Goal: Task Accomplishment & Management: Complete application form

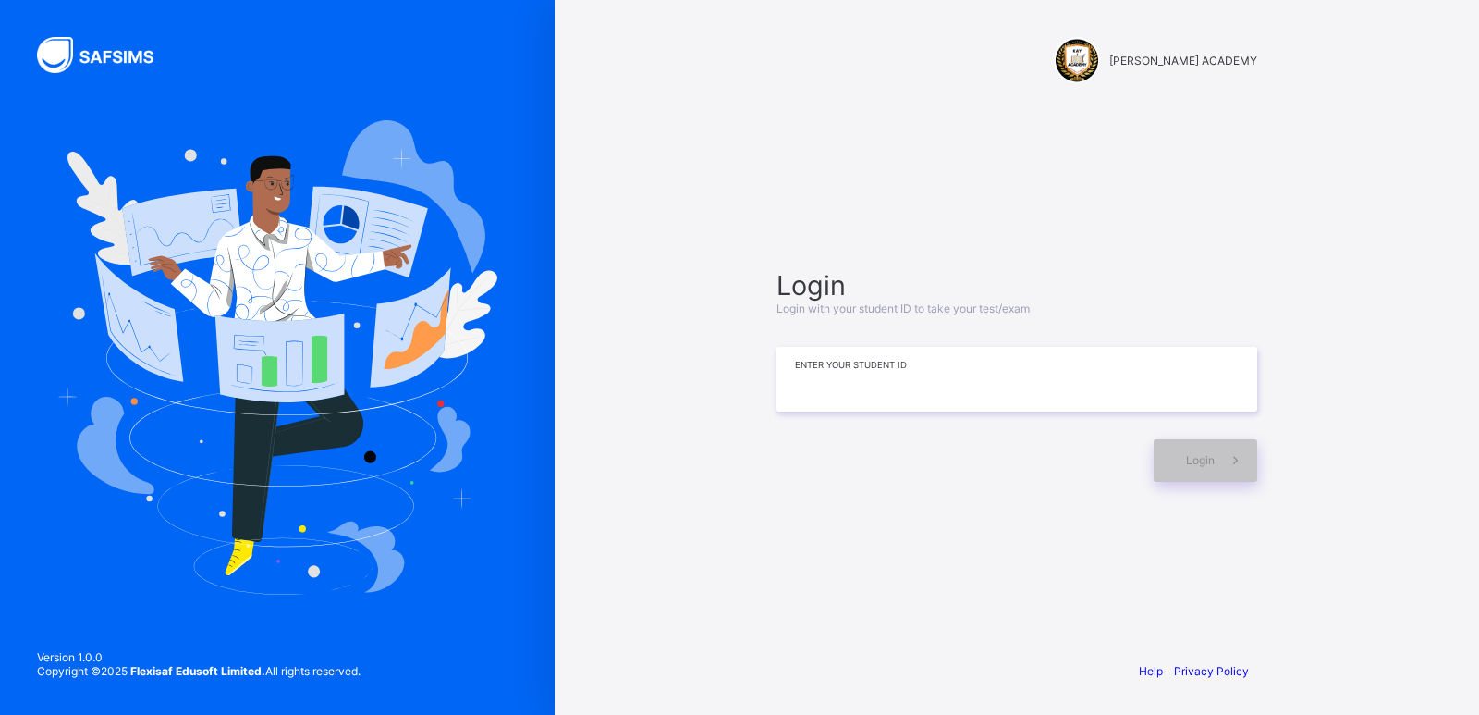
click at [871, 376] on input at bounding box center [1017, 379] width 481 height 65
click at [907, 376] on input at bounding box center [1017, 379] width 481 height 65
type input "**********"
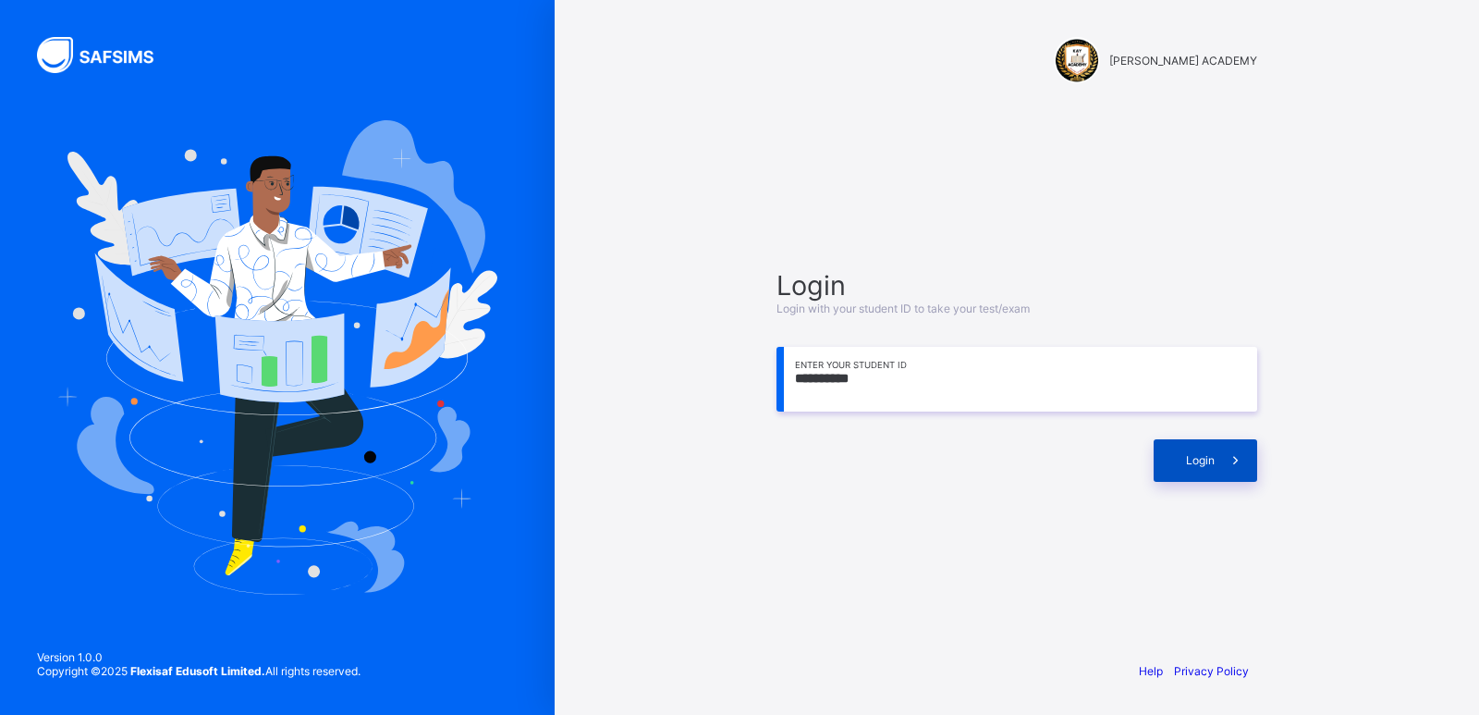
click at [1190, 462] on span "Login" at bounding box center [1200, 460] width 29 height 14
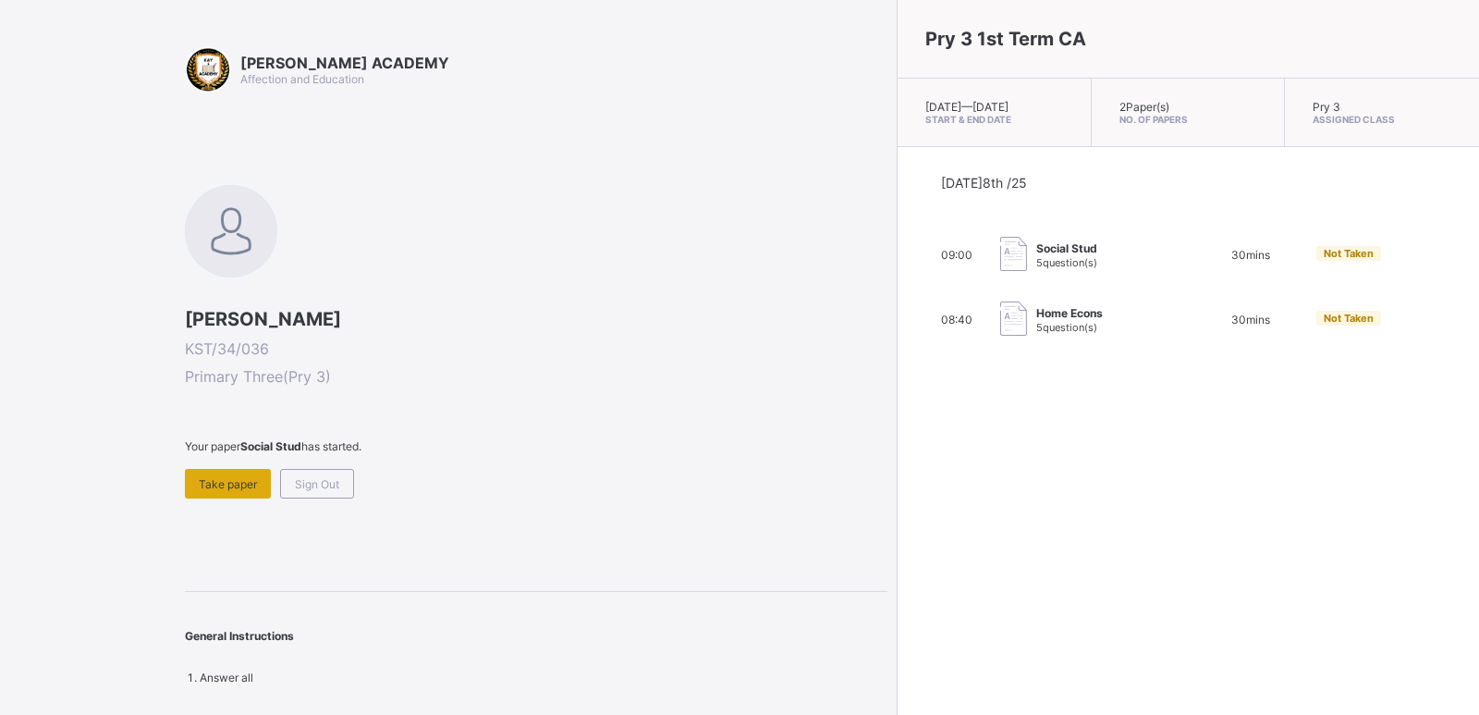
click at [221, 469] on div "Take paper" at bounding box center [228, 484] width 86 height 30
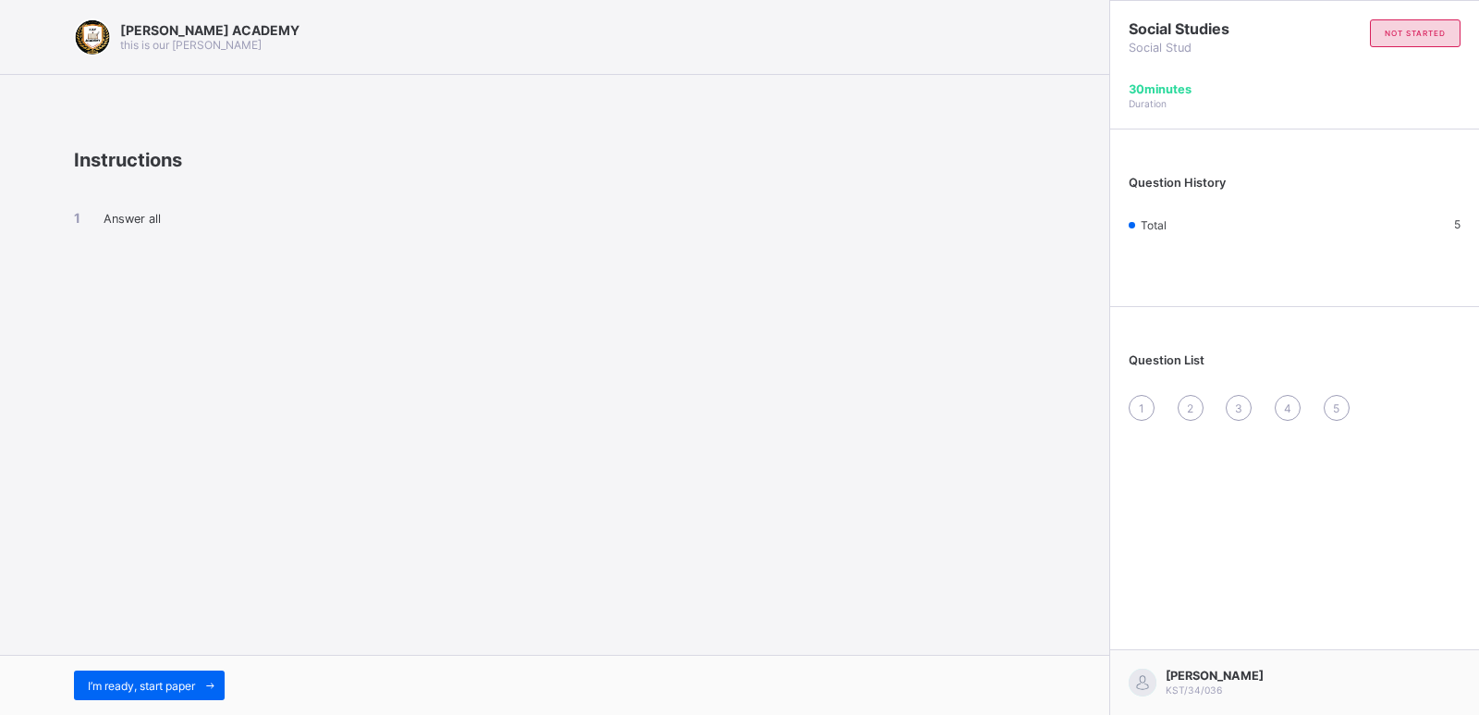
click at [230, 492] on div "[PERSON_NAME] ACADEMY this is our [PERSON_NAME] Instructions Answer all I’m rea…" at bounding box center [554, 357] width 1109 height 715
click at [272, 436] on div "[PERSON_NAME] ACADEMY this is our [PERSON_NAME] Instructions Answer all I’m rea…" at bounding box center [554, 357] width 1109 height 715
click at [343, 226] on div "Answer all" at bounding box center [554, 234] width 961 height 127
click at [157, 686] on span "I’m ready, start paper" at bounding box center [141, 686] width 107 height 14
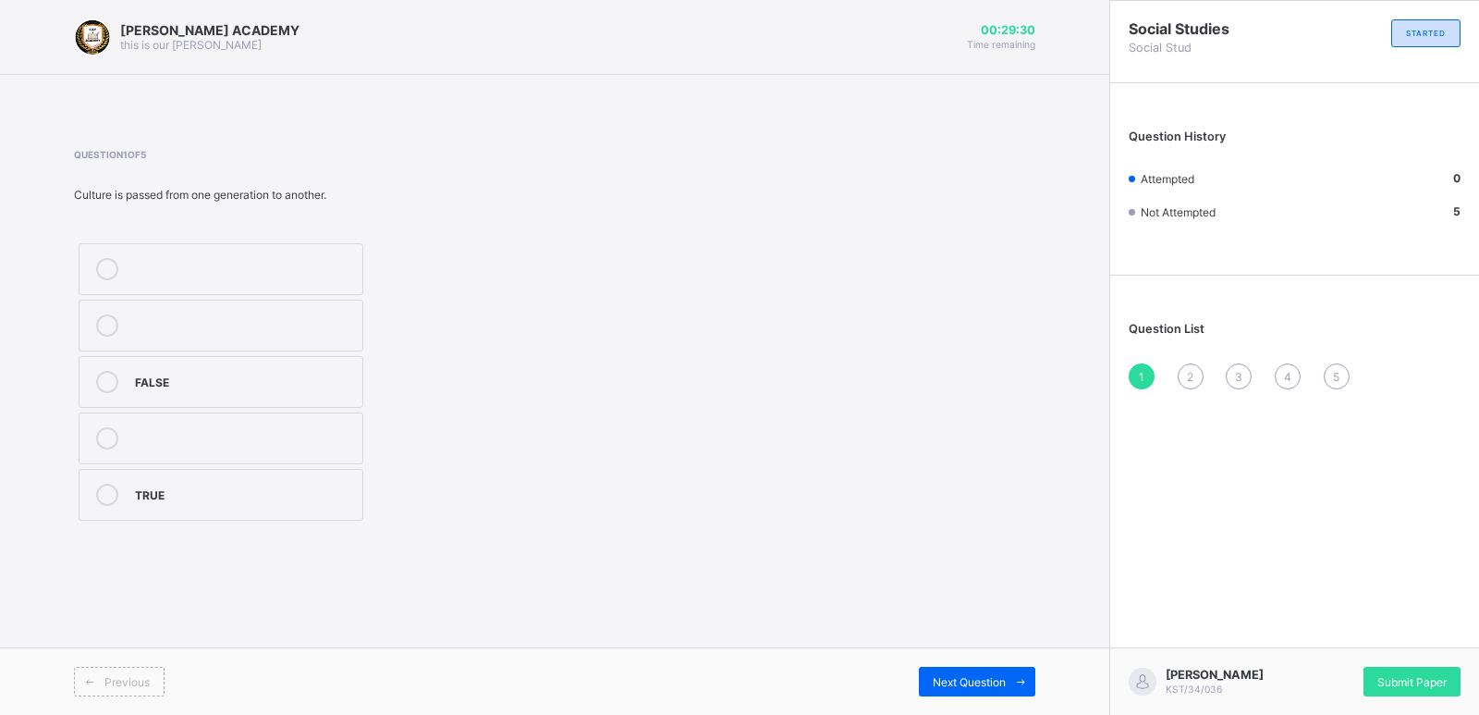
click at [165, 502] on div "TRUE" at bounding box center [244, 494] width 218 height 22
click at [946, 687] on span "Next Question" at bounding box center [969, 682] width 73 height 14
click at [299, 390] on div "2" at bounding box center [244, 382] width 218 height 22
click at [961, 675] on span "Next Question" at bounding box center [969, 682] width 73 height 14
click at [197, 325] on div "life" at bounding box center [244, 323] width 218 height 18
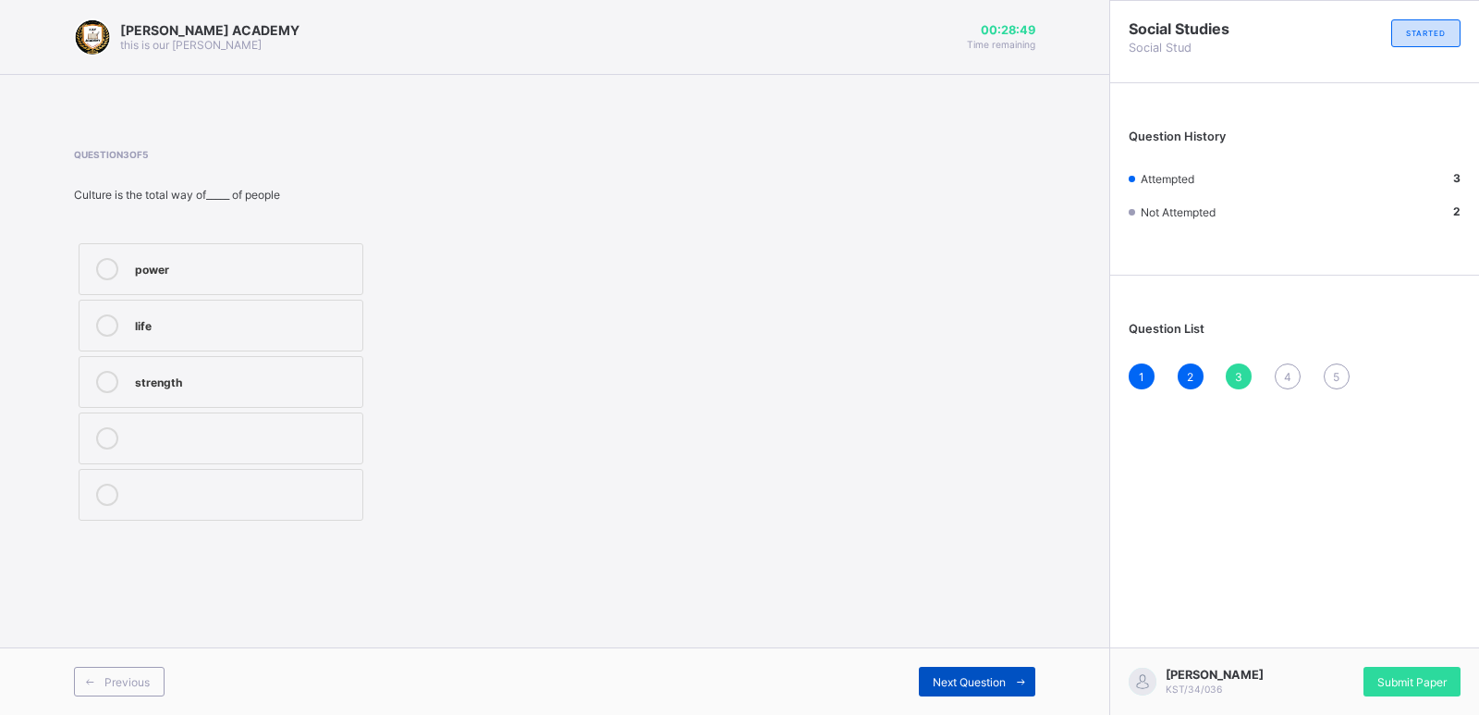
click at [974, 678] on span "Next Question" at bounding box center [969, 682] width 73 height 14
click at [239, 250] on label "TRUE" at bounding box center [221, 269] width 285 height 52
click at [987, 666] on div "Previous Next Question" at bounding box center [554, 680] width 1109 height 67
click at [988, 666] on div "Previous Next Question" at bounding box center [554, 680] width 1109 height 67
click at [992, 678] on span "Next Question" at bounding box center [969, 682] width 73 height 14
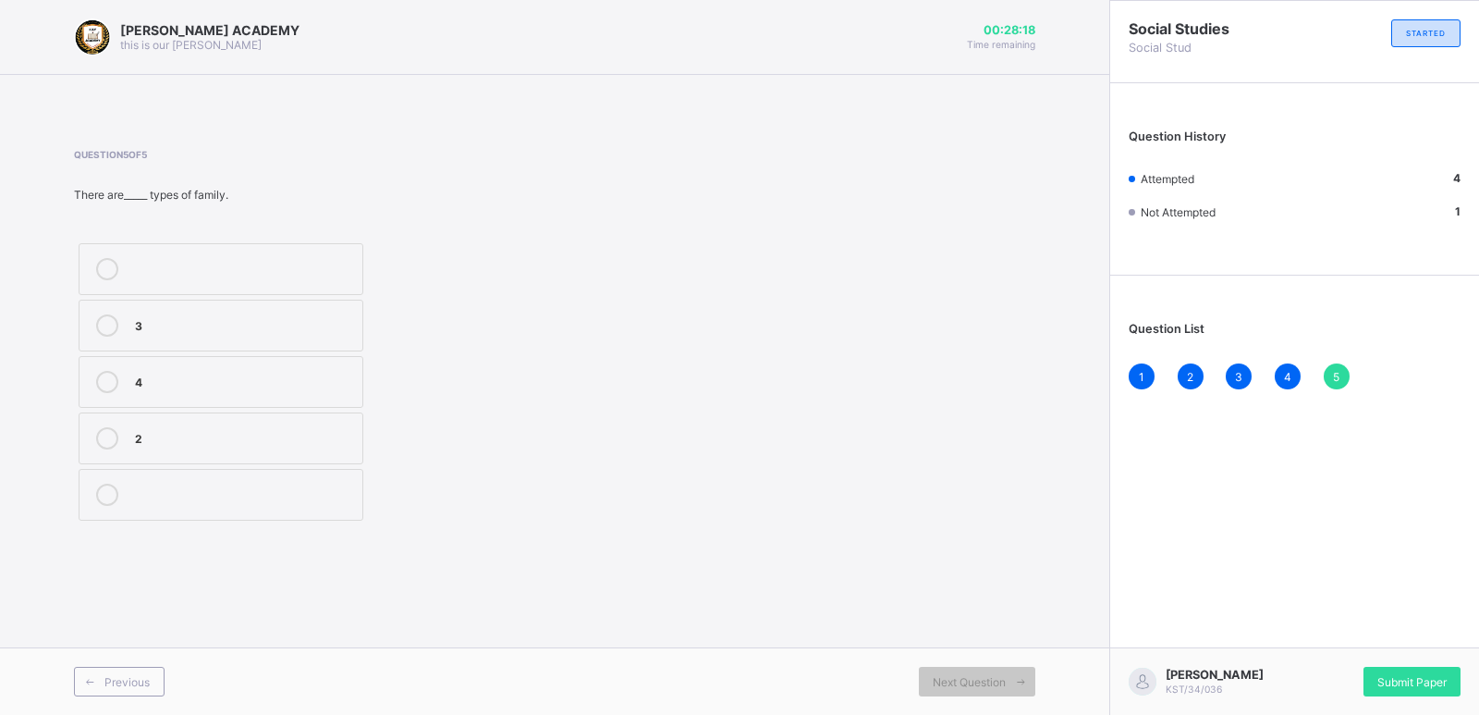
click at [327, 441] on div "2" at bounding box center [244, 436] width 218 height 18
click at [1387, 674] on div "Submit Paper" at bounding box center [1412, 682] width 97 height 30
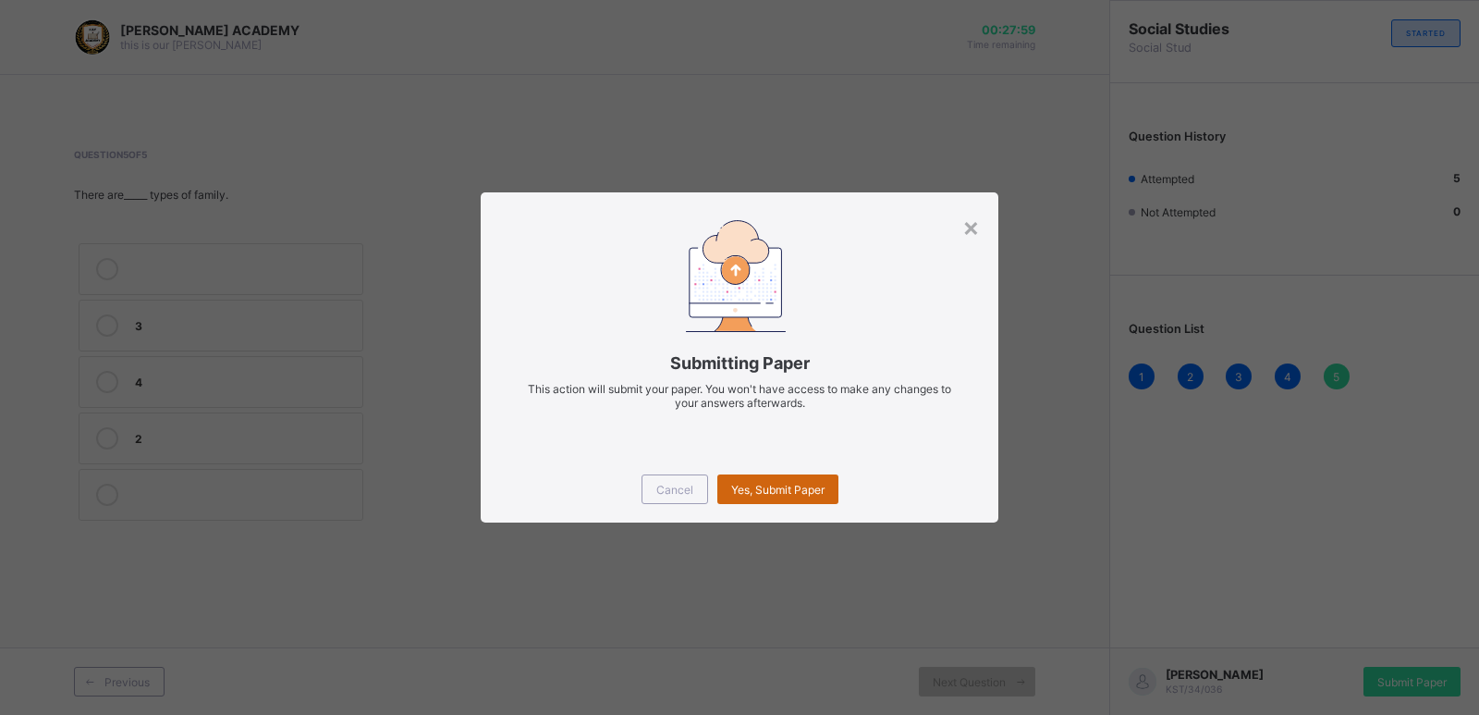
click at [814, 487] on span "Yes, Submit Paper" at bounding box center [777, 490] width 93 height 14
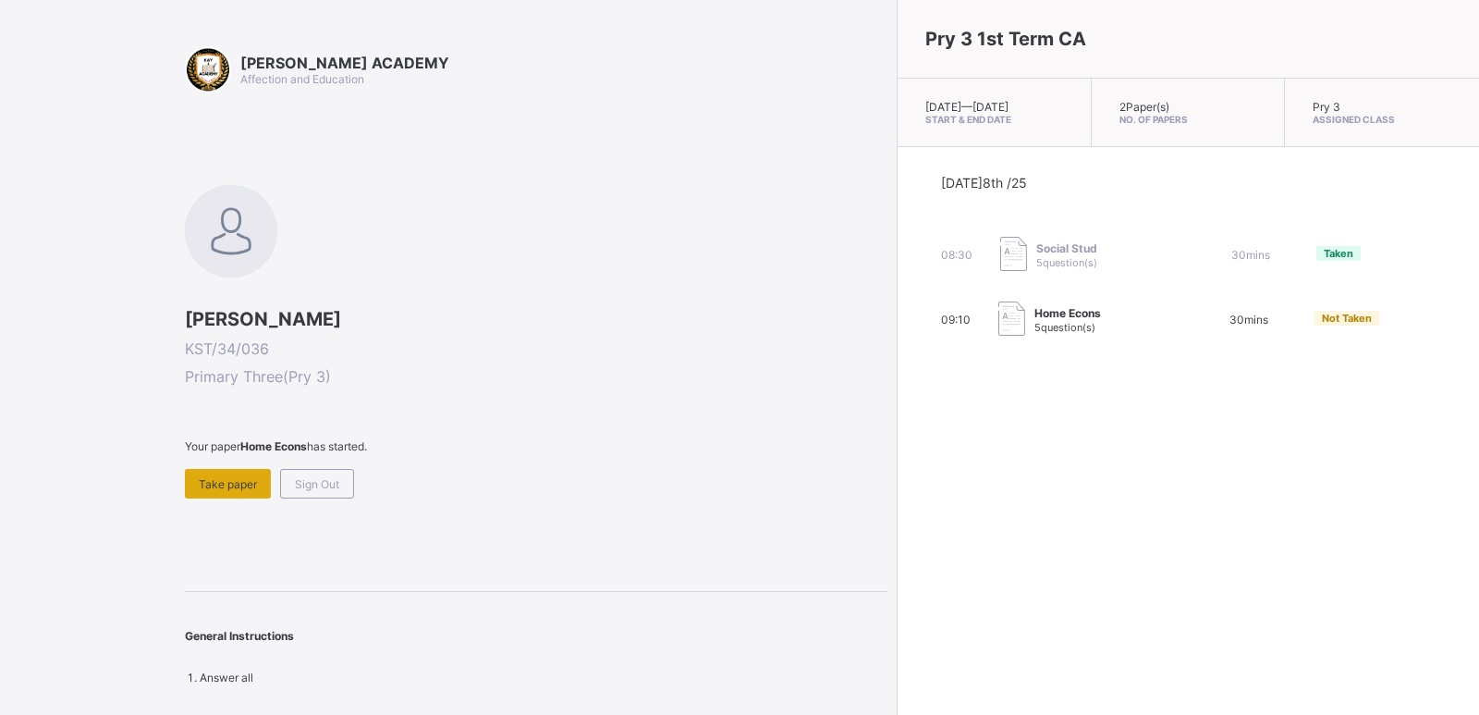
click at [213, 477] on span "Take paper" at bounding box center [228, 484] width 58 height 14
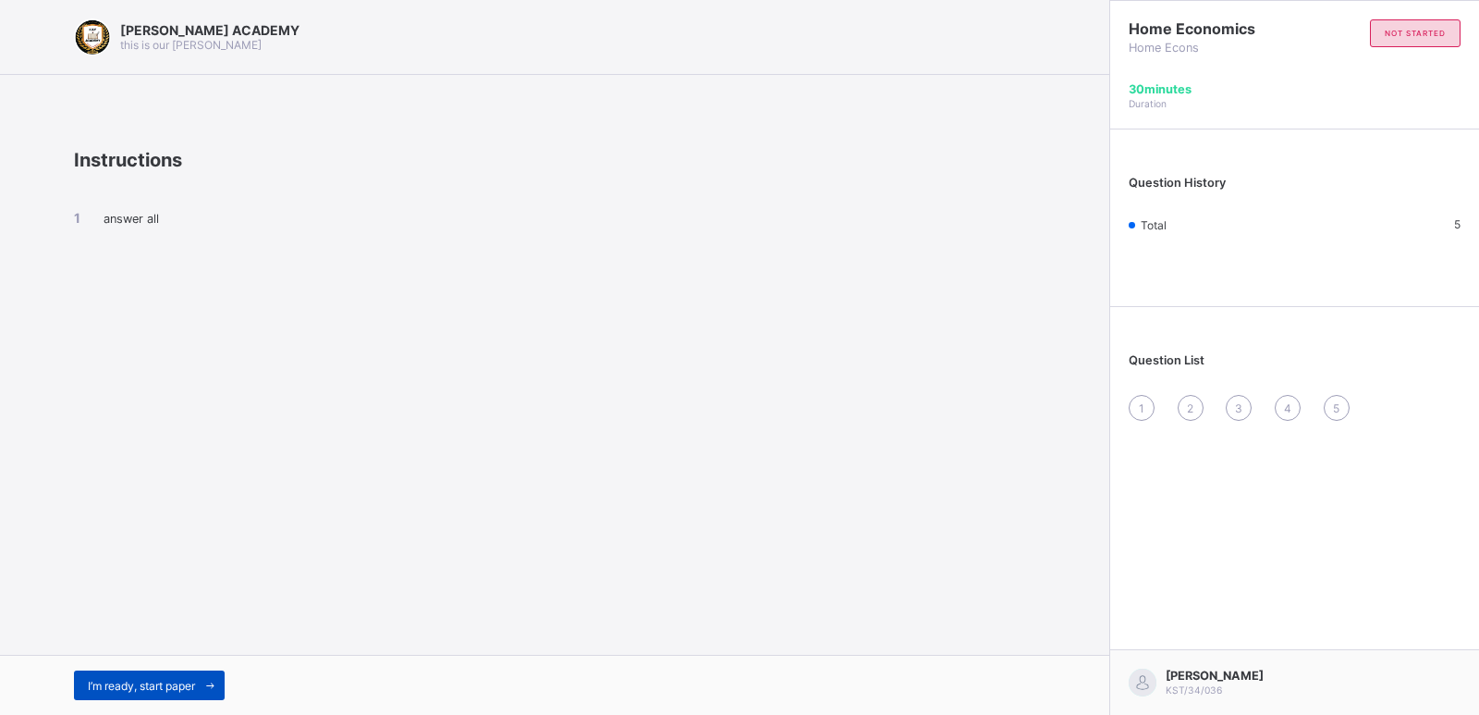
click at [153, 680] on span "I’m ready, start paper" at bounding box center [141, 686] width 107 height 14
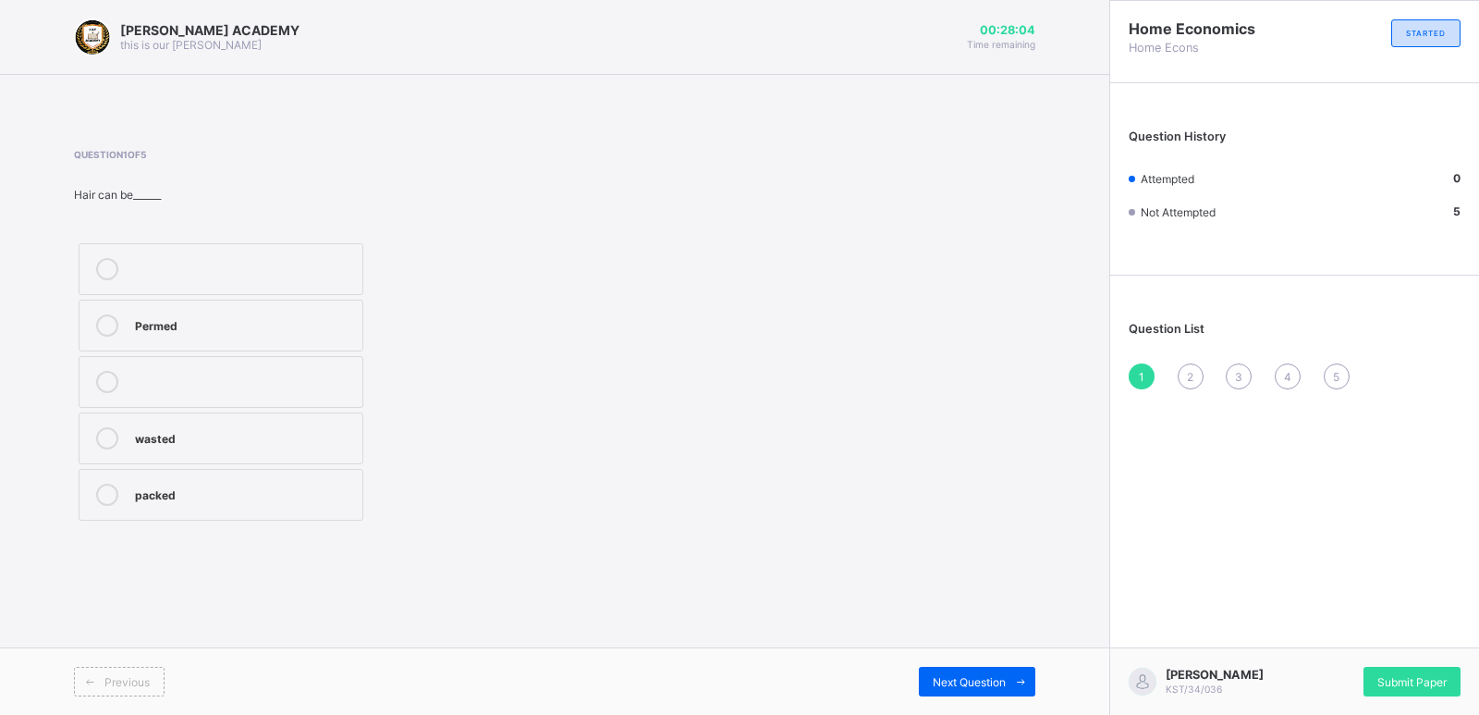
click at [127, 646] on div "[PERSON_NAME] ACADEMY this is our [PERSON_NAME] 00:28:04 Time remaining Questio…" at bounding box center [554, 357] width 1109 height 715
click at [213, 436] on div "wasted" at bounding box center [244, 436] width 218 height 18
click at [948, 684] on span "Next Question" at bounding box center [969, 682] width 73 height 14
click at [297, 377] on div "sand" at bounding box center [244, 380] width 218 height 18
click at [1014, 682] on icon at bounding box center [1021, 682] width 14 height 12
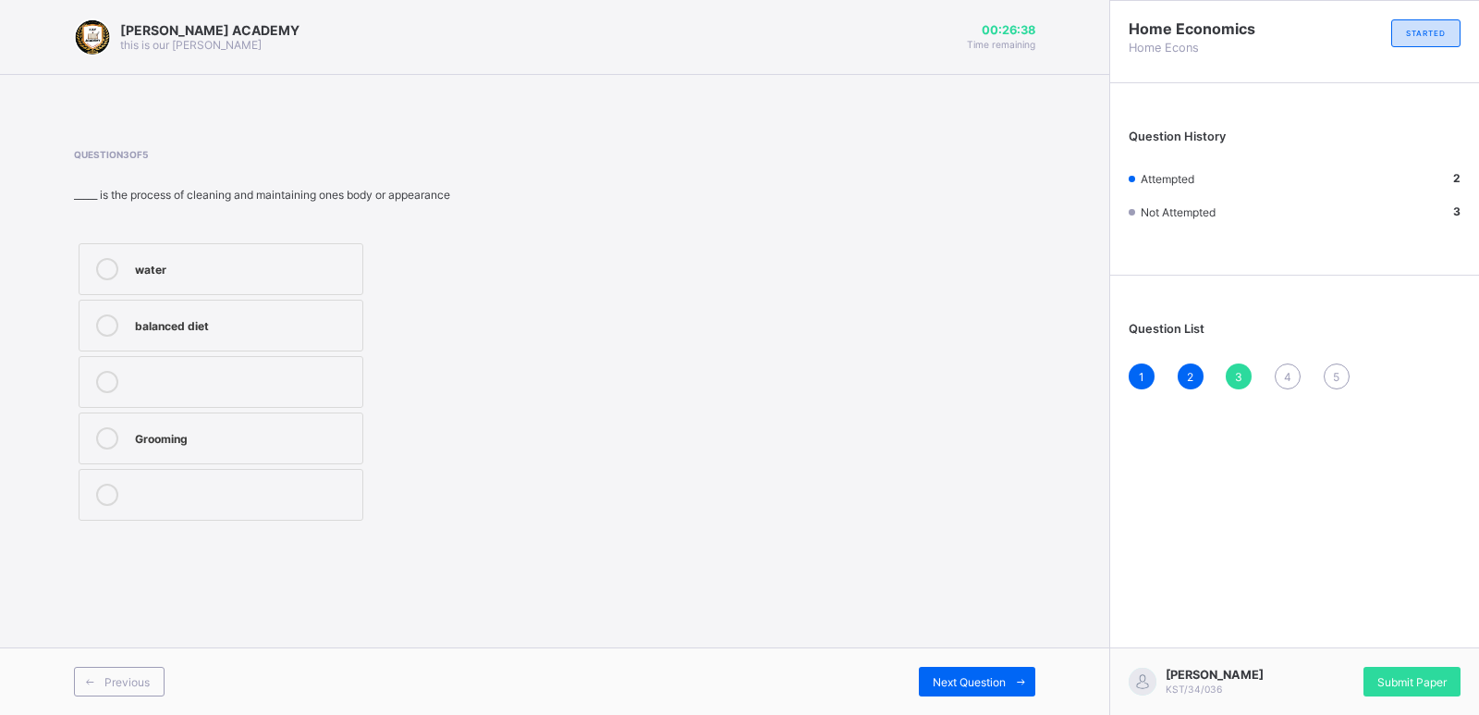
click at [228, 324] on div "balanced diet" at bounding box center [244, 323] width 218 height 18
click at [977, 672] on div "Next Question" at bounding box center [977, 682] width 116 height 30
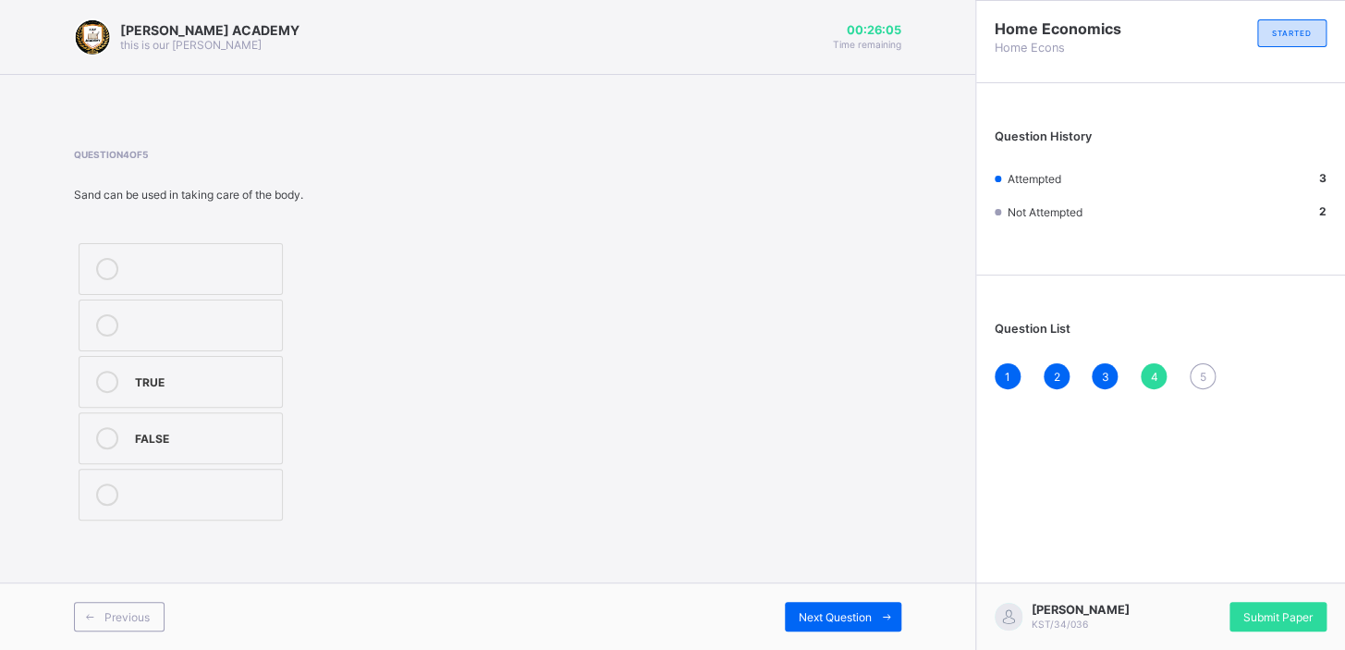
click at [271, 397] on label "TRUE" at bounding box center [181, 382] width 204 height 52
click at [796, 568] on div "[PERSON_NAME] ACADEMY this is our [PERSON_NAME] 00:26:00 Time remaining Questio…" at bounding box center [487, 325] width 975 height 650
drag, startPoint x: 796, startPoint y: 568, endPoint x: 838, endPoint y: 618, distance: 65.7
click at [838, 618] on span "Next Question" at bounding box center [835, 617] width 73 height 14
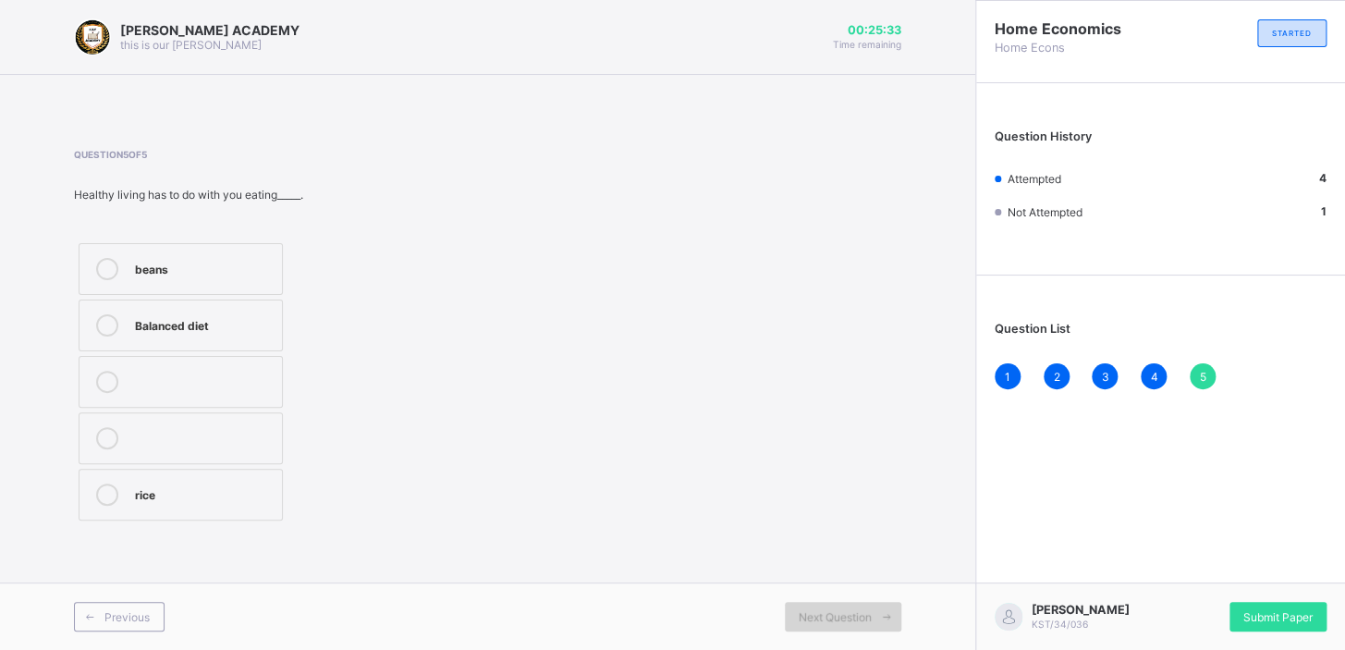
click at [809, 612] on span "Next Question" at bounding box center [835, 617] width 73 height 14
click at [243, 314] on div "Balanced diet" at bounding box center [204, 323] width 138 height 18
click at [1302, 616] on span "Submit Paper" at bounding box center [1277, 617] width 69 height 14
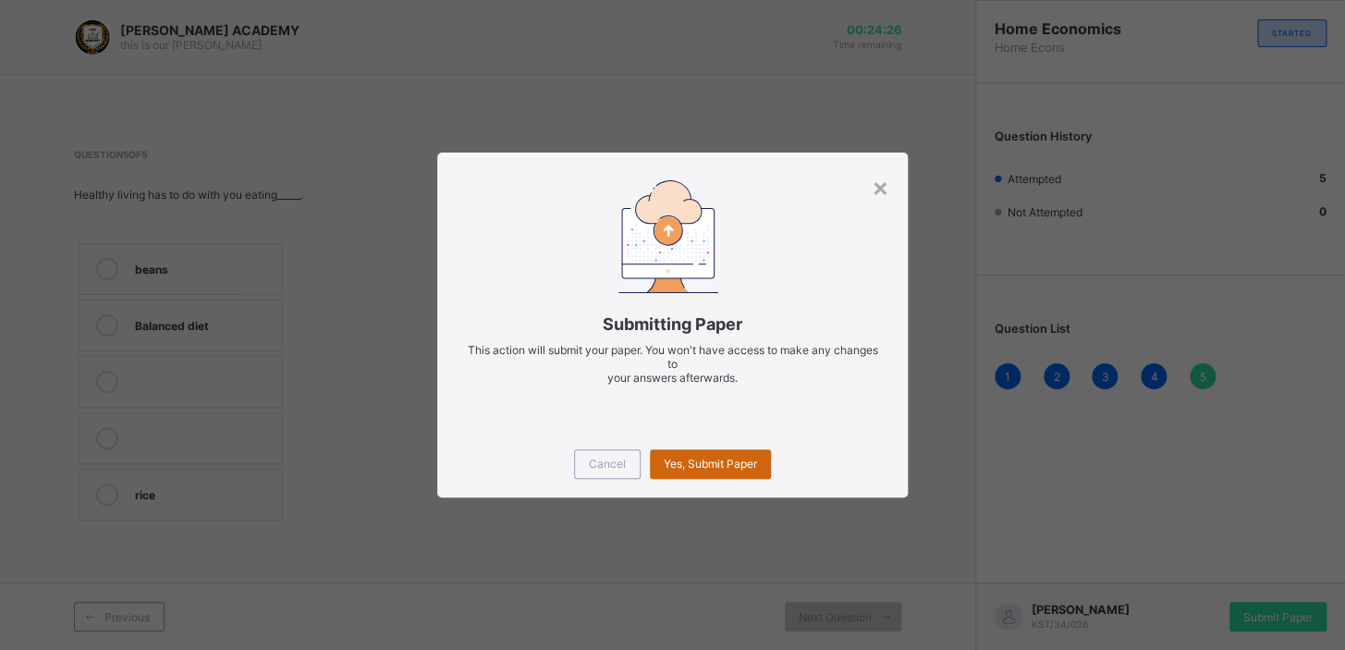
click at [685, 457] on span "Yes, Submit Paper" at bounding box center [710, 464] width 93 height 14
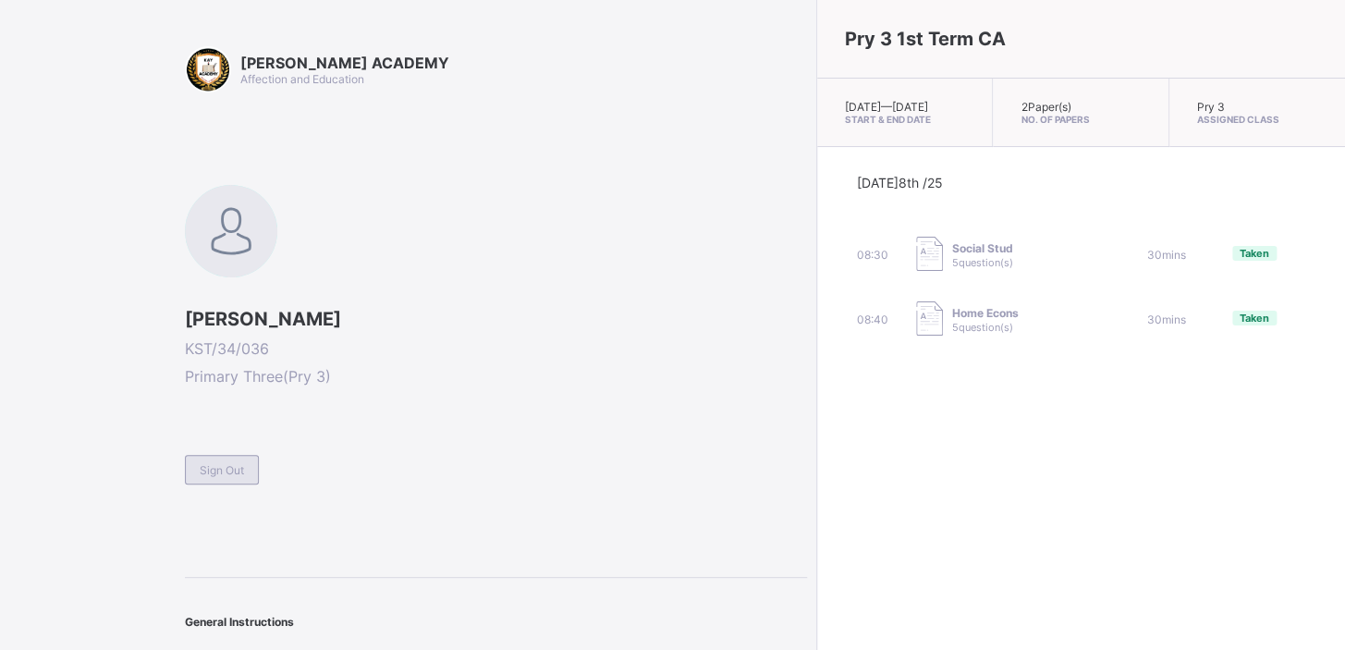
click at [207, 464] on span "Sign Out" at bounding box center [222, 470] width 44 height 14
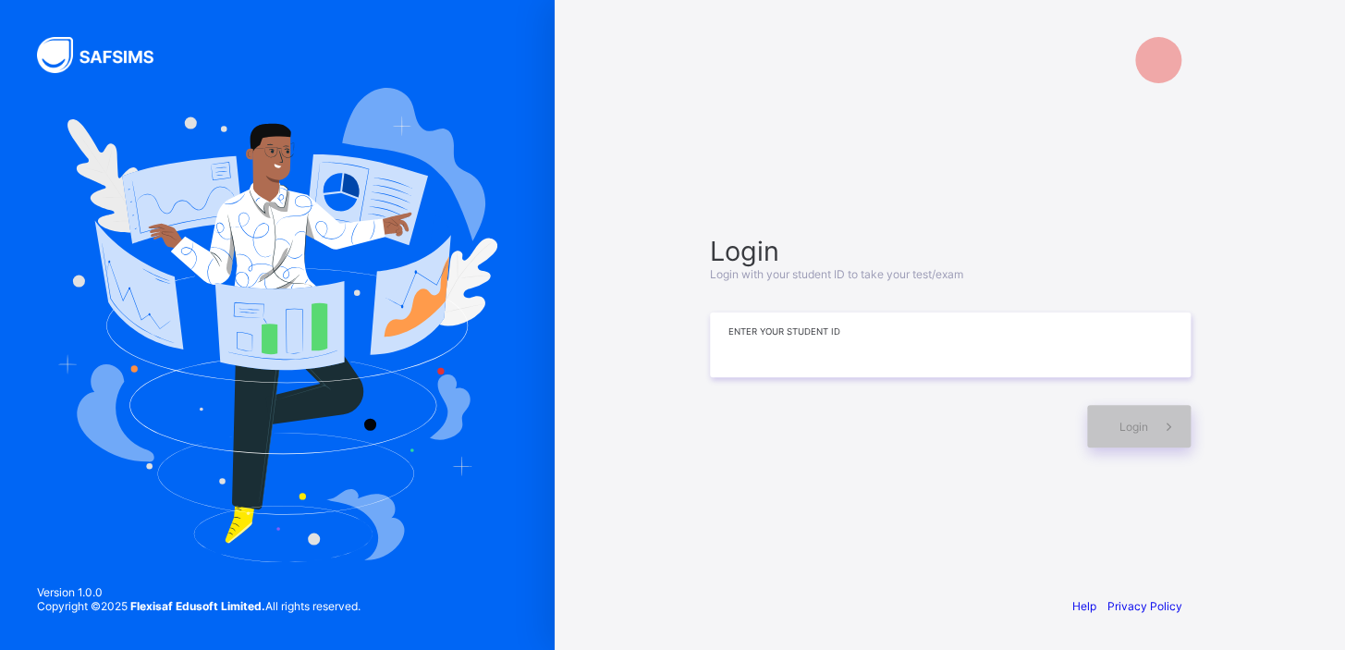
click at [809, 355] on input at bounding box center [950, 344] width 481 height 65
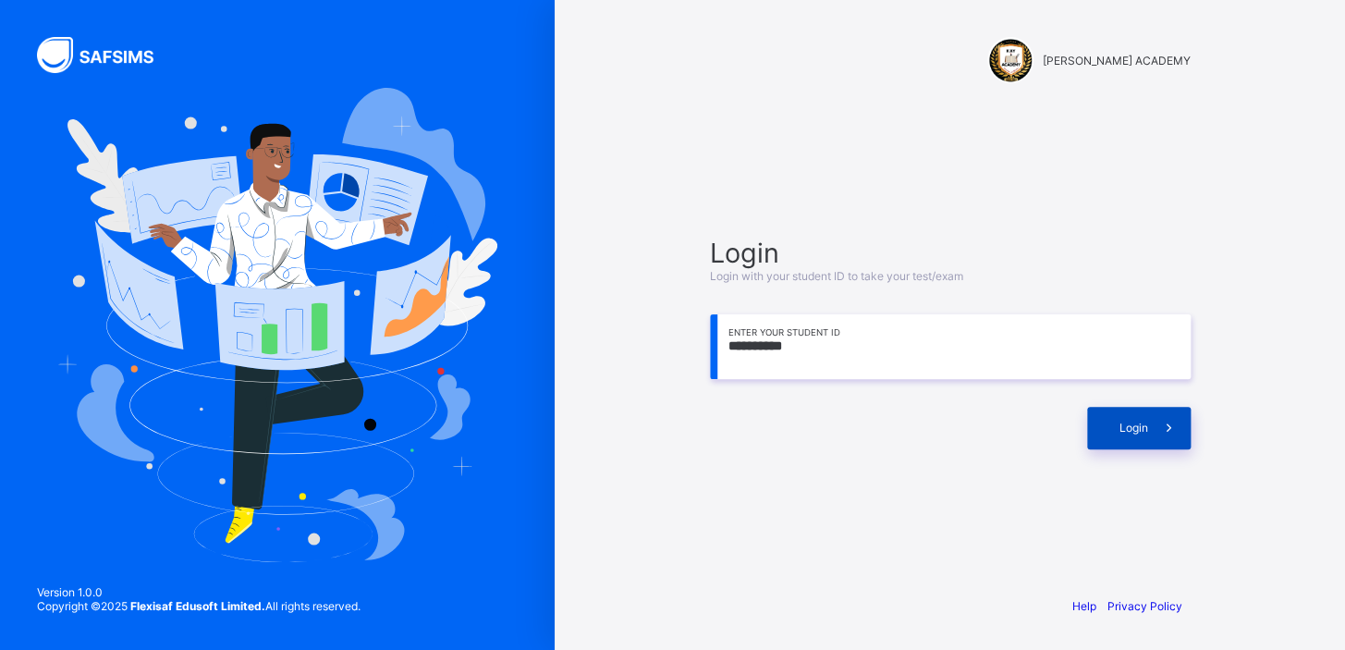
type input "**********"
click at [1148, 424] on span at bounding box center [1169, 428] width 43 height 43
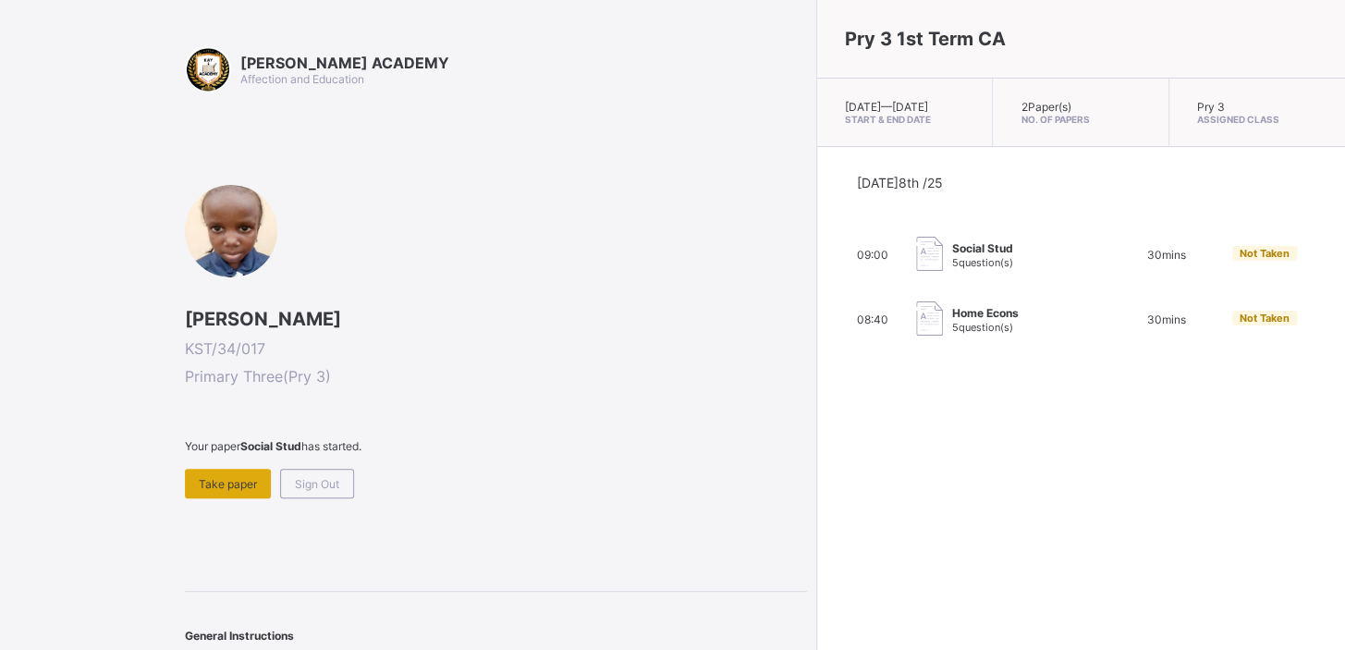
click at [256, 469] on div "Take paper" at bounding box center [228, 484] width 86 height 30
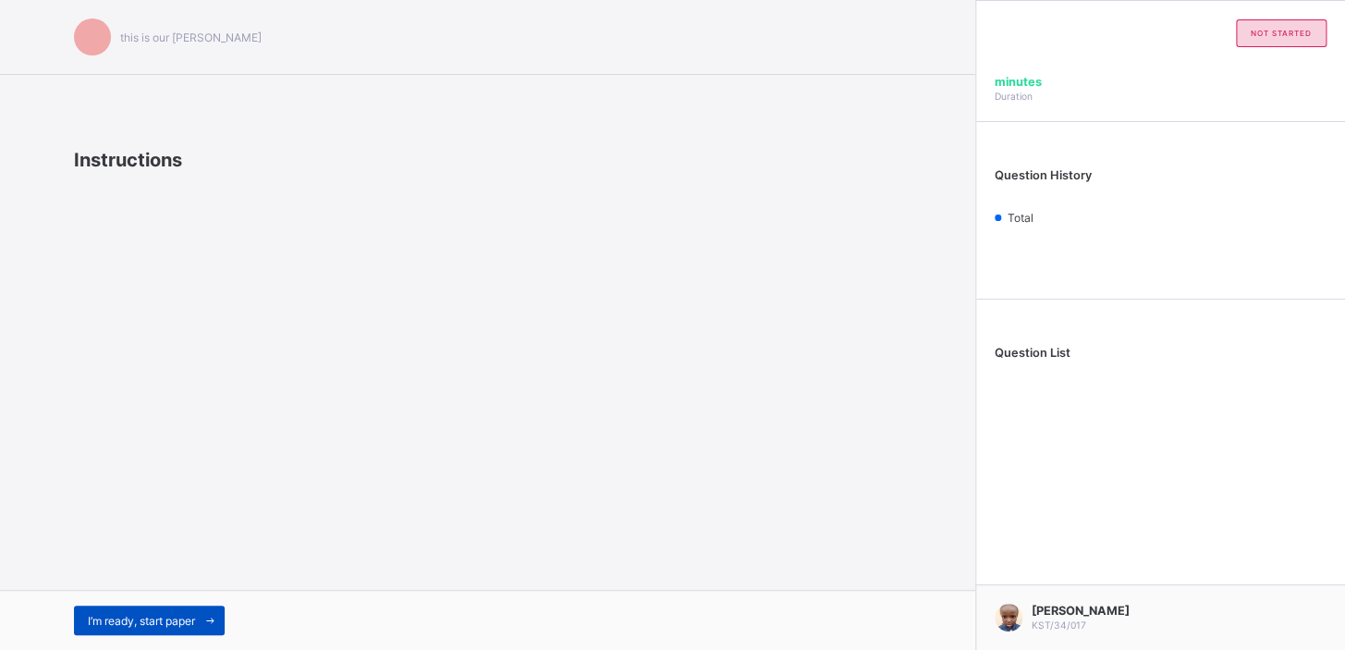
click at [174, 624] on span "I’m ready, start paper" at bounding box center [141, 621] width 107 height 14
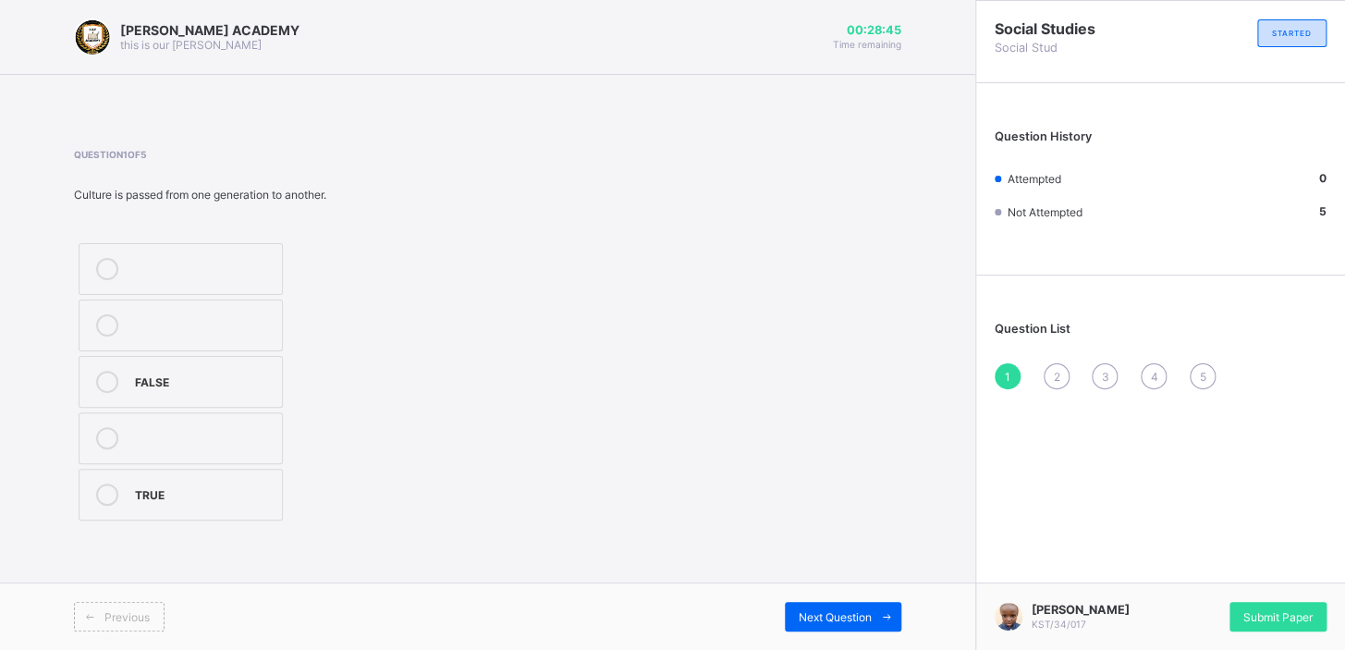
click at [176, 478] on label "TRUE" at bounding box center [181, 495] width 204 height 52
click at [1056, 371] on span "2" at bounding box center [1056, 377] width 6 height 14
click at [204, 492] on div "5" at bounding box center [204, 492] width 138 height 18
click at [204, 491] on div "5" at bounding box center [204, 492] width 138 height 18
click at [1100, 367] on div "3" at bounding box center [1105, 376] width 26 height 26
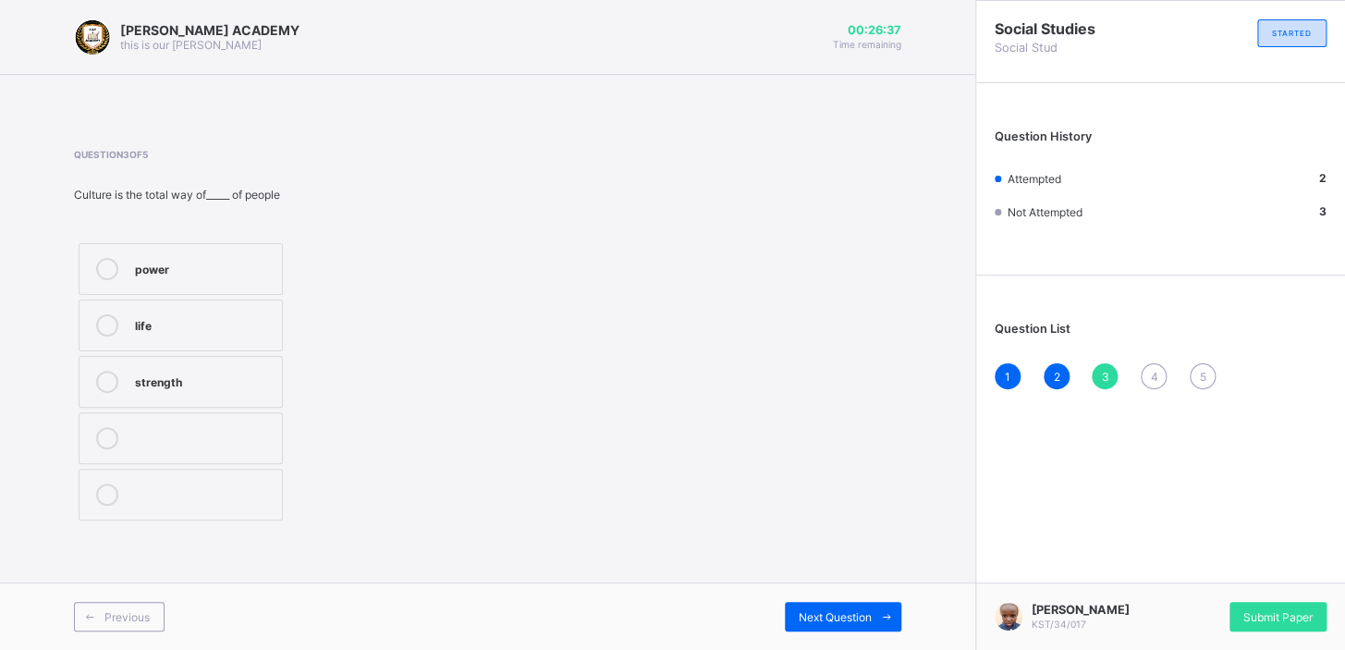
click at [416, 517] on div "power life strength" at bounding box center [252, 382] width 356 height 287
click at [202, 316] on div "life" at bounding box center [204, 323] width 138 height 18
click at [1163, 377] on div "4" at bounding box center [1154, 376] width 26 height 26
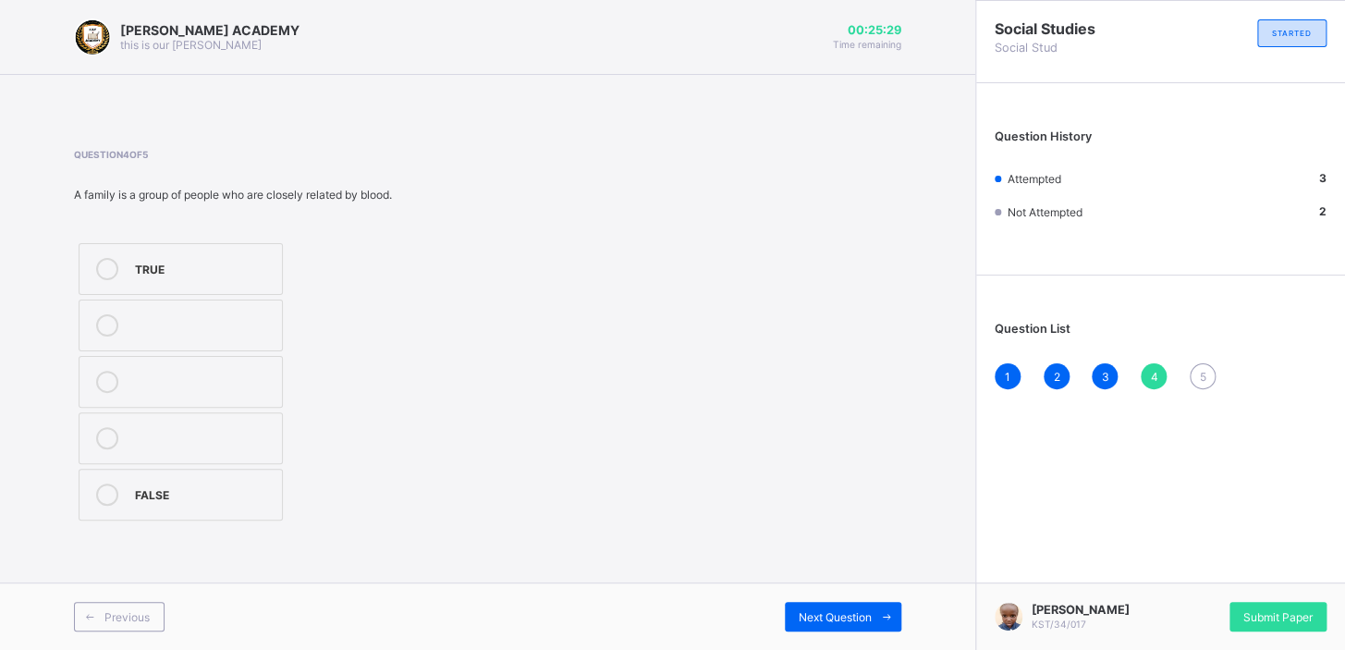
click at [251, 268] on div "TRUE" at bounding box center [204, 267] width 138 height 18
click at [1196, 377] on div "5" at bounding box center [1203, 376] width 26 height 26
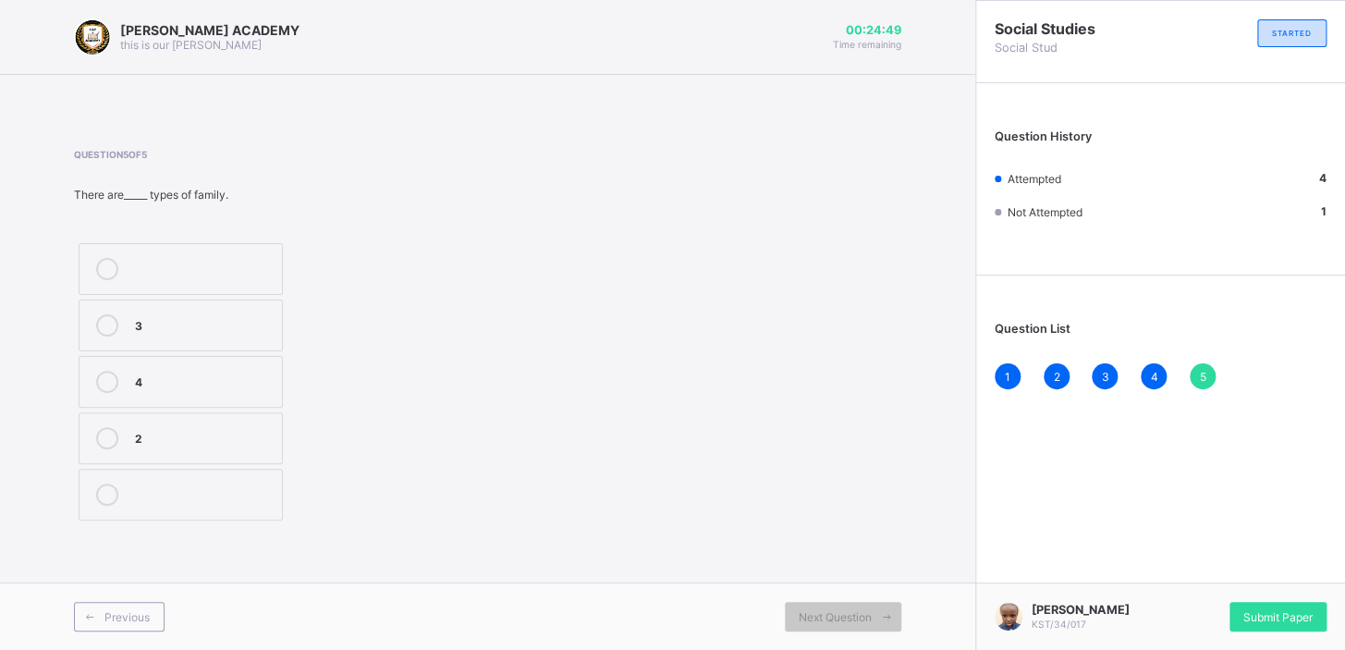
click at [267, 302] on label "3" at bounding box center [181, 326] width 204 height 52
click at [1320, 606] on div "Submit Paper" at bounding box center [1278, 617] width 97 height 30
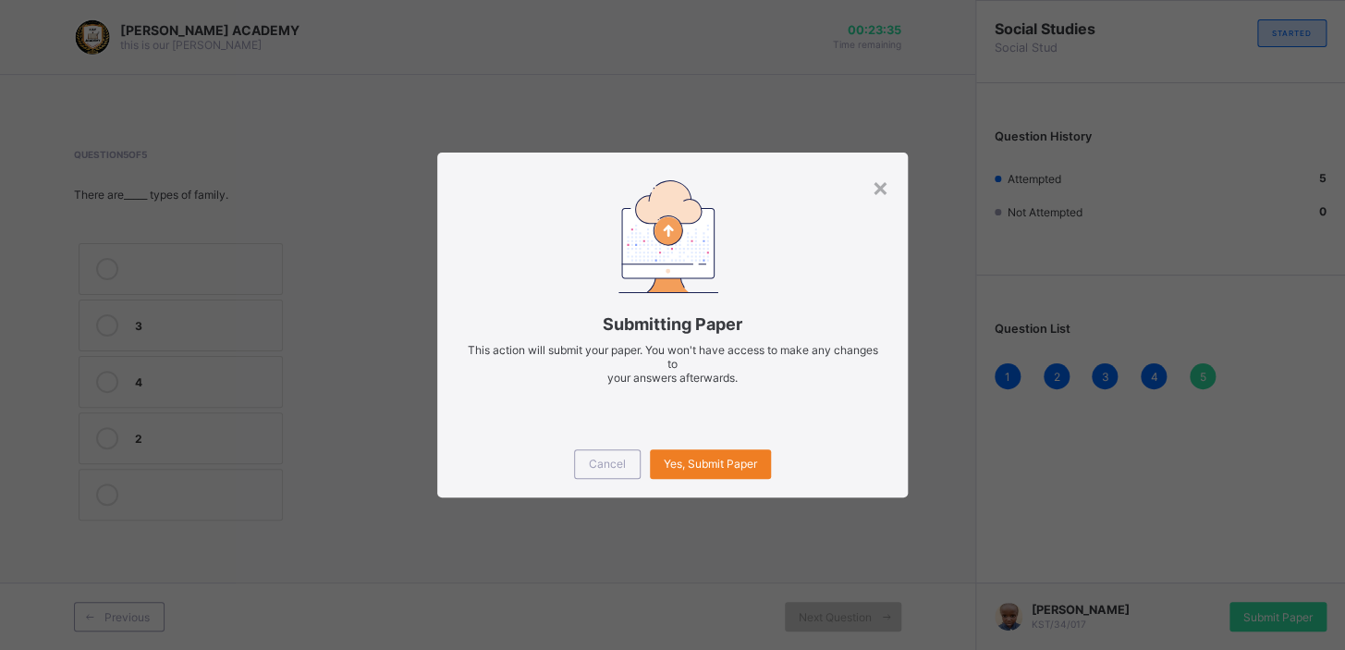
click at [1320, 606] on div "× Submitting Paper This action will submit your paper. You won't have access to…" at bounding box center [672, 325] width 1345 height 650
click at [713, 449] on div "Yes, Submit Paper" at bounding box center [710, 464] width 121 height 30
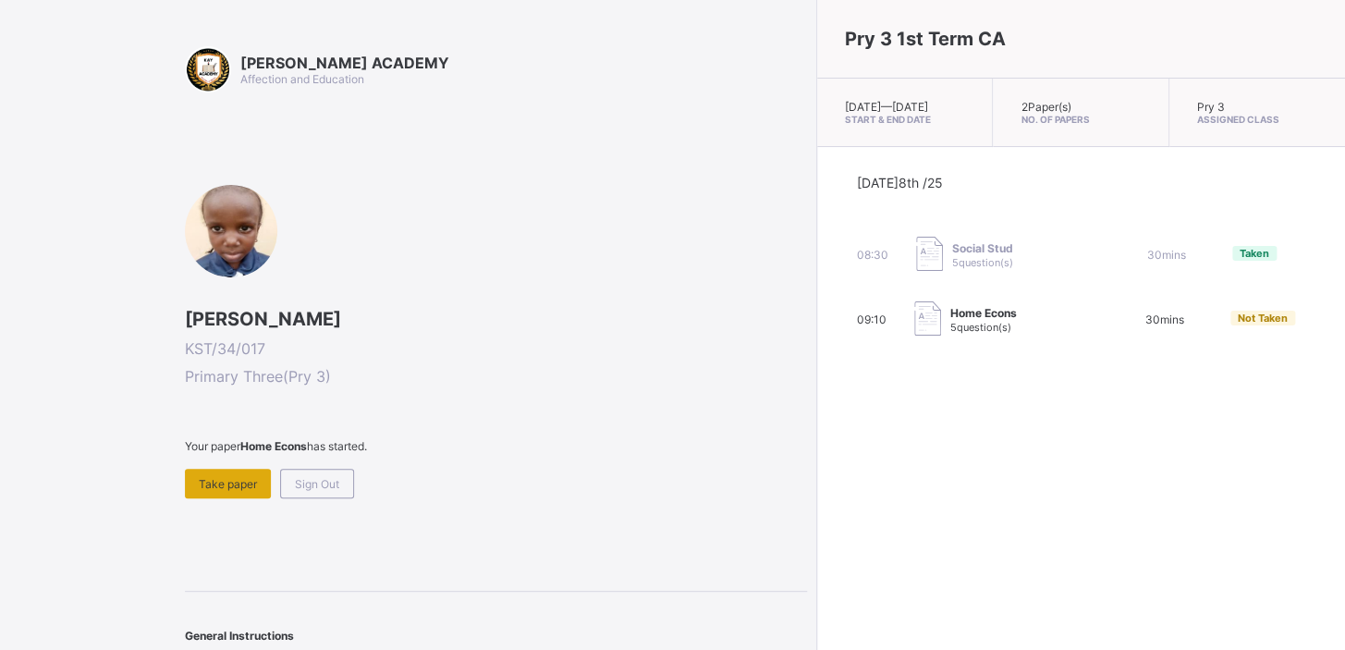
drag, startPoint x: 229, startPoint y: 489, endPoint x: 211, endPoint y: 467, distance: 28.9
click at [211, 469] on div "Take paper" at bounding box center [228, 484] width 86 height 30
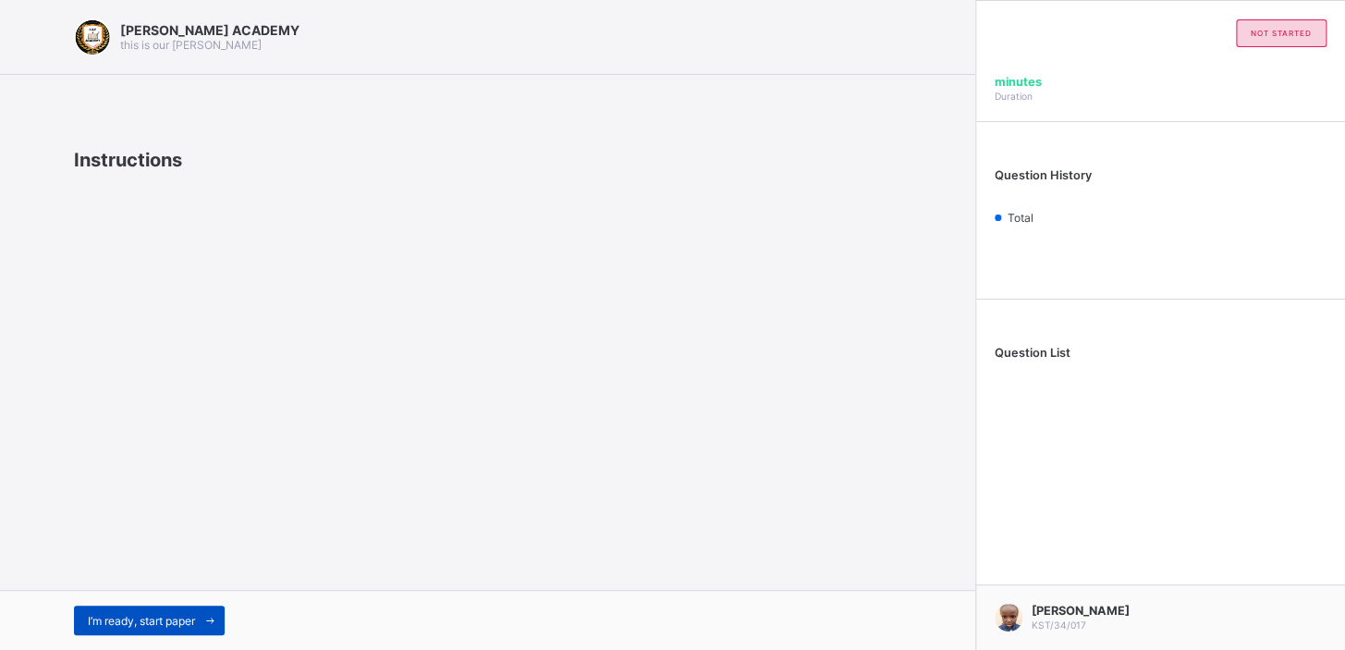
click at [164, 615] on span "I’m ready, start paper" at bounding box center [141, 621] width 107 height 14
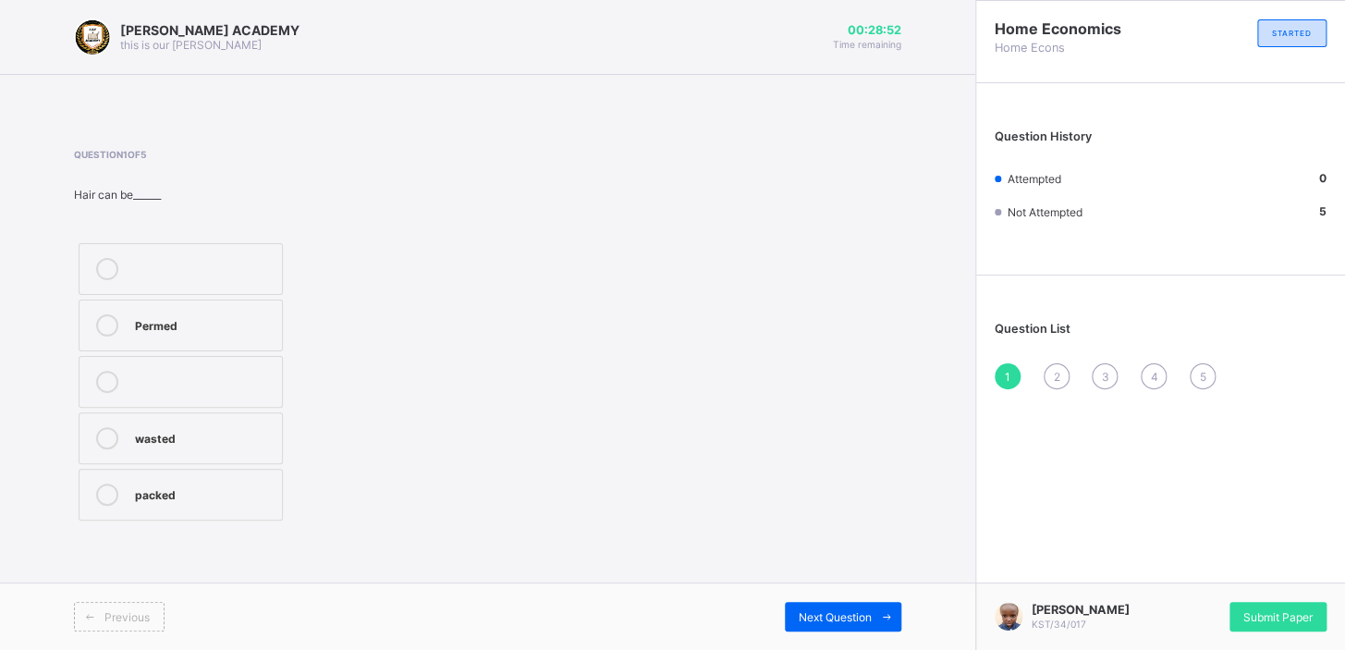
click at [191, 438] on div "wasted" at bounding box center [204, 436] width 138 height 18
click at [1070, 386] on div "Question List 1 2 3 4 5" at bounding box center [1160, 346] width 369 height 123
click at [1057, 372] on span "2" at bounding box center [1056, 377] width 6 height 14
click at [244, 323] on div "Sponge" at bounding box center [204, 323] width 138 height 18
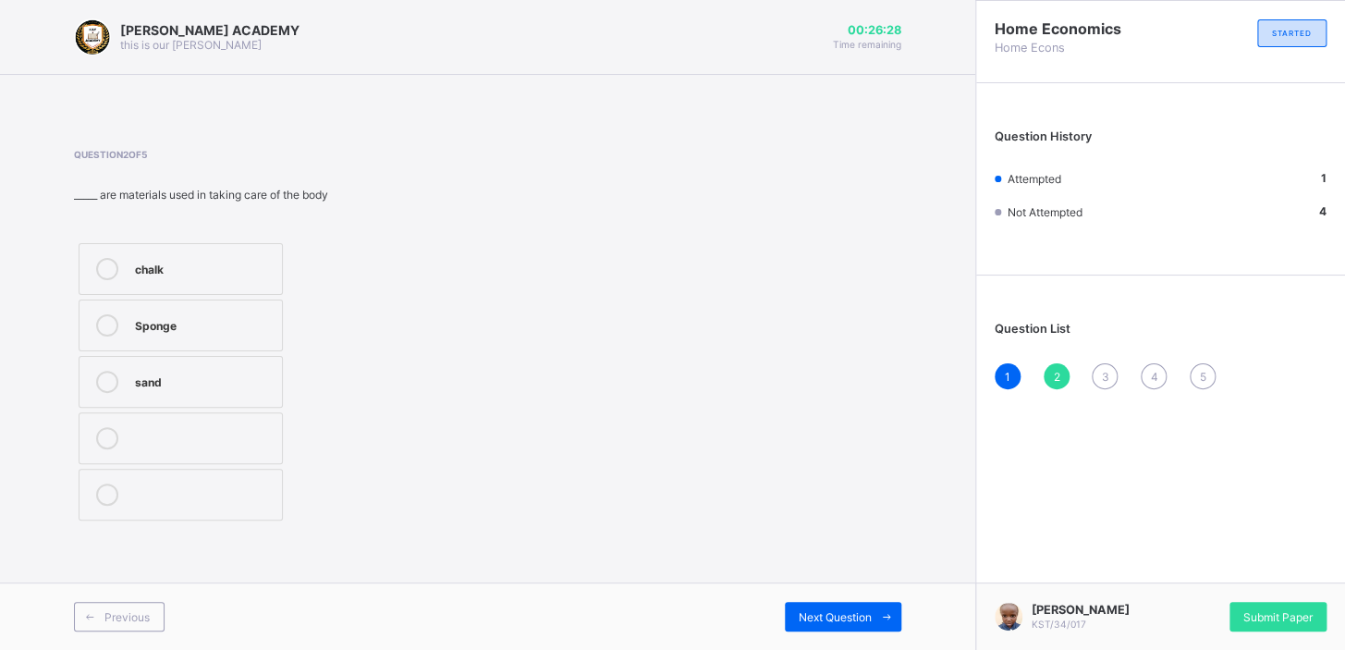
click at [1107, 376] on span "3" at bounding box center [1104, 377] width 7 height 14
click at [1060, 378] on div "2" at bounding box center [1057, 376] width 26 height 26
click at [1109, 385] on div "Question List 1 2 3 4 5" at bounding box center [1160, 346] width 369 height 123
click at [1108, 370] on span "3" at bounding box center [1104, 377] width 7 height 14
click at [231, 427] on div "Grooming" at bounding box center [210, 436] width 150 height 18
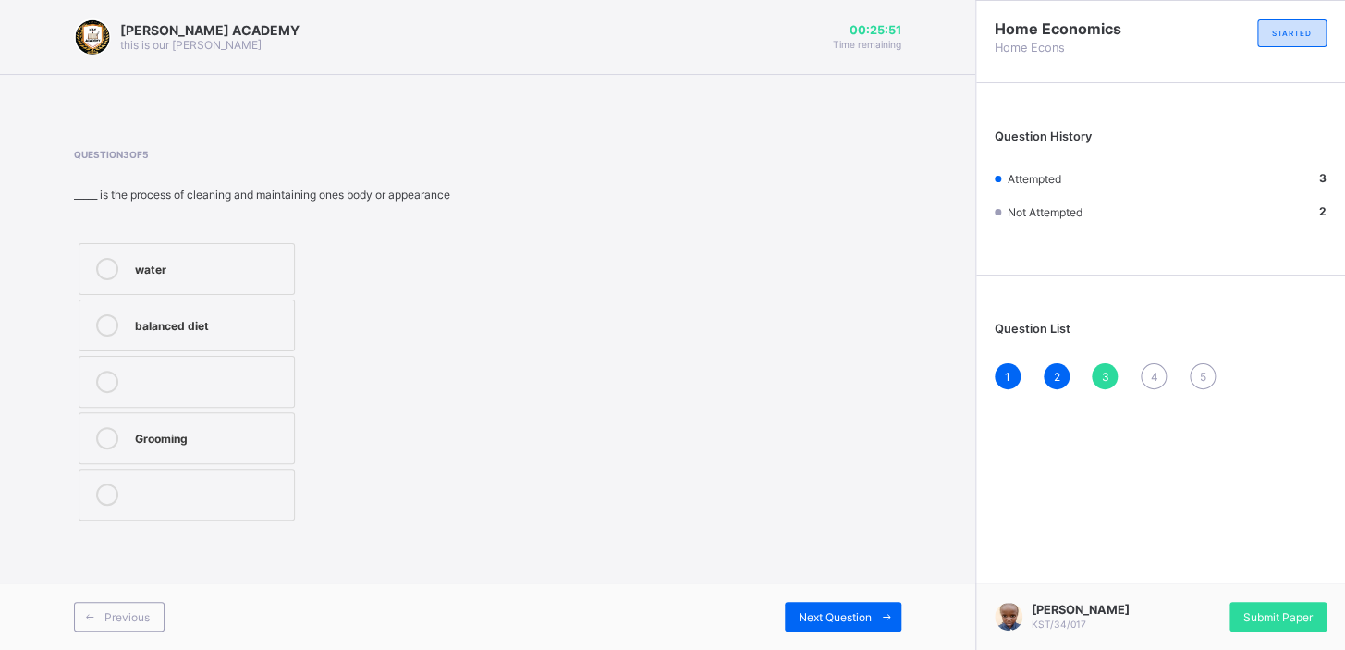
click at [1151, 384] on div "Question List 1 2 3 4 5" at bounding box center [1160, 346] width 369 height 123
click at [1153, 370] on span "4" at bounding box center [1153, 377] width 7 height 14
click at [254, 382] on div "TRUE" at bounding box center [204, 380] width 138 height 18
click at [1202, 370] on span "5" at bounding box center [1202, 377] width 6 height 14
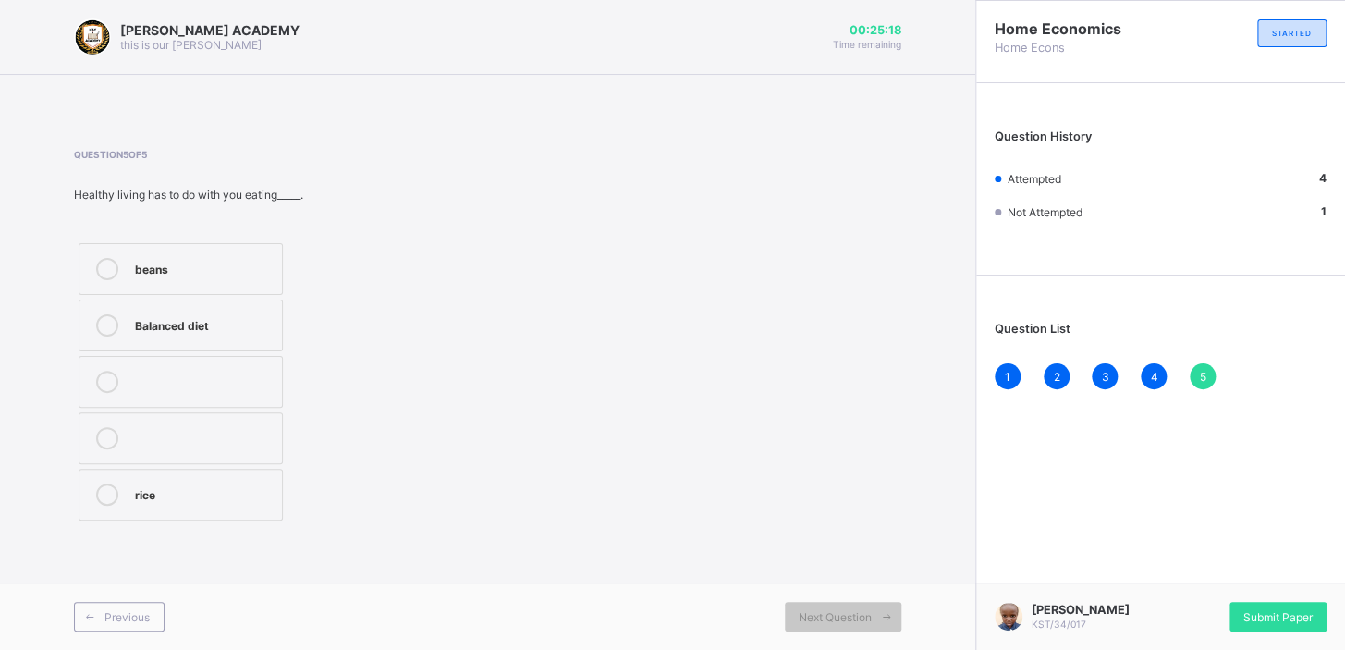
click at [136, 483] on div "rice" at bounding box center [204, 492] width 138 height 18
click at [1209, 386] on div "Question List 1 2 3 4 5" at bounding box center [1160, 346] width 369 height 123
click at [1154, 370] on span "4" at bounding box center [1153, 377] width 7 height 14
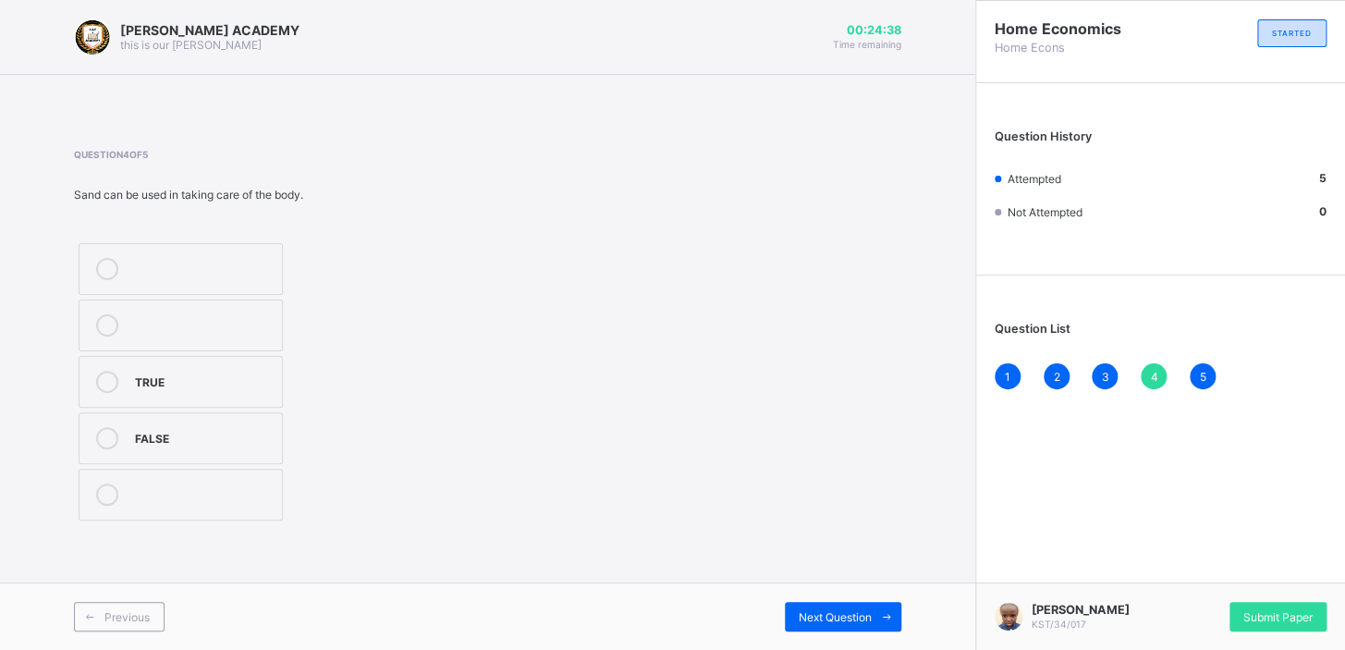
click at [1199, 370] on span "5" at bounding box center [1202, 377] width 6 height 14
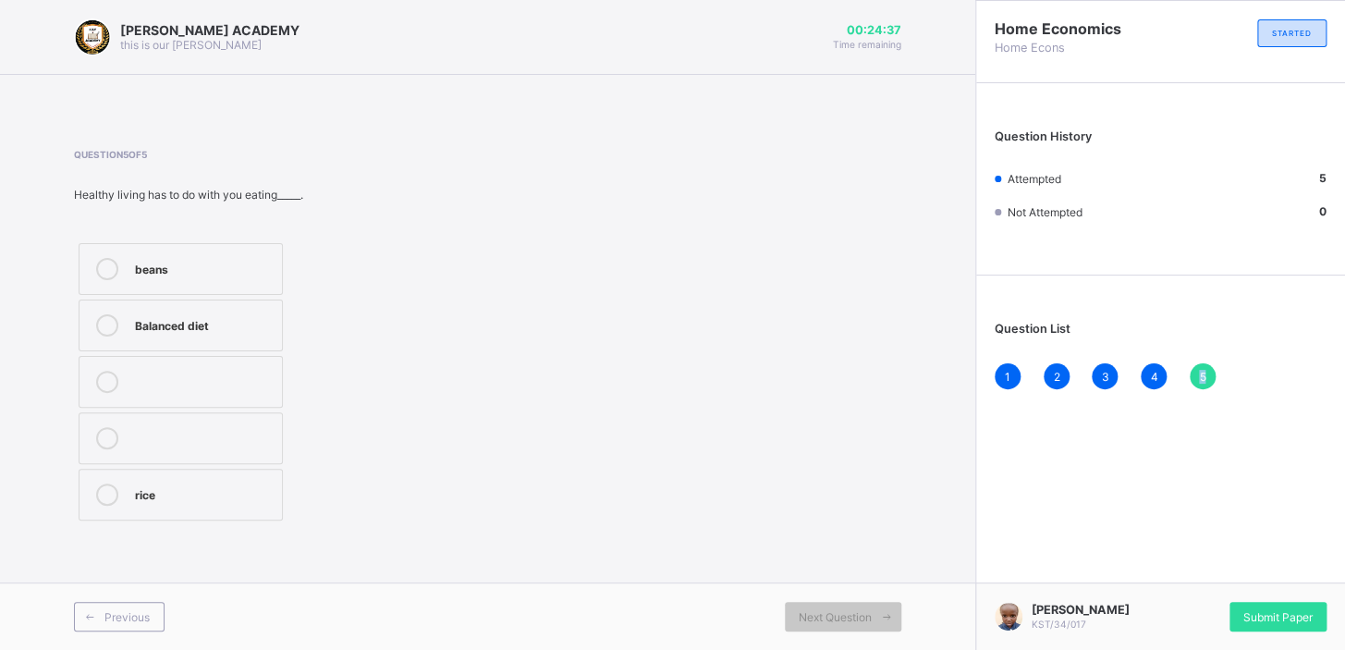
click at [1199, 370] on span "5" at bounding box center [1202, 377] width 6 height 14
click at [233, 324] on div "Balanced diet" at bounding box center [204, 323] width 138 height 18
click at [1266, 606] on div "Submit Paper" at bounding box center [1278, 617] width 97 height 30
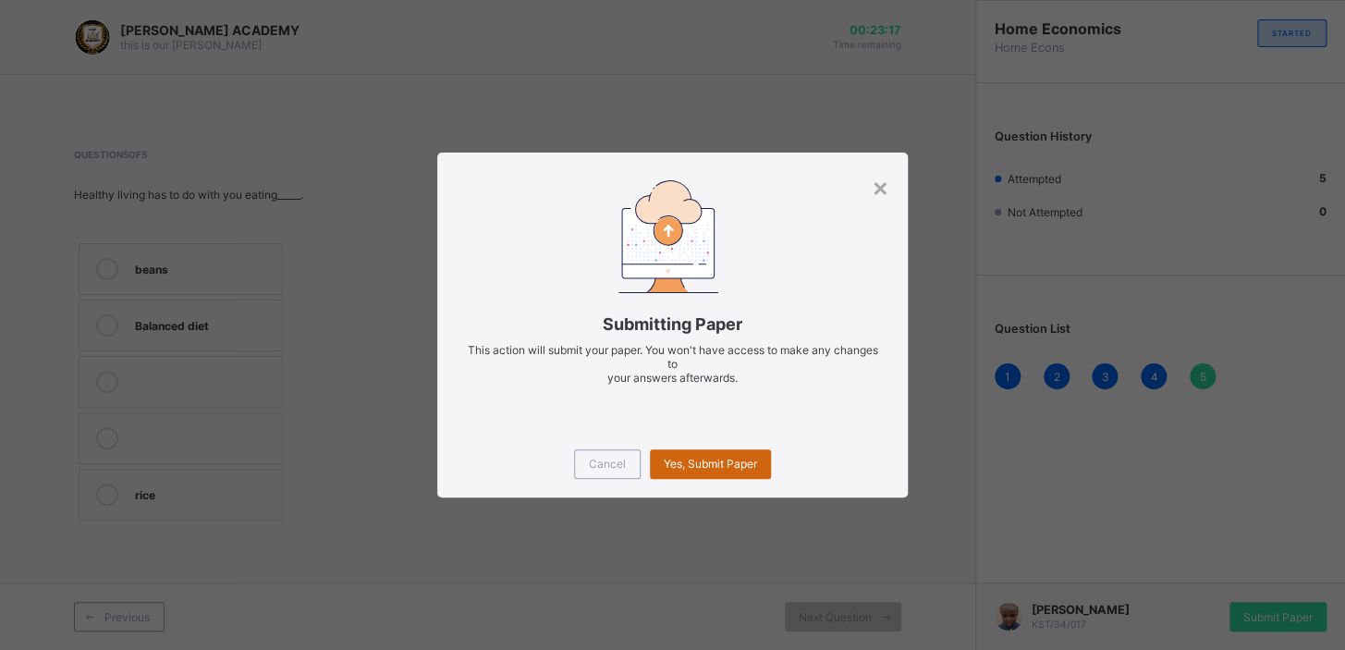
click at [725, 459] on span "Yes, Submit Paper" at bounding box center [710, 464] width 93 height 14
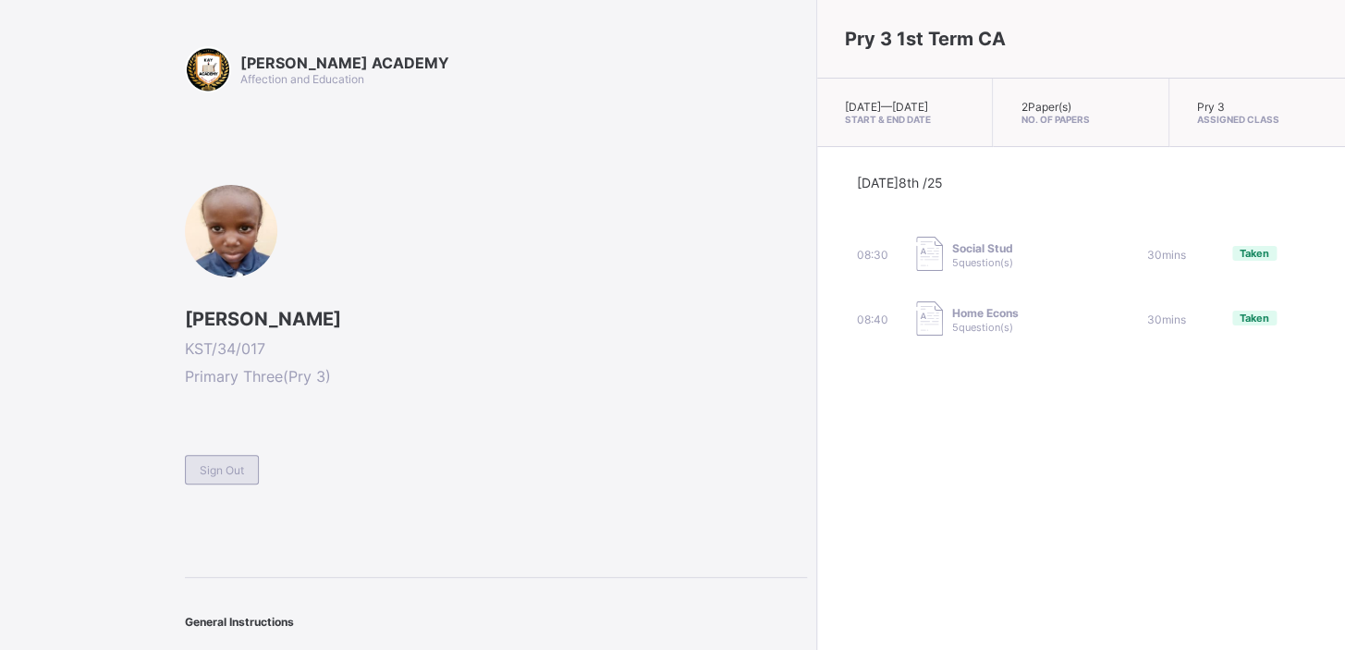
click at [196, 464] on div "Sign Out" at bounding box center [222, 470] width 74 height 30
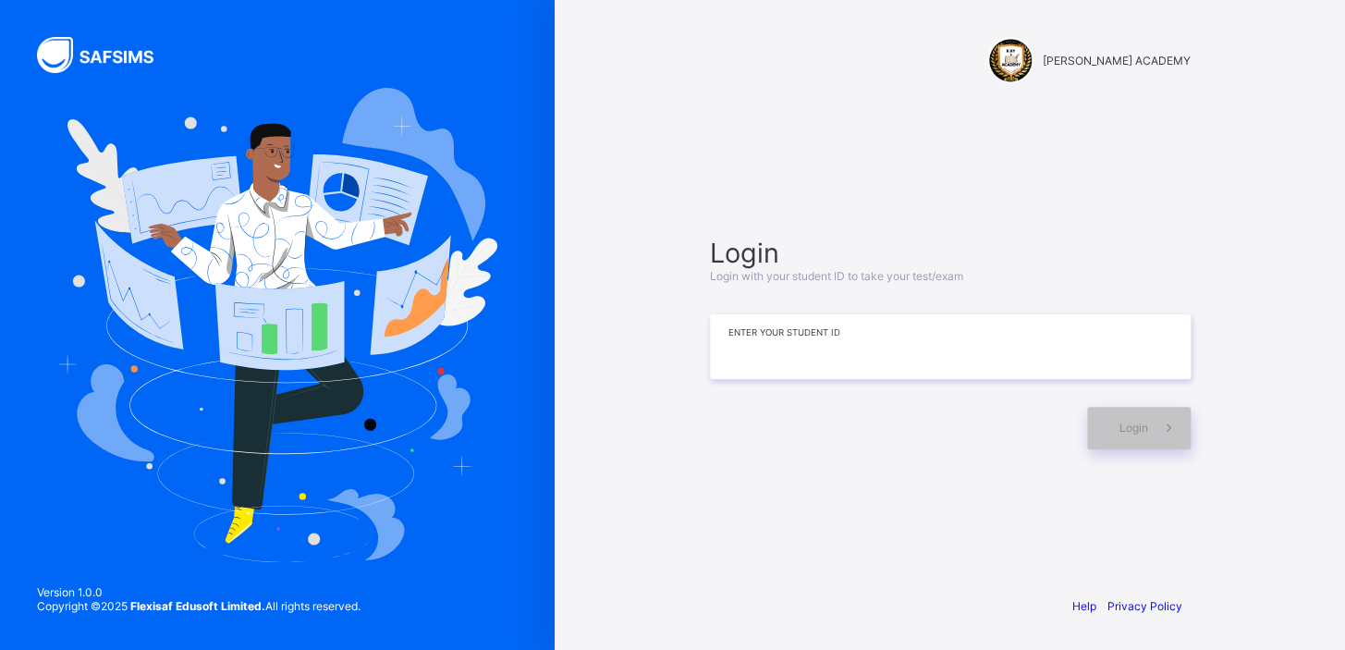
click at [806, 330] on input at bounding box center [950, 346] width 481 height 65
type input "**********"
click at [1146, 437] on div "Login" at bounding box center [1139, 428] width 104 height 43
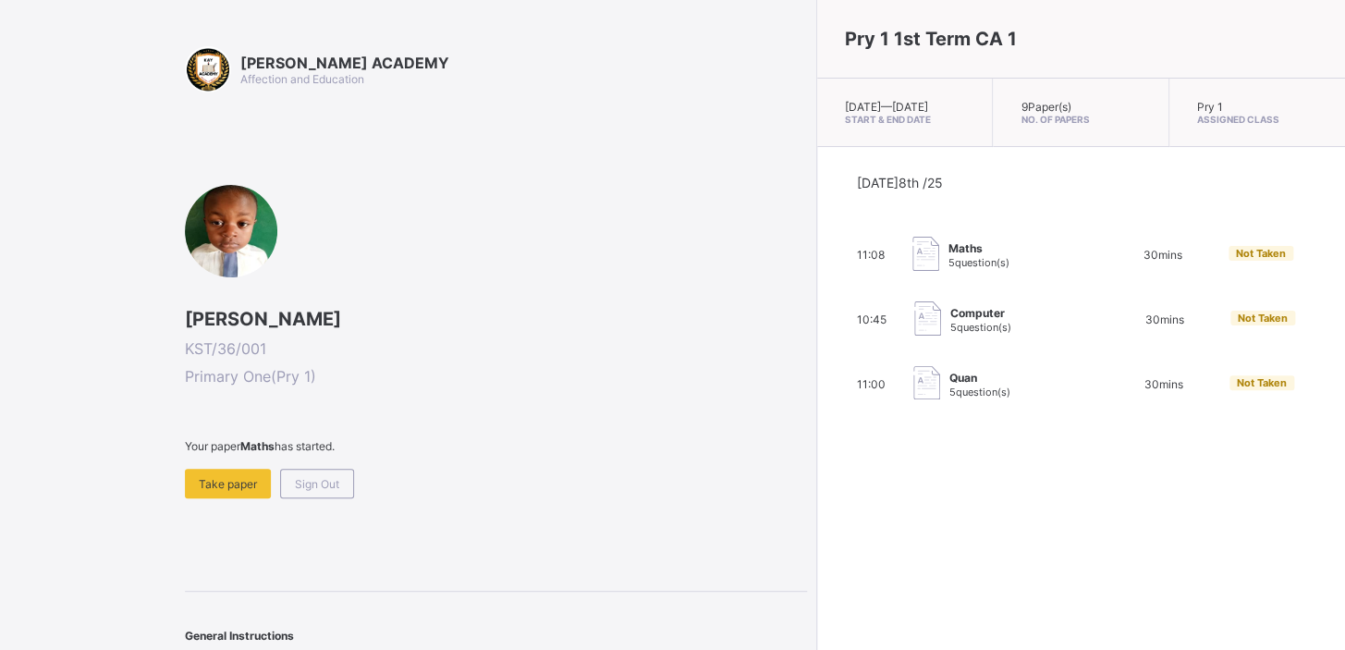
click at [527, 342] on span "KST/36/001" at bounding box center [496, 348] width 622 height 18
click at [223, 487] on div "Take paper" at bounding box center [228, 484] width 86 height 30
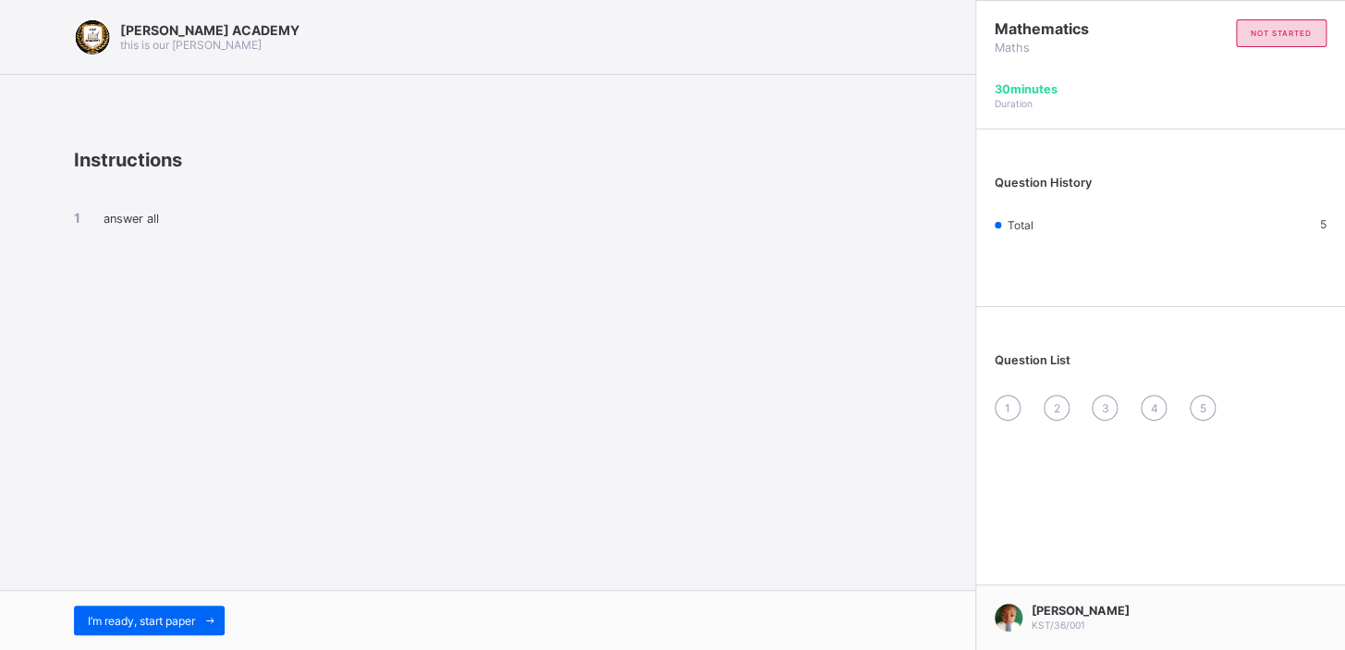
click at [224, 484] on div "[PERSON_NAME] ACADEMY this is our [PERSON_NAME] Instructions answer all I’m rea…" at bounding box center [487, 325] width 975 height 650
click at [100, 210] on li "answer all" at bounding box center [487, 218] width 827 height 16
click at [129, 277] on div "answer all" at bounding box center [487, 234] width 827 height 127
drag, startPoint x: 129, startPoint y: 427, endPoint x: 137, endPoint y: 531, distance: 103.9
click at [137, 531] on div "[PERSON_NAME] ACADEMY this is our [PERSON_NAME] Instructions answer all I’m rea…" at bounding box center [487, 325] width 975 height 650
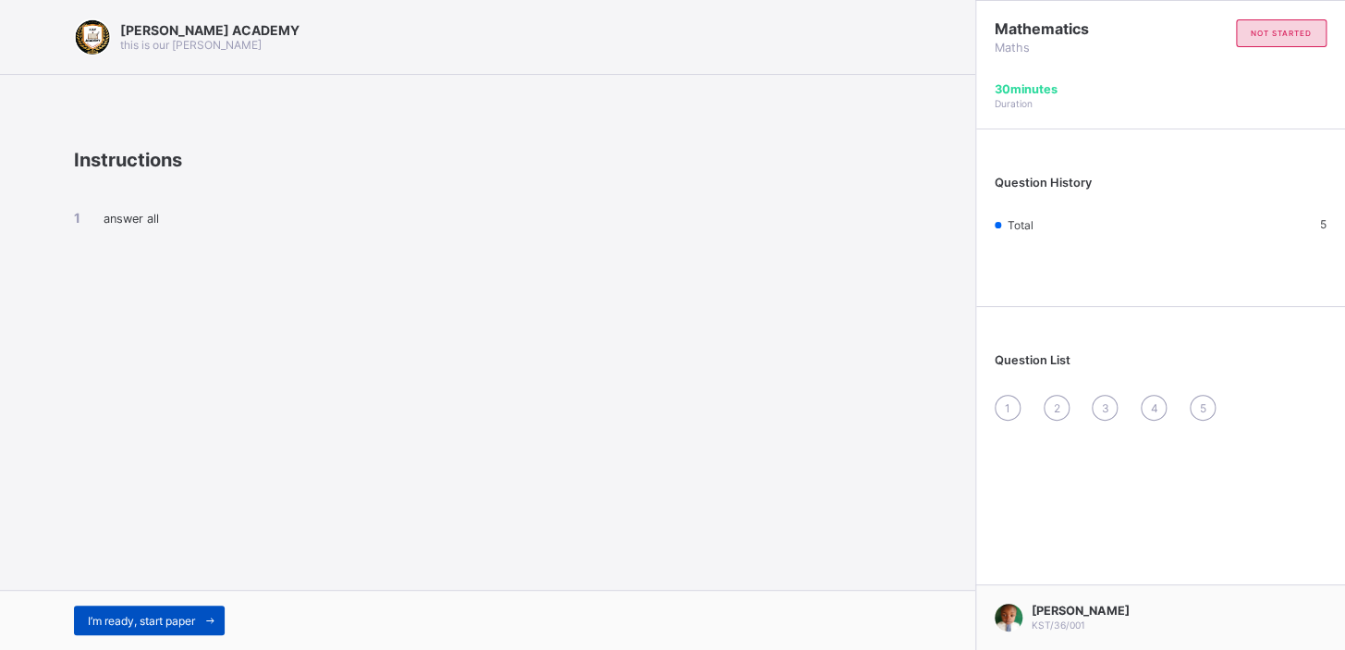
click at [153, 629] on div "I’m ready, start paper" at bounding box center [149, 621] width 151 height 30
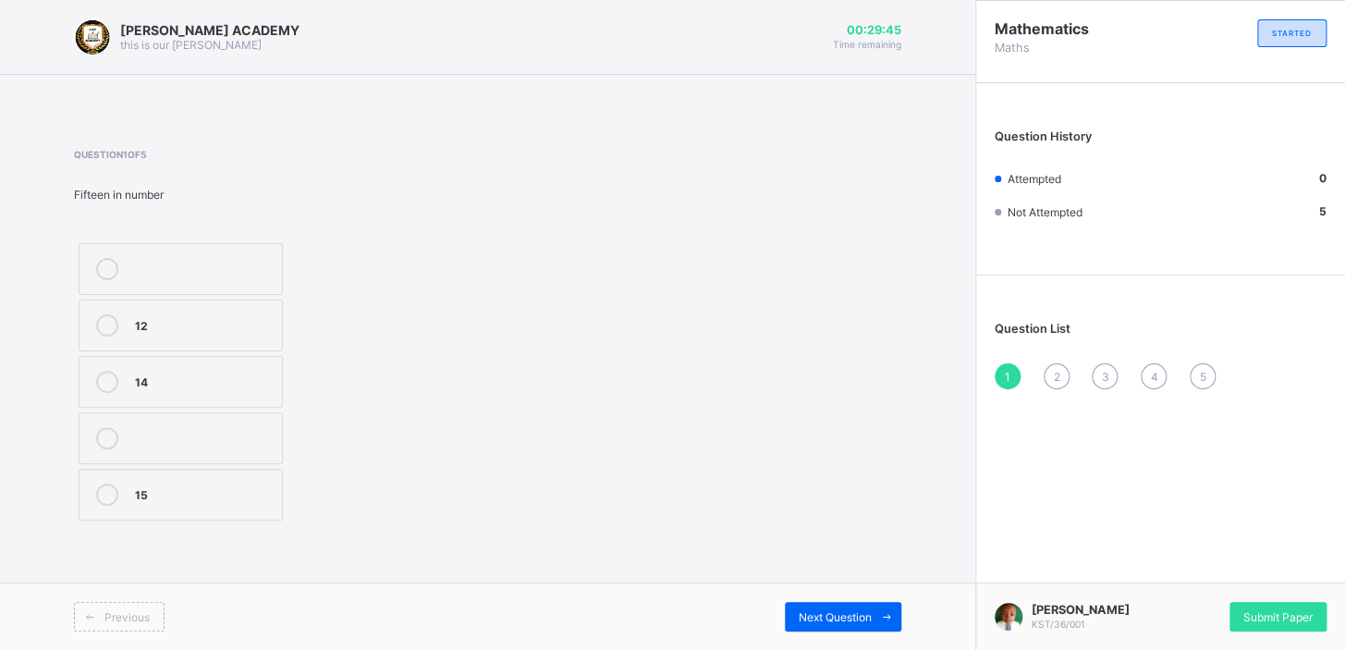
click at [213, 508] on label "15" at bounding box center [181, 495] width 204 height 52
click at [212, 492] on div "15" at bounding box center [204, 492] width 138 height 18
click at [847, 614] on span "Next Question" at bounding box center [835, 617] width 73 height 14
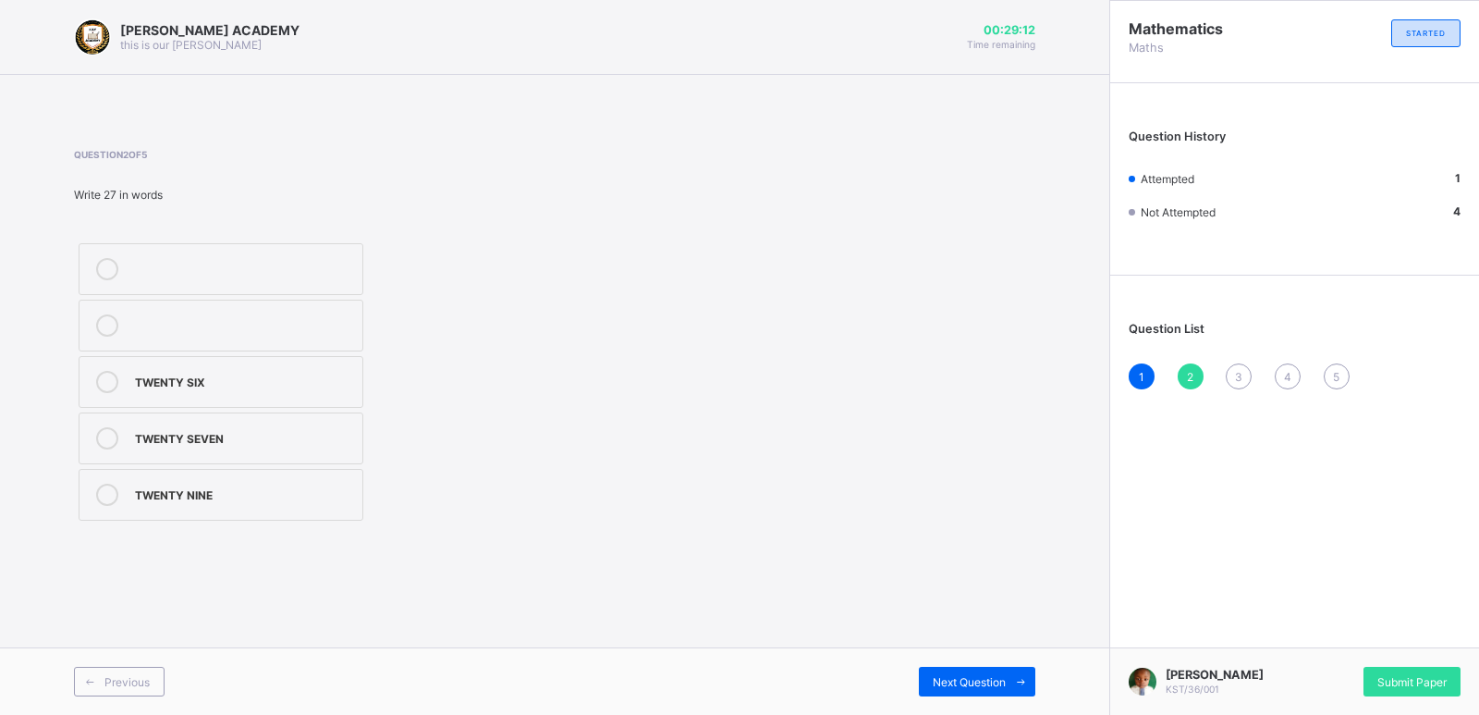
drag, startPoint x: 306, startPoint y: 508, endPoint x: 337, endPoint y: 558, distance: 59.8
click at [337, 558] on div "[PERSON_NAME] ACADEMY this is our [PERSON_NAME] 00:29:12 Time remaining Questio…" at bounding box center [554, 357] width 1109 height 715
click at [515, 542] on div "Question 2 of 5 Write 27 in words TWENTY SIX TWENTY SEVEN TWENTY NINE" at bounding box center [554, 337] width 961 height 432
click at [271, 434] on div "TWENTY SEVEN" at bounding box center [244, 436] width 218 height 18
click at [968, 679] on span "Next Question" at bounding box center [969, 682] width 73 height 14
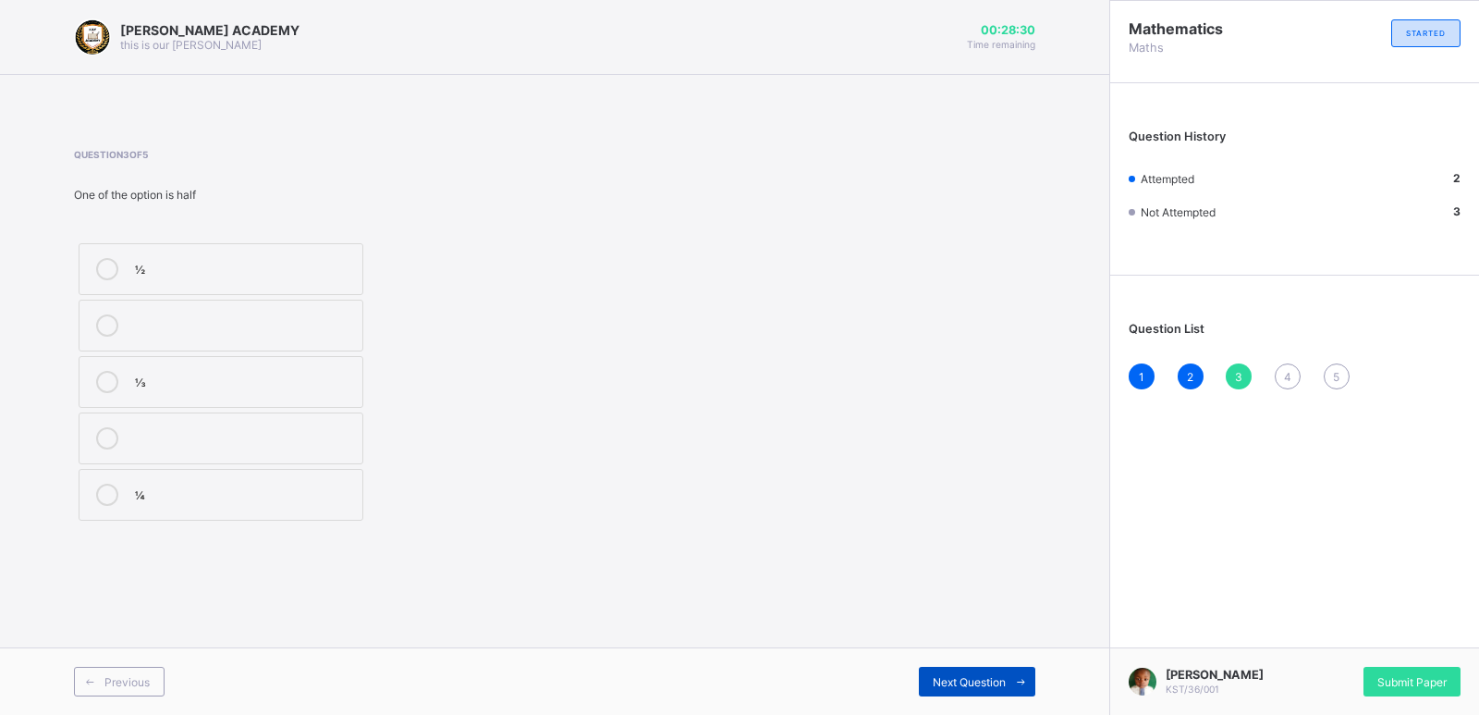
click at [968, 679] on span "Next Question" at bounding box center [969, 682] width 73 height 14
click at [254, 449] on label "THIRTY FIVE" at bounding box center [221, 438] width 285 height 52
drag, startPoint x: 250, startPoint y: 449, endPoint x: 839, endPoint y: 520, distance: 594.1
click at [839, 520] on div "Question 4 of 5 Write 35 in words THIRTY ONE THIRTY FIVE TWENTY FIVE" at bounding box center [554, 337] width 961 height 376
click at [963, 686] on span "Next Question" at bounding box center [969, 682] width 73 height 14
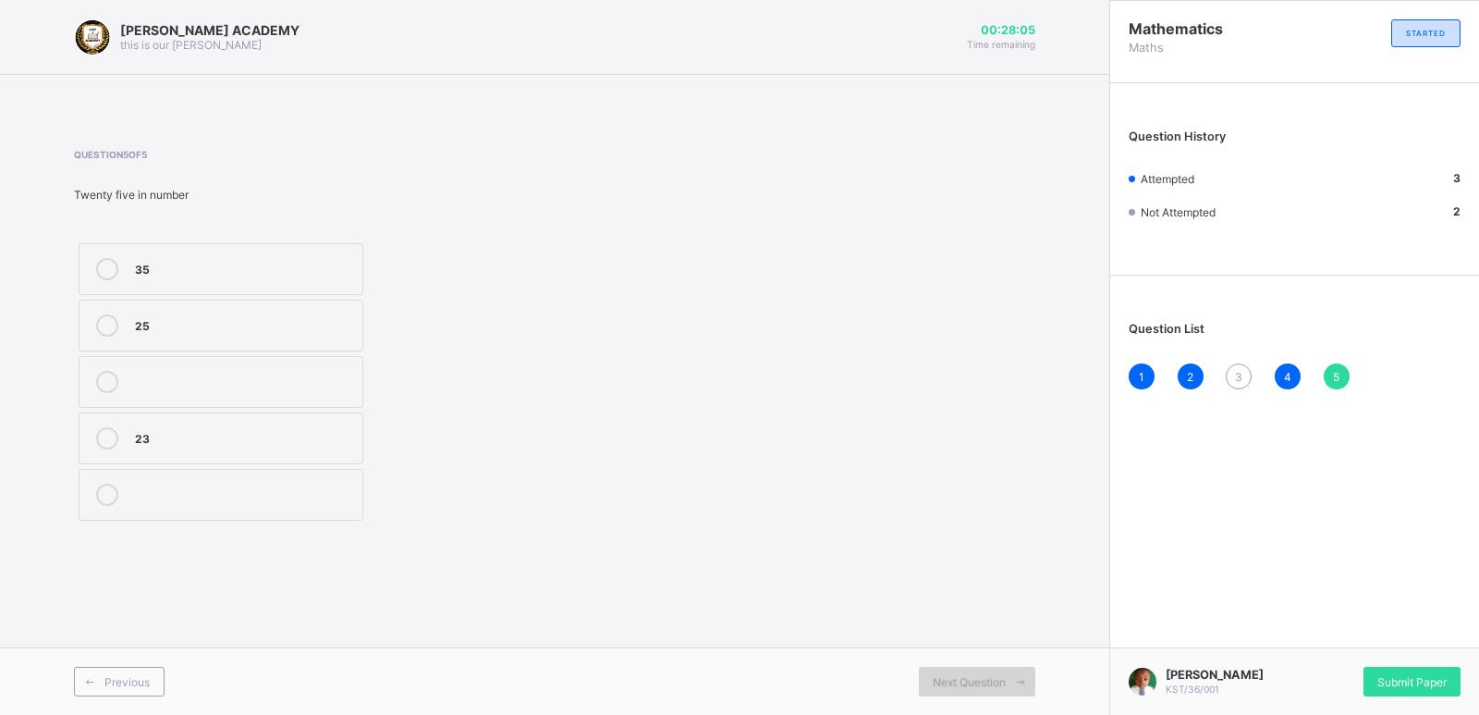
click at [964, 683] on span "Next Question" at bounding box center [969, 682] width 73 height 14
click at [153, 320] on div "25" at bounding box center [244, 323] width 218 height 18
click at [961, 683] on span "Next Question" at bounding box center [969, 682] width 73 height 14
click at [1394, 678] on span "Submit Paper" at bounding box center [1411, 682] width 69 height 14
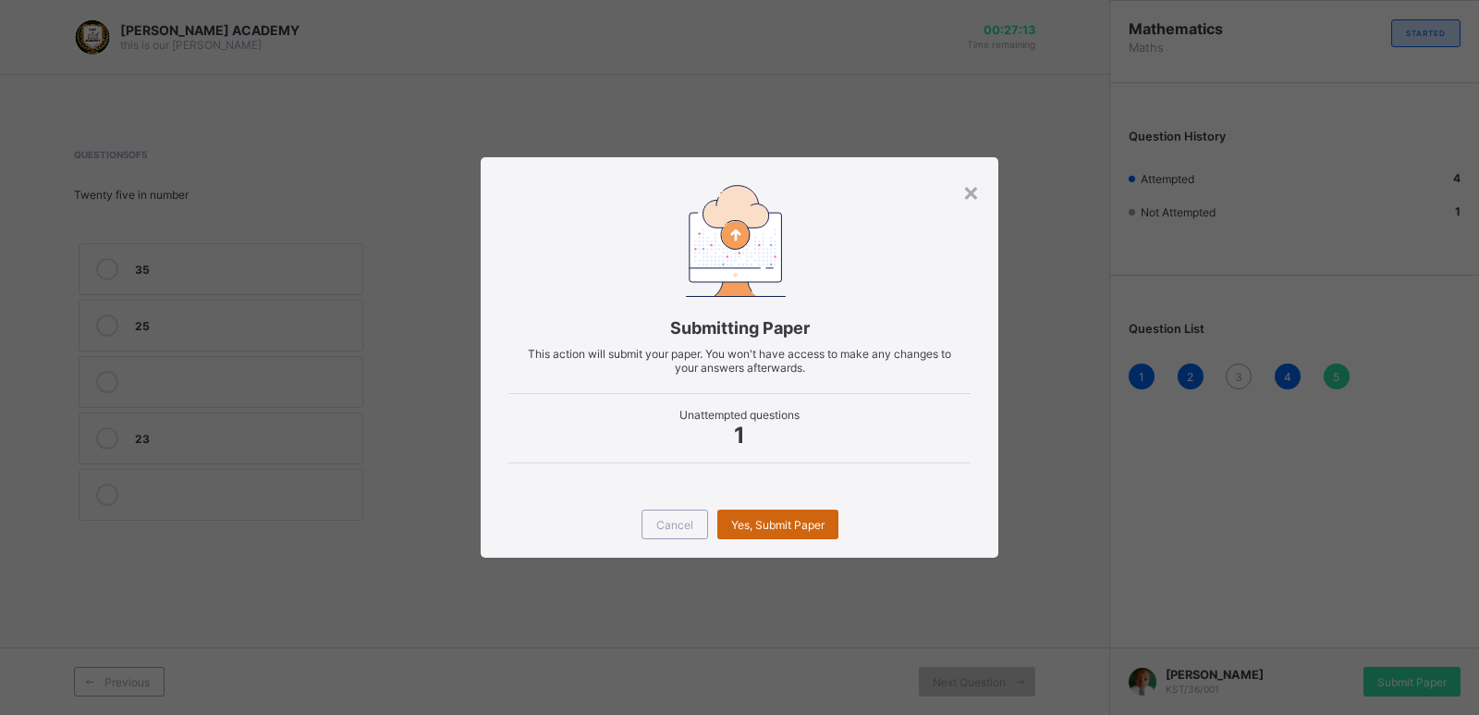
click at [781, 518] on span "Yes, Submit Paper" at bounding box center [777, 525] width 93 height 14
click at [781, 519] on div "Yes, Submit Paper" at bounding box center [777, 524] width 121 height 30
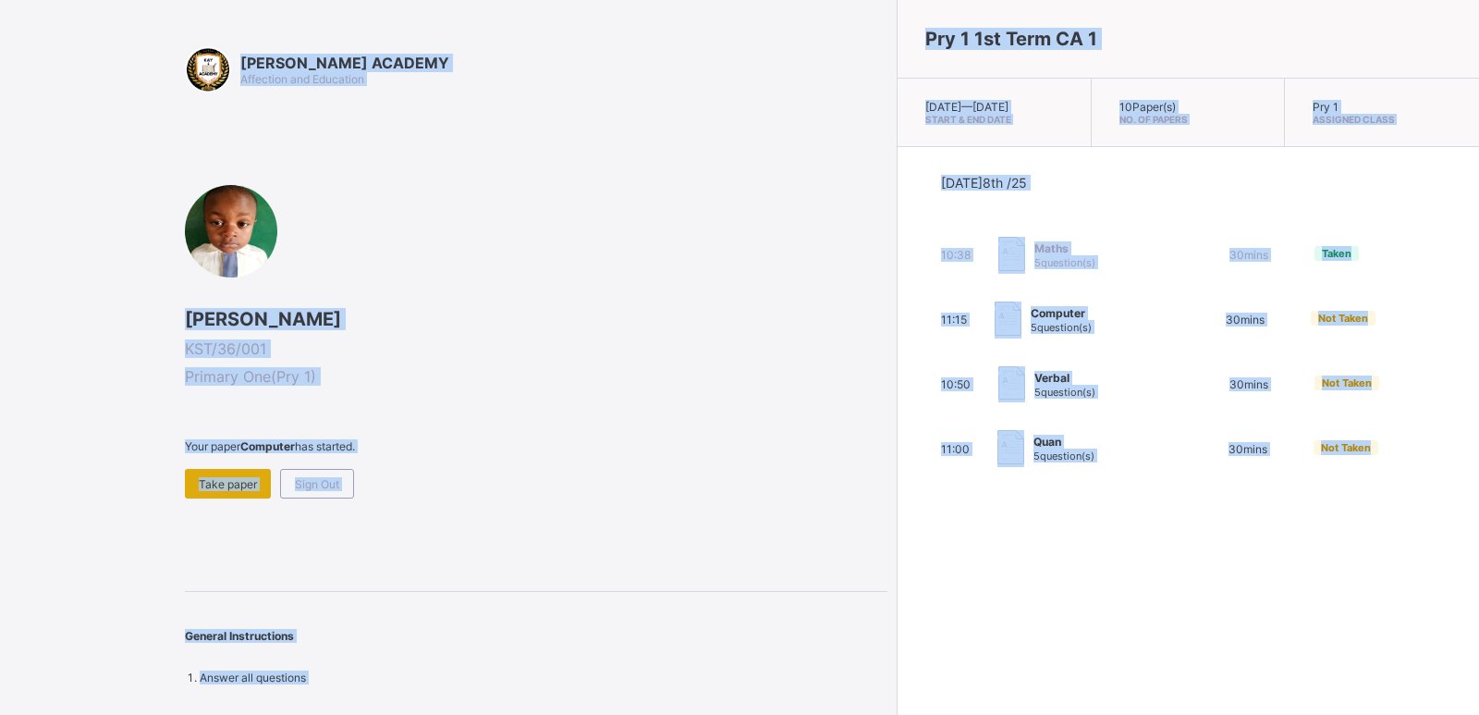
click at [219, 477] on span "Take paper" at bounding box center [228, 484] width 58 height 14
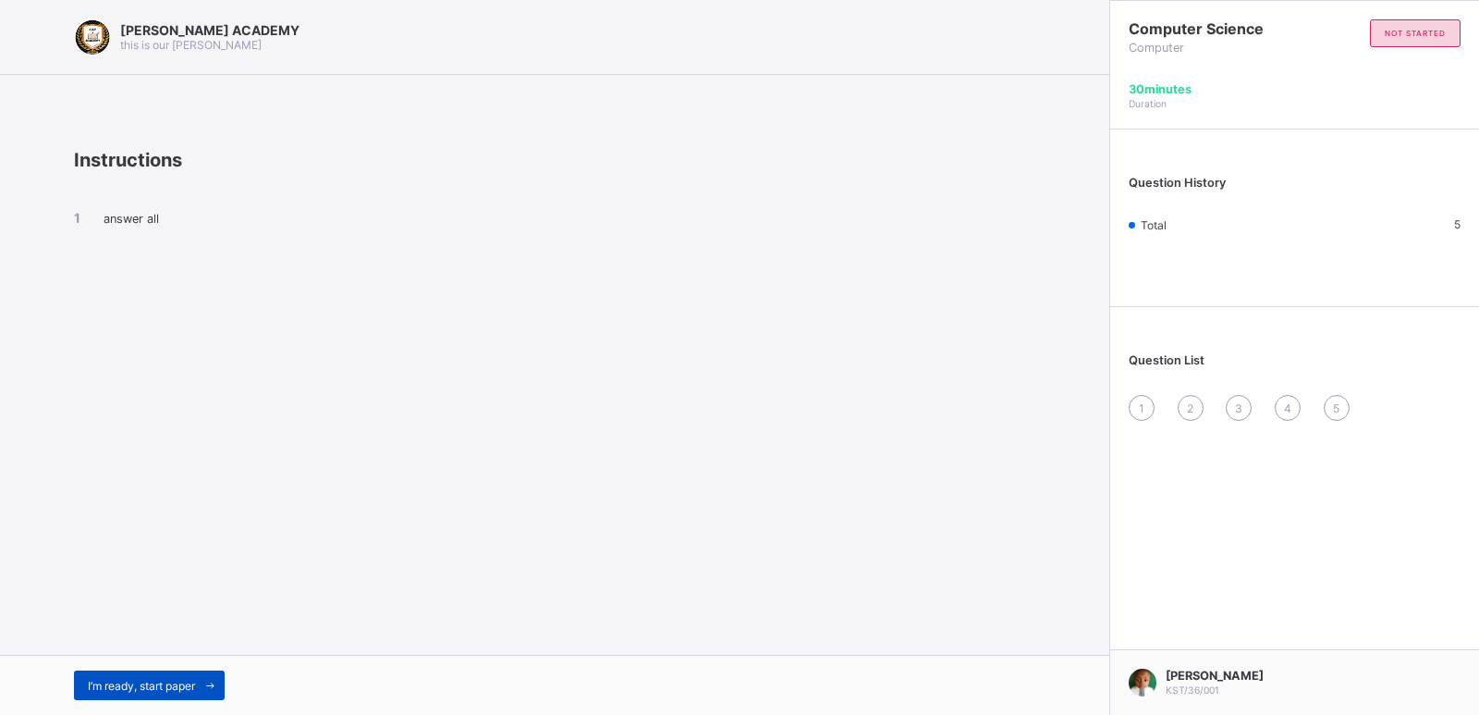
click at [189, 694] on div "I’m ready, start paper" at bounding box center [149, 685] width 151 height 30
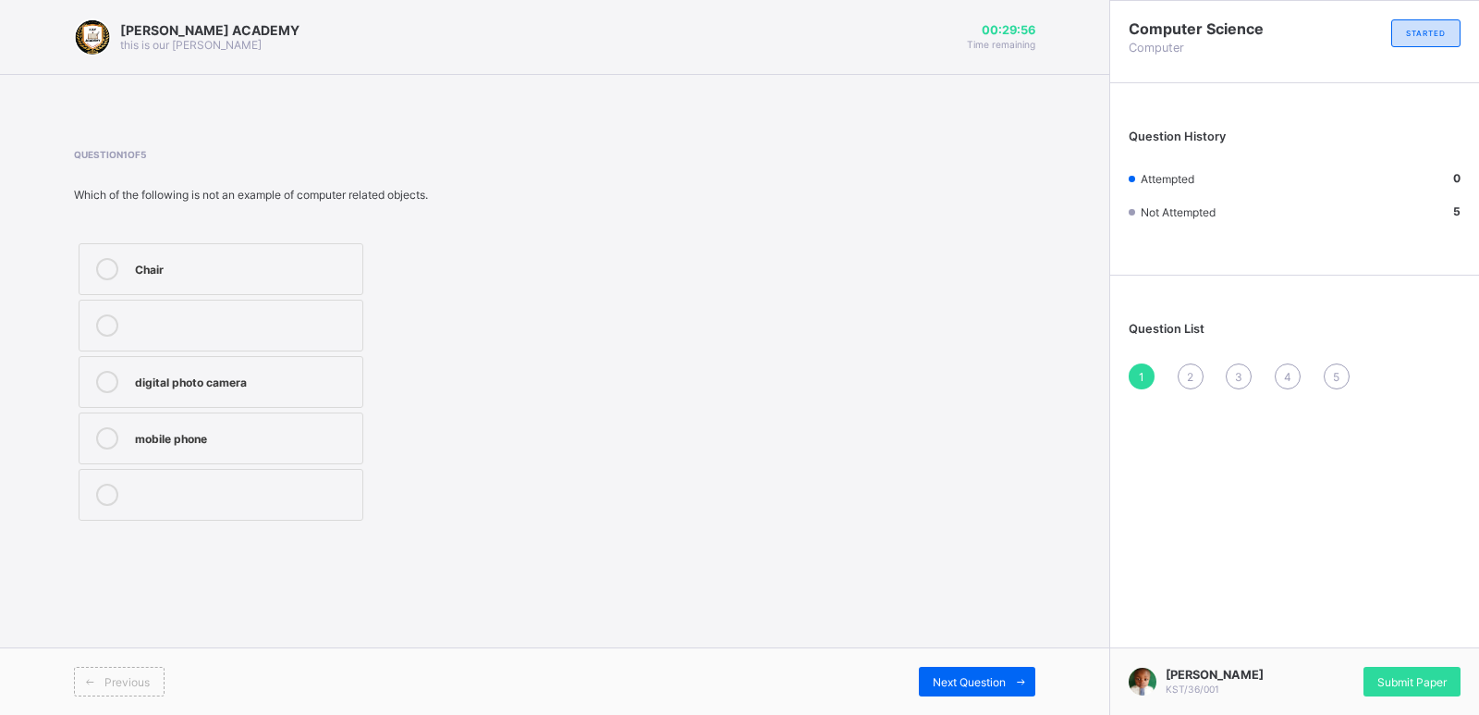
click at [430, 418] on div "Chair digital photo camera mobile phone" at bounding box center [319, 382] width 490 height 287
click at [217, 427] on div "mobile phone" at bounding box center [244, 436] width 218 height 18
click at [1003, 676] on span "Next Question" at bounding box center [969, 682] width 73 height 14
click at [275, 283] on label "objects" at bounding box center [221, 269] width 285 height 52
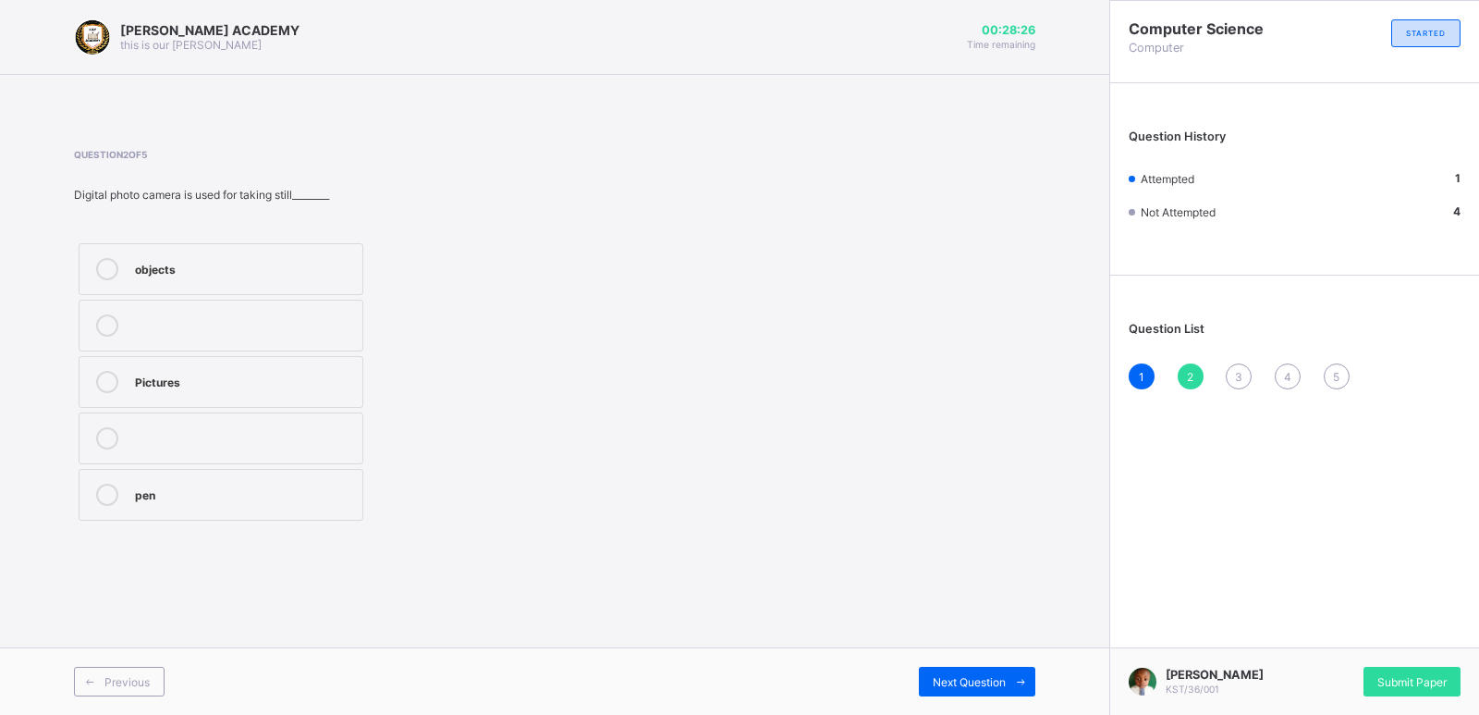
click at [857, 369] on div "Question 2 of 5 Digital photo camera is used for taking still________ objects P…" at bounding box center [554, 337] width 961 height 376
click at [966, 682] on span "Next Question" at bounding box center [969, 682] width 73 height 14
click at [294, 260] on div "Mobile phones" at bounding box center [244, 267] width 218 height 18
click at [1005, 677] on div "Next Question" at bounding box center [977, 682] width 116 height 30
click at [303, 247] on label at bounding box center [221, 269] width 285 height 52
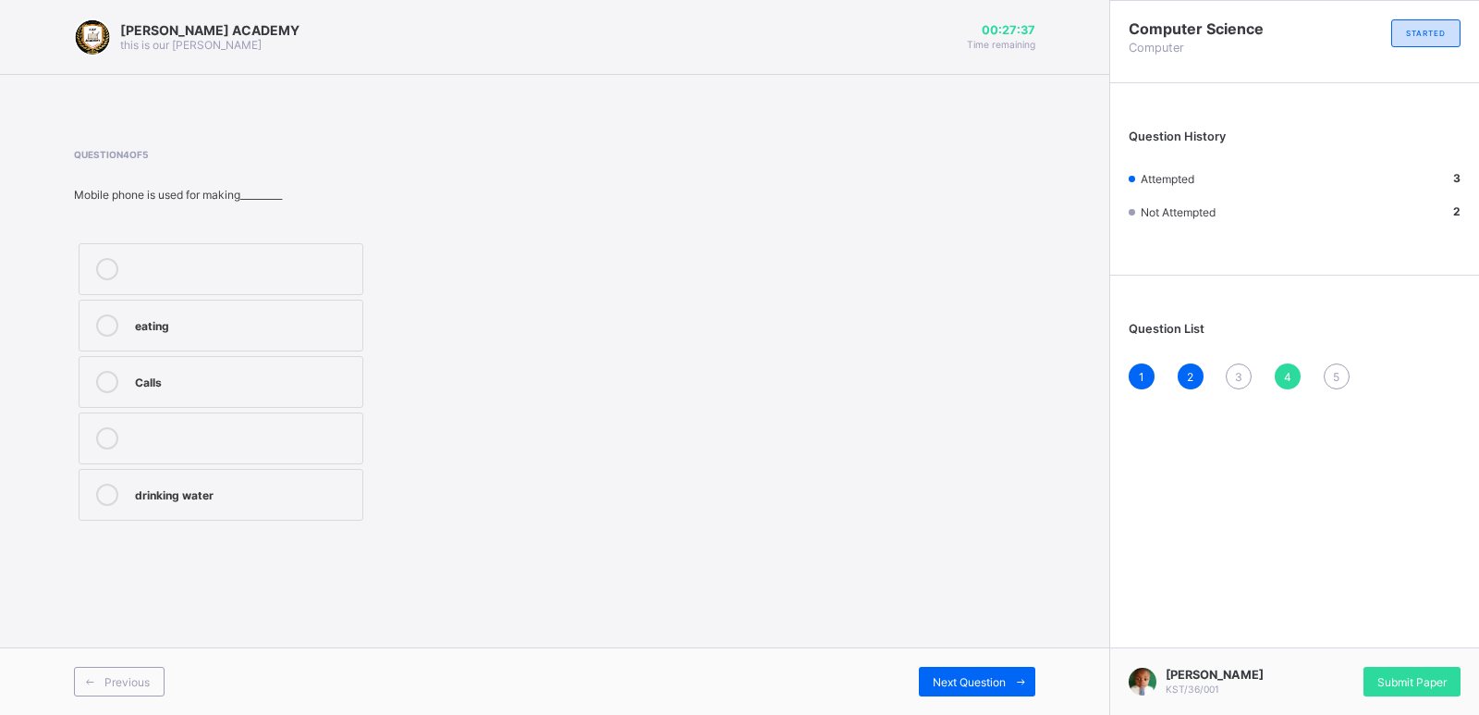
click at [303, 247] on label at bounding box center [221, 269] width 285 height 52
click at [471, 288] on div "eating Calls drinking water" at bounding box center [319, 382] width 490 height 287
click at [236, 263] on div at bounding box center [244, 269] width 218 height 22
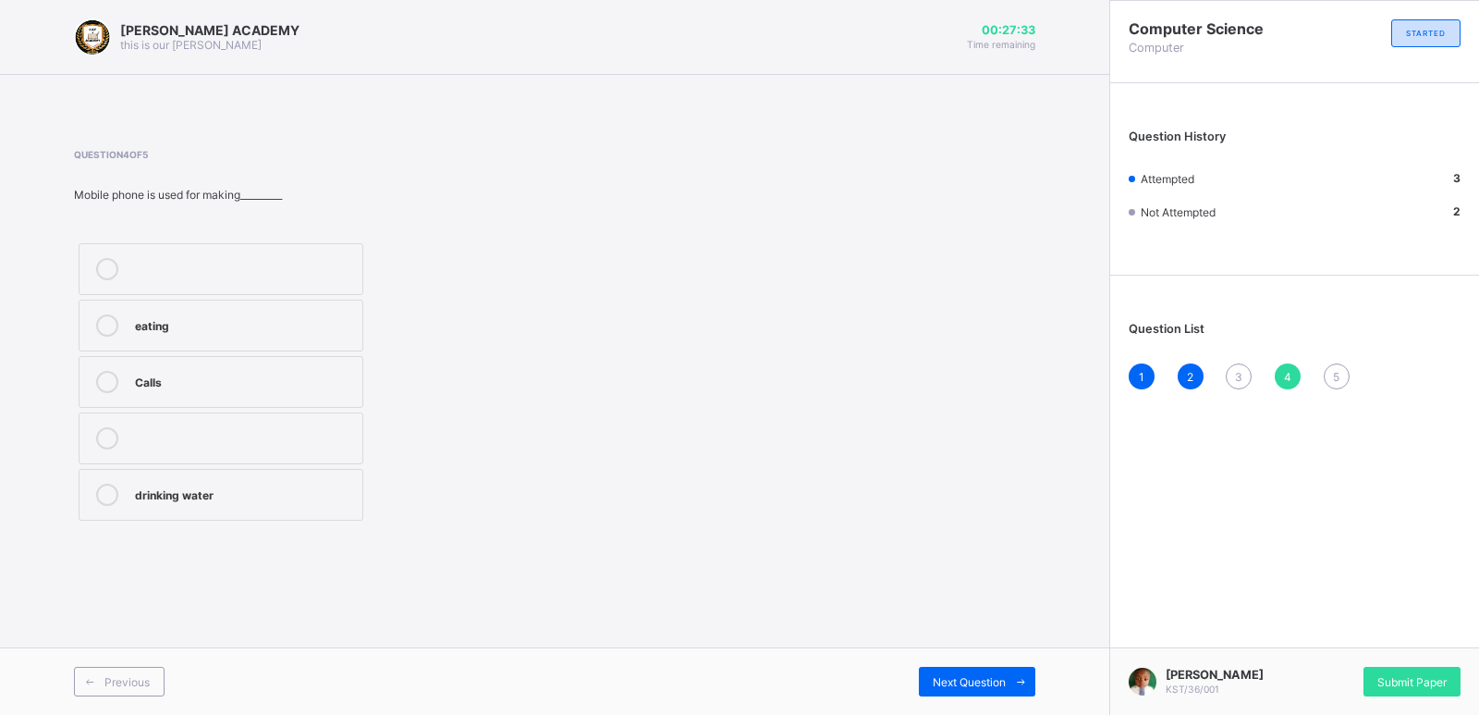
click at [236, 263] on div at bounding box center [244, 269] width 218 height 22
drag, startPoint x: 198, startPoint y: 364, endPoint x: 248, endPoint y: 214, distance: 158.7
click at [239, 243] on div "eating Calls drinking water" at bounding box center [221, 382] width 294 height 287
click at [196, 376] on div "Calls" at bounding box center [244, 380] width 218 height 18
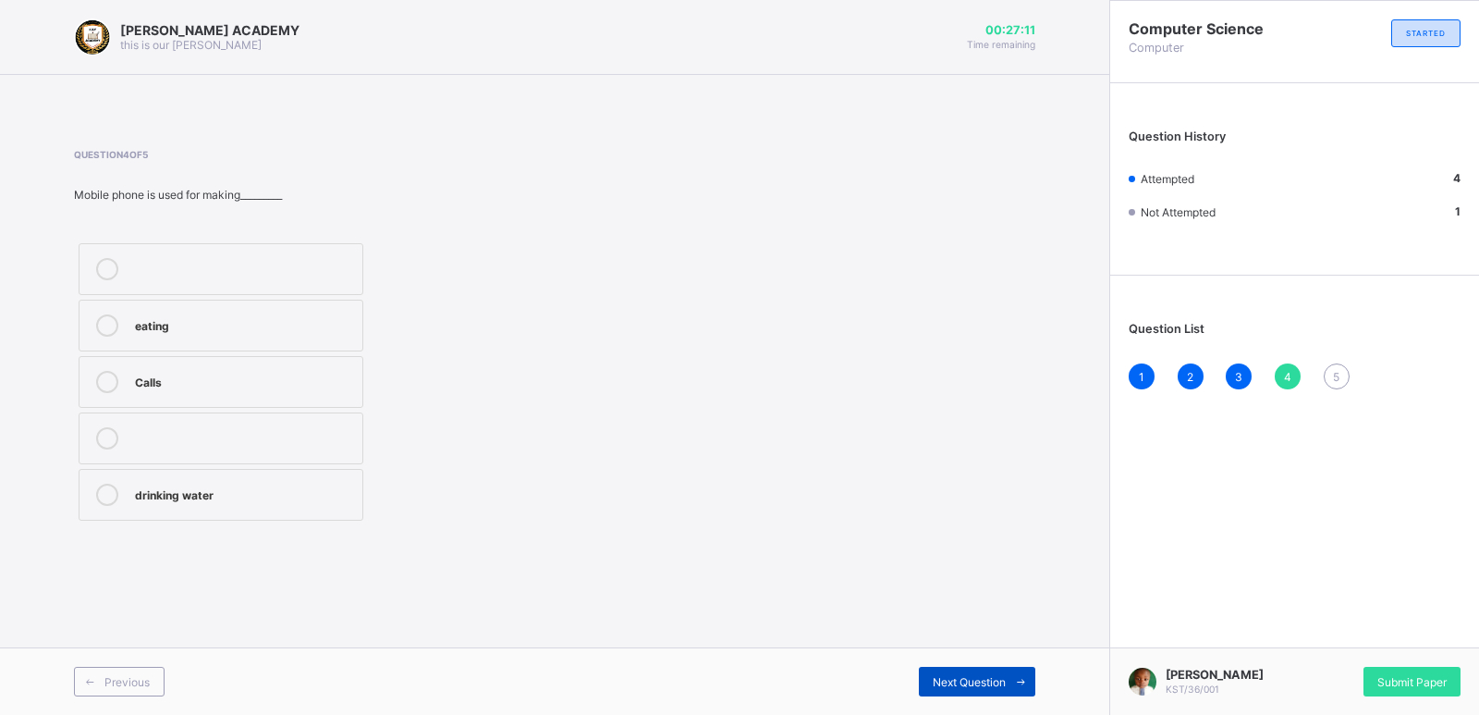
click at [961, 677] on span "Next Question" at bounding box center [969, 682] width 73 height 14
click at [197, 374] on div "Features" at bounding box center [244, 380] width 218 height 18
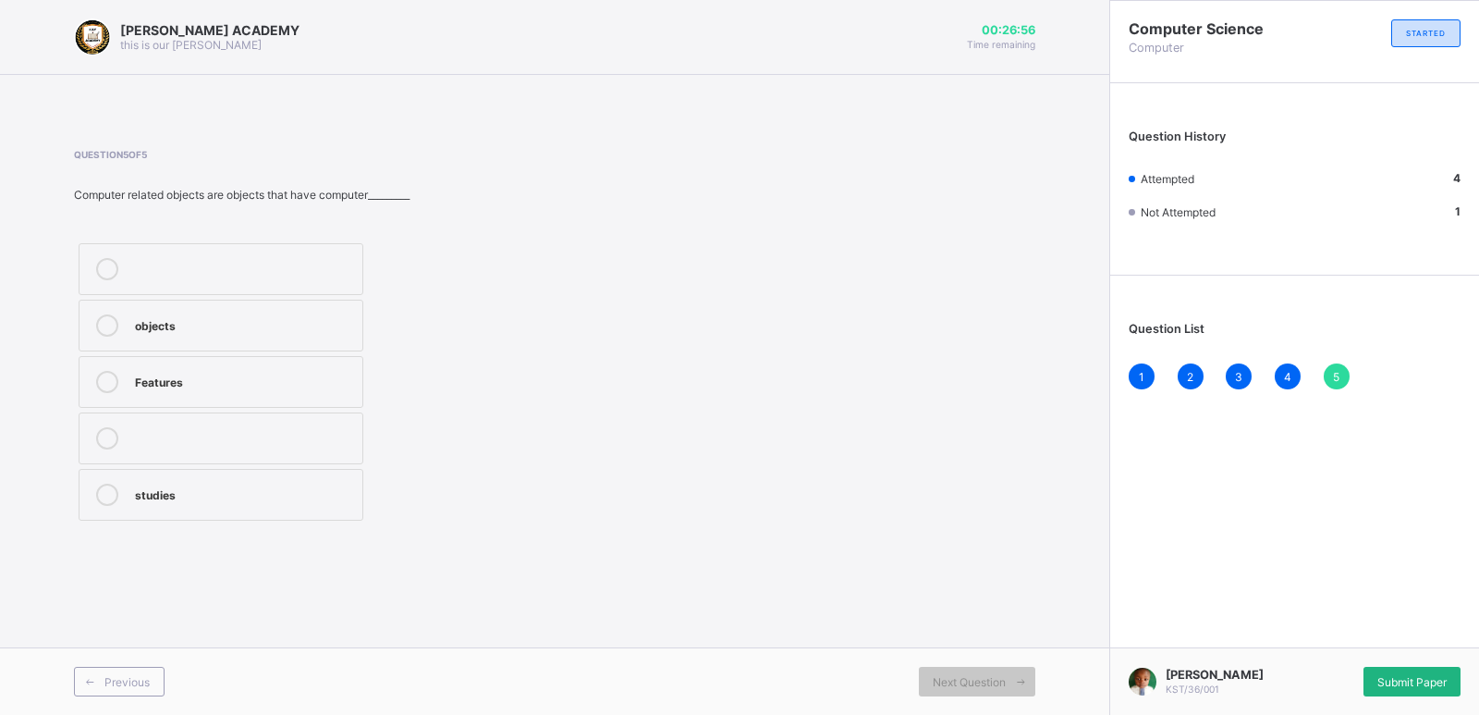
click at [1438, 679] on span "Submit Paper" at bounding box center [1411, 682] width 69 height 14
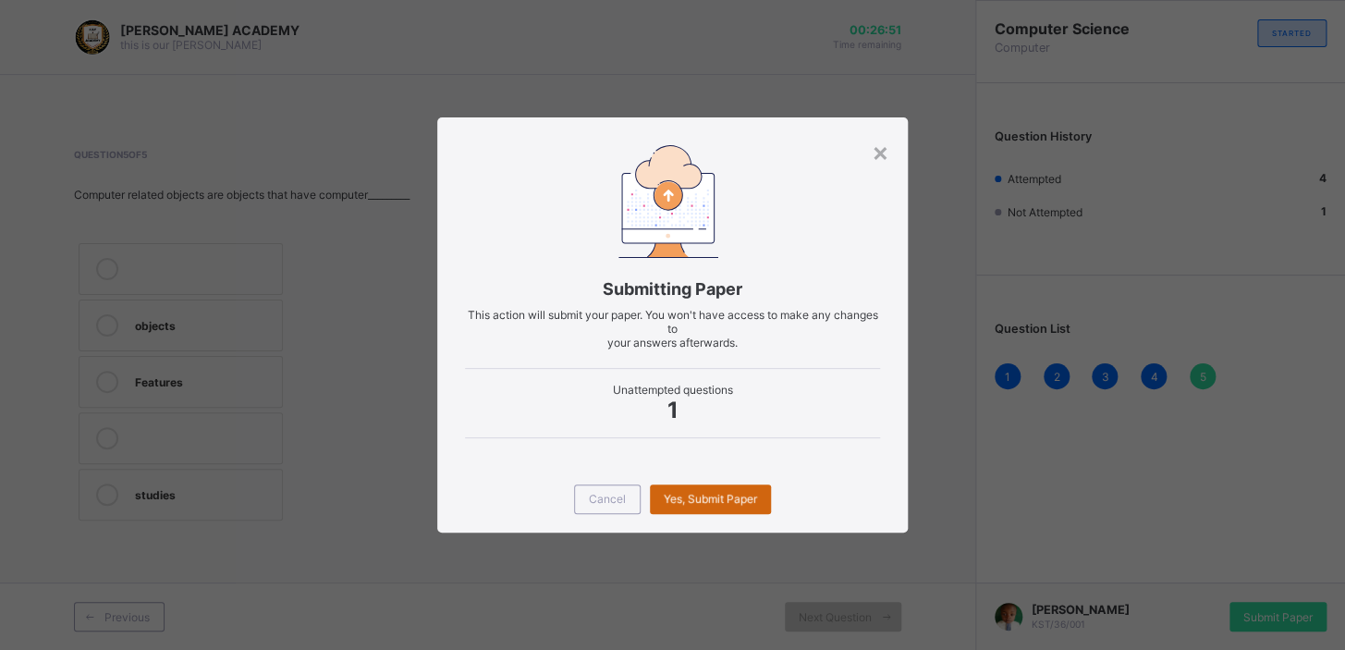
click at [708, 494] on div "Yes, Submit Paper" at bounding box center [710, 499] width 121 height 30
click at [708, 494] on span "Yes, Submit Paper" at bounding box center [710, 499] width 93 height 14
click at [708, 494] on div "Yes, Submit Paper" at bounding box center [710, 499] width 121 height 30
click at [708, 494] on span "Yes, Submit Paper" at bounding box center [710, 499] width 93 height 14
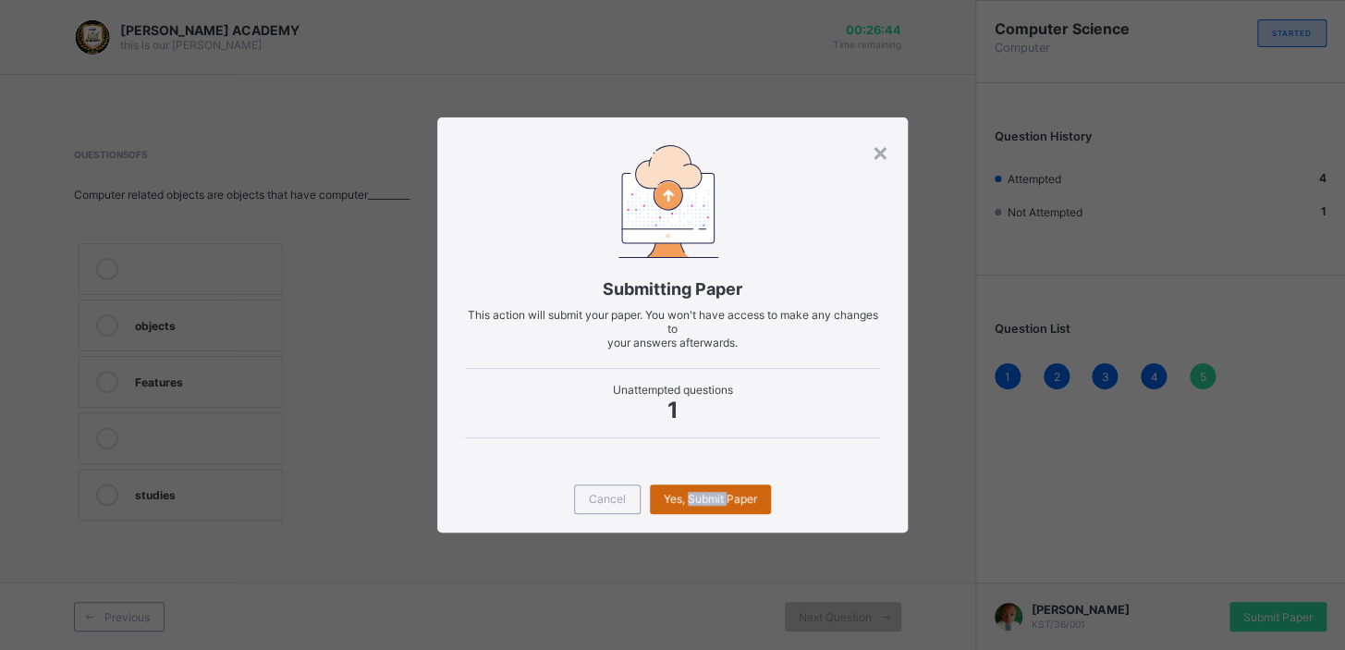
click at [708, 494] on span "Yes, Submit Paper" at bounding box center [710, 499] width 93 height 14
click at [708, 494] on div "Yes, Submit Paper" at bounding box center [710, 499] width 121 height 30
click at [712, 499] on div "Yes, Submit Paper" at bounding box center [710, 499] width 121 height 30
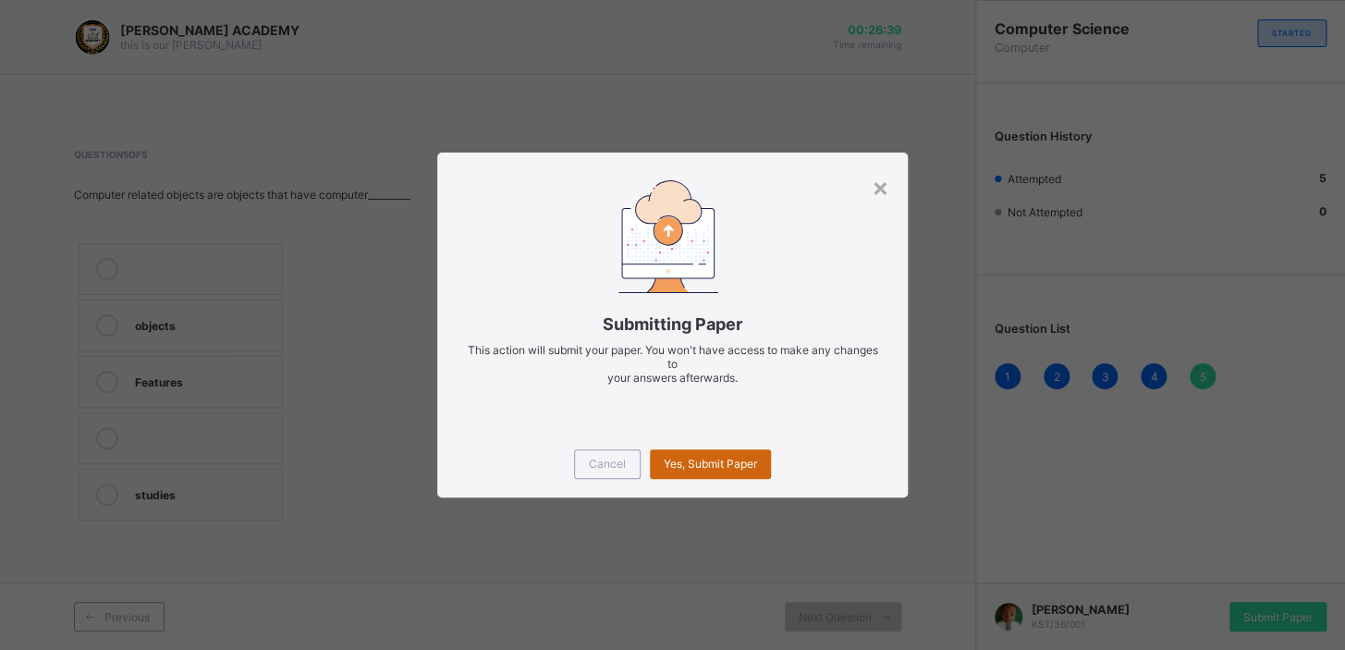
click at [712, 499] on div "× Submitting Paper This action will submit your paper. You won't have access to…" at bounding box center [672, 325] width 1345 height 650
click at [724, 458] on span "Yes, Submit Paper" at bounding box center [710, 464] width 93 height 14
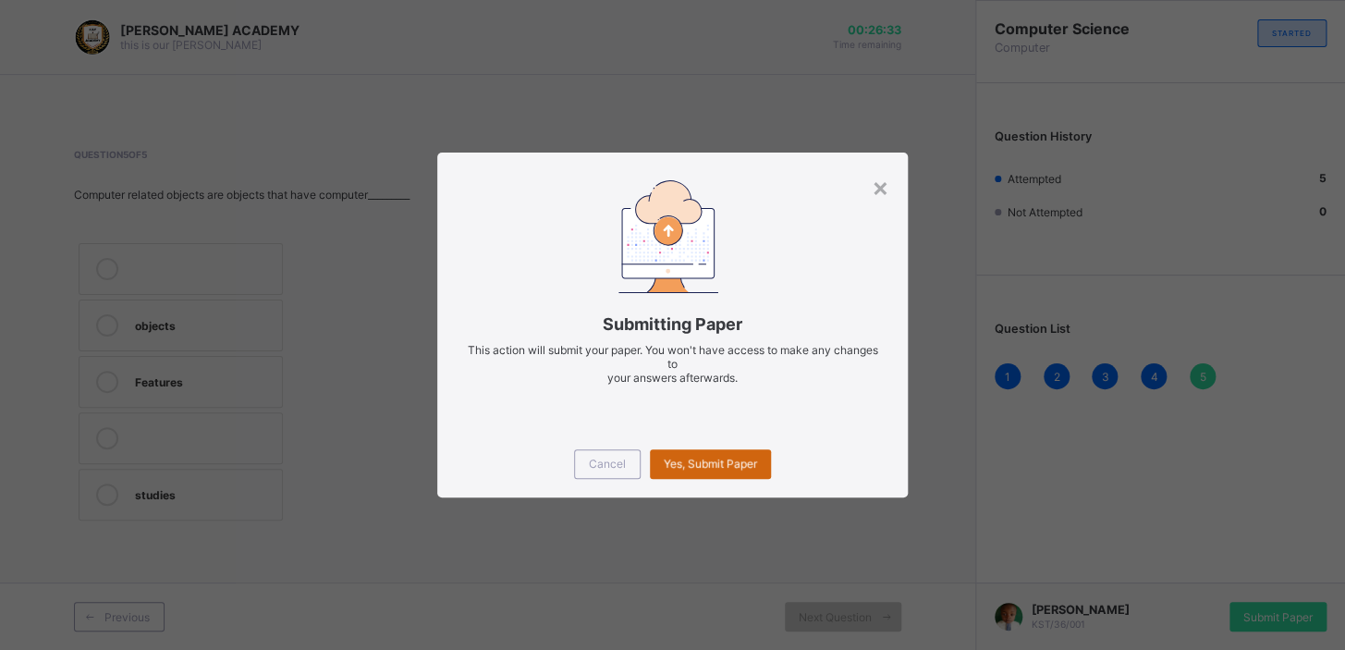
click at [724, 458] on div "Yes, Submit Paper" at bounding box center [710, 464] width 121 height 30
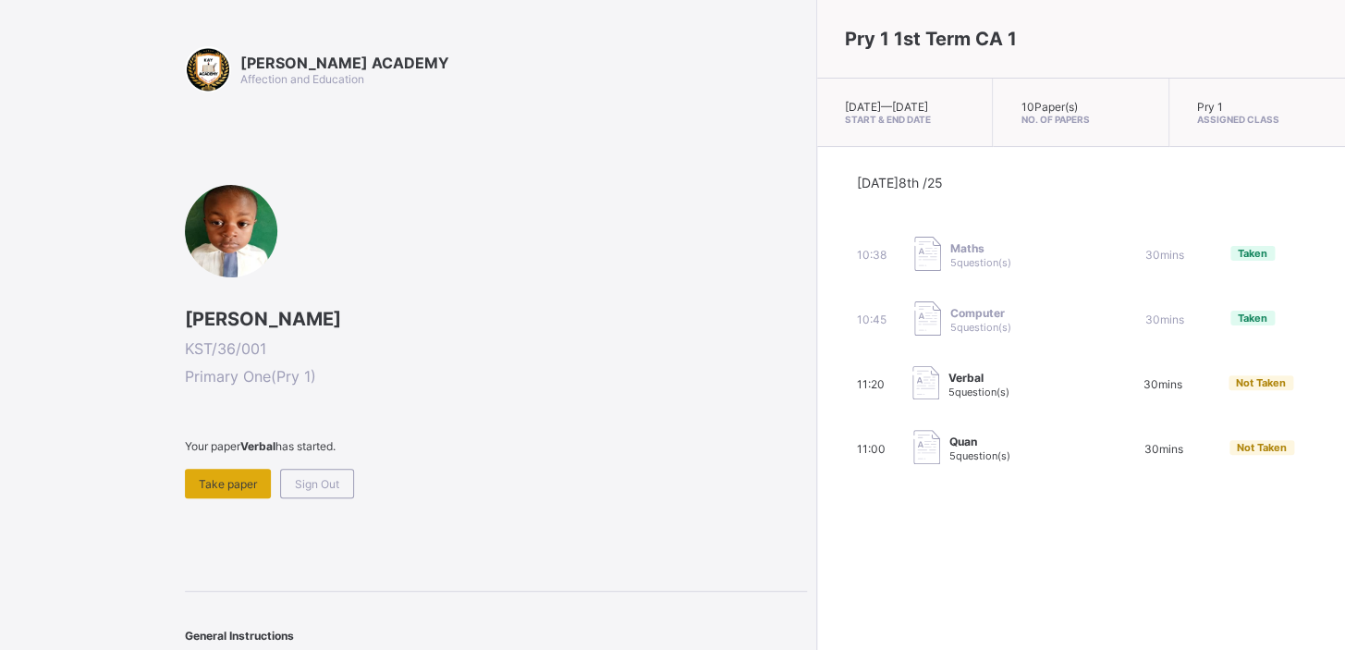
drag, startPoint x: 724, startPoint y: 458, endPoint x: 205, endPoint y: 471, distance: 518.8
click at [205, 471] on div "Take paper" at bounding box center [228, 484] width 86 height 30
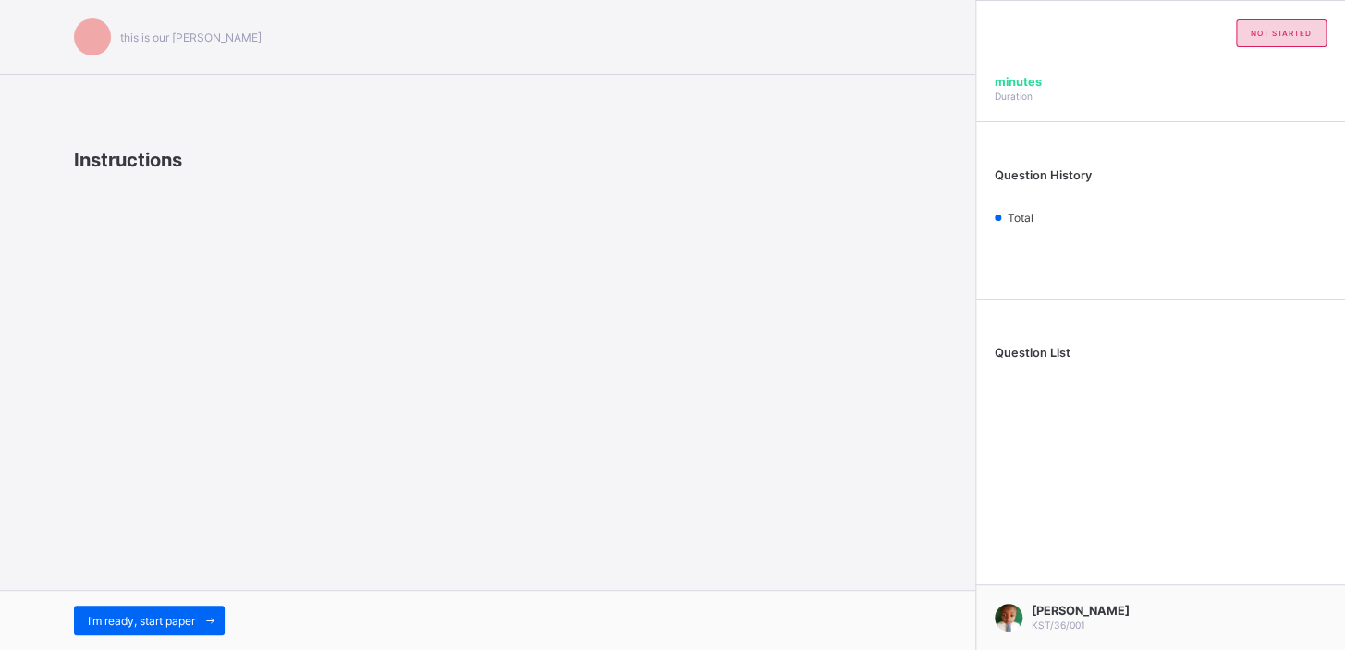
click at [205, 471] on div "this is our [PERSON_NAME] Instructions I’m ready, start paper" at bounding box center [487, 325] width 975 height 650
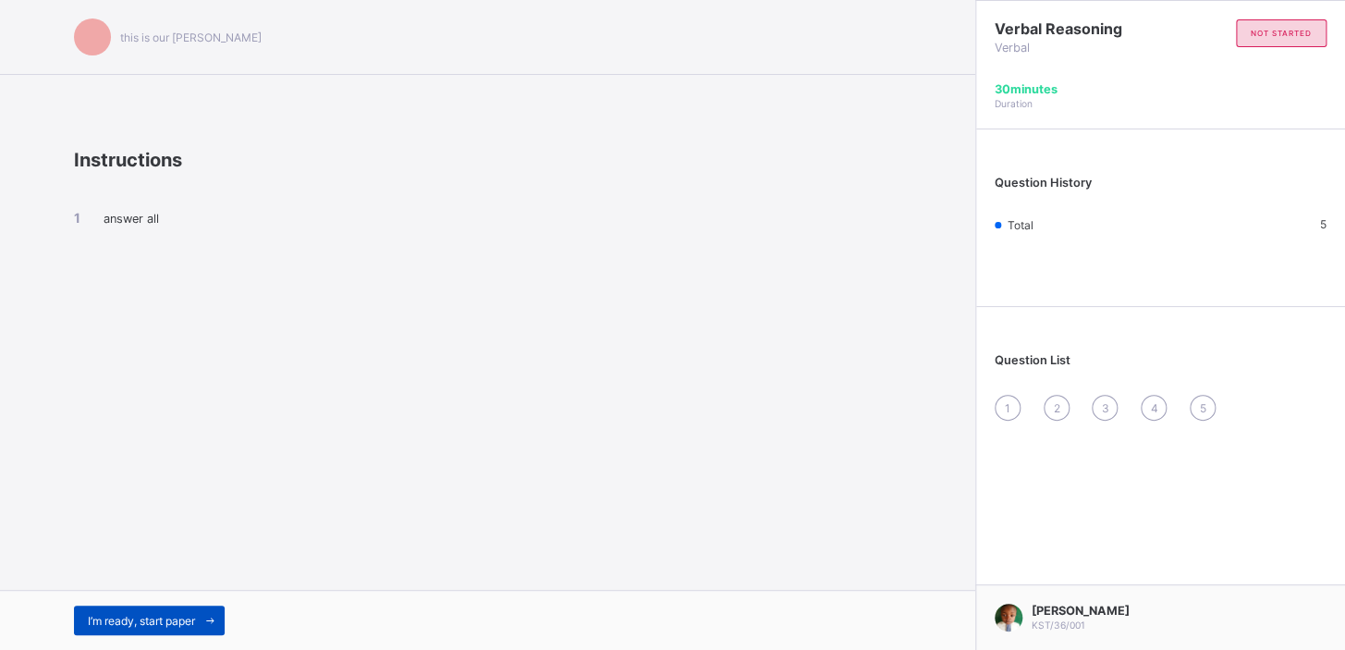
click at [129, 612] on div "I’m ready, start paper" at bounding box center [149, 621] width 151 height 30
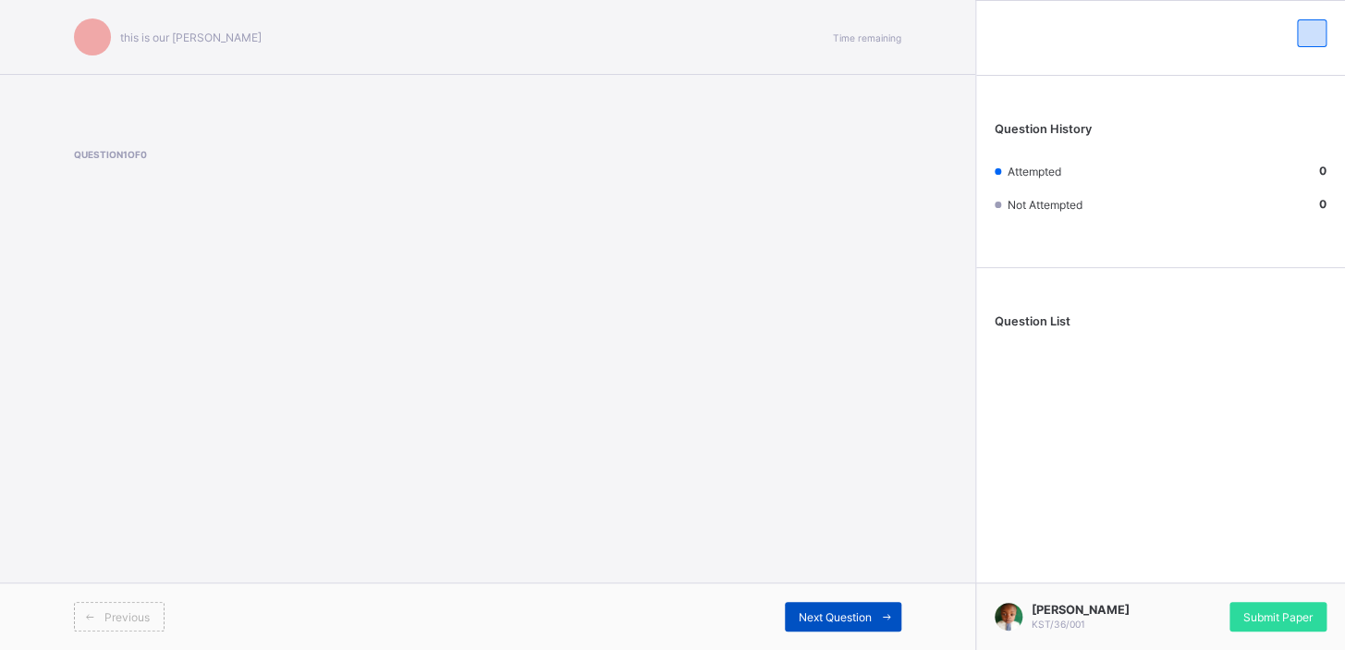
click at [823, 606] on div "Next Question" at bounding box center [843, 617] width 116 height 30
click at [823, 618] on span "Next Question" at bounding box center [835, 617] width 73 height 14
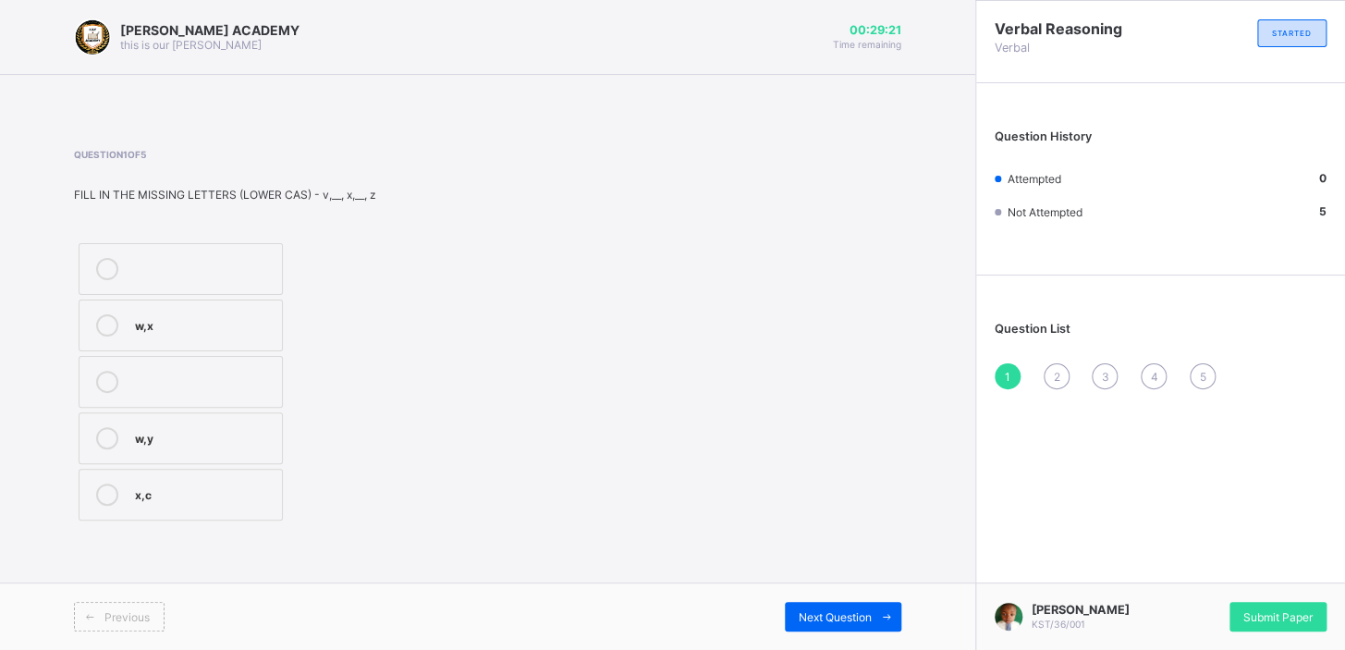
click at [177, 318] on div "w,x" at bounding box center [204, 323] width 138 height 18
click at [849, 610] on span "Next Question" at bounding box center [835, 617] width 73 height 14
click at [118, 248] on label "L,N" at bounding box center [181, 269] width 204 height 52
click at [831, 621] on span "Next Question" at bounding box center [835, 617] width 73 height 14
click at [133, 307] on label "C,E" at bounding box center [181, 326] width 204 height 52
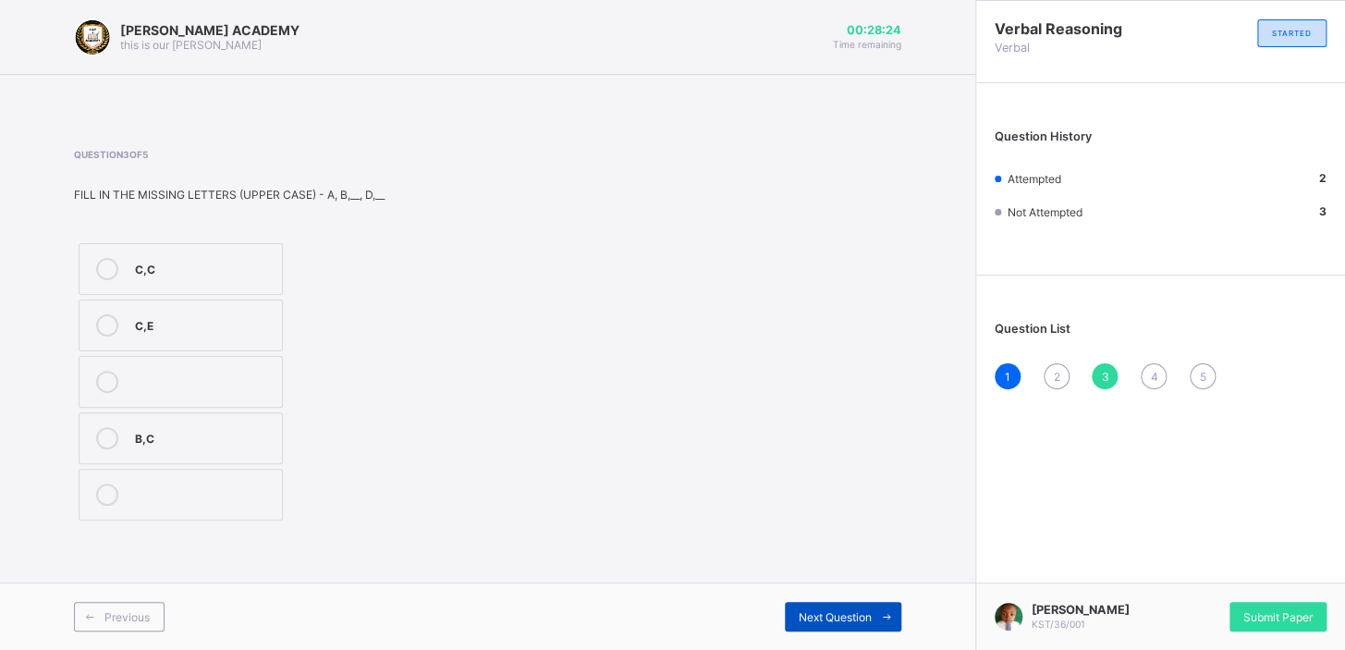
click at [863, 611] on span "Next Question" at bounding box center [835, 617] width 73 height 14
click at [104, 388] on icon at bounding box center [107, 382] width 22 height 22
click at [813, 625] on div "Next Question" at bounding box center [843, 617] width 116 height 30
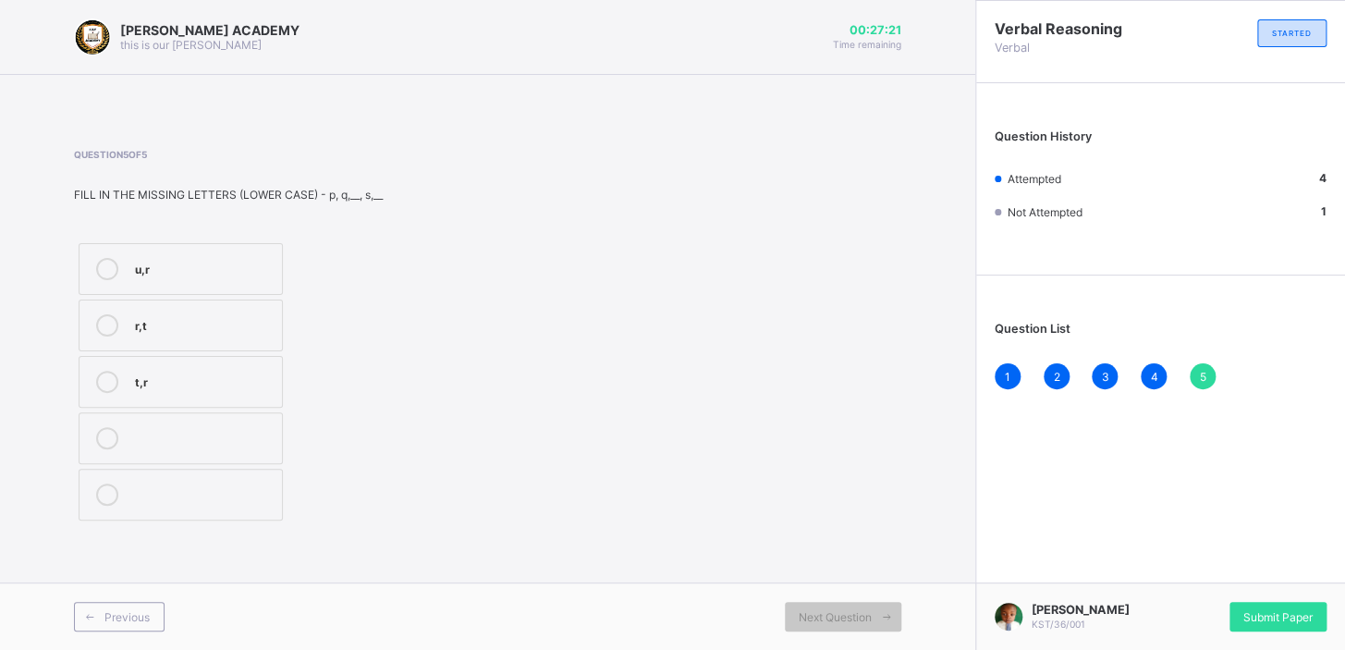
click at [118, 259] on div at bounding box center [107, 269] width 37 height 22
click at [361, 404] on div "u,r r,t t,r" at bounding box center [252, 382] width 356 height 287
click at [194, 254] on label "u,r" at bounding box center [181, 269] width 204 height 52
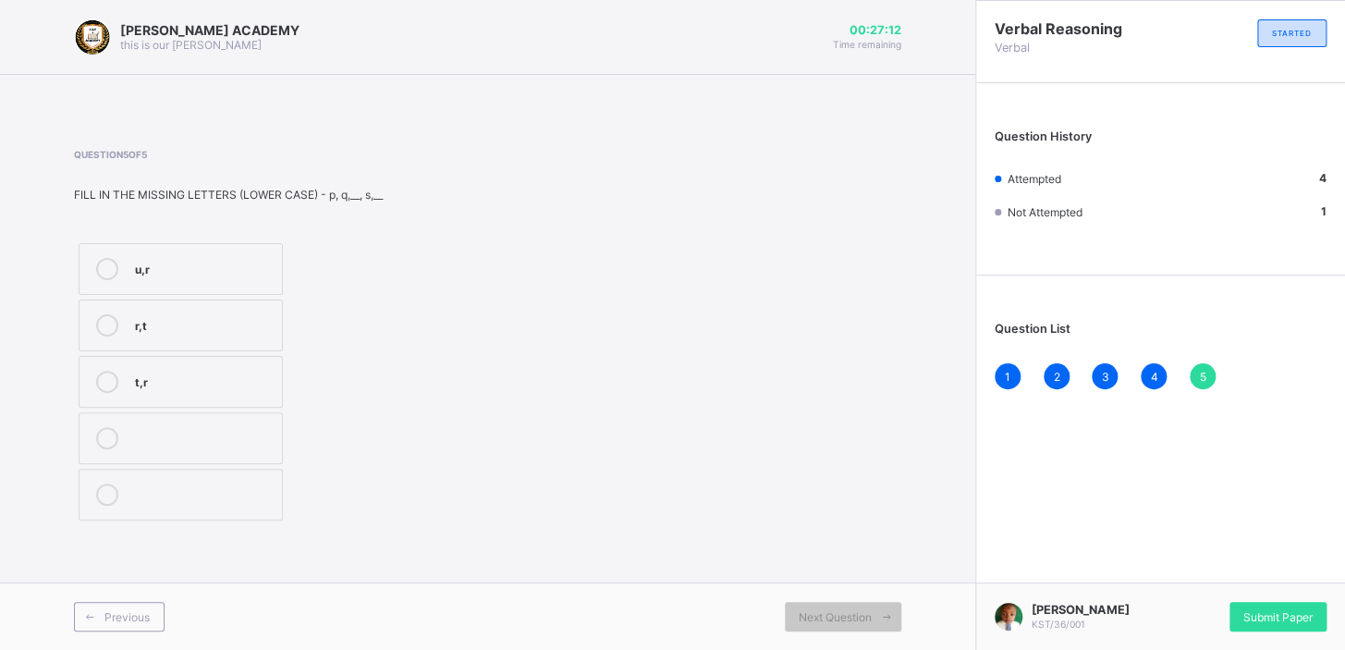
click at [186, 330] on div "r,t" at bounding box center [204, 325] width 138 height 22
click at [145, 276] on div "u,r" at bounding box center [204, 269] width 138 height 22
drag, startPoint x: 459, startPoint y: 116, endPoint x: 726, endPoint y: 318, distance: 335.2
click at [726, 318] on div "[PERSON_NAME] ACADEMY this is our [PERSON_NAME] 00:26:38 Time remaining Questio…" at bounding box center [487, 325] width 975 height 650
click at [1262, 612] on span "Submit Paper" at bounding box center [1277, 617] width 69 height 14
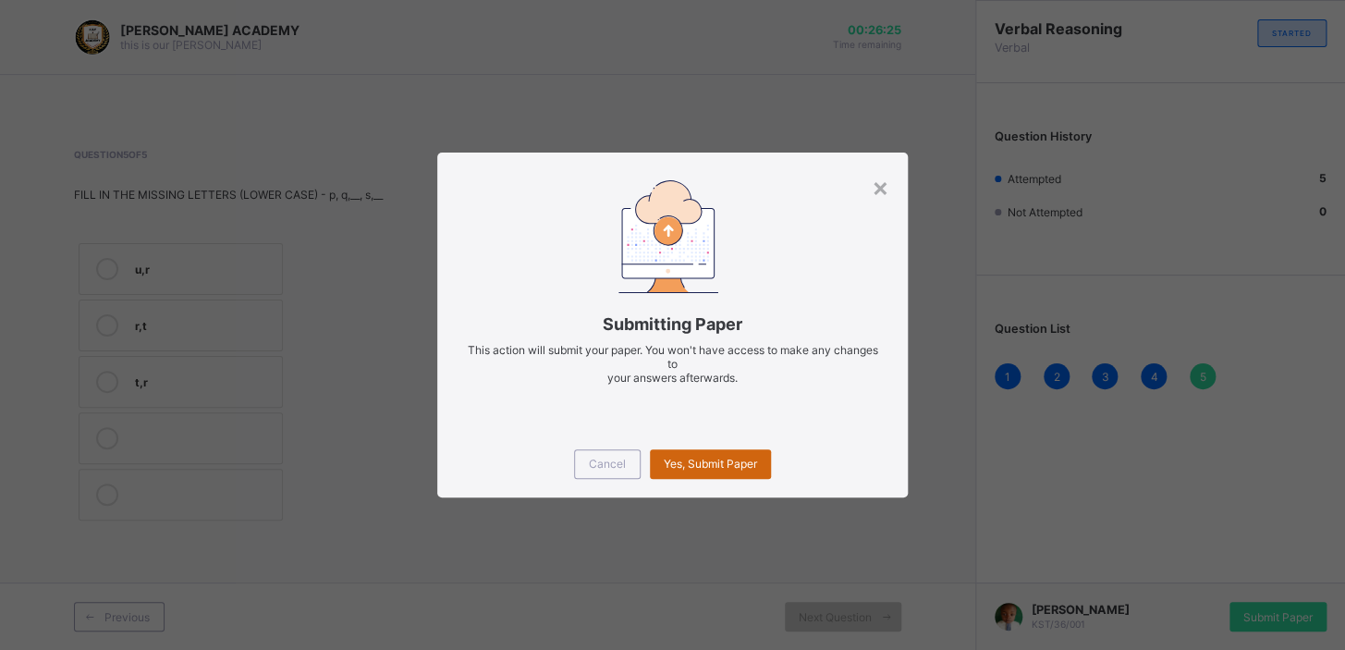
click at [717, 457] on span "Yes, Submit Paper" at bounding box center [710, 464] width 93 height 14
click at [717, 456] on div "Yes, Submit Paper" at bounding box center [710, 464] width 121 height 30
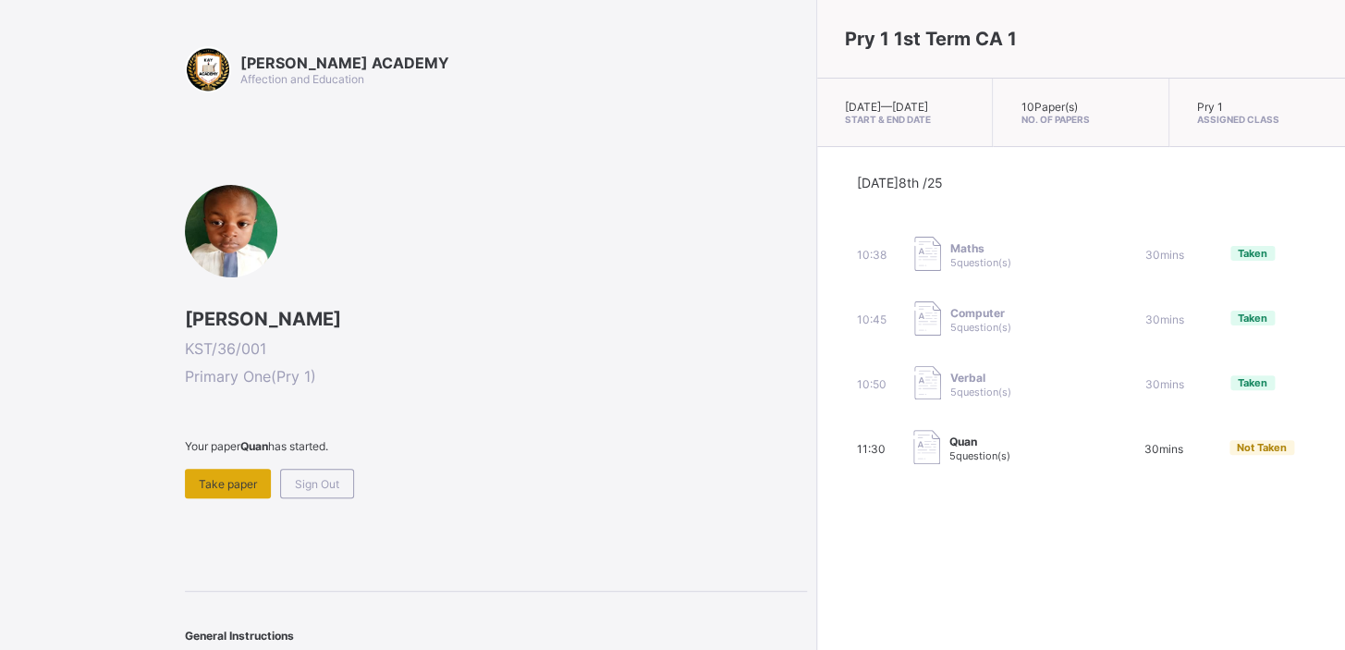
click at [211, 480] on span "Take paper" at bounding box center [228, 484] width 58 height 14
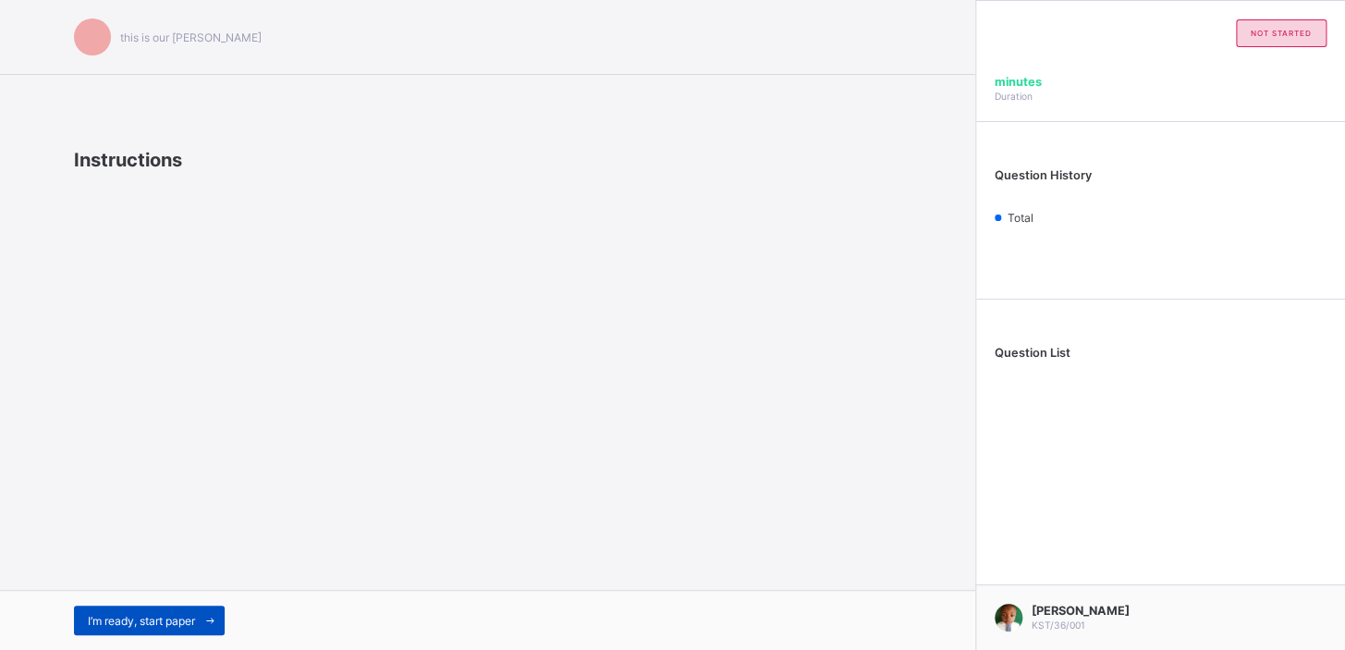
click at [107, 606] on div "I’m ready, start paper" at bounding box center [149, 621] width 151 height 30
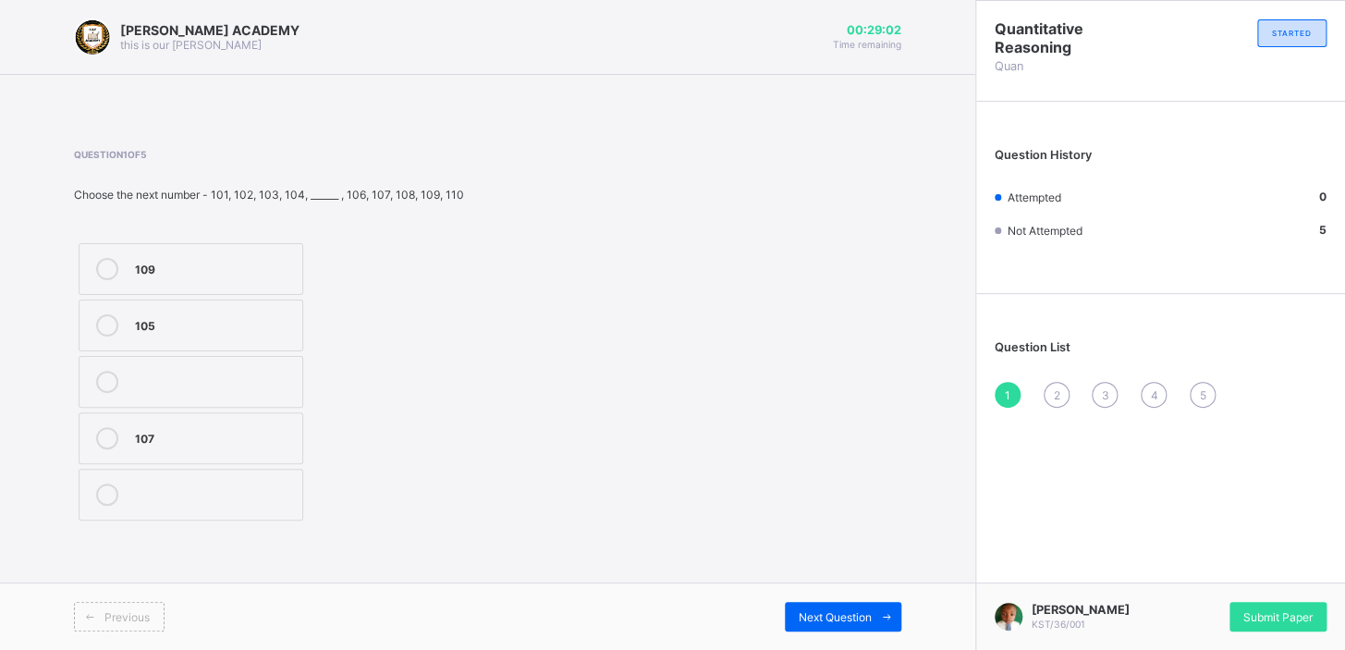
drag, startPoint x: 2, startPoint y: 448, endPoint x: 392, endPoint y: 517, distance: 396.1
click at [392, 517] on div "109 105 107" at bounding box center [269, 382] width 390 height 287
click at [128, 334] on label "105" at bounding box center [191, 326] width 225 height 52
click at [840, 623] on div "Next Question" at bounding box center [843, 617] width 116 height 30
click at [143, 469] on label "8" at bounding box center [181, 495] width 204 height 52
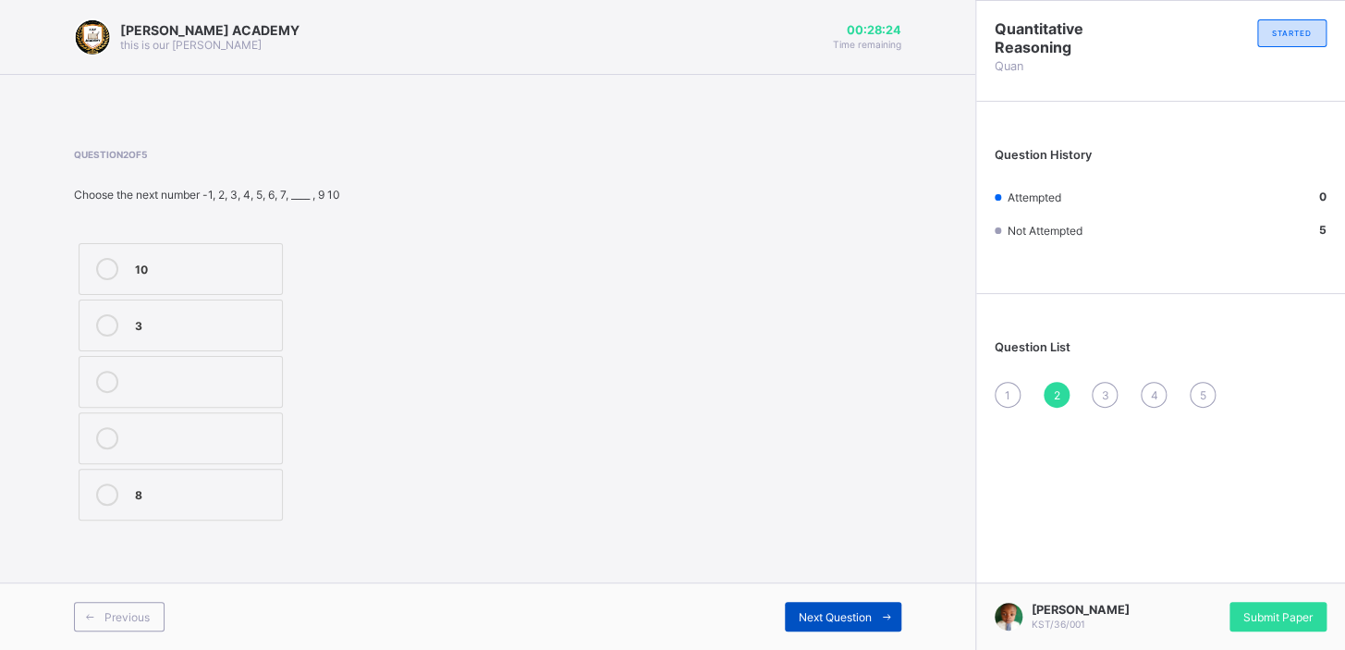
click at [852, 605] on div "Next Question" at bounding box center [843, 617] width 116 height 30
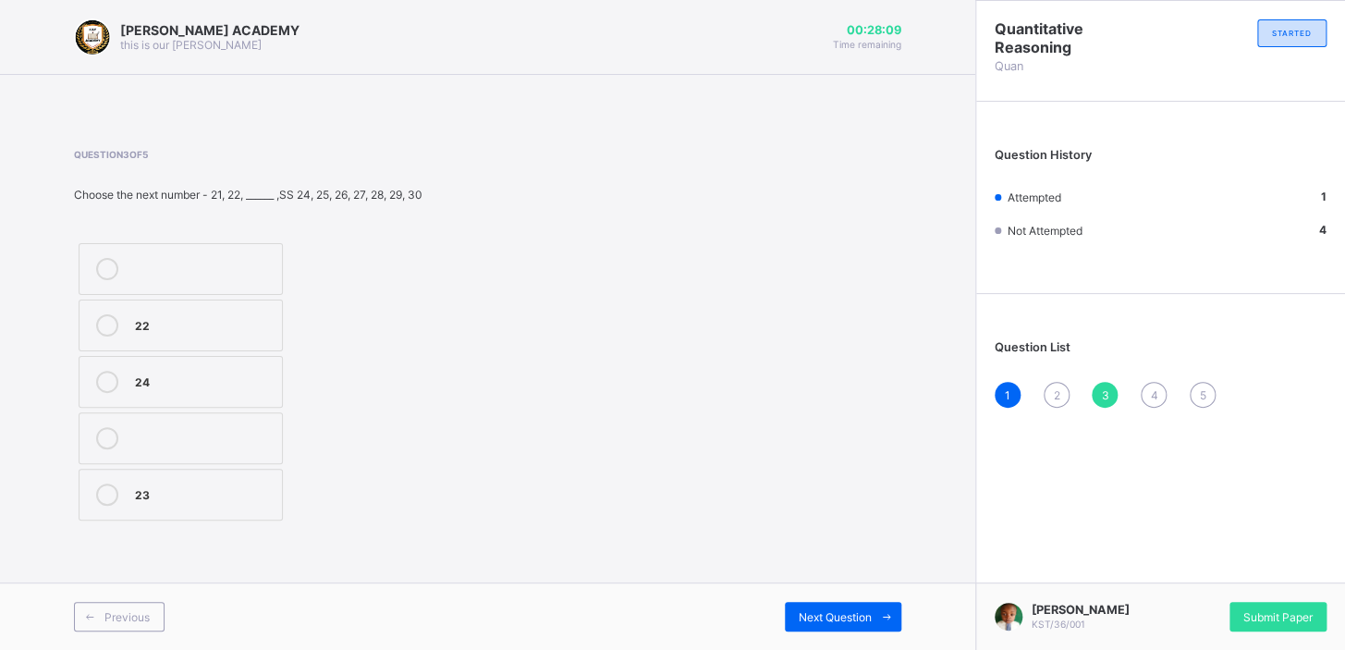
click at [141, 496] on div "23" at bounding box center [204, 492] width 138 height 18
click at [818, 600] on div "Previous Next Question" at bounding box center [487, 615] width 975 height 67
click at [818, 607] on div "Next Question" at bounding box center [843, 617] width 116 height 30
click at [110, 320] on icon at bounding box center [107, 325] width 22 height 22
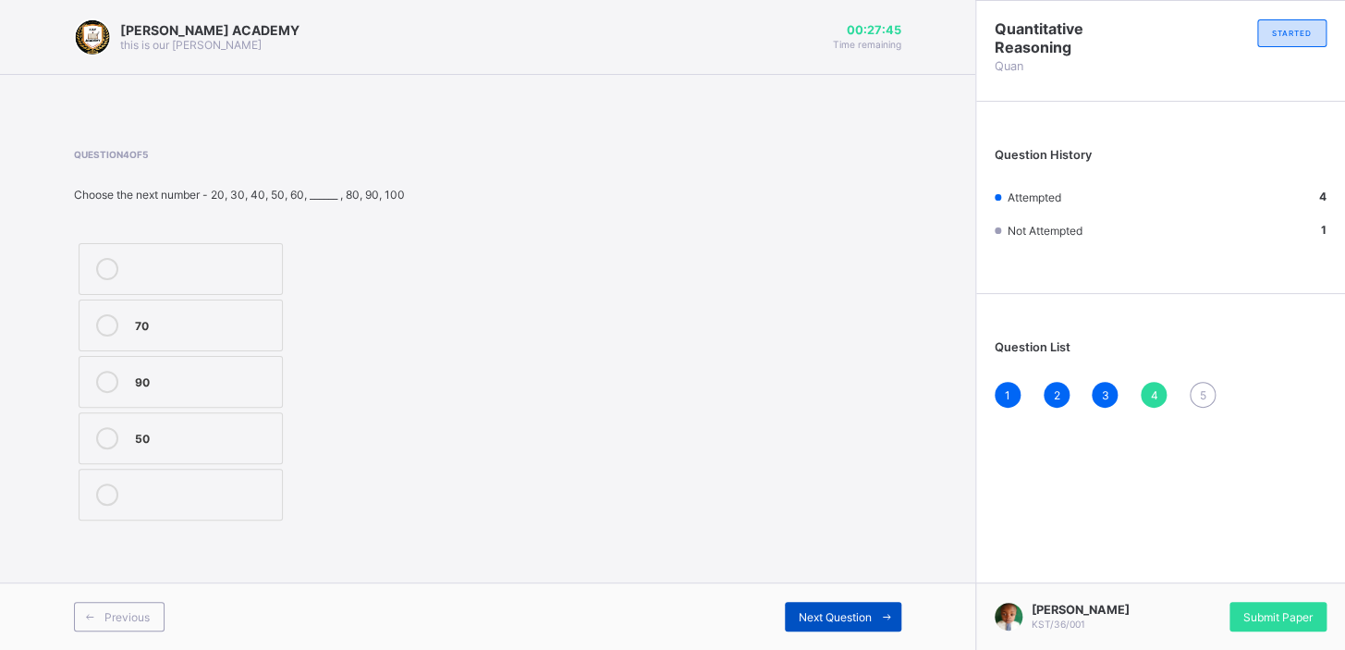
click at [799, 602] on div "Next Question" at bounding box center [843, 617] width 116 height 30
click at [141, 248] on label "15" at bounding box center [181, 269] width 204 height 52
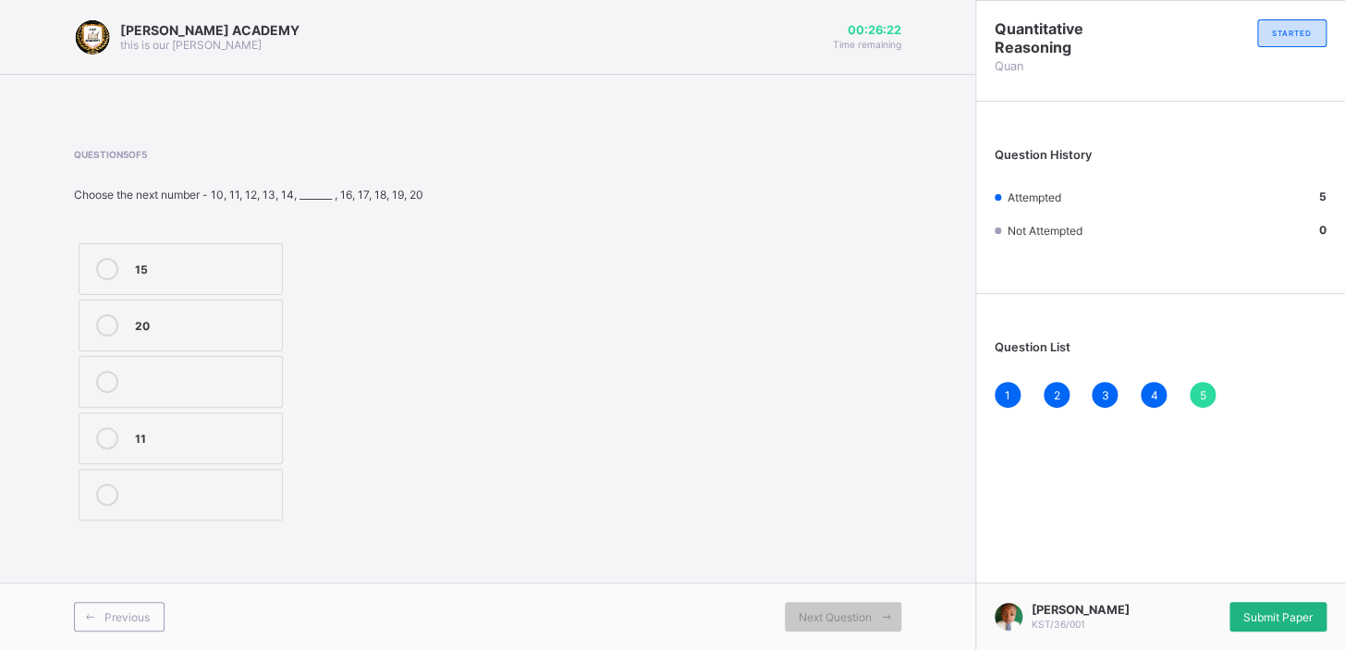
click at [1256, 606] on div "Submit Paper" at bounding box center [1278, 617] width 97 height 30
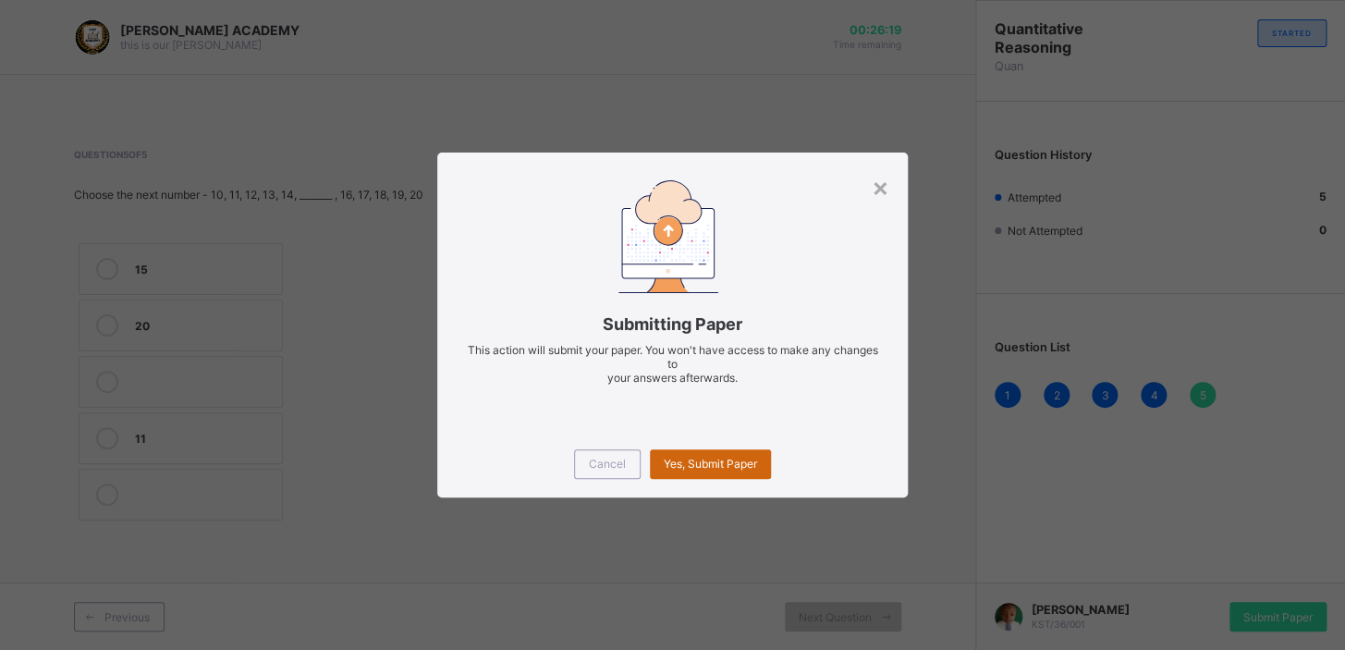
click at [700, 460] on span "Yes, Submit Paper" at bounding box center [710, 464] width 93 height 14
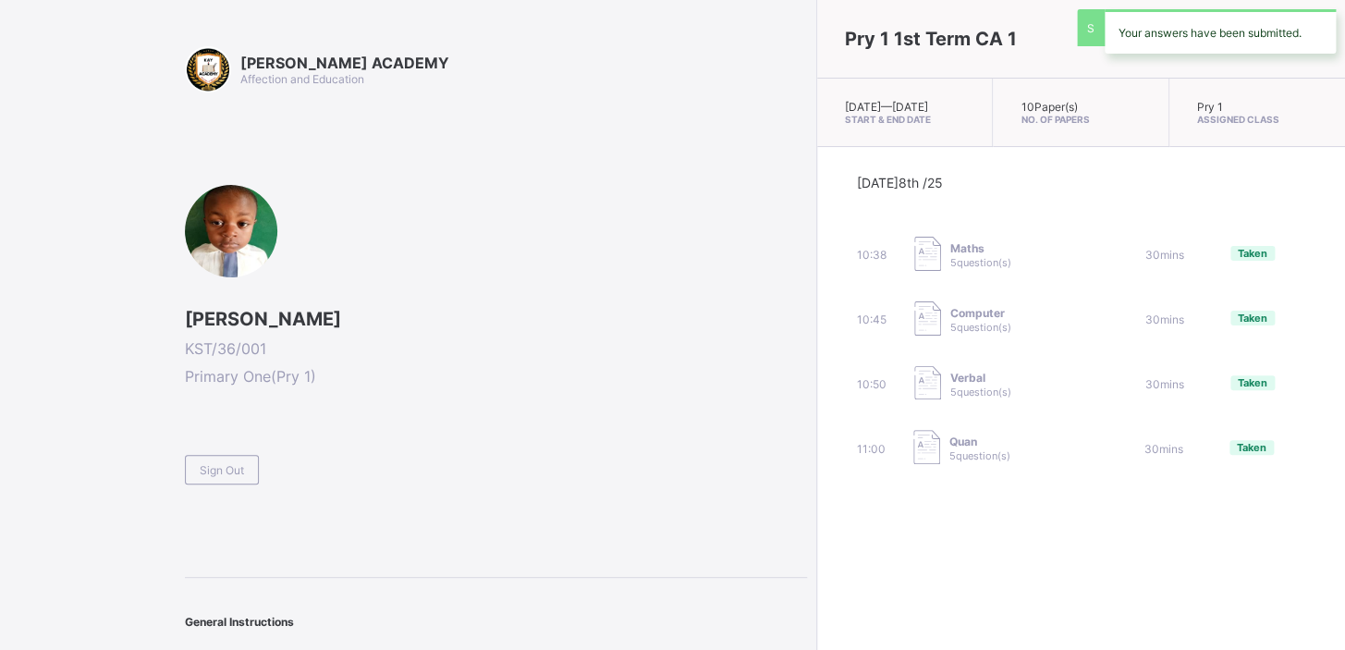
click at [234, 487] on div "[PERSON_NAME] ACADEMY Affection and Education [PERSON_NAME] KST/36/001 Primary …" at bounding box center [496, 358] width 622 height 624
click at [1238, 260] on span "Taken" at bounding box center [1253, 253] width 30 height 13
click at [949, 462] on span "5 question(s)" at bounding box center [979, 455] width 61 height 13
click at [1101, 447] on div "11:00 Quan 5 question(s) 30 mins Taken" at bounding box center [1081, 448] width 448 height 37
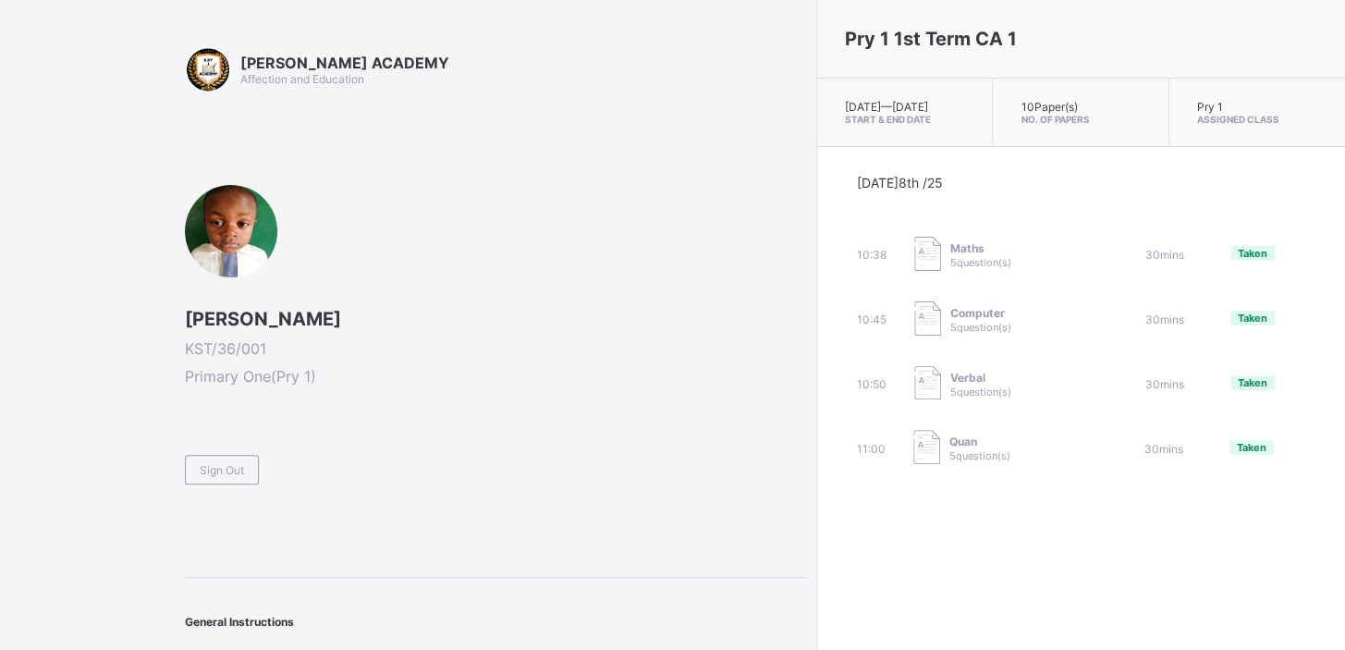
click at [1230, 449] on div "Taken" at bounding box center [1252, 447] width 44 height 15
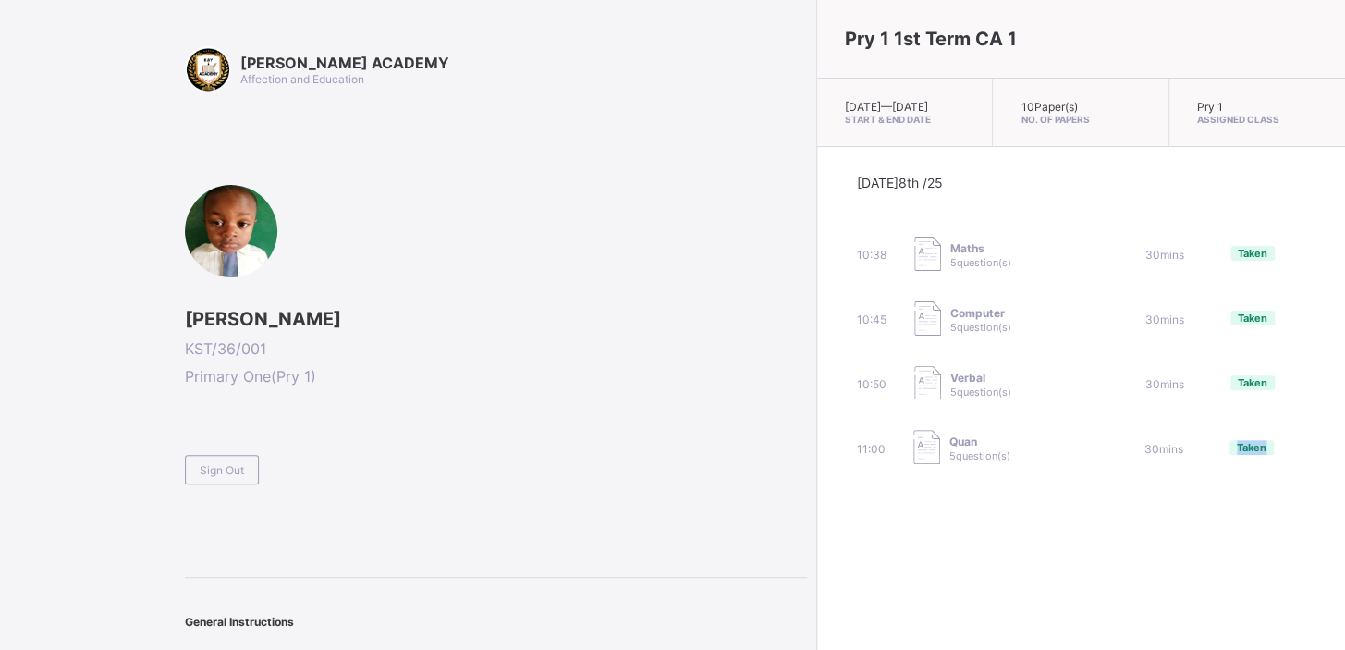
click at [1230, 449] on div "Taken" at bounding box center [1252, 447] width 44 height 15
click at [1098, 413] on div "[DATE] 8th /25 10:38 Maths 5 question(s) 30 mins Taken 10:45 Computer 5 questio…" at bounding box center [1081, 321] width 448 height 292
click at [240, 463] on span "Sign Out" at bounding box center [222, 470] width 44 height 14
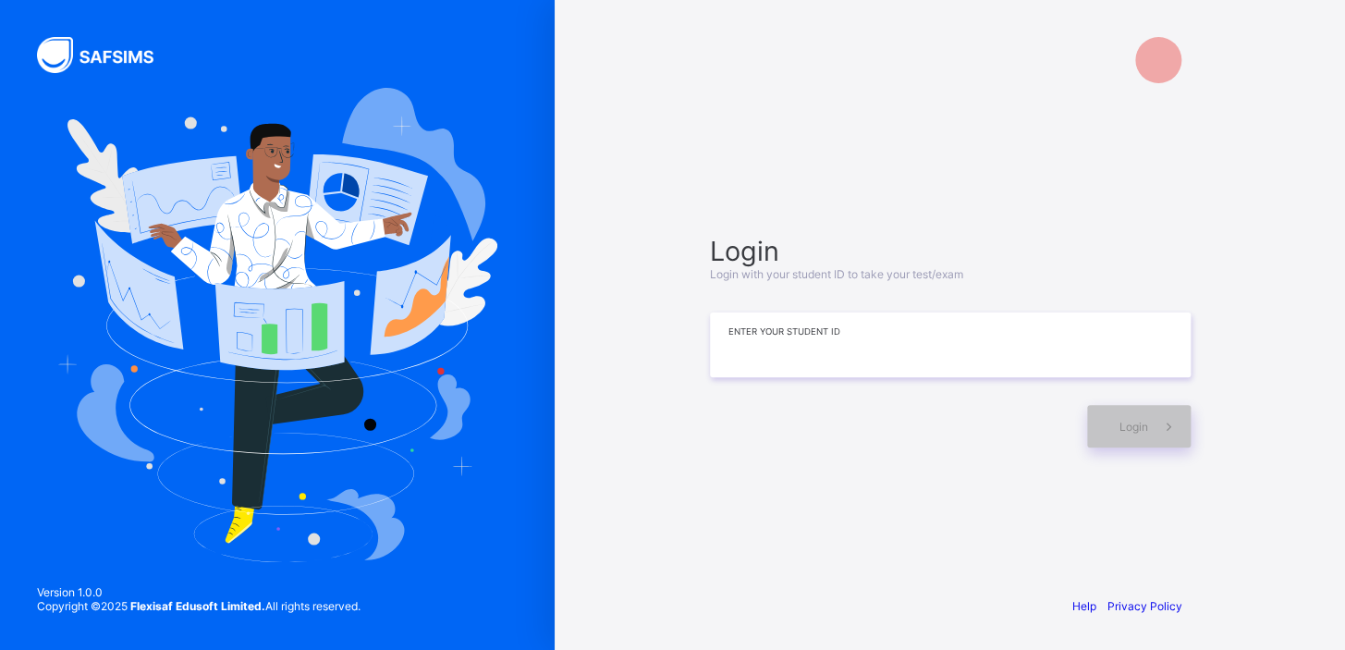
click at [884, 338] on input at bounding box center [950, 344] width 481 height 65
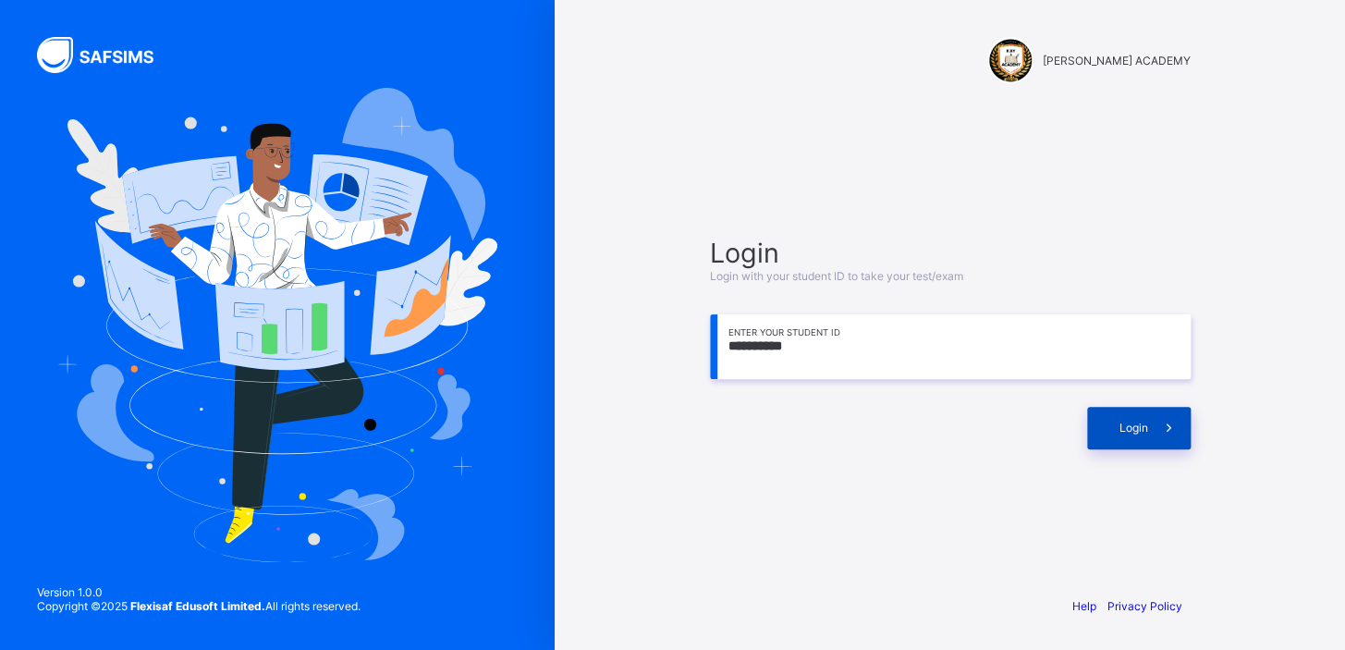
type input "**********"
click at [1132, 422] on span "Login" at bounding box center [1134, 428] width 29 height 14
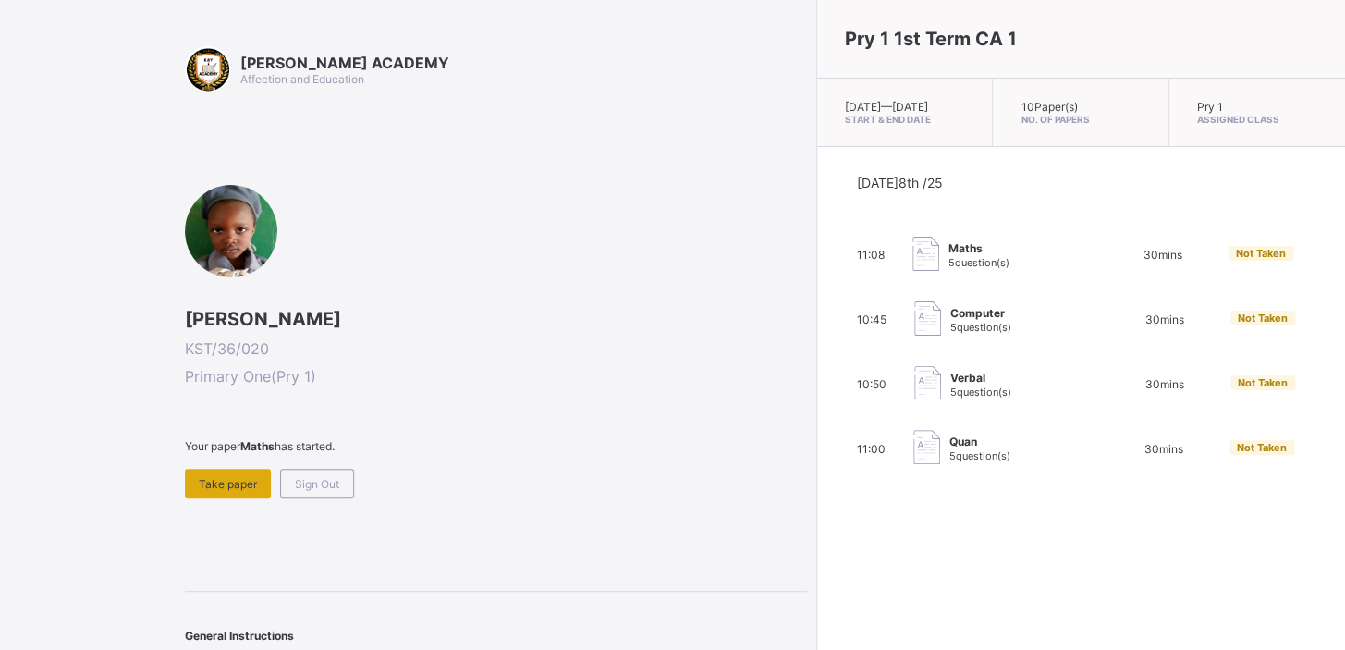
click at [227, 477] on span "Take paper" at bounding box center [228, 484] width 58 height 14
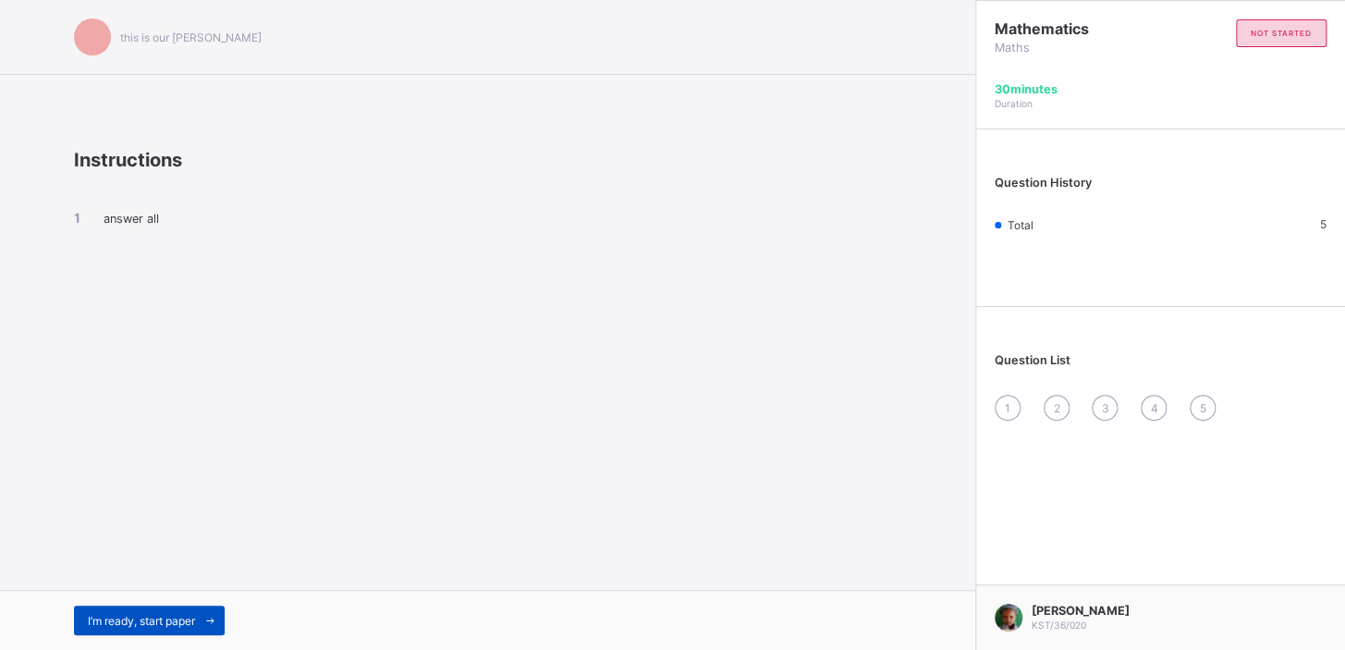
click at [142, 618] on span "I’m ready, start paper" at bounding box center [141, 621] width 107 height 14
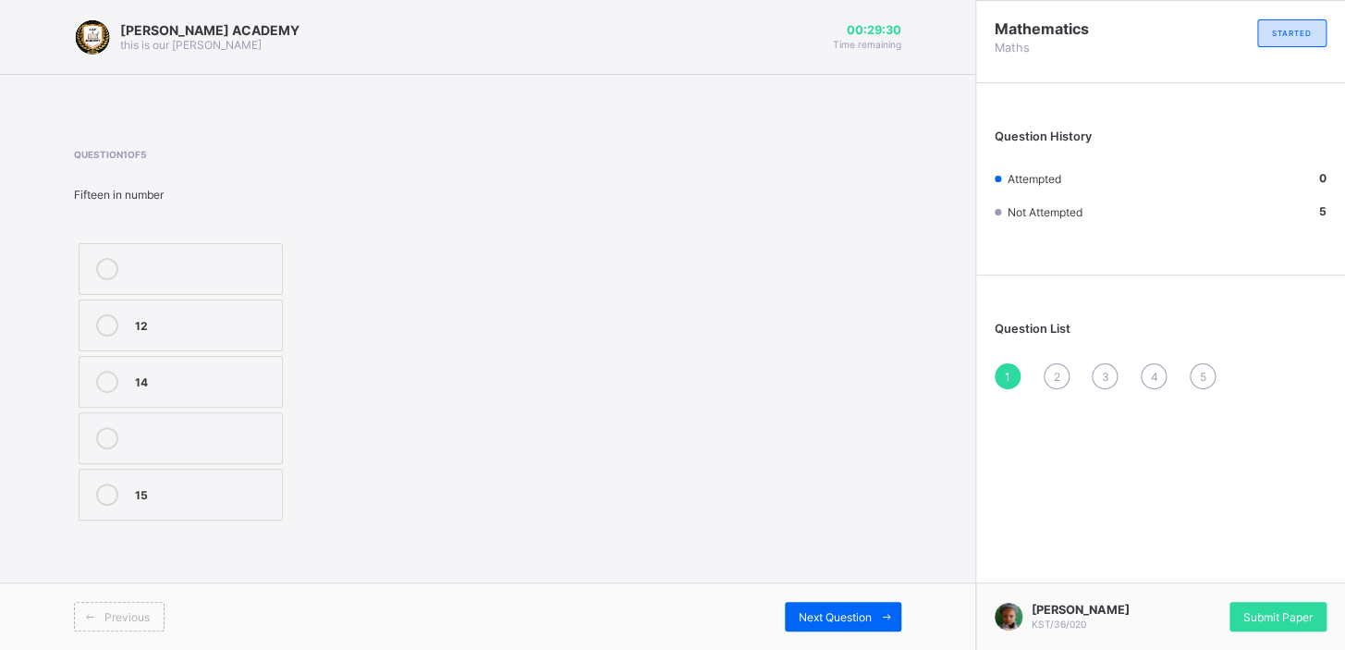
click at [239, 502] on label "15" at bounding box center [181, 495] width 204 height 52
click at [872, 615] on span at bounding box center [887, 617] width 30 height 30
click at [161, 432] on div "TWENTY SEVEN" at bounding box center [204, 436] width 138 height 18
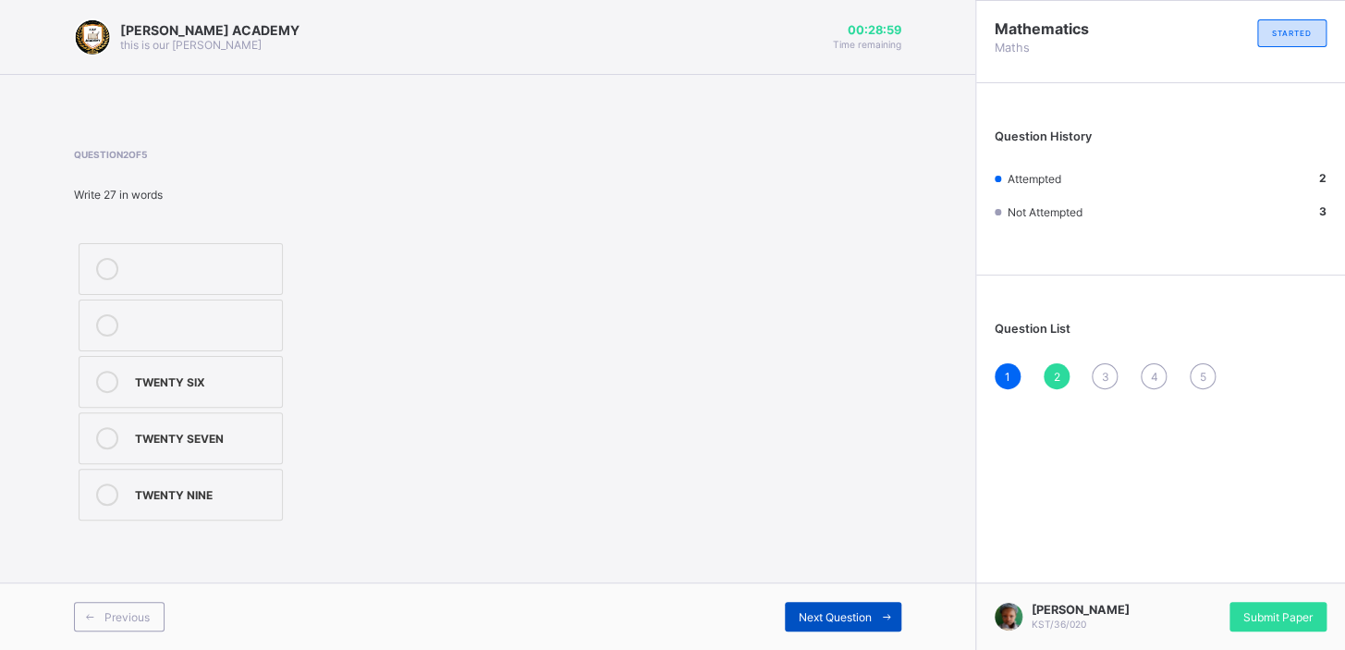
click at [813, 610] on span "Next Question" at bounding box center [835, 617] width 73 height 14
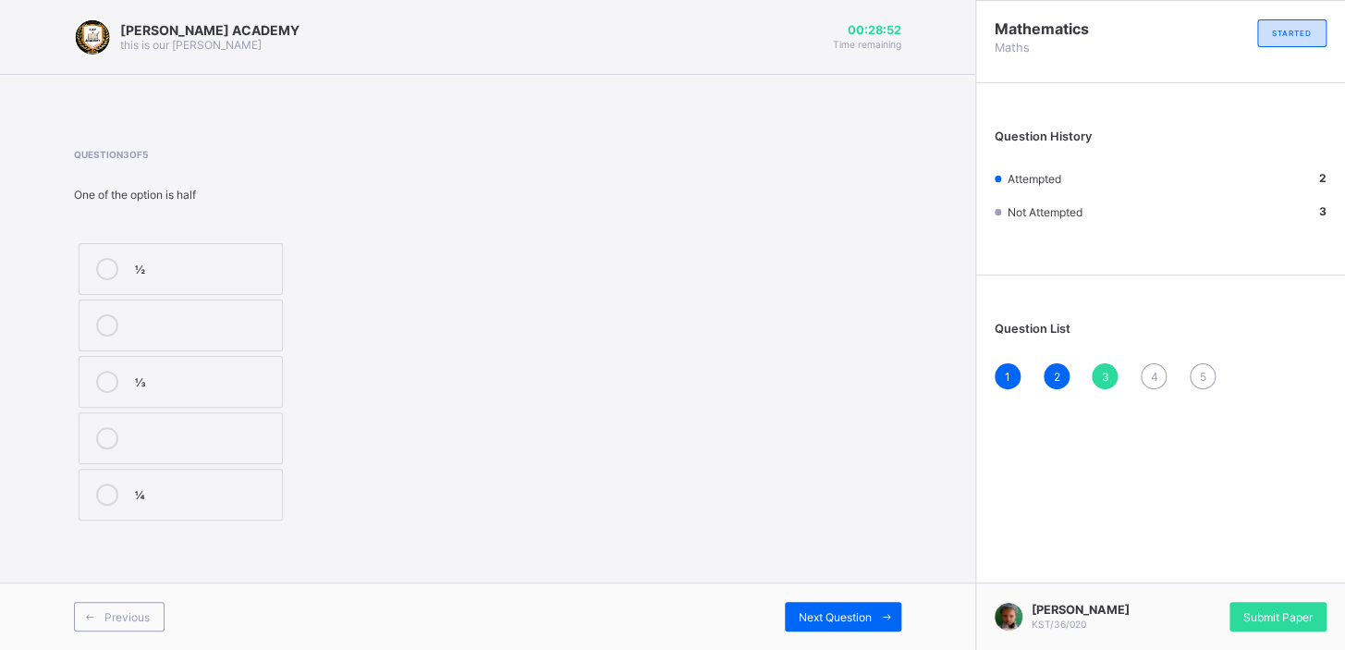
click at [144, 266] on div "½" at bounding box center [204, 267] width 138 height 18
click at [840, 602] on div "Next Question" at bounding box center [843, 617] width 116 height 30
click at [103, 444] on icon at bounding box center [107, 438] width 22 height 22
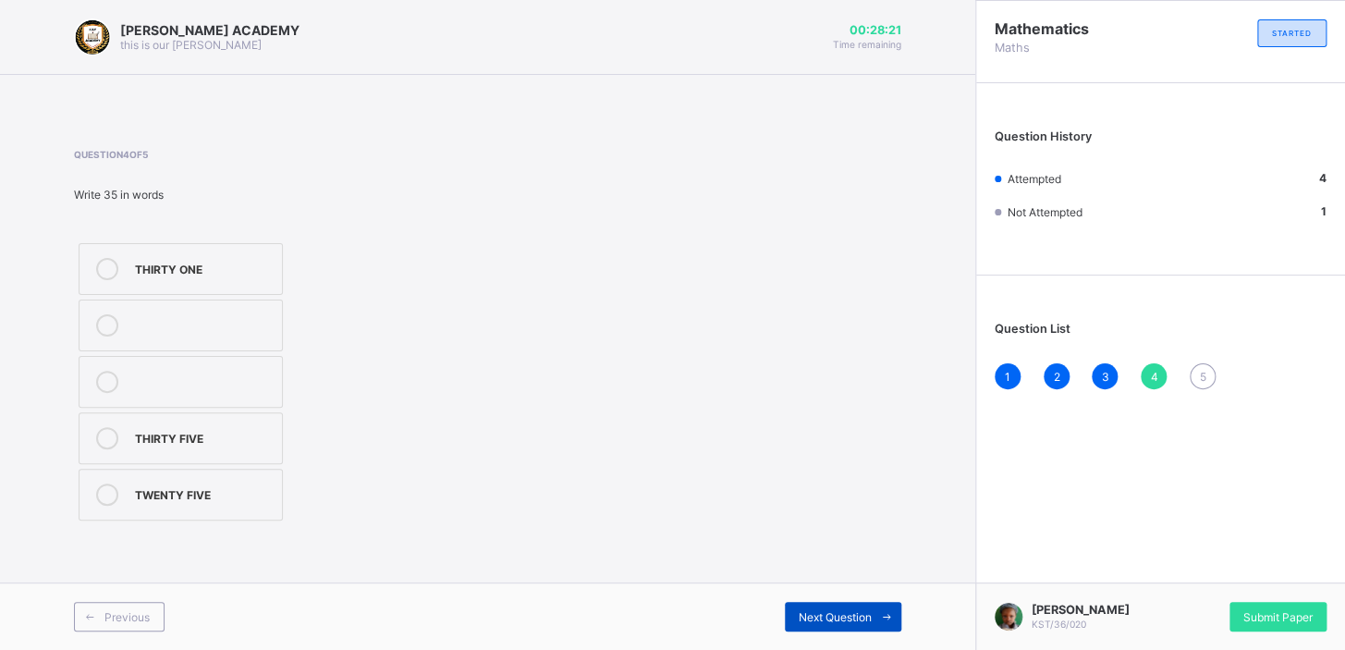
click at [887, 613] on icon at bounding box center [887, 617] width 14 height 12
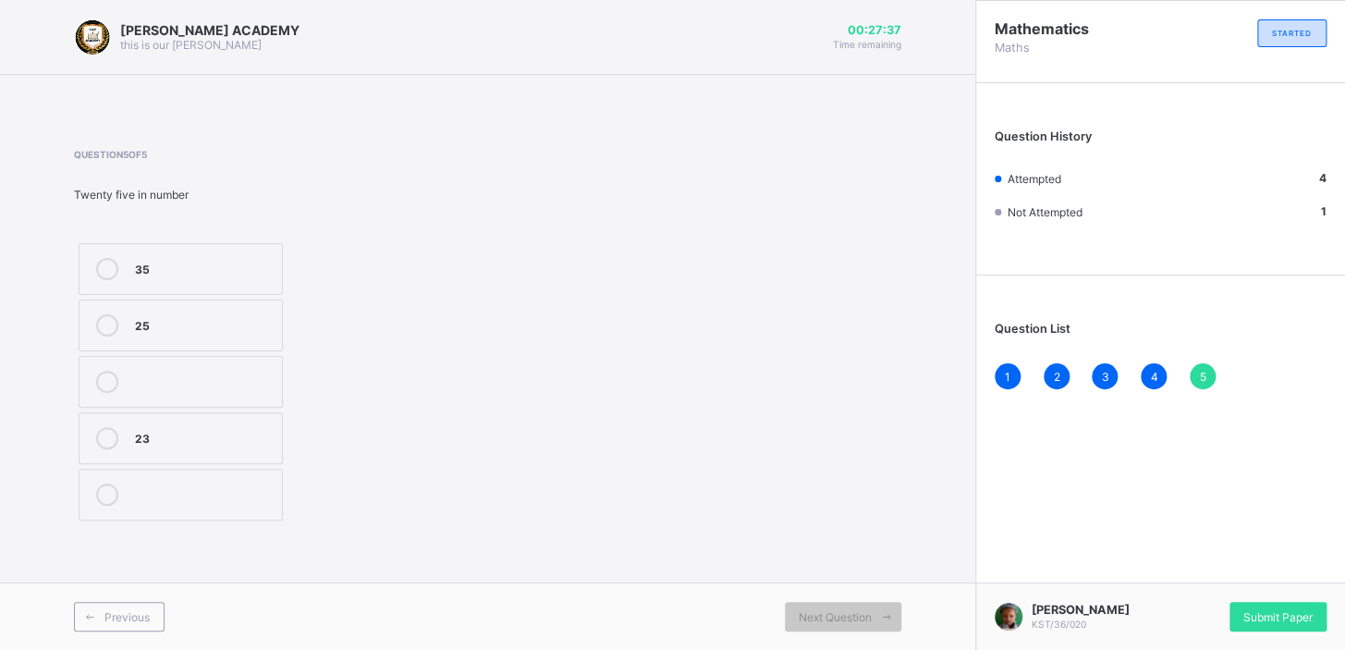
click at [153, 434] on div "23" at bounding box center [204, 436] width 138 height 18
click at [162, 416] on label "23" at bounding box center [181, 438] width 204 height 52
click at [143, 308] on label "25" at bounding box center [181, 326] width 204 height 52
click at [837, 603] on div "Next Question" at bounding box center [843, 617] width 116 height 30
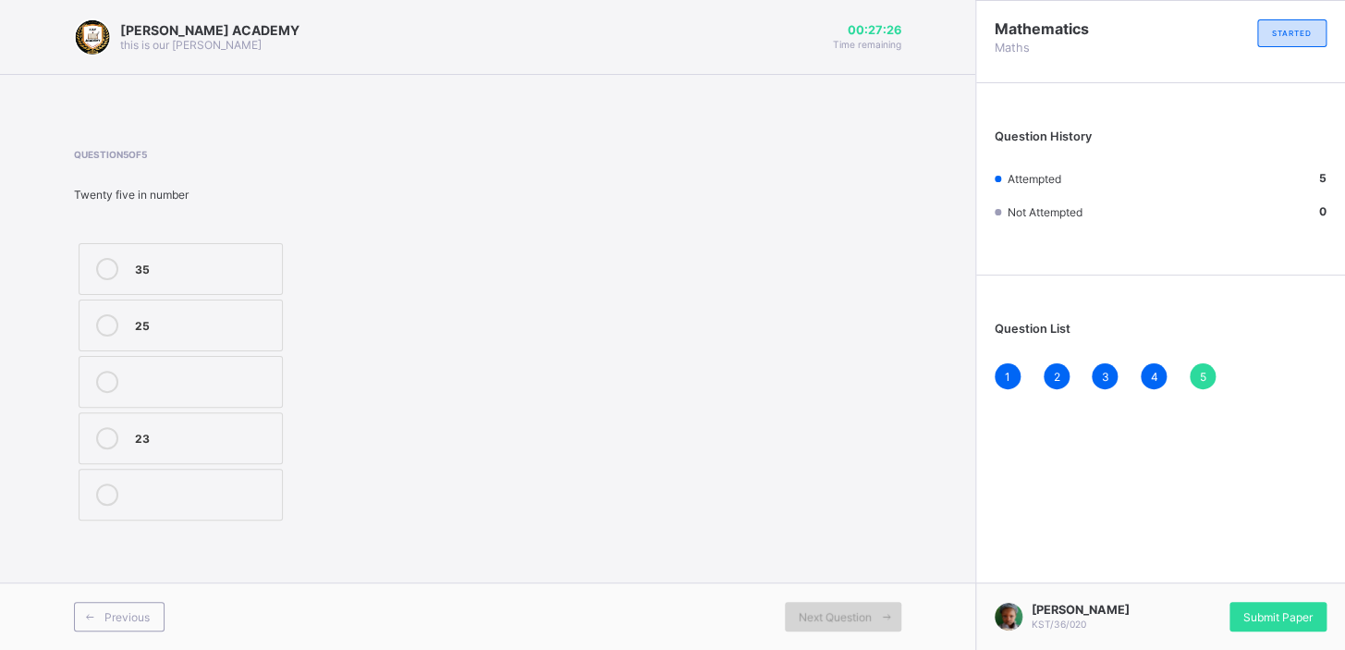
click at [837, 603] on div "Next Question" at bounding box center [843, 617] width 116 height 30
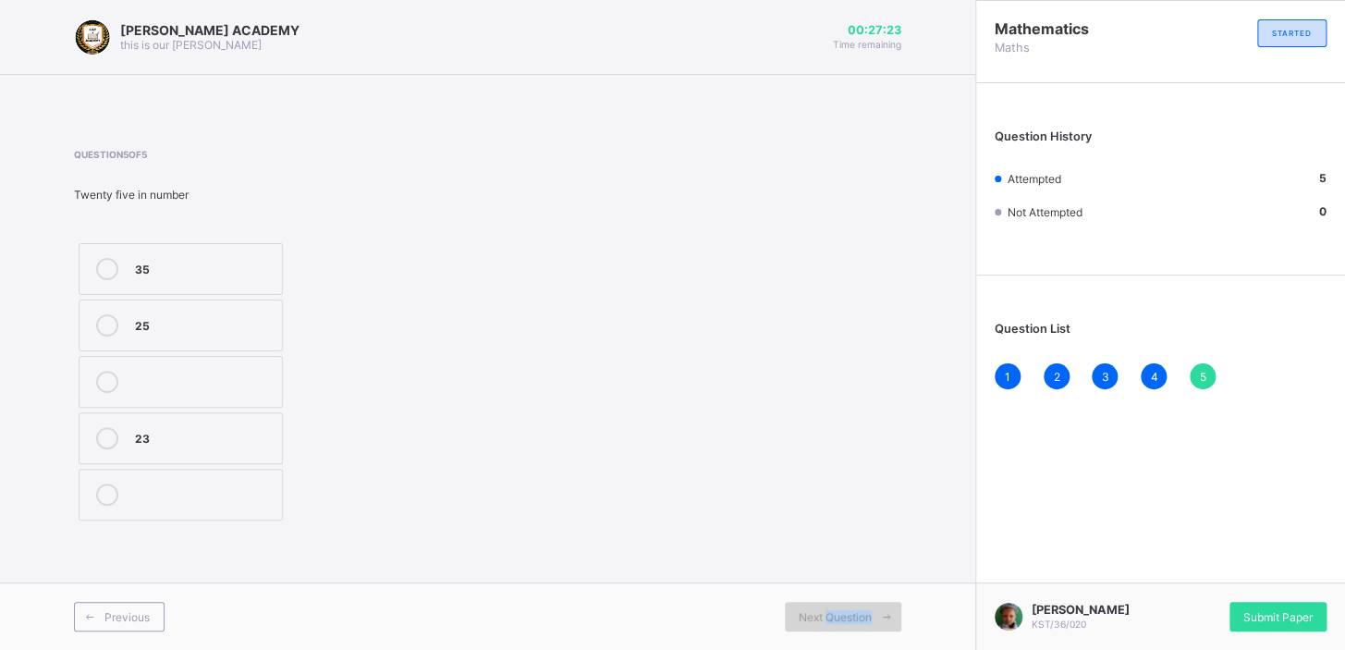
click at [837, 603] on div "Next Question" at bounding box center [843, 617] width 116 height 30
click at [202, 317] on div "25" at bounding box center [204, 323] width 138 height 18
click at [167, 289] on label "35" at bounding box center [181, 269] width 204 height 52
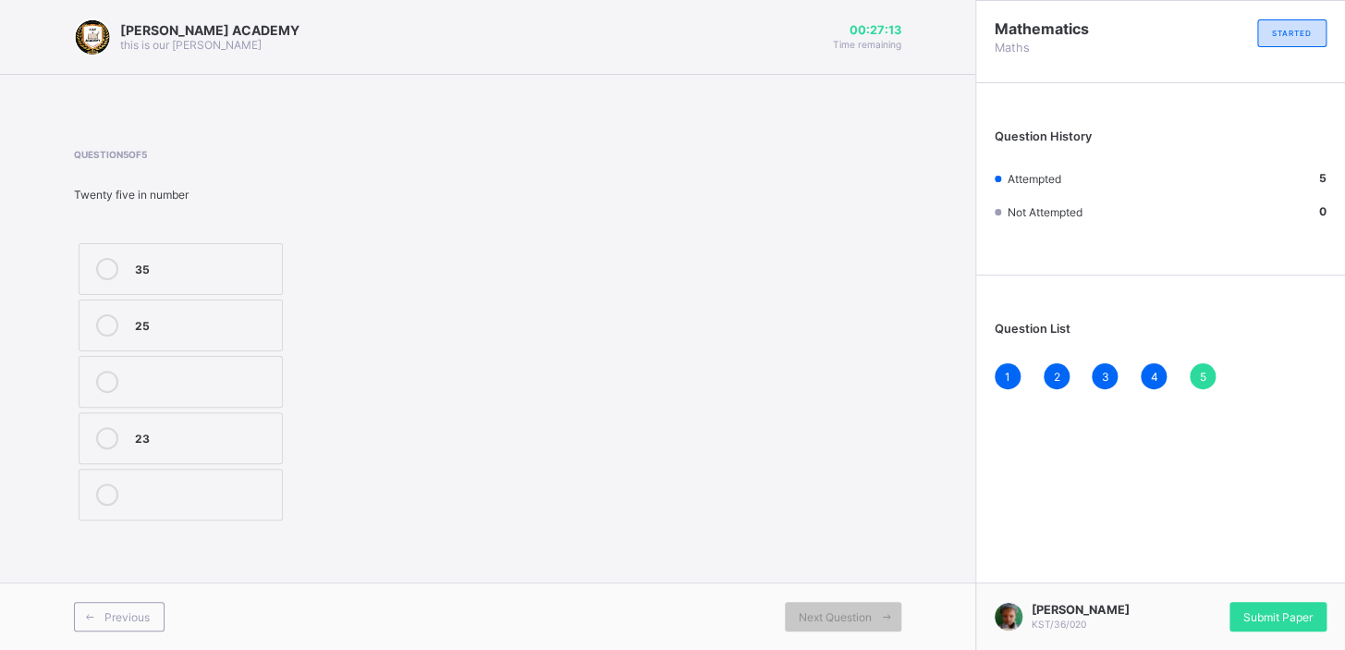
click at [168, 305] on label "25" at bounding box center [181, 326] width 204 height 52
drag, startPoint x: 168, startPoint y: 305, endPoint x: 282, endPoint y: 243, distance: 129.5
click at [282, 243] on div "Question 5 of 5 Twenty five in number 35 25 23" at bounding box center [252, 337] width 356 height 376
click at [1303, 602] on div "Submit Paper" at bounding box center [1278, 617] width 97 height 30
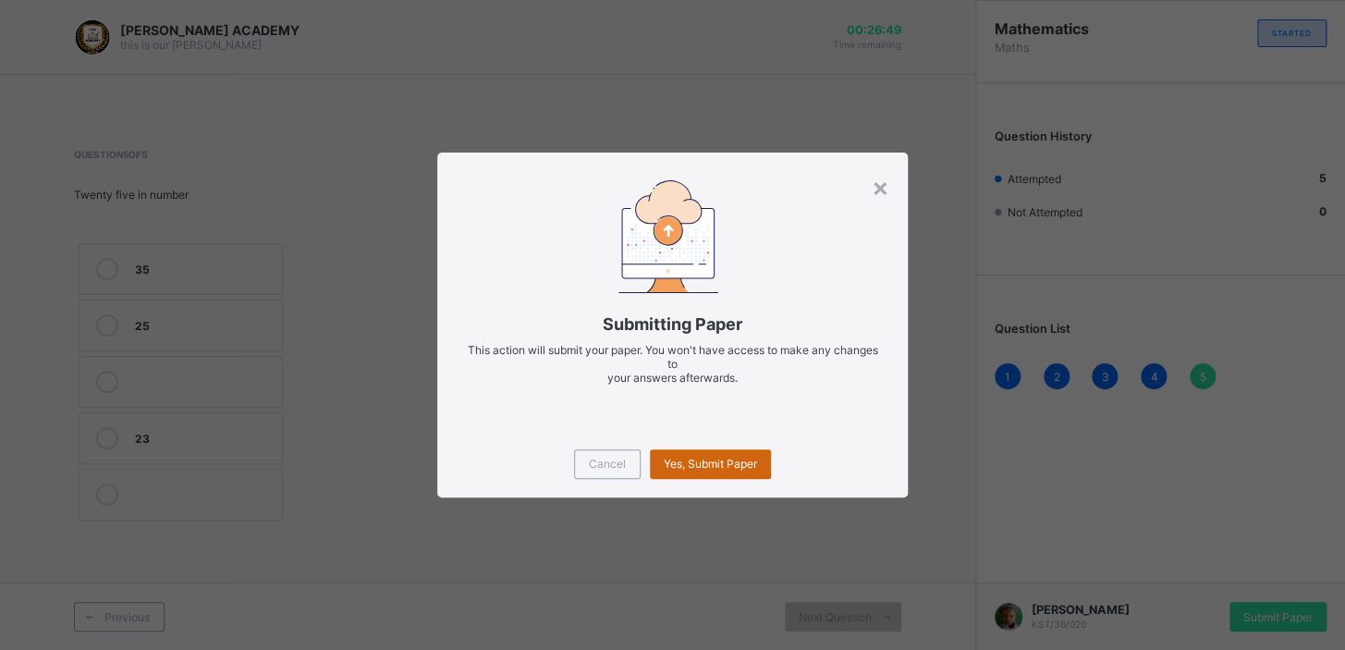
click at [684, 457] on span "Yes, Submit Paper" at bounding box center [710, 464] width 93 height 14
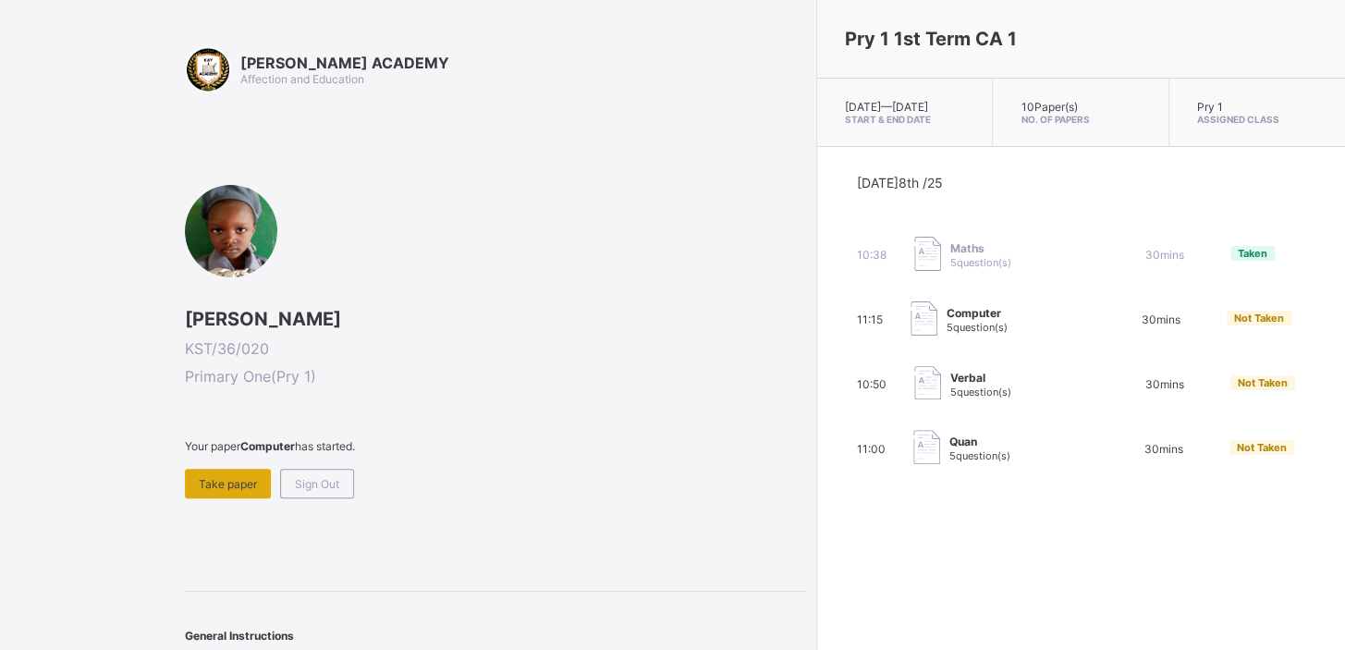
click at [247, 477] on span "Take paper" at bounding box center [228, 484] width 58 height 14
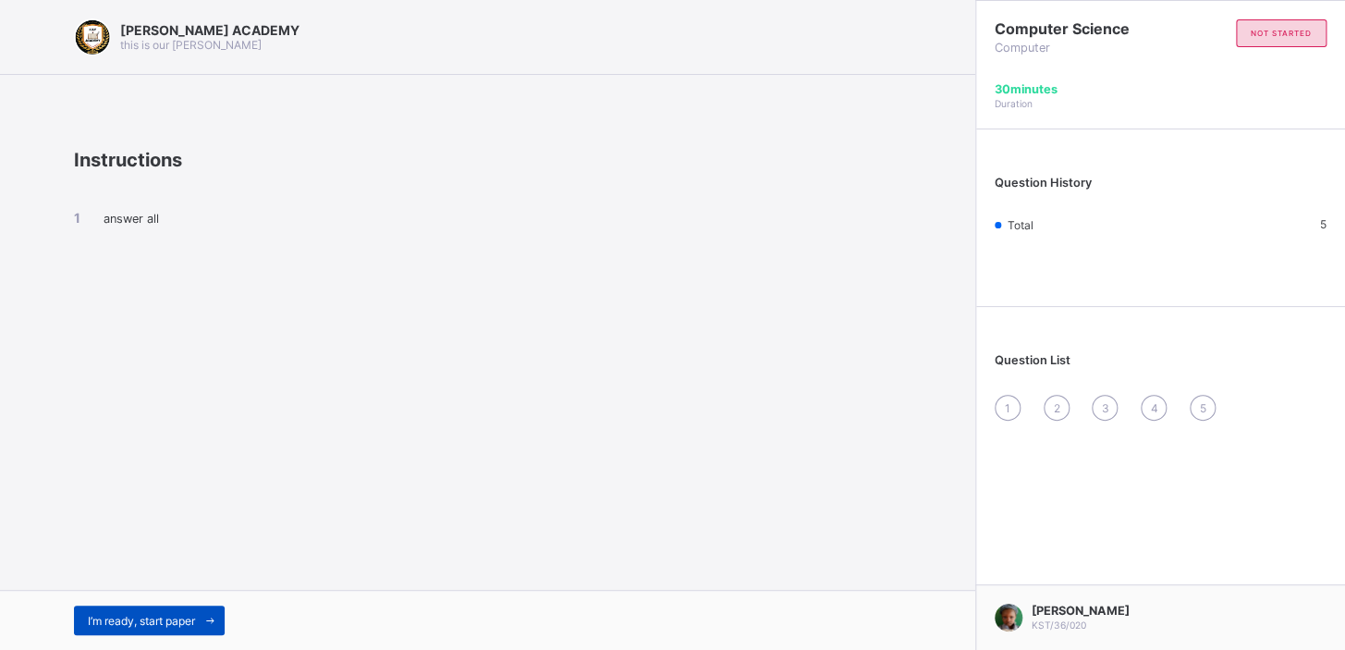
click at [177, 614] on span "I’m ready, start paper" at bounding box center [141, 621] width 107 height 14
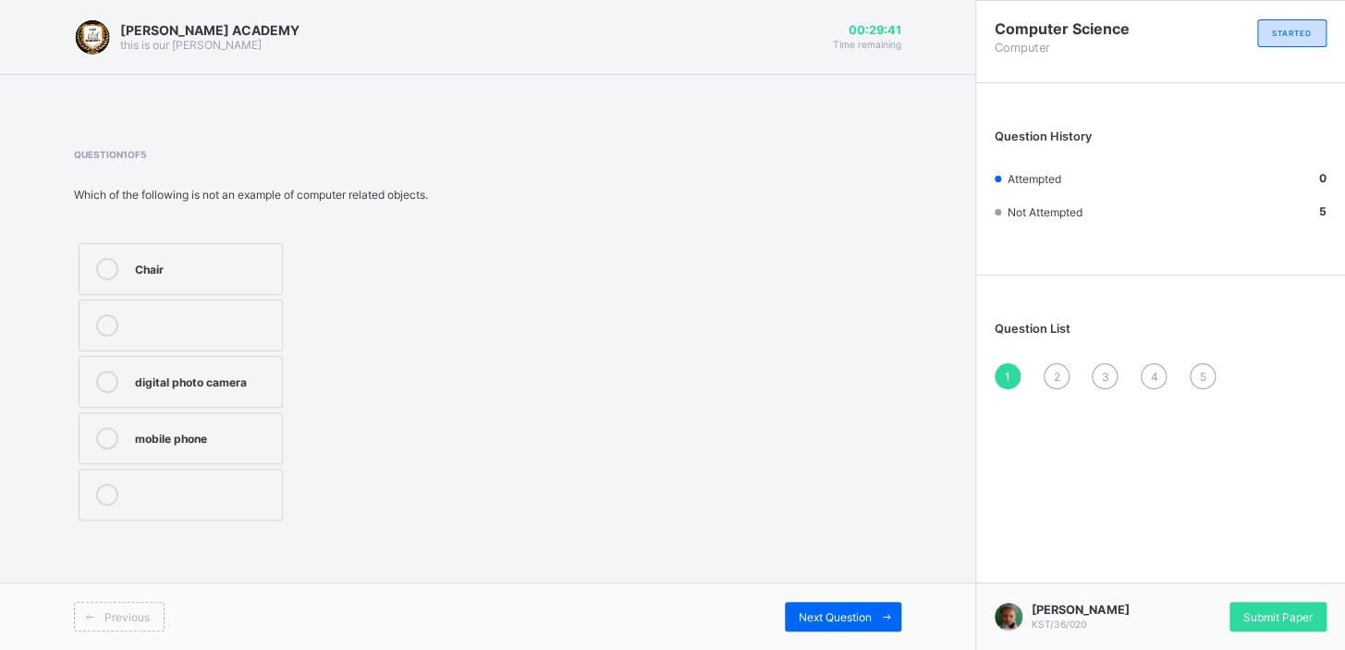
click at [159, 441] on div "mobile phone" at bounding box center [204, 436] width 138 height 18
click at [827, 607] on div "Next Question" at bounding box center [843, 617] width 116 height 30
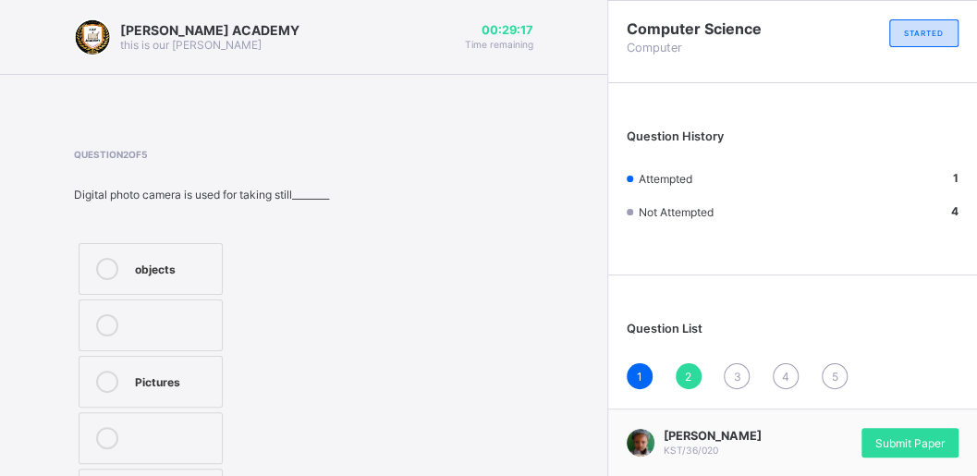
click at [139, 386] on div "Pictures" at bounding box center [174, 382] width 78 height 22
click at [444, 370] on div "Question 2 of 5 Digital photo camera is used for taking still________ objects P…" at bounding box center [303, 337] width 459 height 376
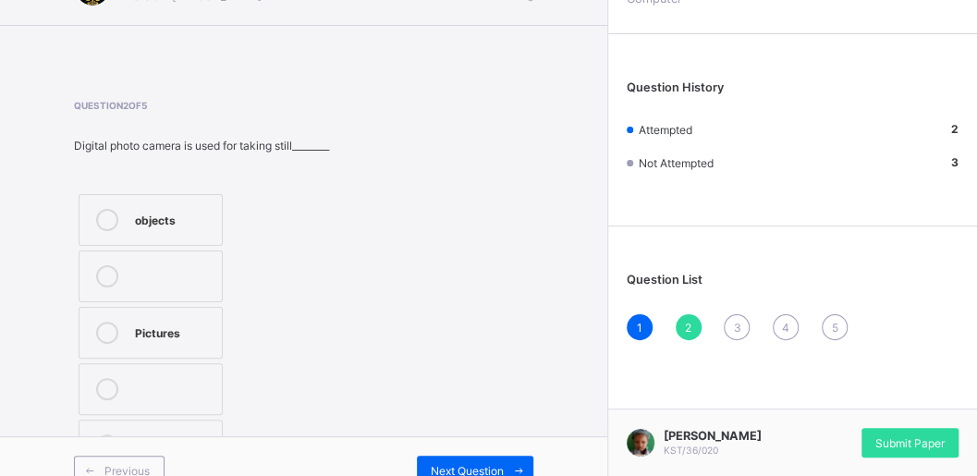
scroll to position [71, 0]
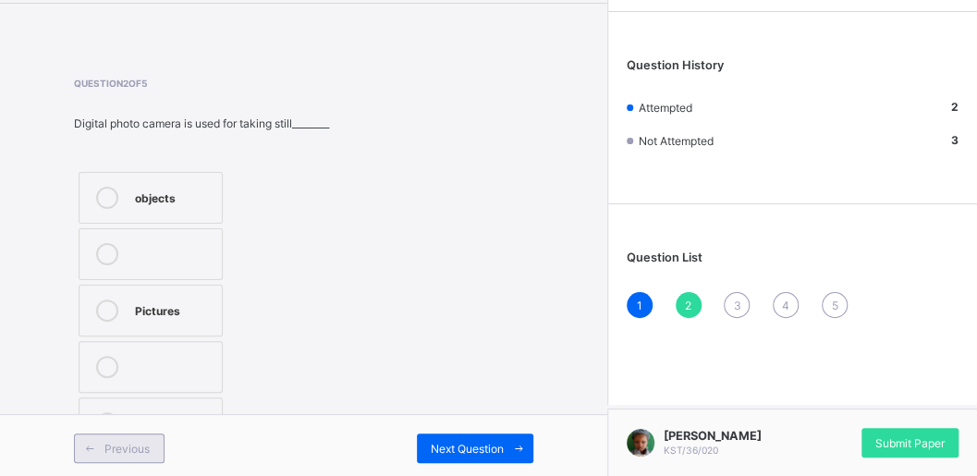
click at [100, 446] on span at bounding box center [90, 449] width 30 height 30
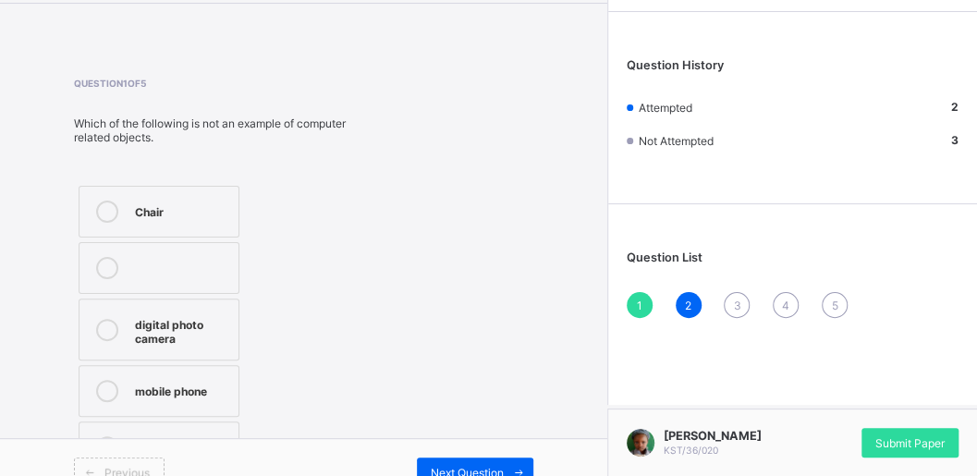
click at [100, 446] on div "Previous Next Question" at bounding box center [303, 471] width 607 height 67
click at [100, 458] on span at bounding box center [90, 473] width 30 height 30
click at [440, 465] on div "Next Question" at bounding box center [475, 473] width 116 height 30
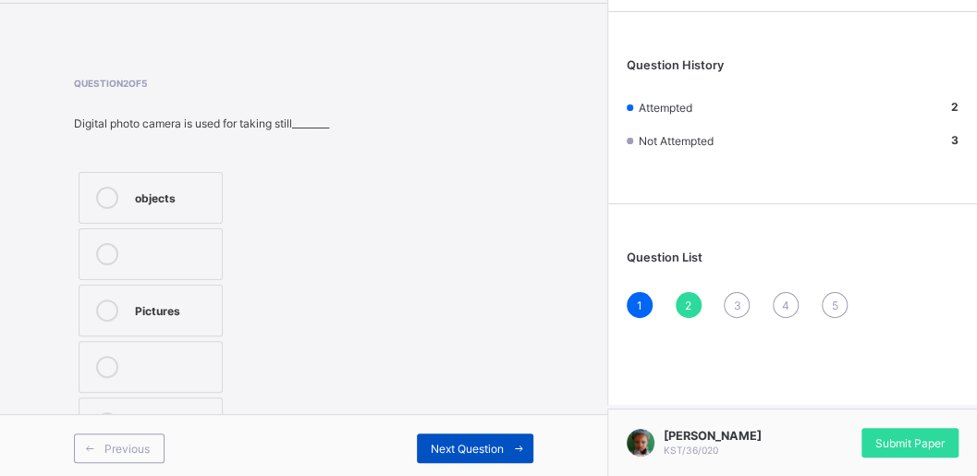
click at [488, 434] on div "Next Question" at bounding box center [475, 449] width 116 height 30
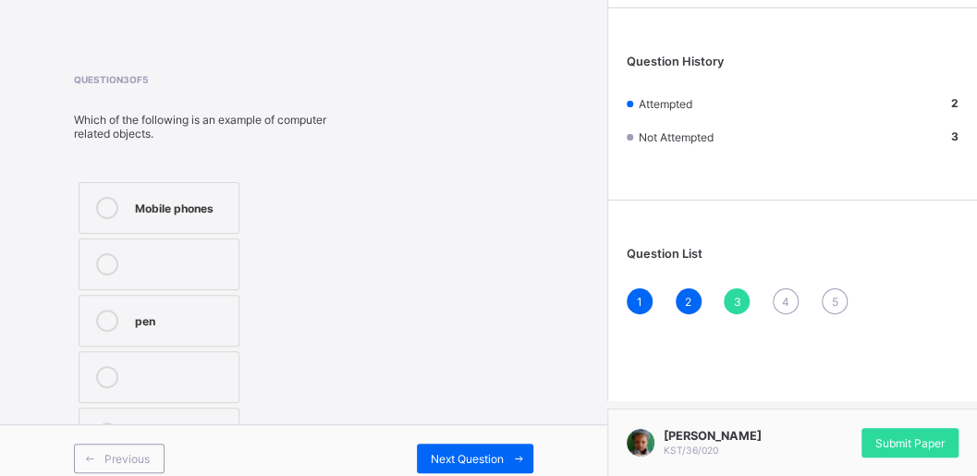
scroll to position [84, 0]
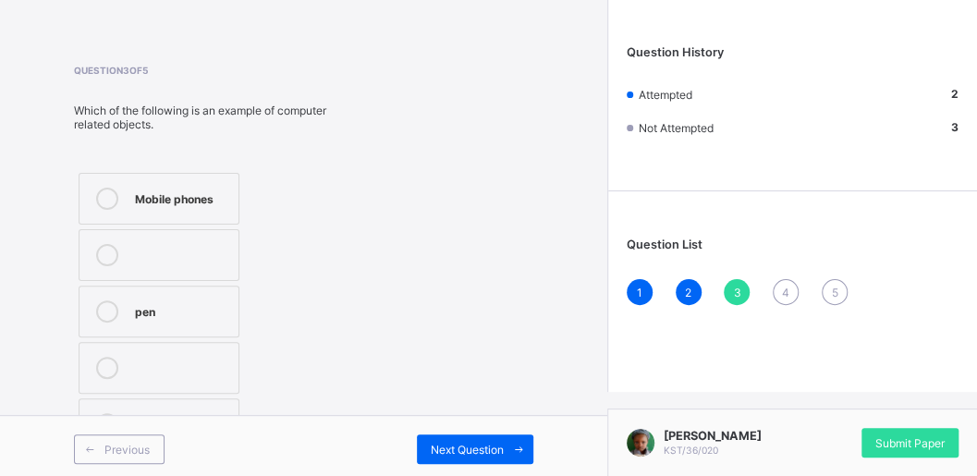
click at [120, 194] on div at bounding box center [107, 199] width 37 height 22
click at [491, 443] on span "Next Question" at bounding box center [467, 450] width 73 height 14
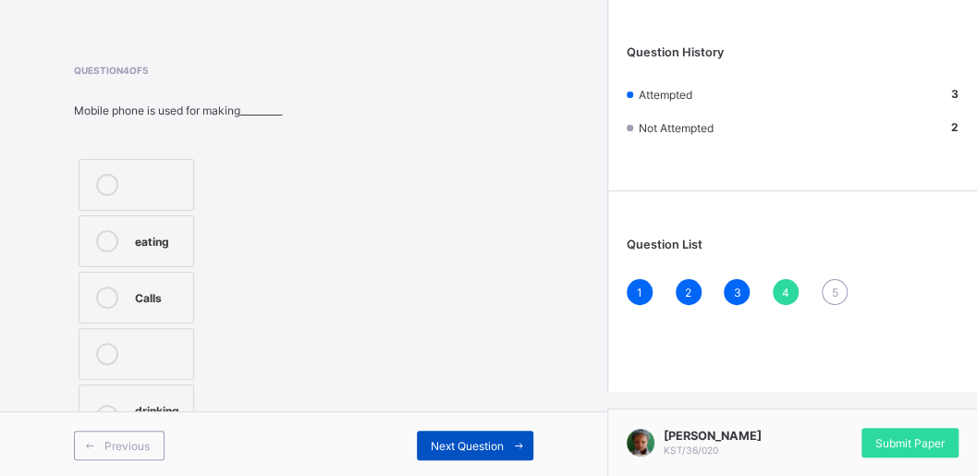
scroll to position [80, 0]
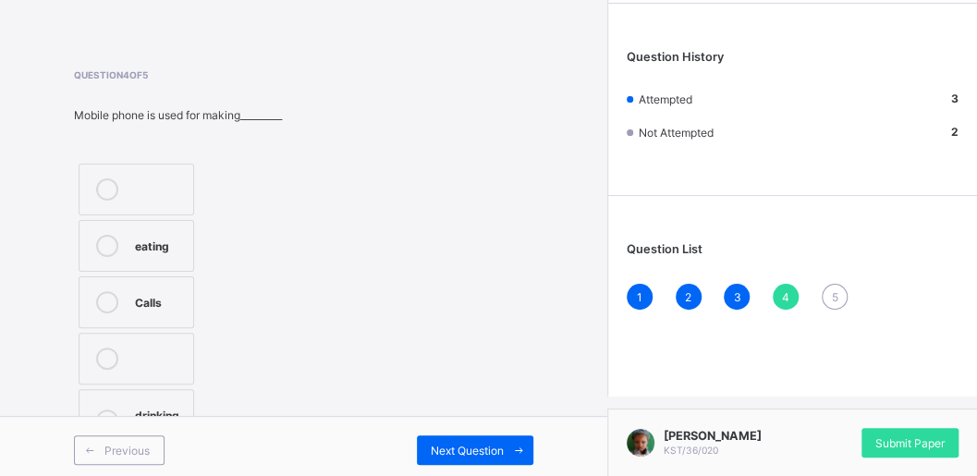
click at [152, 310] on label "Calls" at bounding box center [137, 302] width 116 height 52
click at [494, 444] on span "Next Question" at bounding box center [467, 451] width 73 height 14
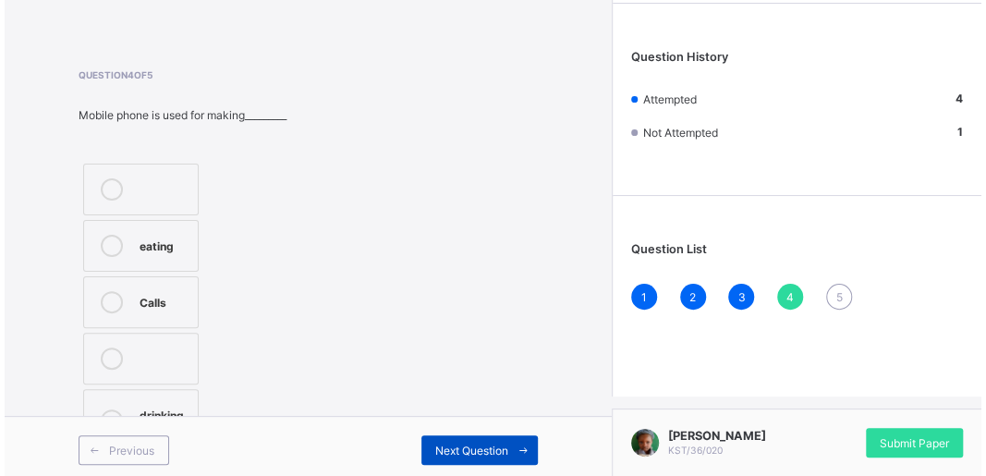
scroll to position [84, 0]
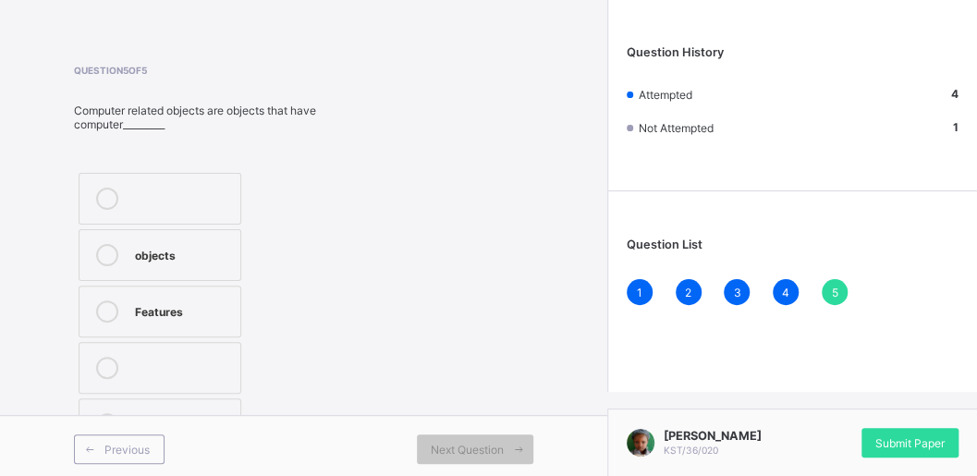
click at [168, 289] on label "Features" at bounding box center [160, 312] width 163 height 52
click at [907, 439] on span "Submit Paper" at bounding box center [909, 443] width 69 height 14
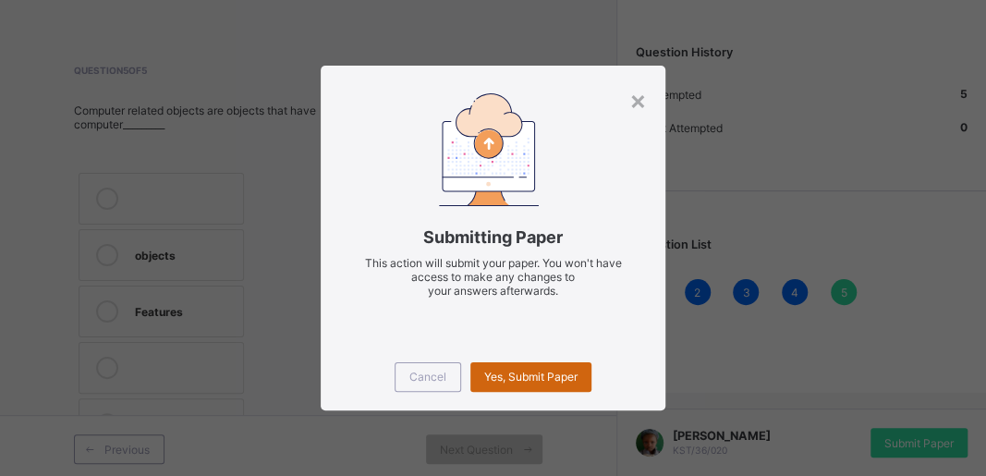
click at [544, 381] on span "Yes, Submit Paper" at bounding box center [530, 377] width 93 height 14
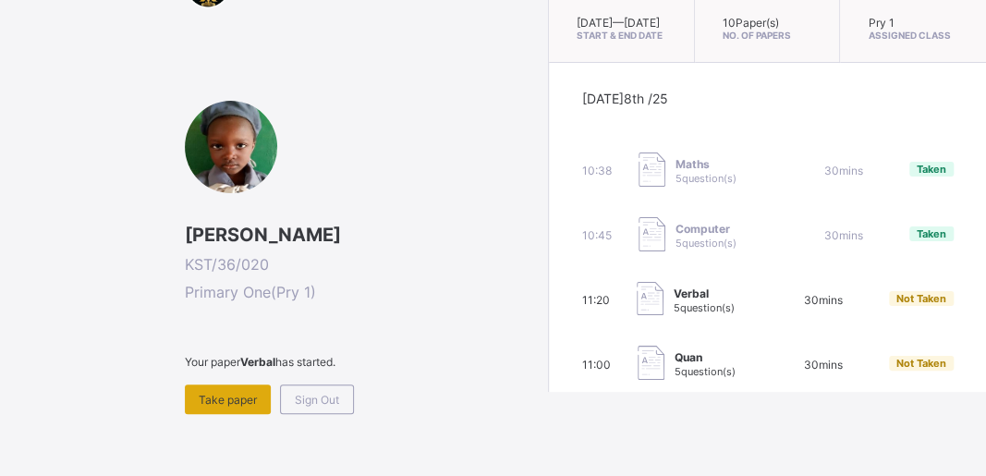
click at [249, 393] on span "Take paper" at bounding box center [228, 400] width 58 height 14
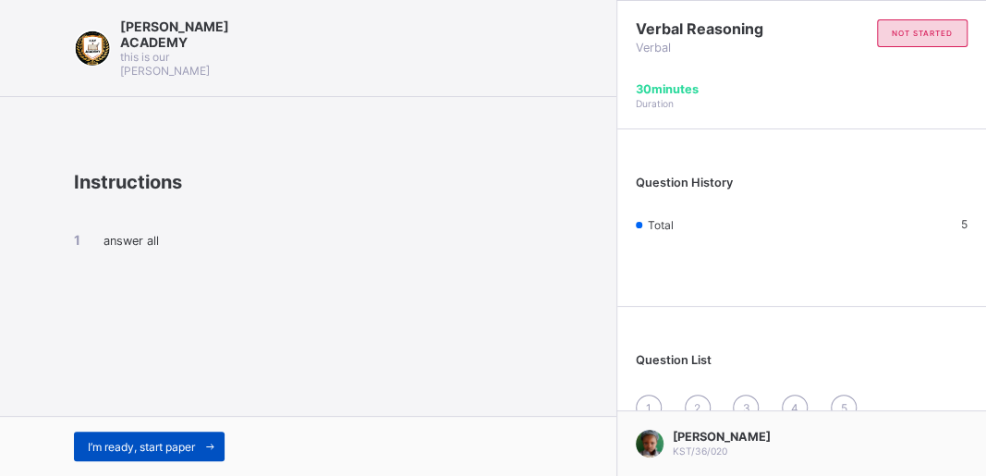
click at [118, 447] on span "I’m ready, start paper" at bounding box center [141, 447] width 107 height 14
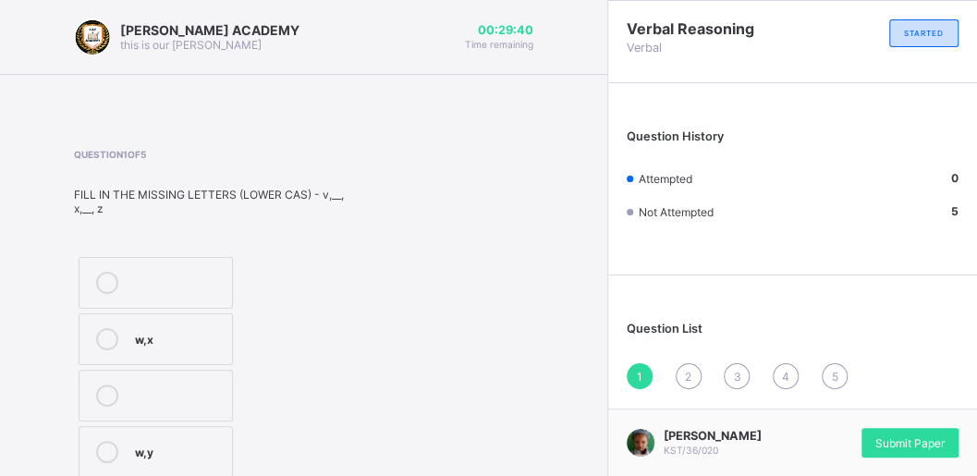
click at [170, 334] on div "w,x" at bounding box center [179, 337] width 88 height 18
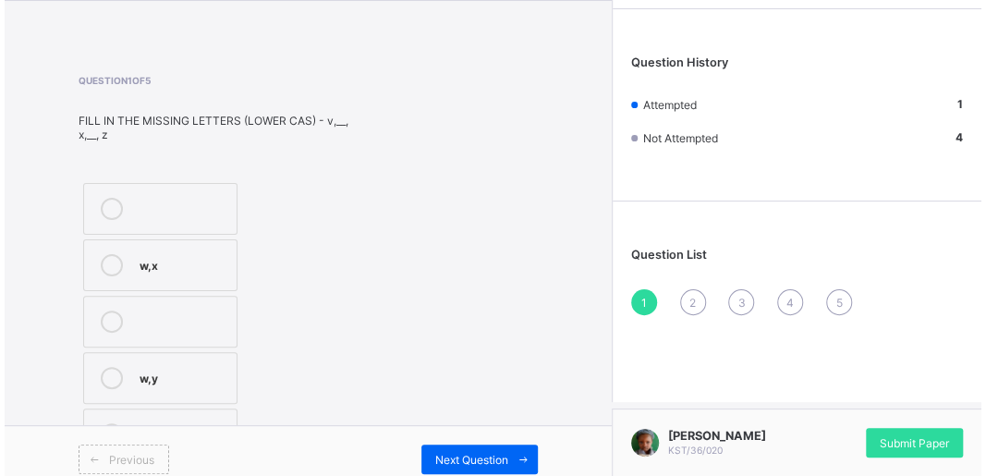
scroll to position [84, 0]
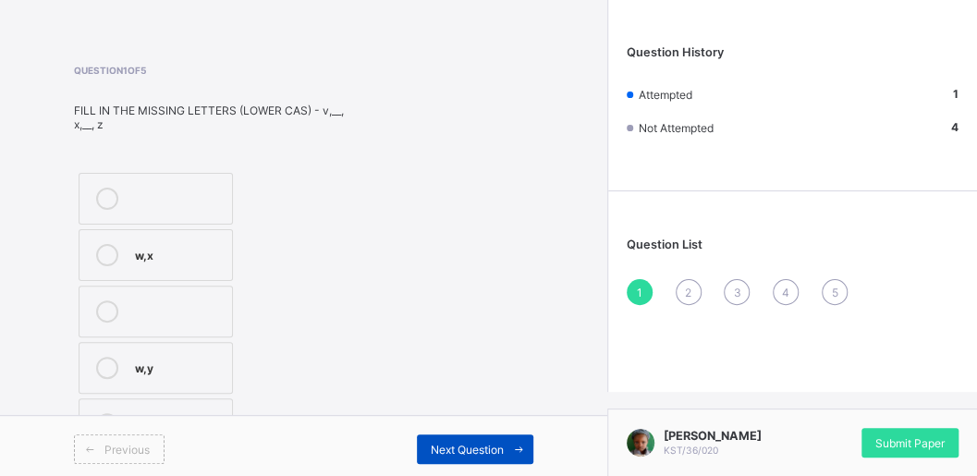
click at [471, 443] on span "Next Question" at bounding box center [467, 450] width 73 height 14
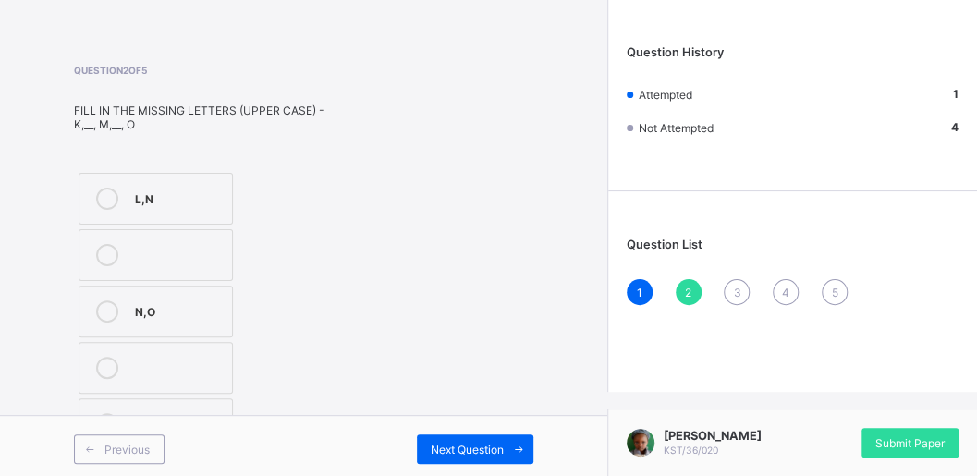
click at [119, 180] on label "L,N" at bounding box center [156, 199] width 154 height 52
click at [486, 443] on span "Next Question" at bounding box center [467, 450] width 73 height 14
click at [203, 365] on div "B,C" at bounding box center [179, 366] width 88 height 18
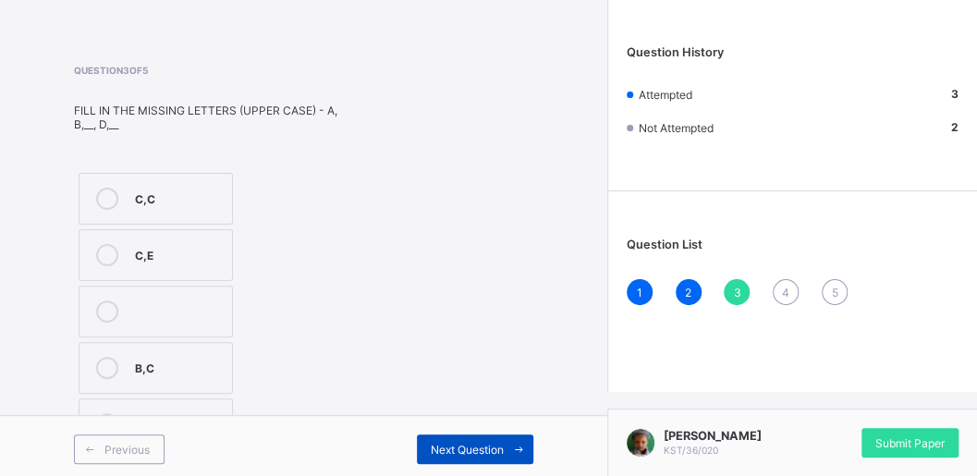
click at [469, 434] on div "Next Question" at bounding box center [475, 449] width 116 height 30
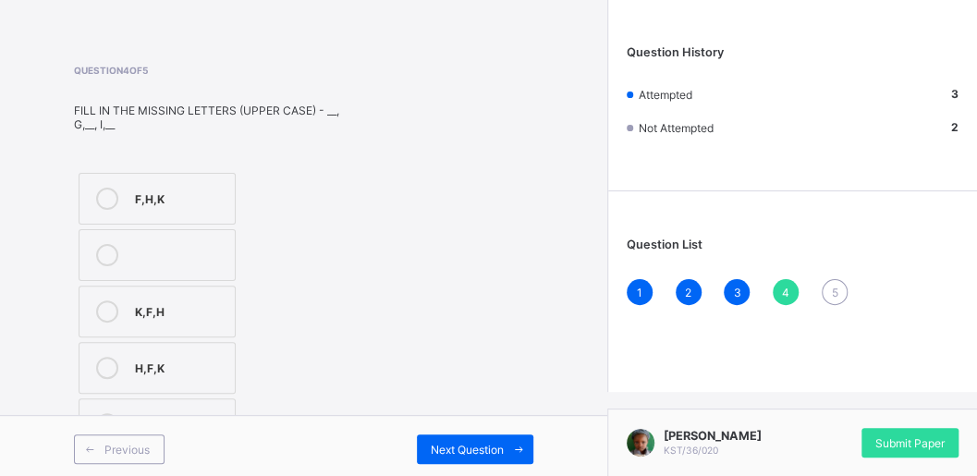
click at [119, 198] on div at bounding box center [107, 199] width 37 height 22
click at [473, 435] on div "Next Question" at bounding box center [475, 449] width 116 height 30
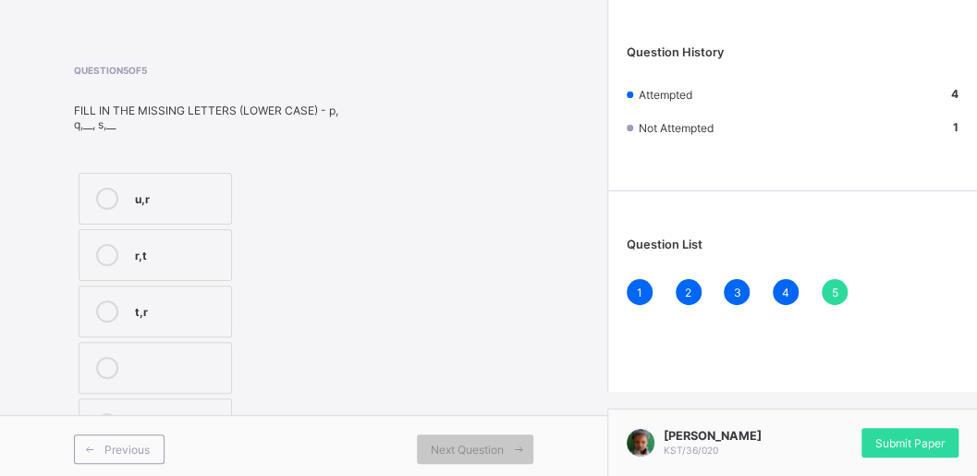
click at [133, 251] on label "r,t" at bounding box center [155, 255] width 153 height 52
click at [889, 447] on span "Submit Paper" at bounding box center [909, 443] width 69 height 14
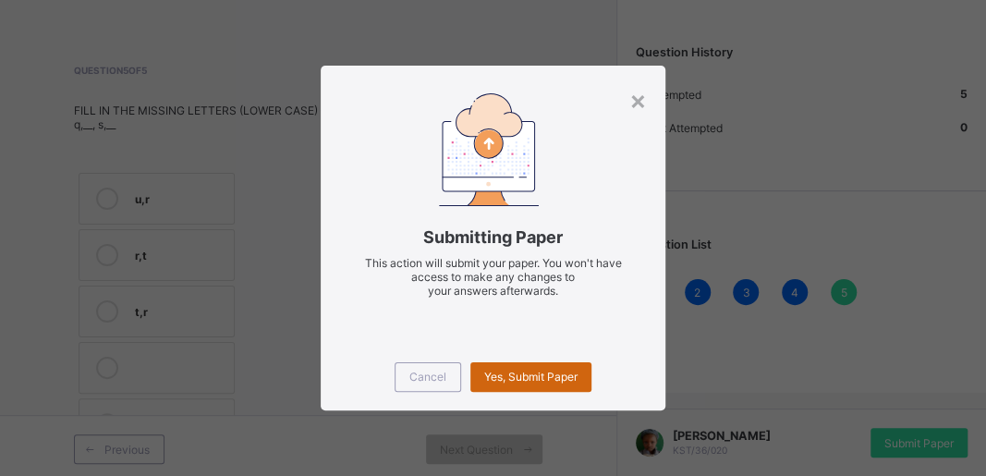
click at [523, 382] on div "Yes, Submit Paper" at bounding box center [531, 377] width 121 height 30
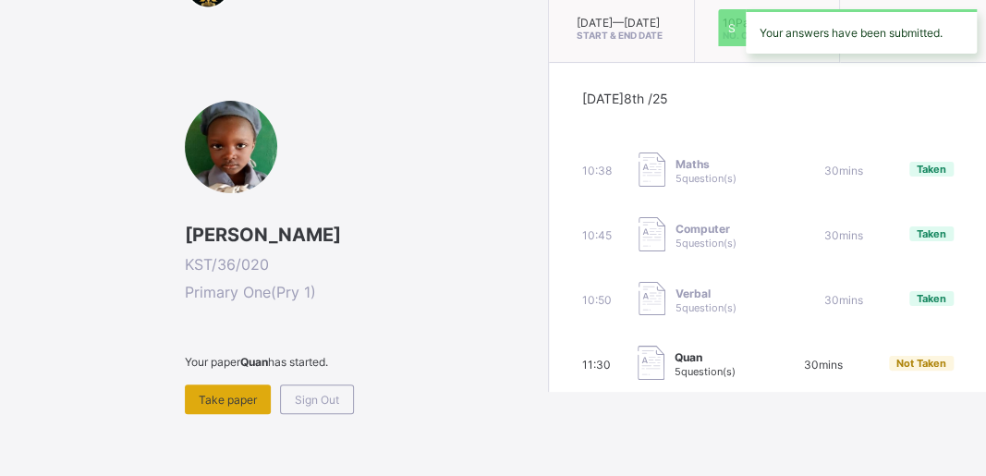
click at [214, 393] on span "Take paper" at bounding box center [228, 400] width 58 height 14
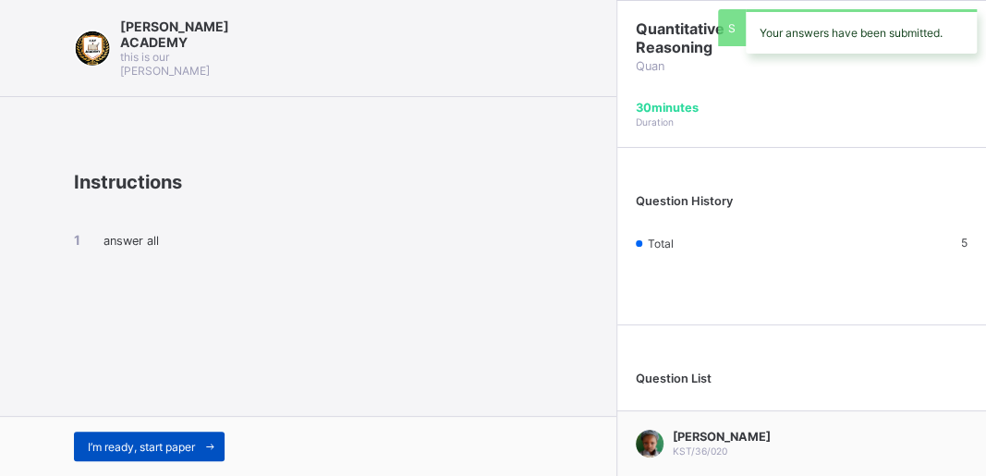
click at [185, 434] on div "I’m ready, start paper" at bounding box center [149, 447] width 151 height 30
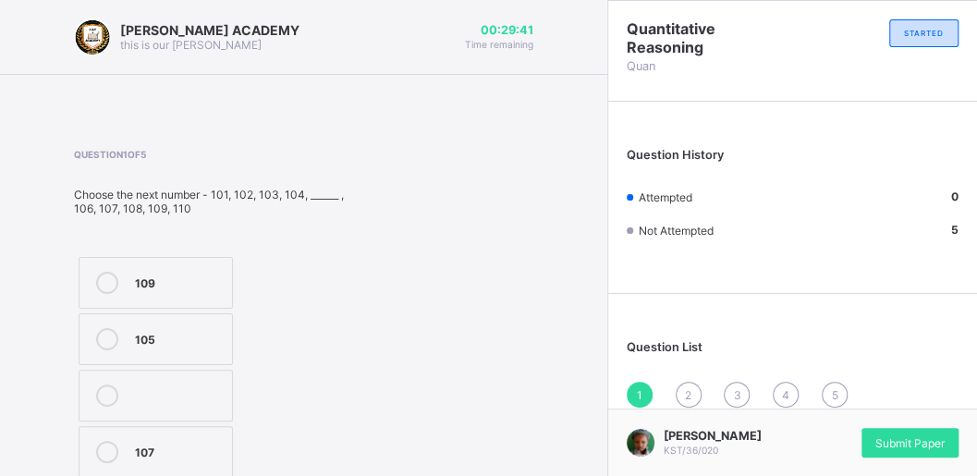
click at [154, 309] on div "109 105 107" at bounding box center [156, 395] width 164 height 287
click at [140, 372] on label at bounding box center [156, 396] width 154 height 52
click at [146, 348] on label "105" at bounding box center [156, 339] width 154 height 52
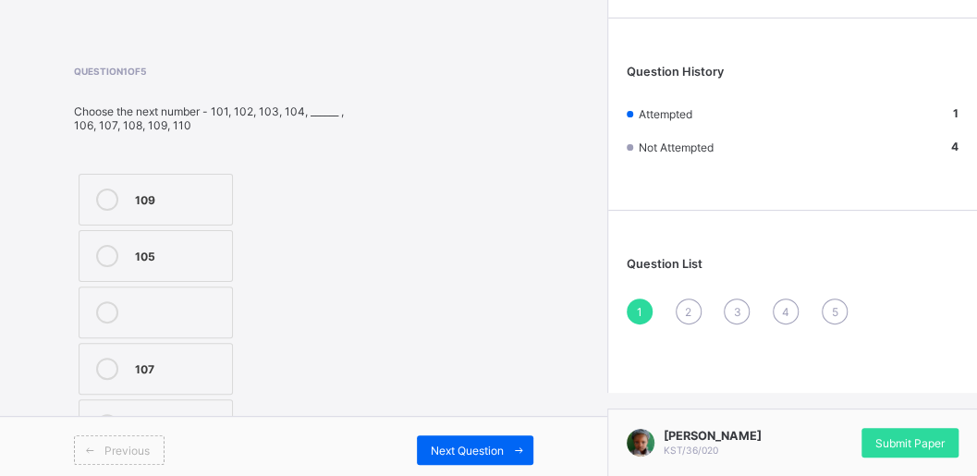
scroll to position [84, 0]
click at [480, 443] on span "Next Question" at bounding box center [467, 450] width 73 height 14
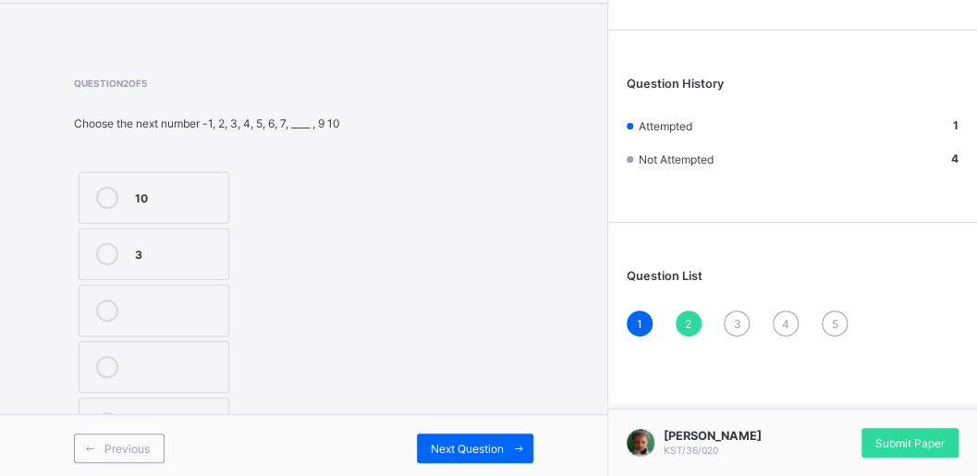
drag, startPoint x: 83, startPoint y: 386, endPoint x: 124, endPoint y: 318, distance: 79.6
click at [124, 318] on div "10 3 8" at bounding box center [154, 310] width 160 height 287
click at [137, 235] on label "3" at bounding box center [154, 254] width 151 height 52
click at [436, 434] on div "Next Question" at bounding box center [475, 449] width 116 height 30
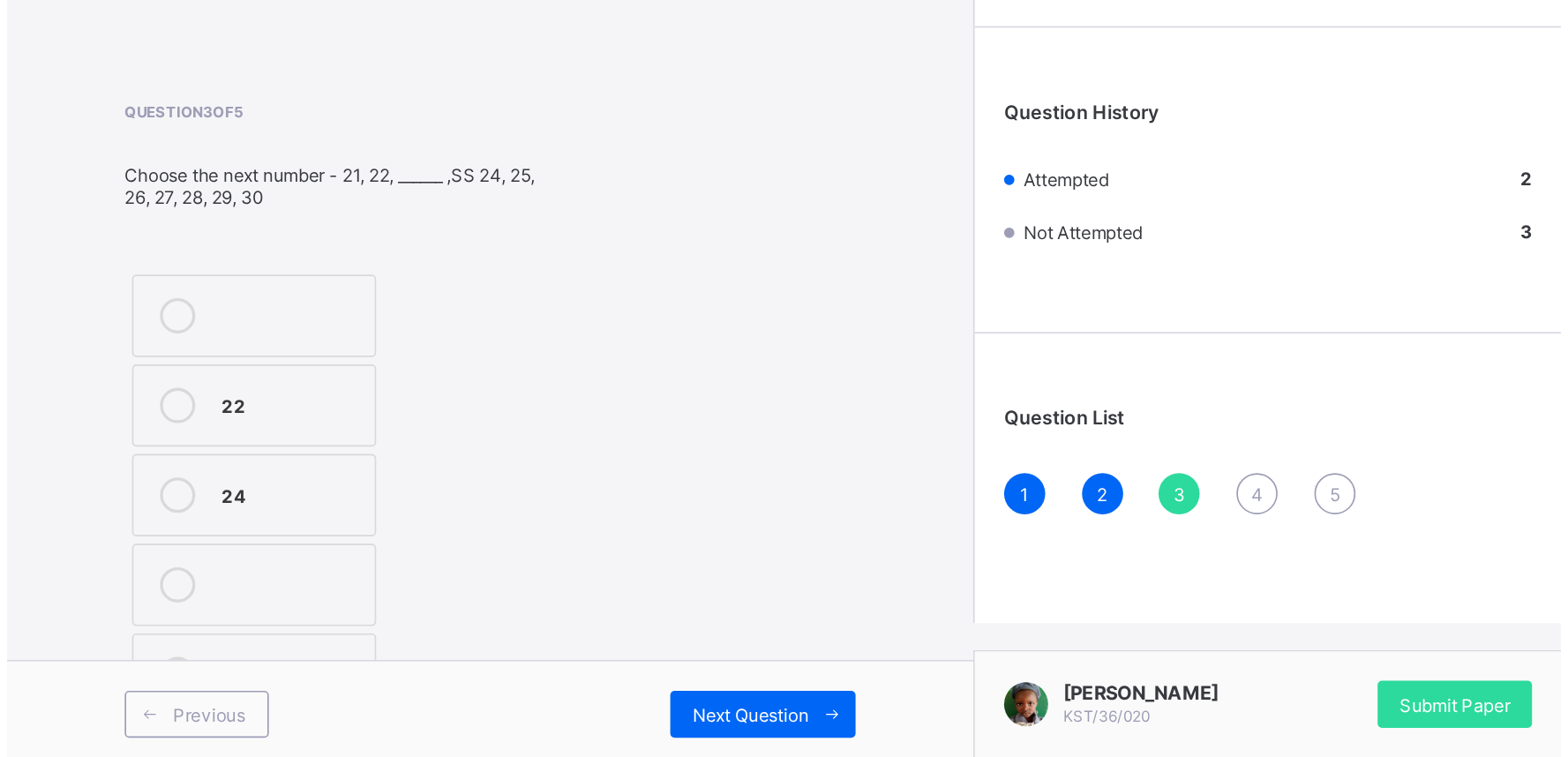
scroll to position [0, 0]
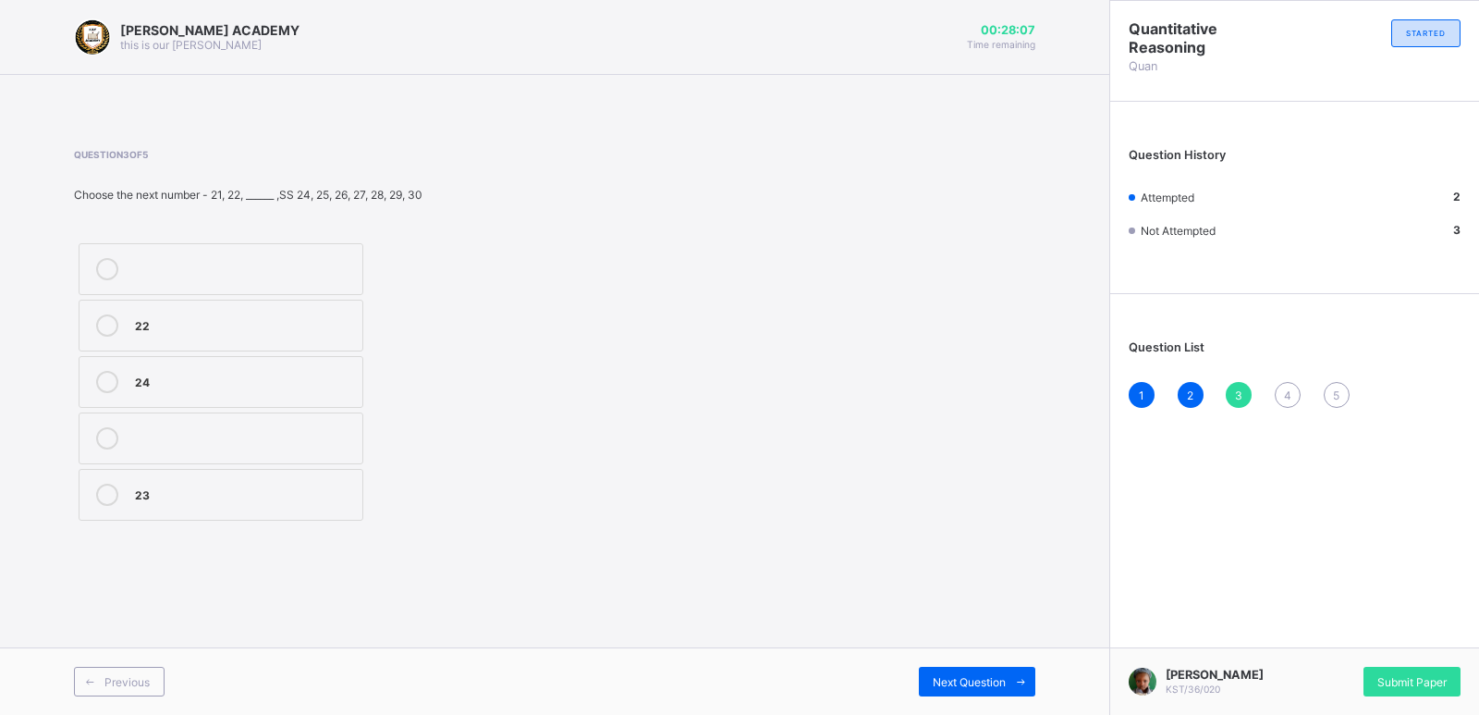
click at [203, 500] on div "23" at bounding box center [244, 494] width 218 height 22
click at [991, 680] on span "Next Question" at bounding box center [969, 682] width 73 height 14
drag, startPoint x: 526, startPoint y: 522, endPoint x: 456, endPoint y: 427, distance: 118.3
click at [456, 427] on div "70 90 50" at bounding box center [319, 382] width 490 height 287
click at [315, 336] on label "70" at bounding box center [221, 326] width 285 height 52
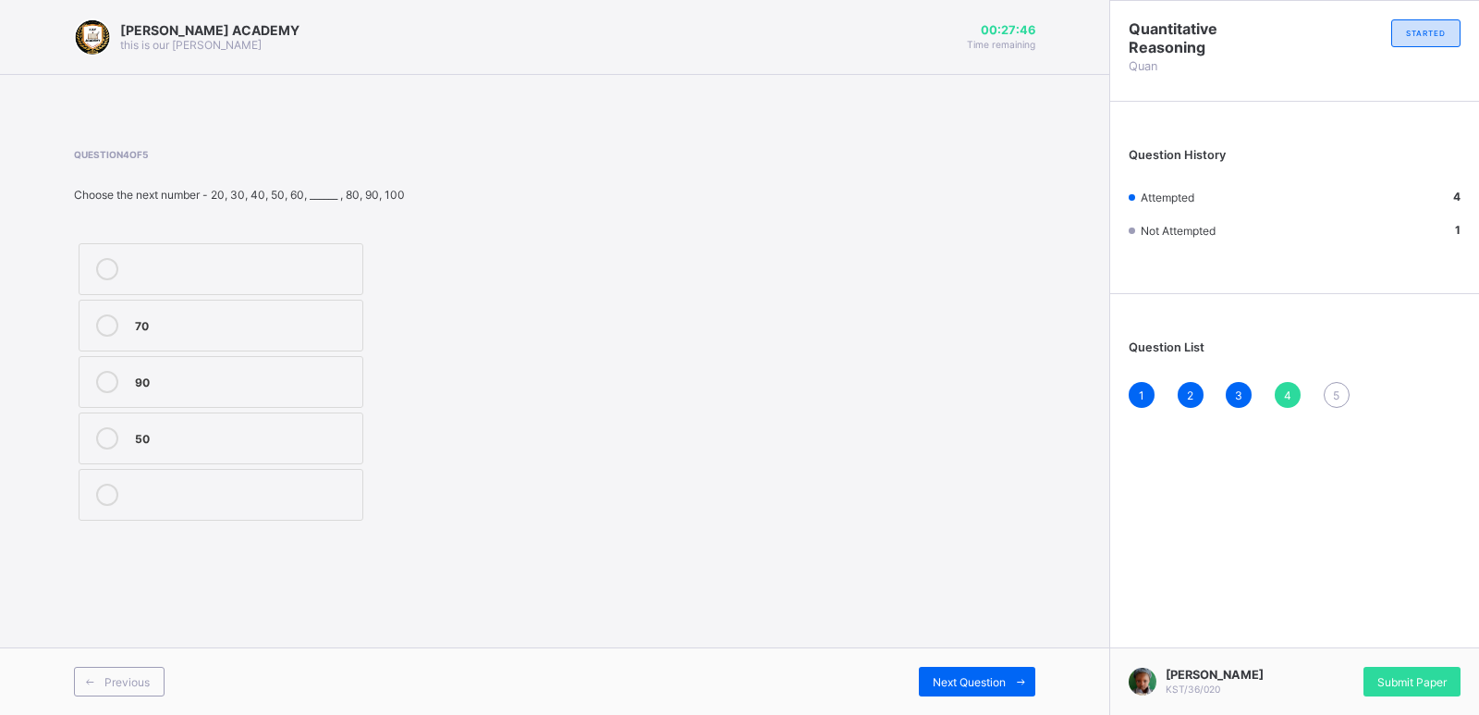
click at [997, 632] on div "[PERSON_NAME] ACADEMY this is our [PERSON_NAME] 00:27:46 Time remaining Questio…" at bounding box center [554, 357] width 1109 height 715
click at [1028, 690] on span at bounding box center [1021, 682] width 30 height 30
click at [989, 400] on div "Question 5 of 5 Choose the next number - 10, 11, 12, 13, 14, _______ , 16, 17, …" at bounding box center [554, 337] width 961 height 376
drag, startPoint x: 989, startPoint y: 400, endPoint x: 961, endPoint y: 398, distance: 28.7
click at [989, 400] on div "Question 5 of 5 Choose the next number - 10, 11, 12, 13, 14, _______ , 16, 17, …" at bounding box center [554, 337] width 961 height 376
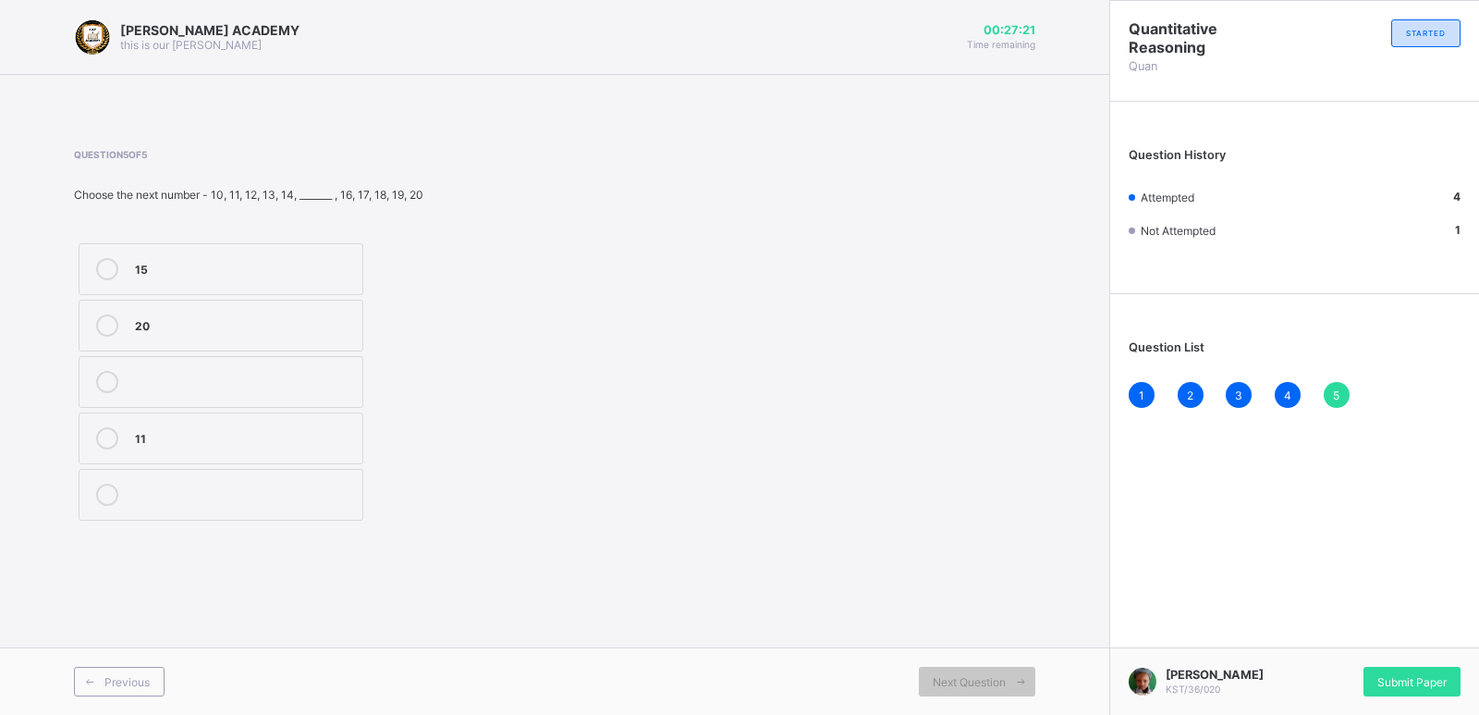
click at [195, 260] on div "15" at bounding box center [244, 267] width 218 height 18
click at [1394, 679] on span "Submit Paper" at bounding box center [1411, 682] width 69 height 14
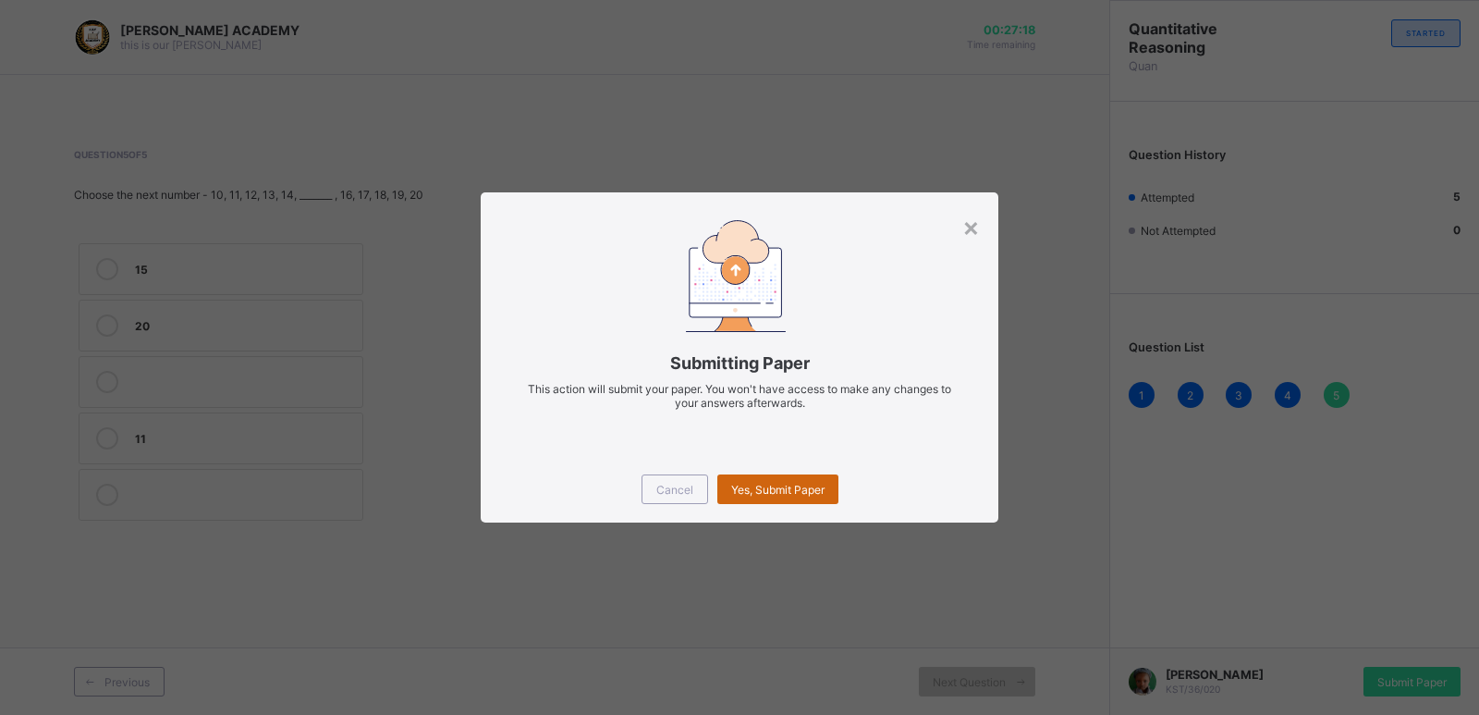
click at [756, 479] on div "Yes, Submit Paper" at bounding box center [777, 489] width 121 height 30
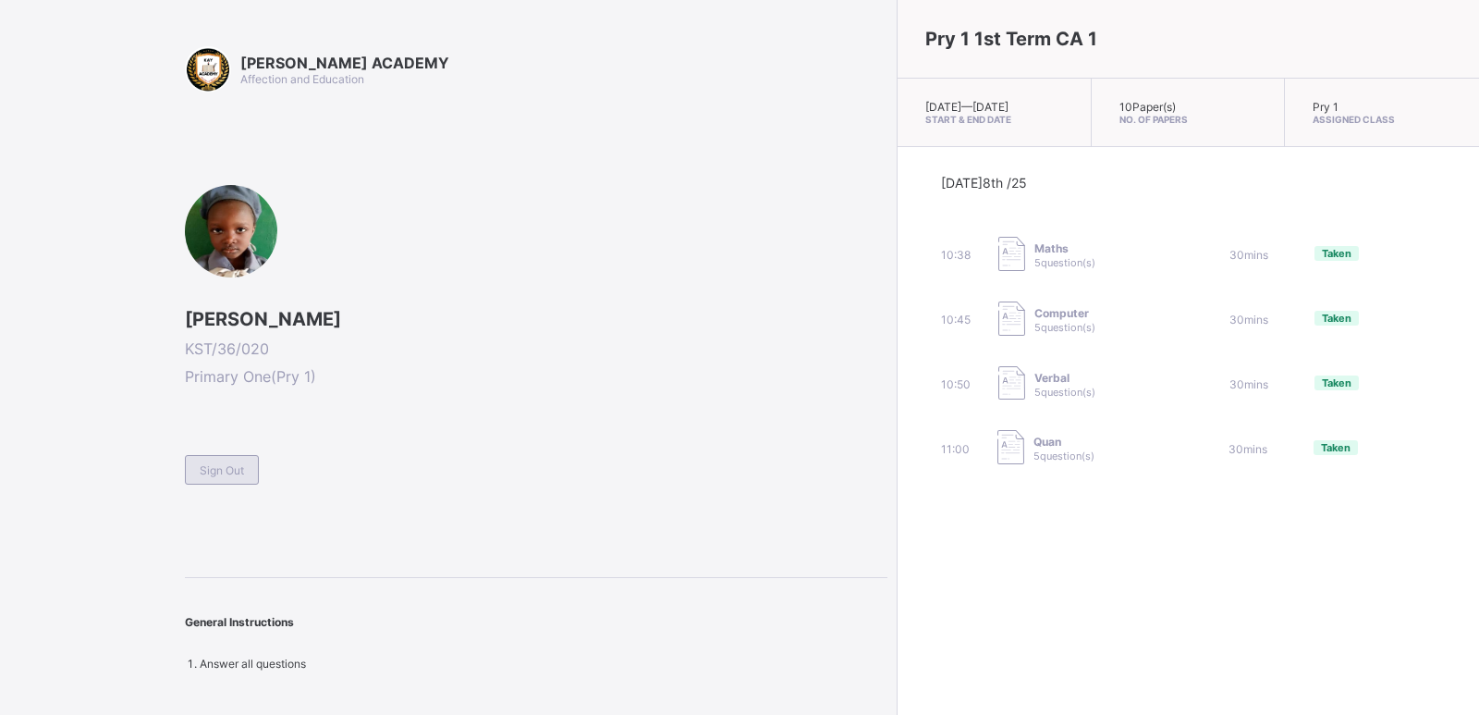
click at [222, 468] on span "Sign Out" at bounding box center [222, 470] width 44 height 14
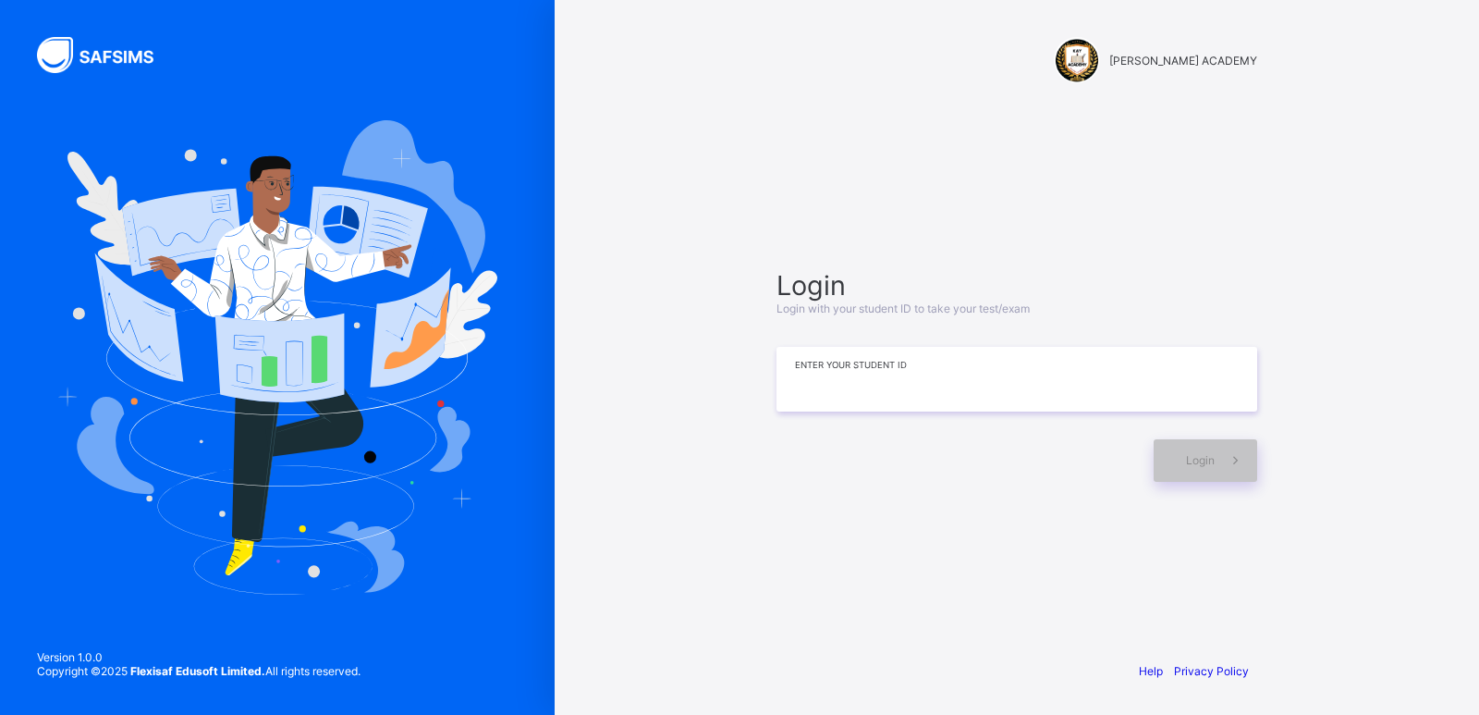
click at [814, 380] on input at bounding box center [1017, 379] width 481 height 65
type input "**********"
click at [1213, 459] on span "Login" at bounding box center [1200, 460] width 29 height 14
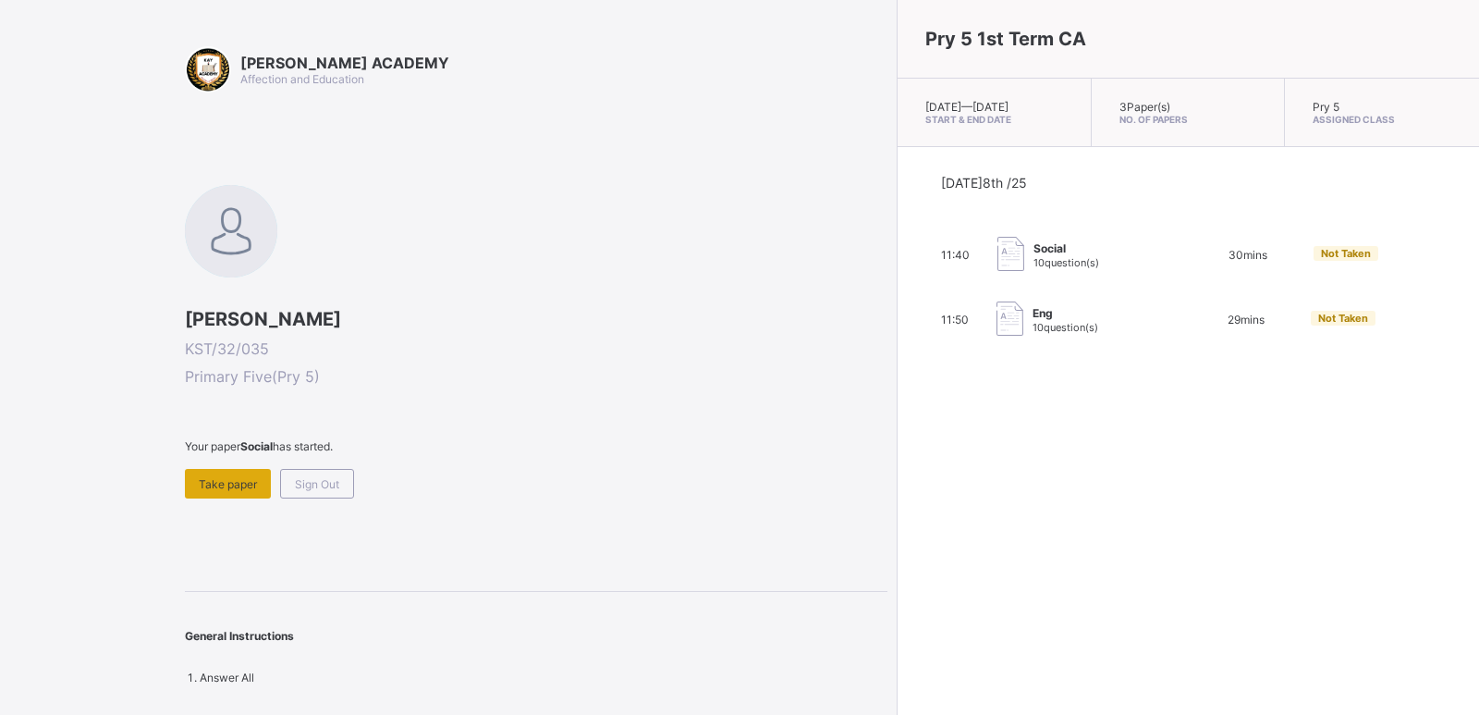
click at [235, 490] on div "Take paper" at bounding box center [228, 484] width 86 height 30
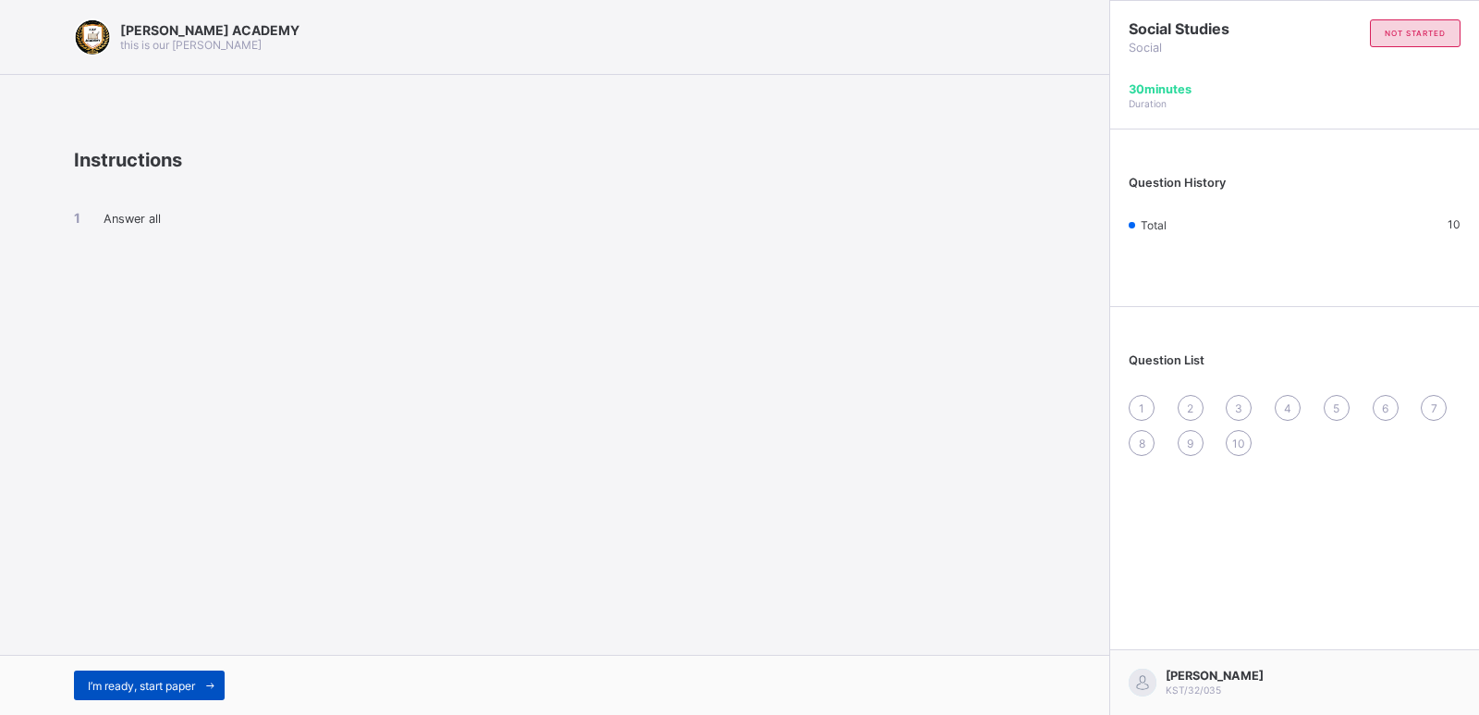
click at [177, 676] on div "I’m ready, start paper" at bounding box center [149, 685] width 151 height 30
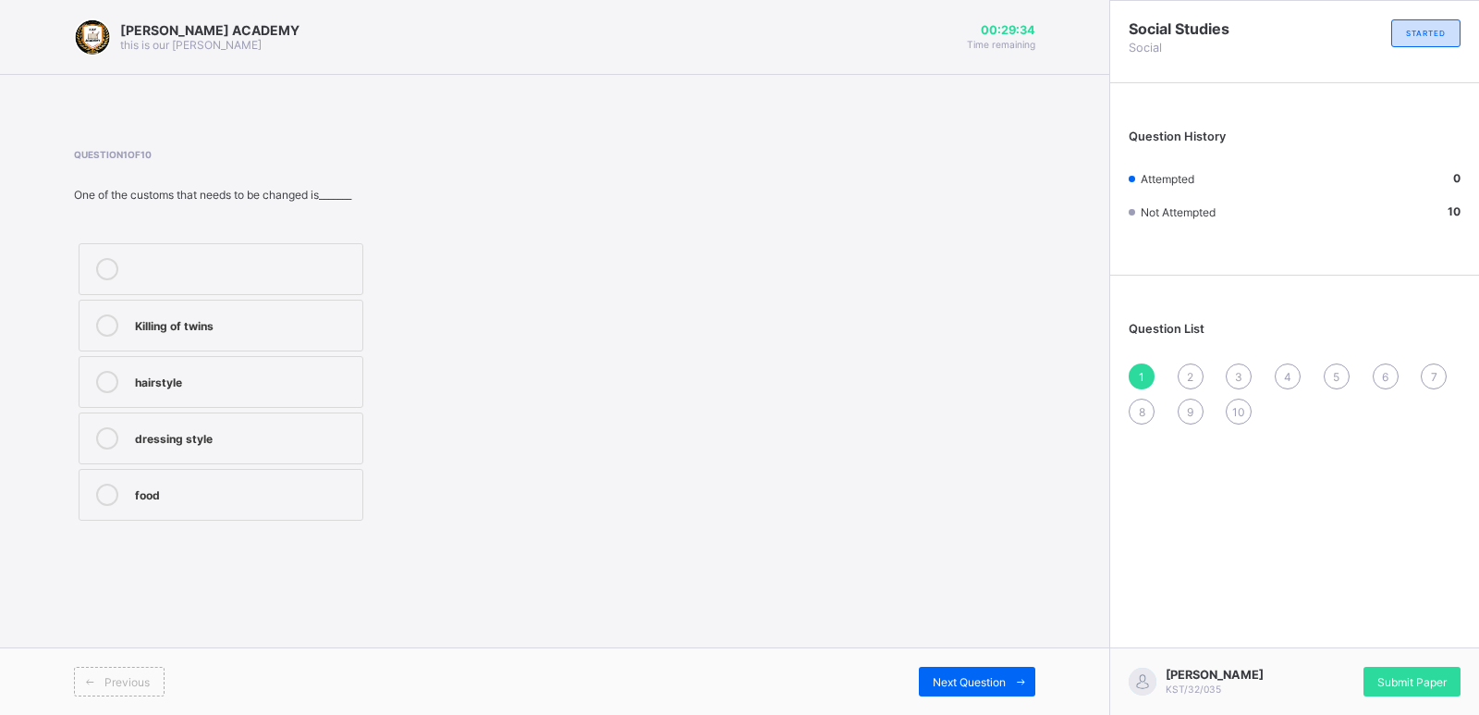
click at [217, 333] on div "Killing of twins" at bounding box center [244, 325] width 218 height 22
click at [1015, 696] on div "Previous Next Question" at bounding box center [554, 680] width 1109 height 67
click at [1015, 697] on div "Previous Next Question" at bounding box center [554, 680] width 1109 height 67
click at [1010, 683] on span at bounding box center [1021, 682] width 30 height 30
click at [314, 311] on label "English" at bounding box center [221, 326] width 285 height 52
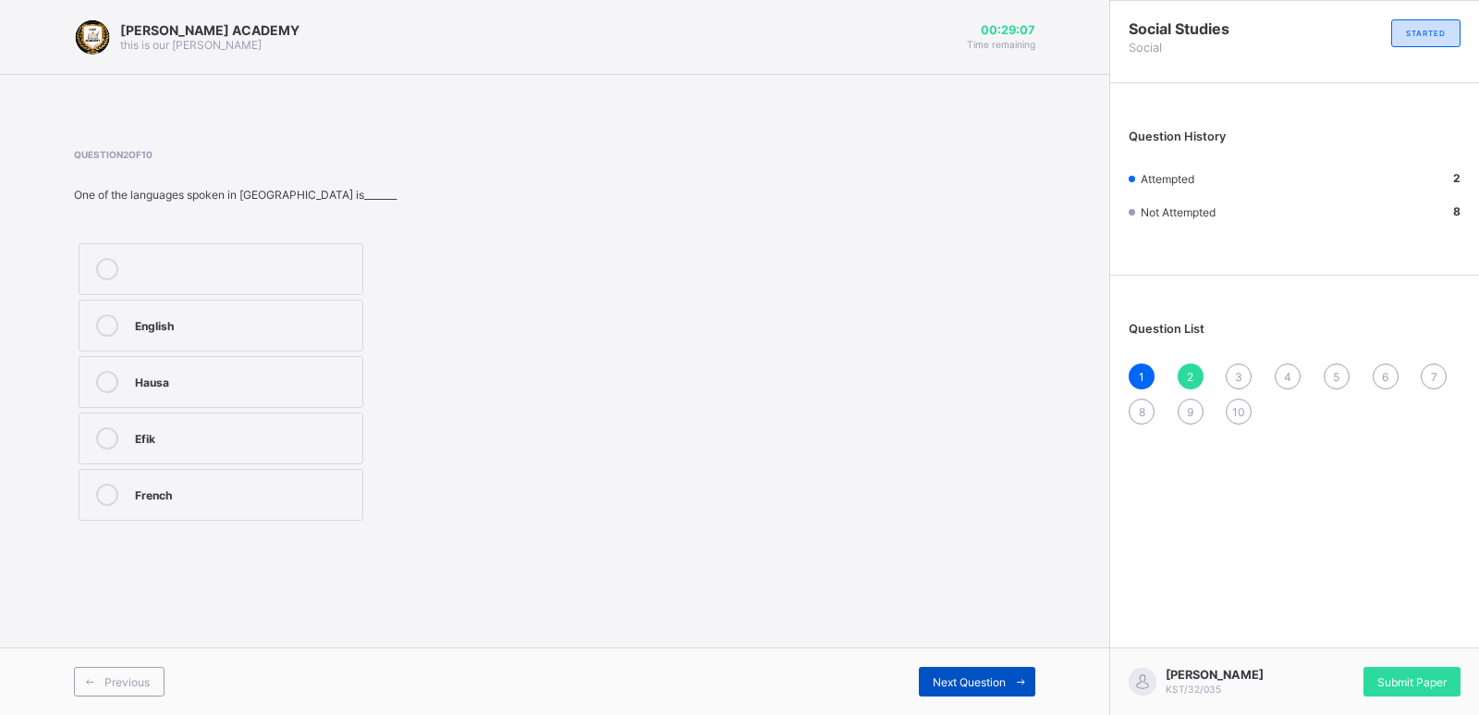
click at [975, 682] on span "Next Question" at bounding box center [969, 682] width 73 height 14
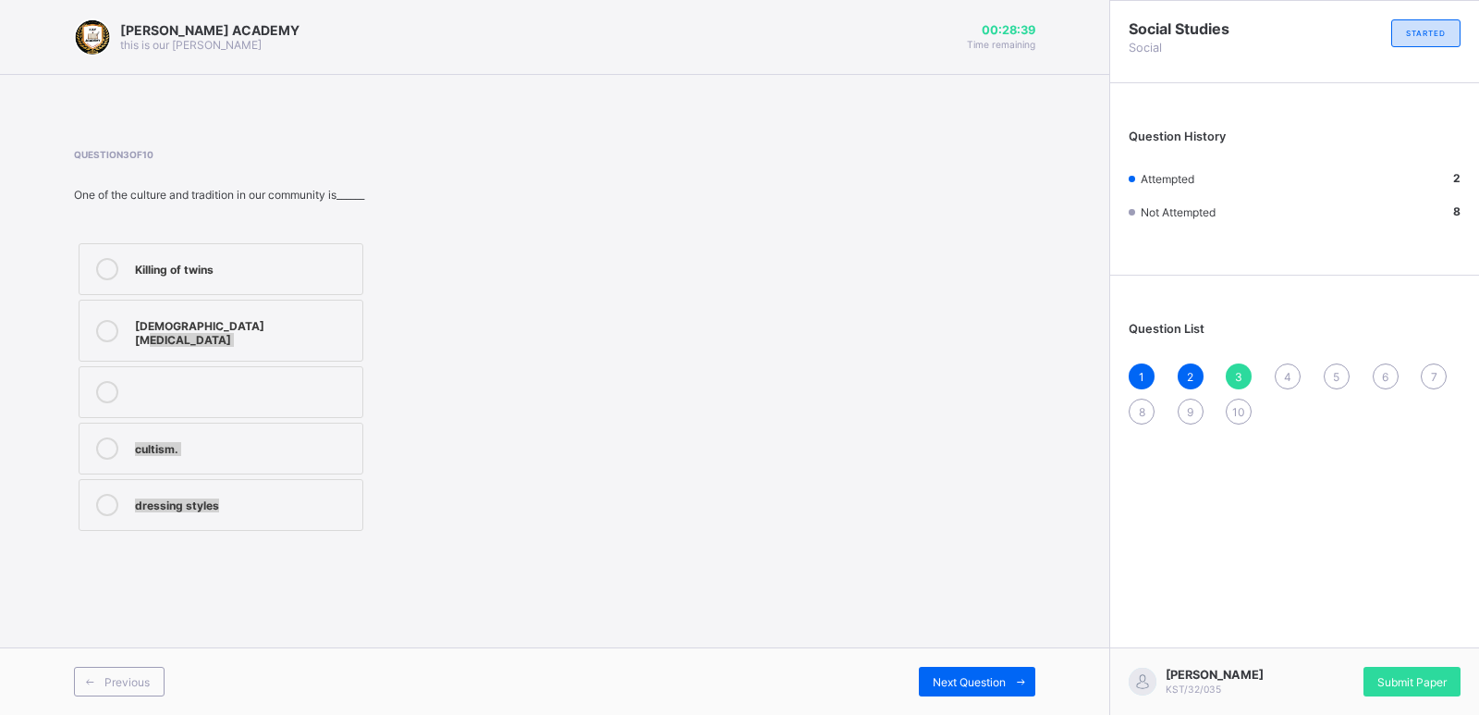
drag, startPoint x: 715, startPoint y: 515, endPoint x: 386, endPoint y: 298, distance: 394.3
click at [386, 298] on div "Question 3 of 10 One of the culture and tradition in our community is______ Kil…" at bounding box center [554, 342] width 961 height 386
click at [201, 280] on label "Killing of twins" at bounding box center [221, 269] width 285 height 52
click at [1014, 679] on icon at bounding box center [1021, 682] width 14 height 12
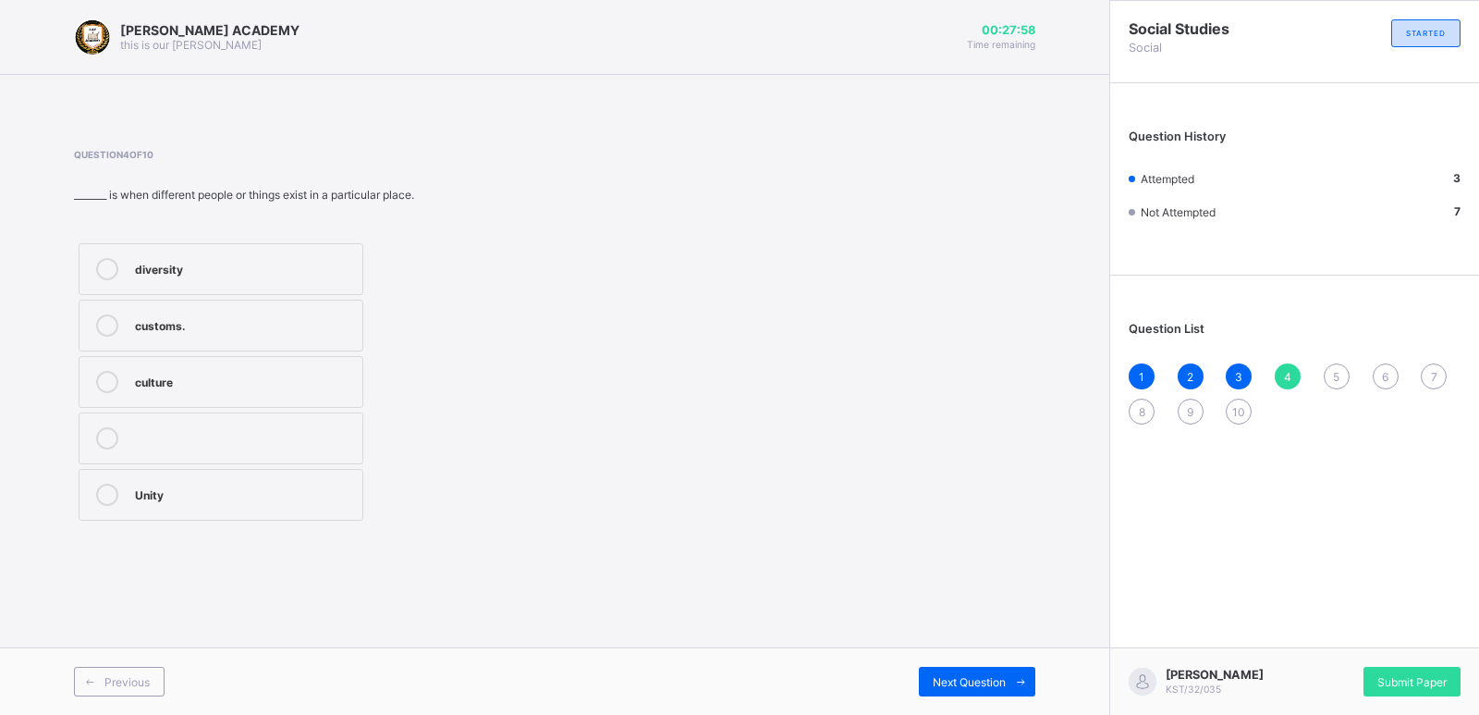
click at [1192, 373] on span "2" at bounding box center [1190, 377] width 6 height 14
click at [630, 355] on div "Question 2 of 10 One of the languages spoken in [GEOGRAPHIC_DATA] is_______ Eng…" at bounding box center [554, 337] width 961 height 376
click at [1000, 671] on div "Next Question" at bounding box center [977, 682] width 116 height 30
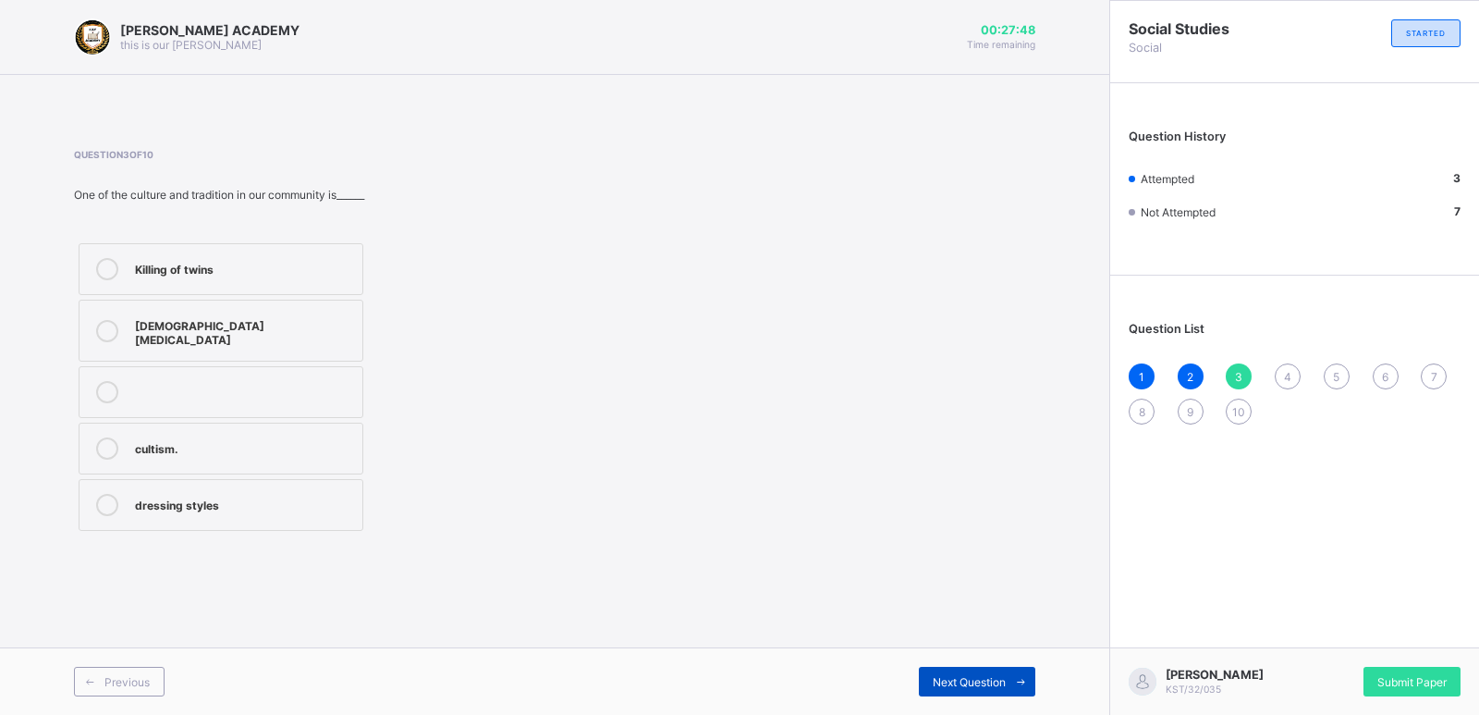
click at [1000, 672] on div "Next Question" at bounding box center [977, 682] width 116 height 30
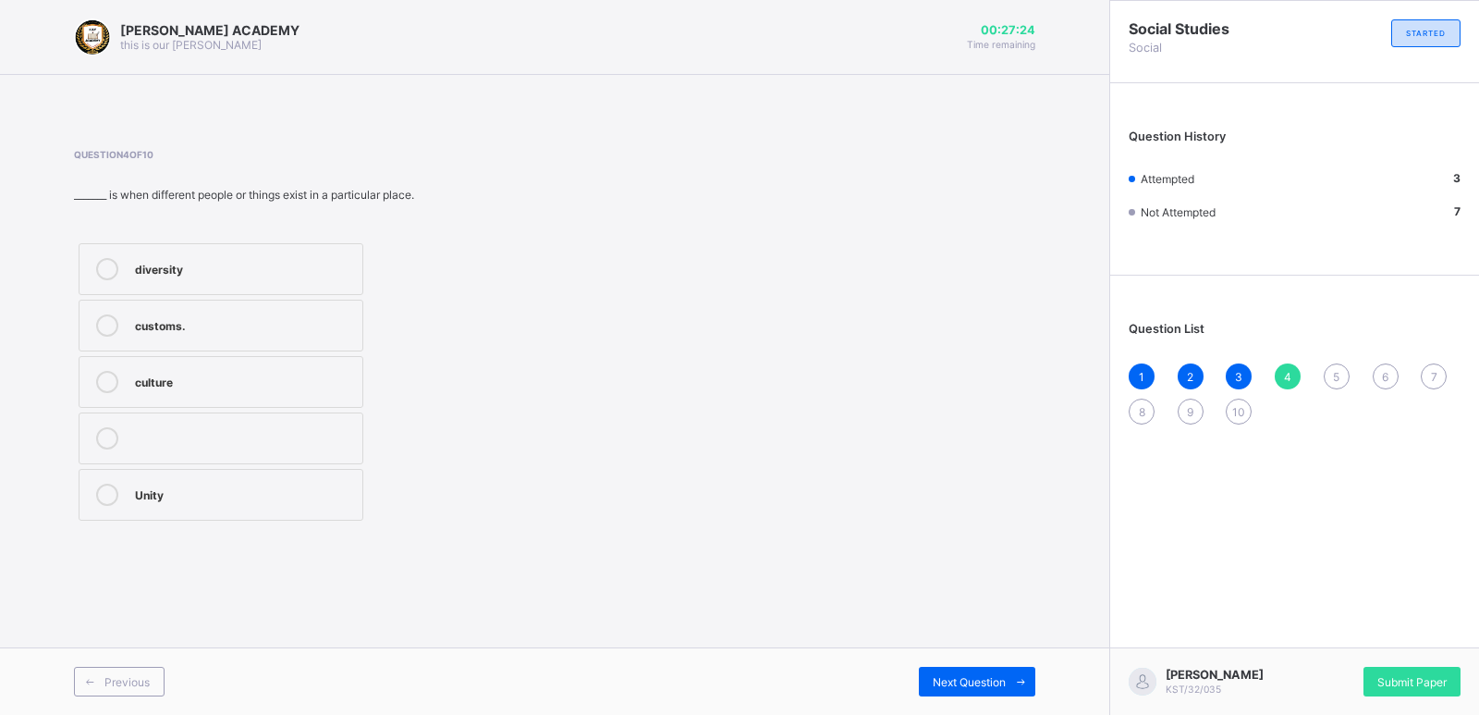
click at [224, 504] on label "Unity" at bounding box center [221, 495] width 285 height 52
click at [981, 670] on div "Next Question" at bounding box center [977, 682] width 116 height 30
click at [132, 317] on label "culture" at bounding box center [221, 326] width 285 height 52
click at [1014, 685] on icon at bounding box center [1021, 682] width 14 height 12
click at [222, 378] on div "cousin" at bounding box center [244, 380] width 218 height 18
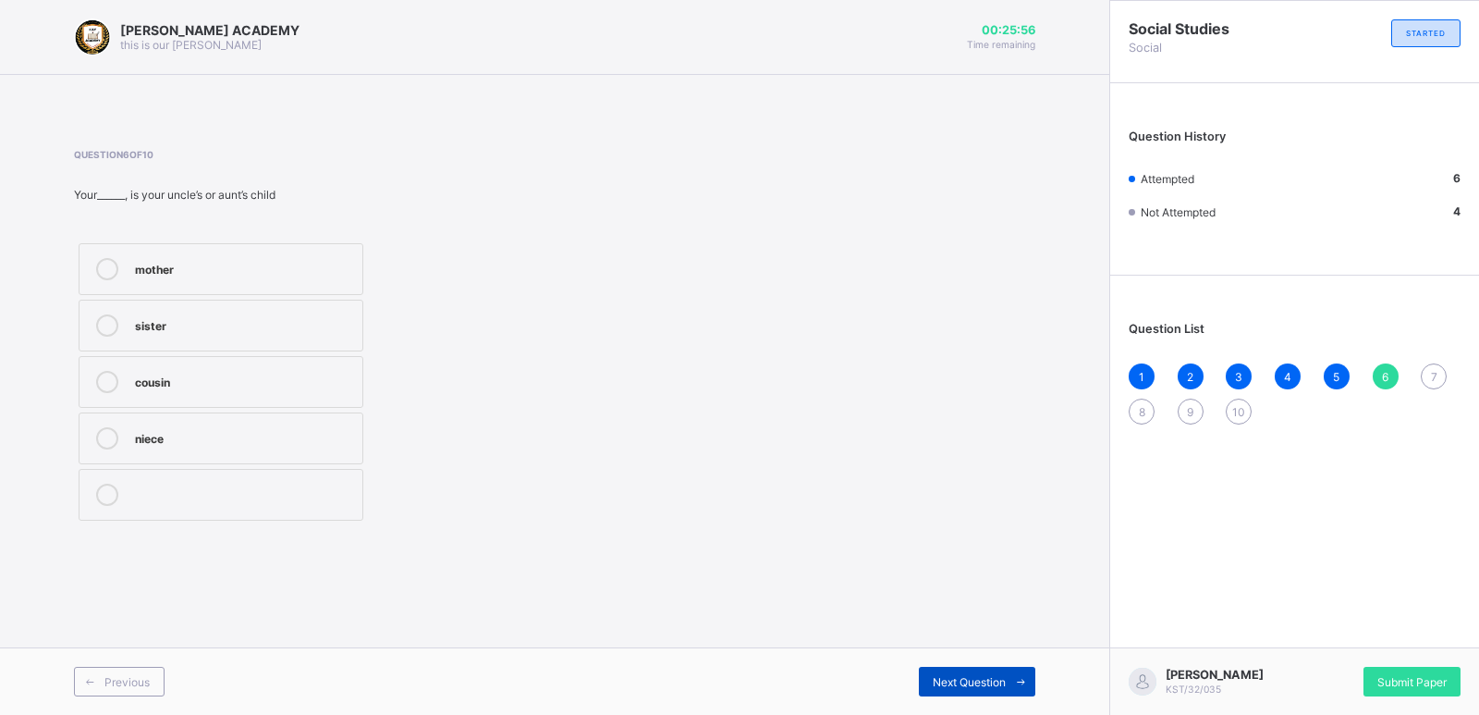
click at [969, 680] on span "Next Question" at bounding box center [969, 682] width 73 height 14
click at [253, 454] on label "two" at bounding box center [221, 438] width 285 height 52
click at [977, 679] on span "Next Question" at bounding box center [969, 682] width 73 height 14
click at [325, 261] on div "Tradition" at bounding box center [244, 267] width 218 height 18
click at [949, 692] on div "Next Question" at bounding box center [977, 682] width 116 height 30
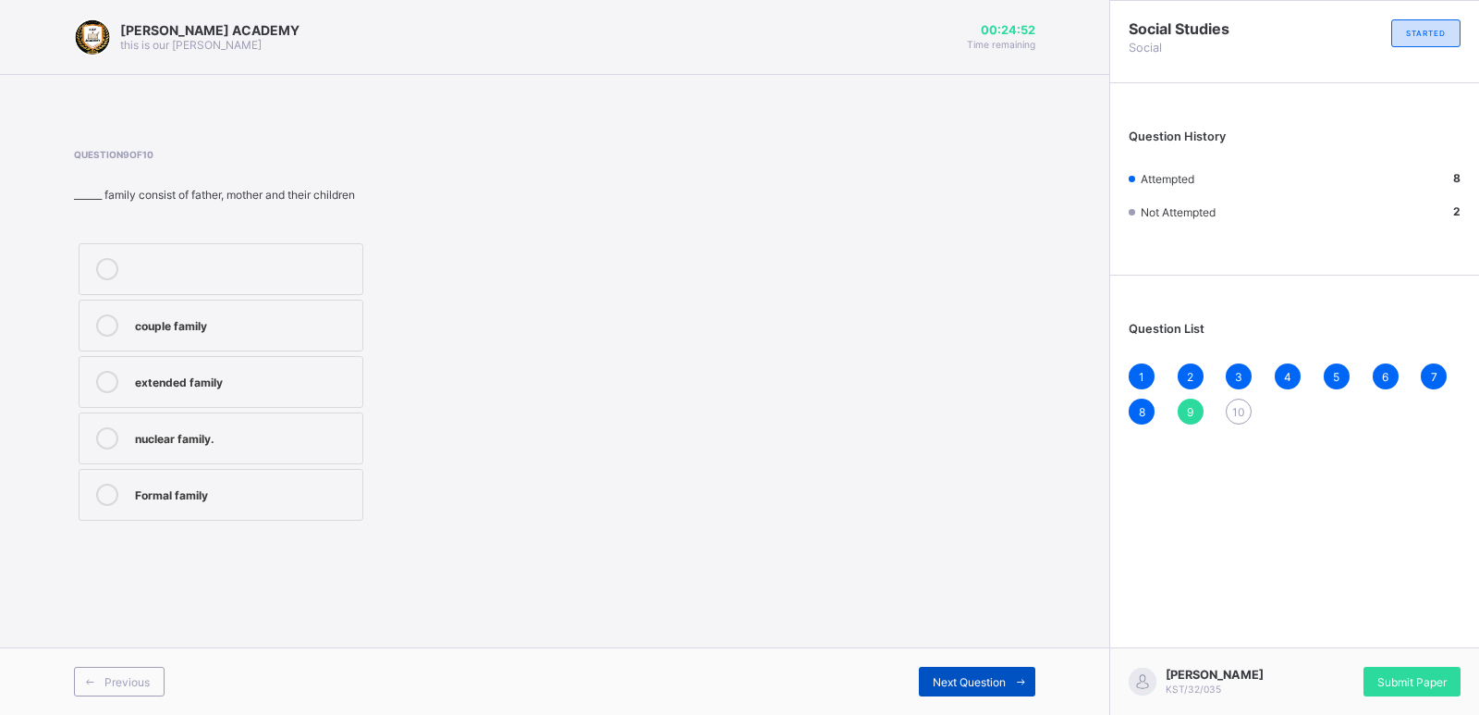
click at [949, 692] on div "Next Question" at bounding box center [977, 682] width 116 height 30
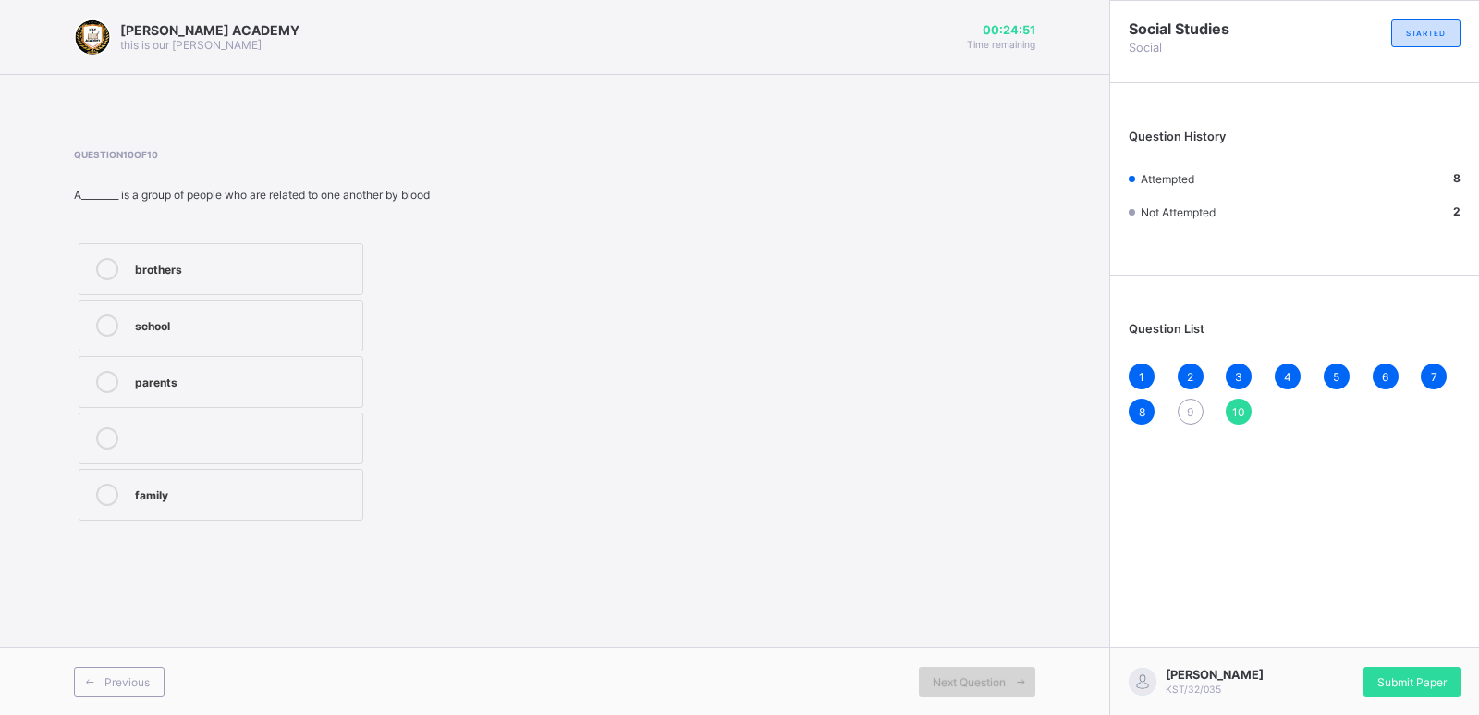
click at [949, 692] on div "Next Question" at bounding box center [977, 682] width 116 height 30
click at [947, 669] on div "Next Question" at bounding box center [977, 682] width 116 height 30
click at [141, 480] on label "family" at bounding box center [221, 495] width 285 height 52
click at [1183, 402] on div "9" at bounding box center [1191, 411] width 26 height 26
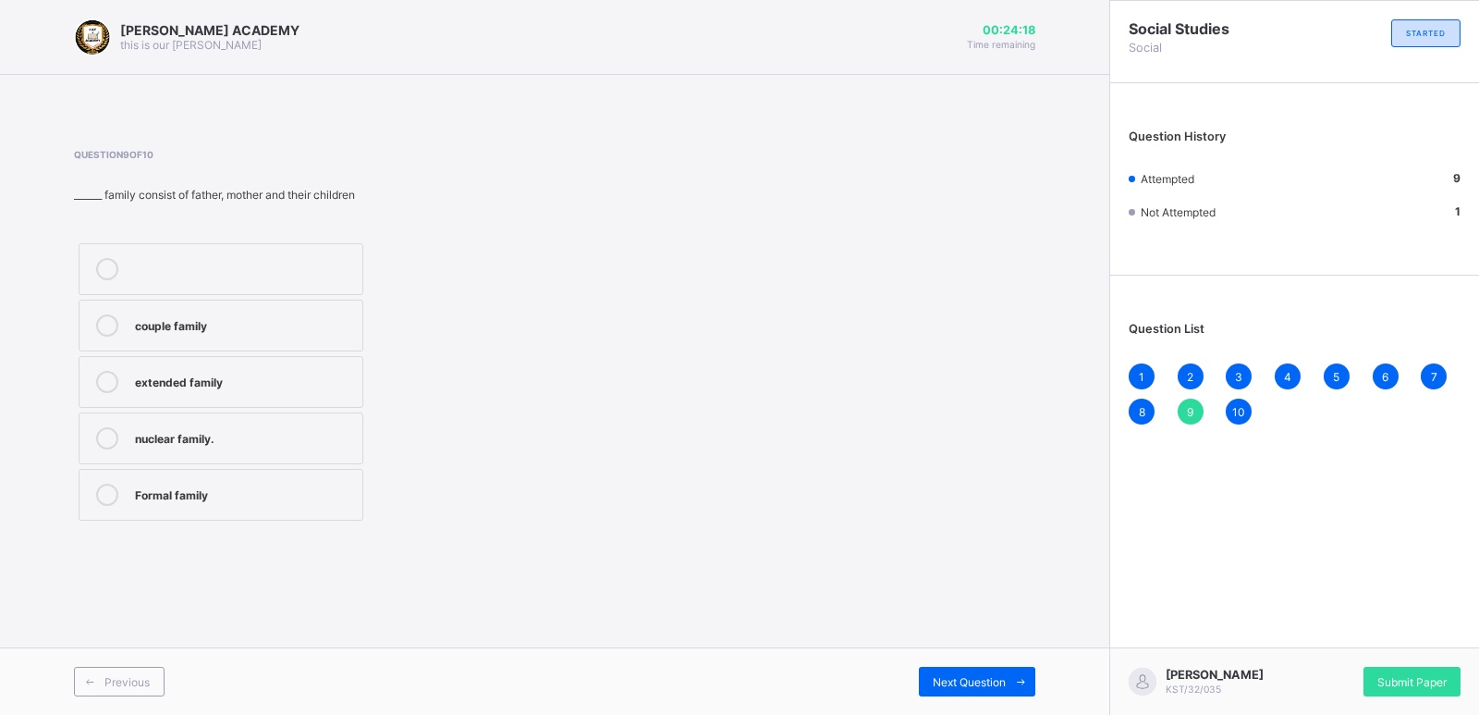
click at [234, 430] on div "nuclear family." at bounding box center [244, 436] width 218 height 18
click at [967, 677] on span "Next Question" at bounding box center [969, 682] width 73 height 14
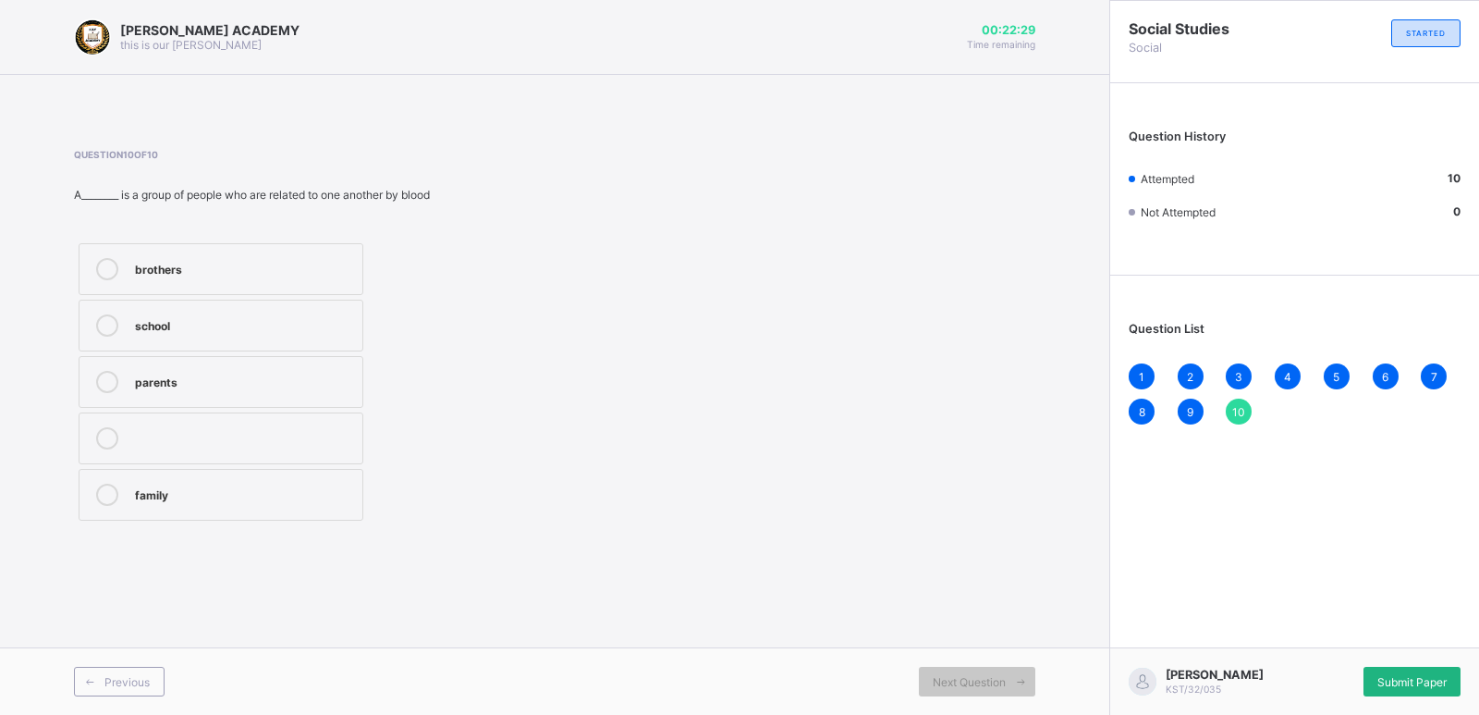
click at [1390, 688] on div "Submit Paper" at bounding box center [1412, 682] width 97 height 30
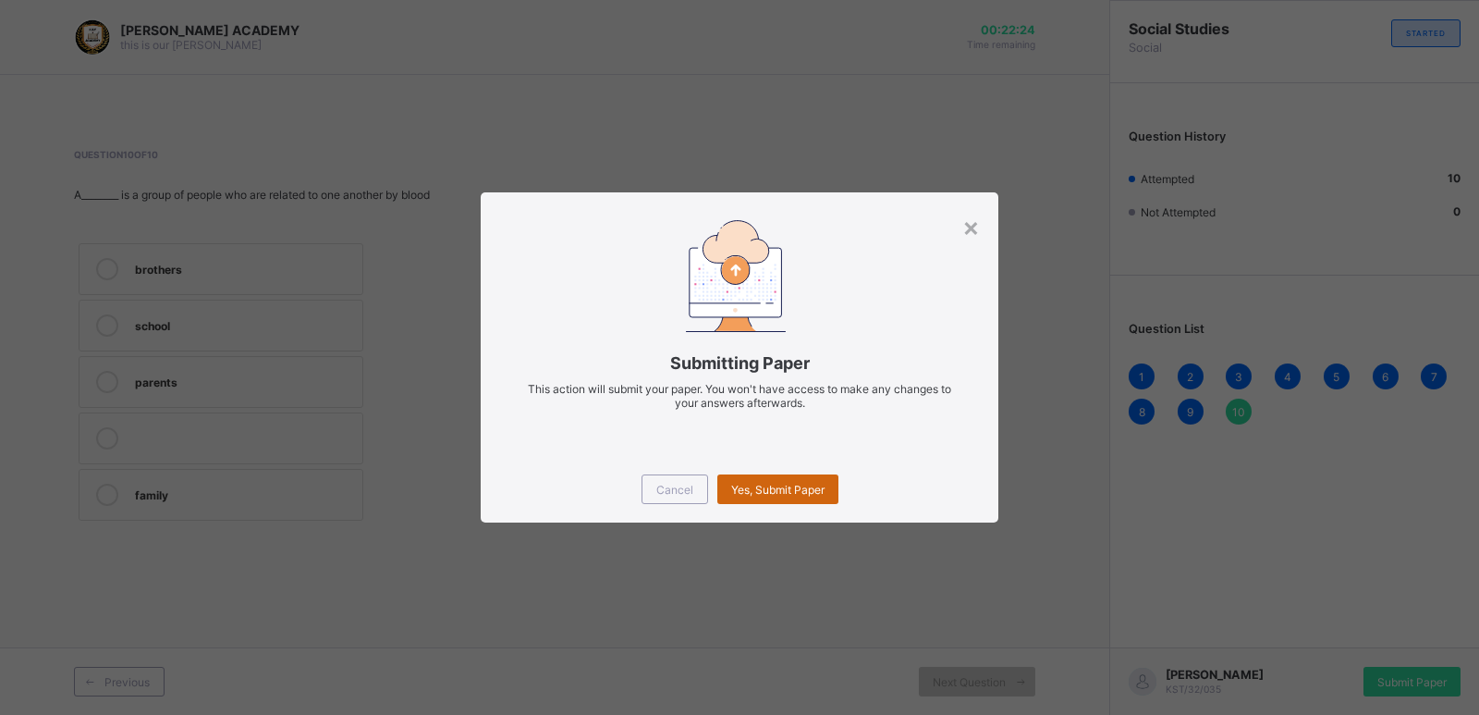
click at [740, 485] on span "Yes, Submit Paper" at bounding box center [777, 490] width 93 height 14
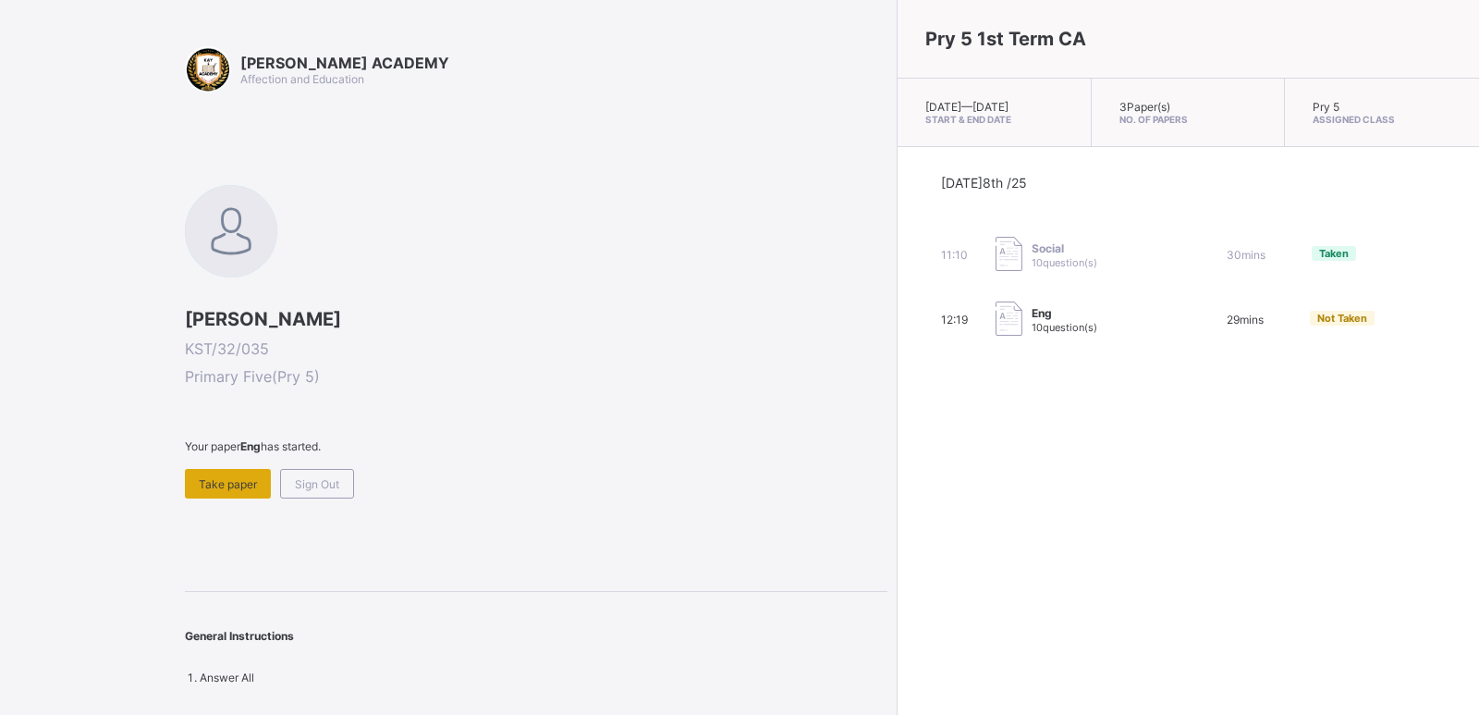
click at [230, 477] on span "Take paper" at bounding box center [228, 484] width 58 height 14
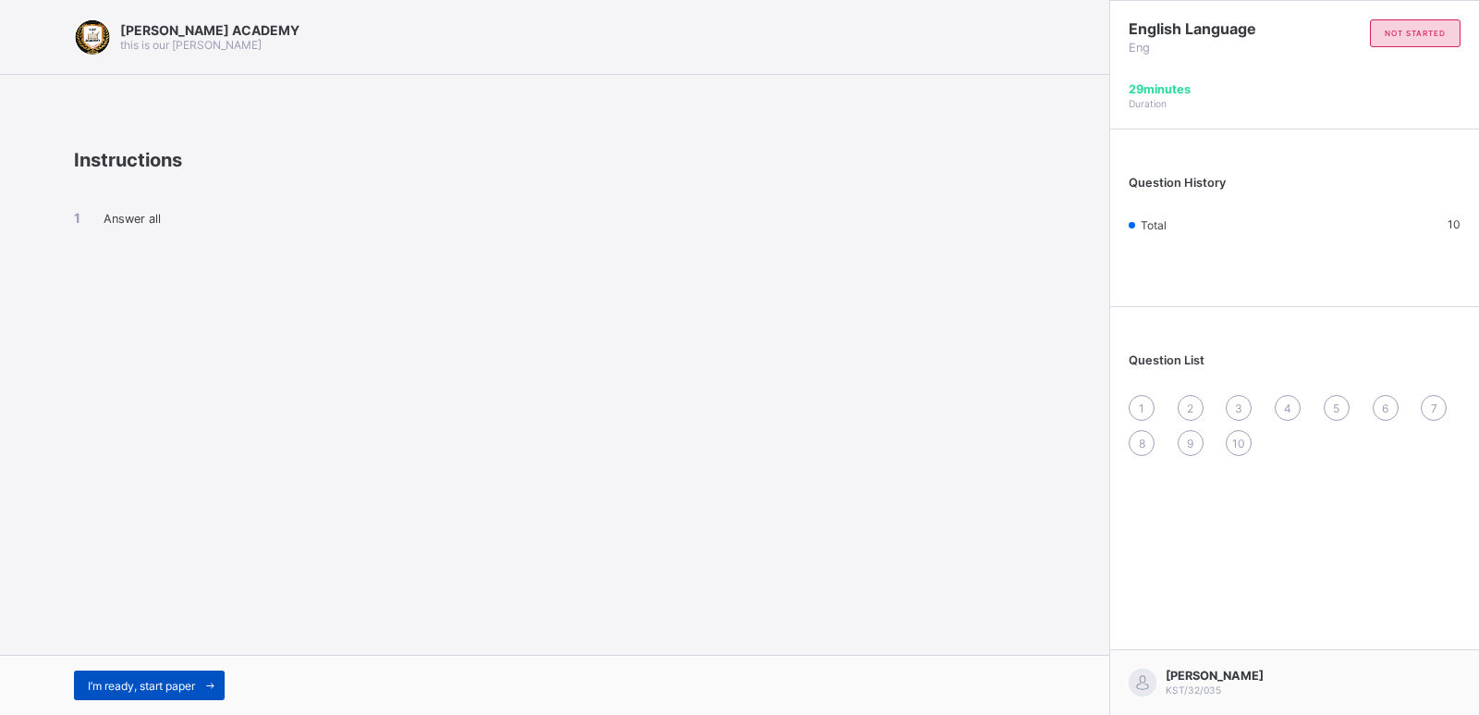
click at [164, 682] on span "I’m ready, start paper" at bounding box center [141, 686] width 107 height 14
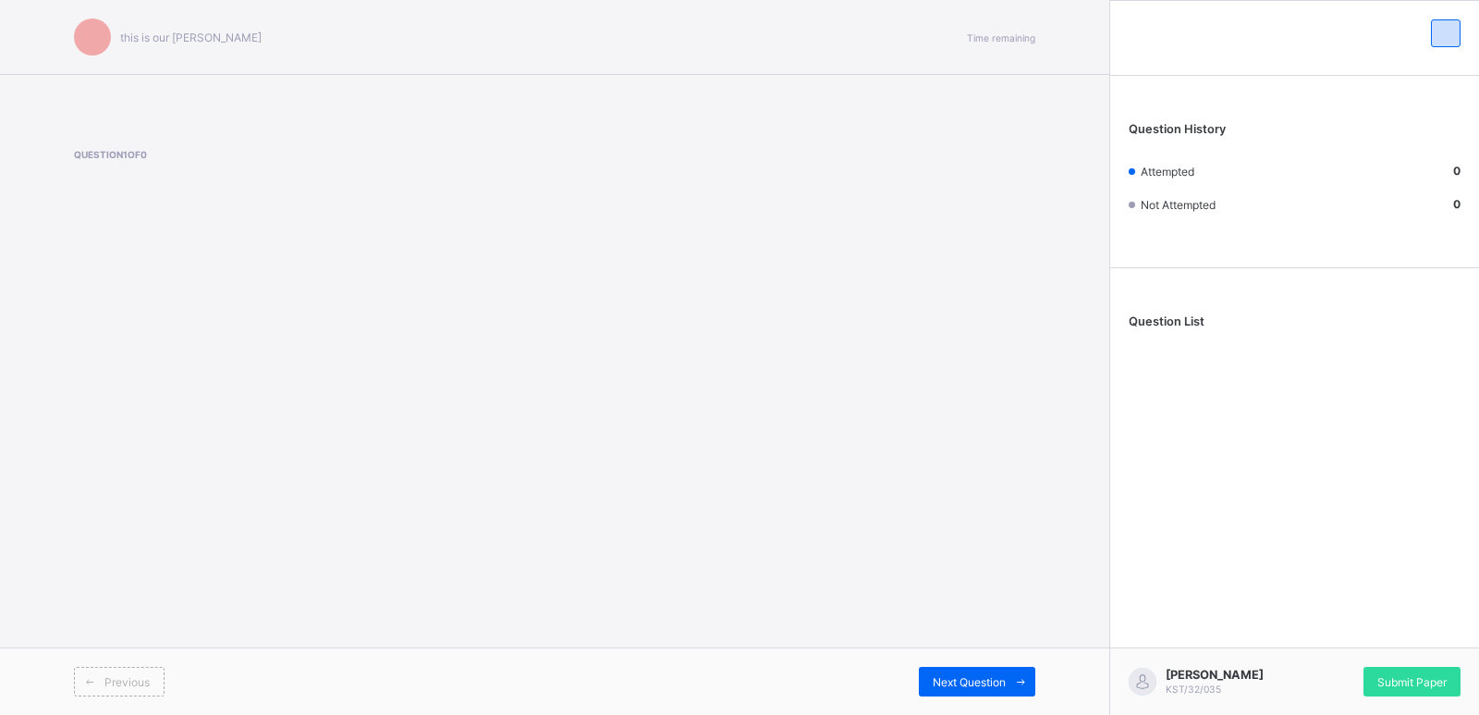
click at [164, 682] on div "Previous" at bounding box center [314, 682] width 481 height 30
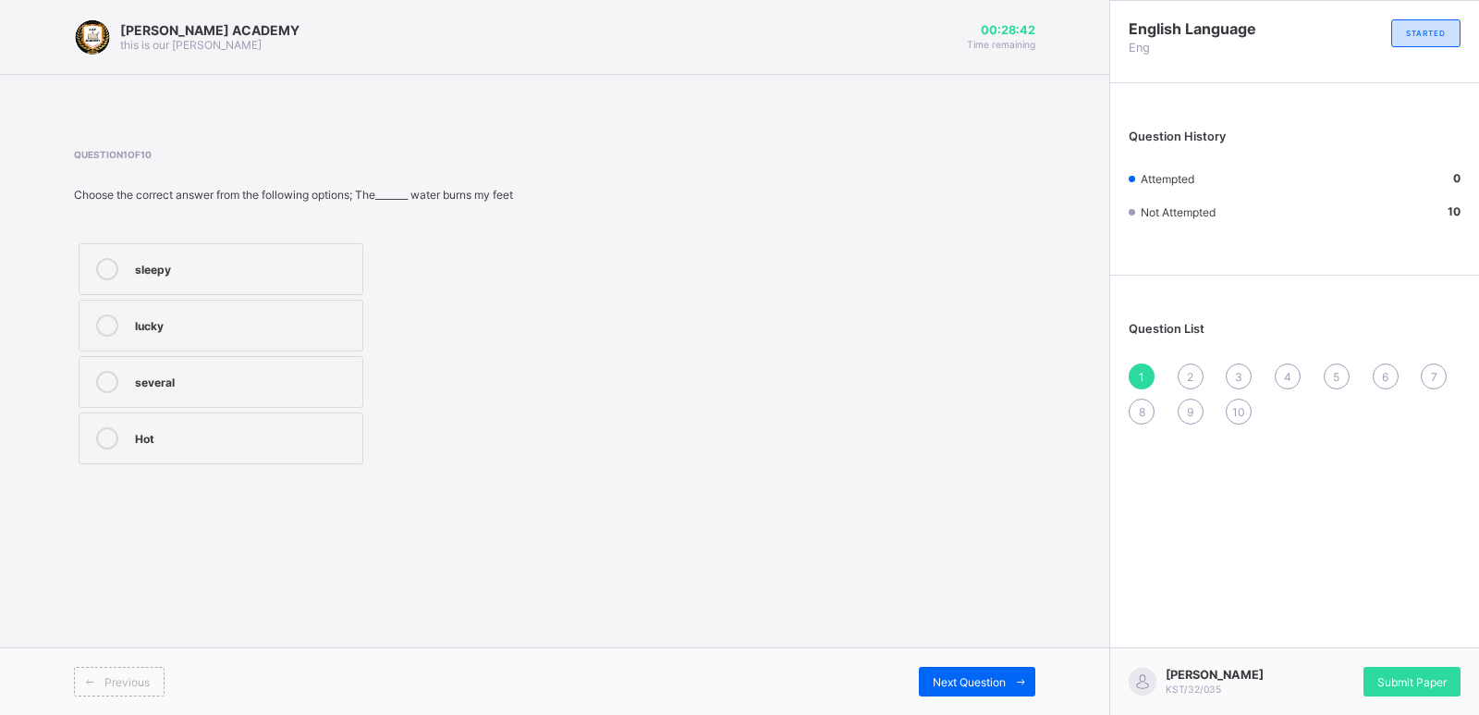
click at [198, 449] on label "Hot" at bounding box center [221, 438] width 285 height 52
click at [965, 682] on span "Next Question" at bounding box center [969, 682] width 73 height 14
click at [249, 497] on div "lucky, excited" at bounding box center [244, 492] width 218 height 18
click at [973, 668] on div "Next Question" at bounding box center [977, 682] width 116 height 30
click at [972, 680] on span "Next Question" at bounding box center [969, 682] width 73 height 14
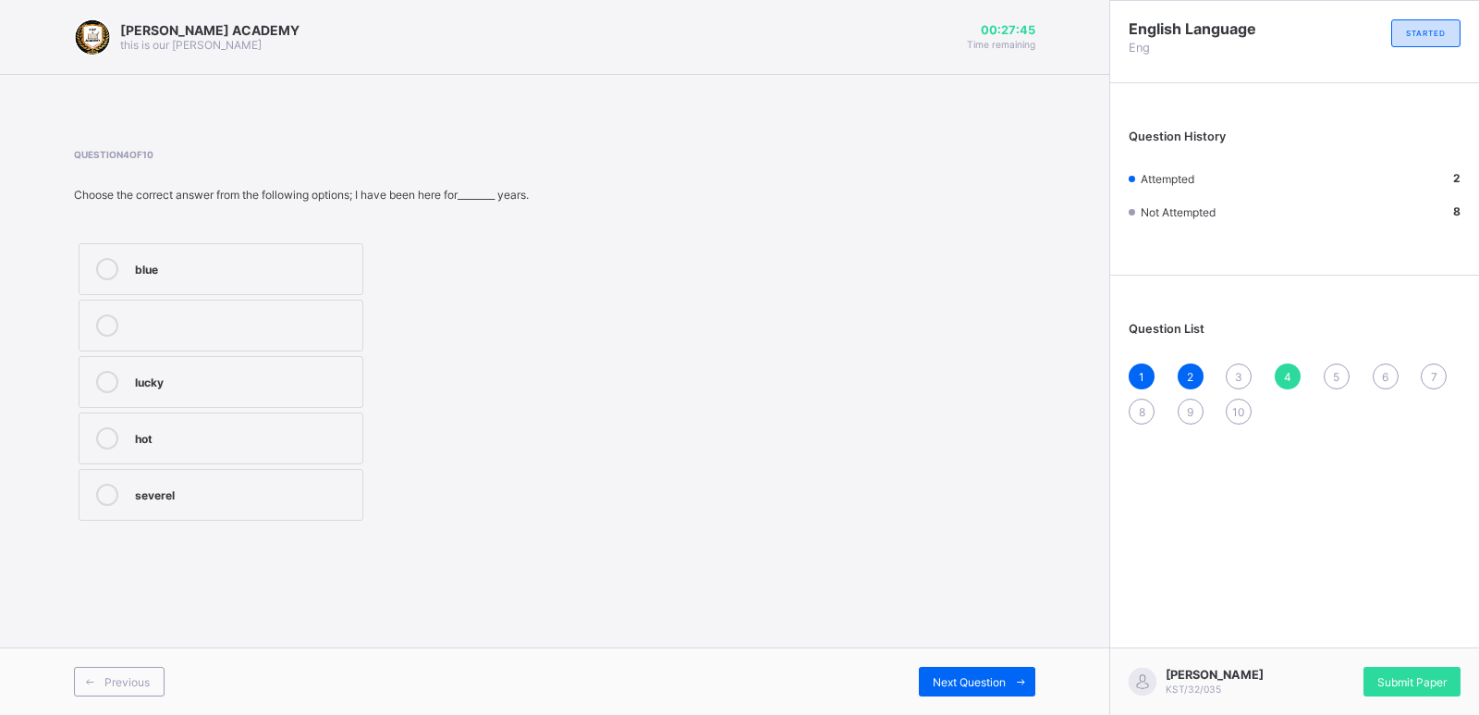
click at [1242, 363] on div "3" at bounding box center [1239, 376] width 26 height 26
click at [255, 271] on div "sleepy" at bounding box center [244, 267] width 218 height 18
click at [1001, 673] on div "Next Question" at bounding box center [977, 682] width 116 height 30
click at [223, 493] on div "severel" at bounding box center [244, 492] width 218 height 18
click at [1022, 678] on icon at bounding box center [1021, 682] width 14 height 12
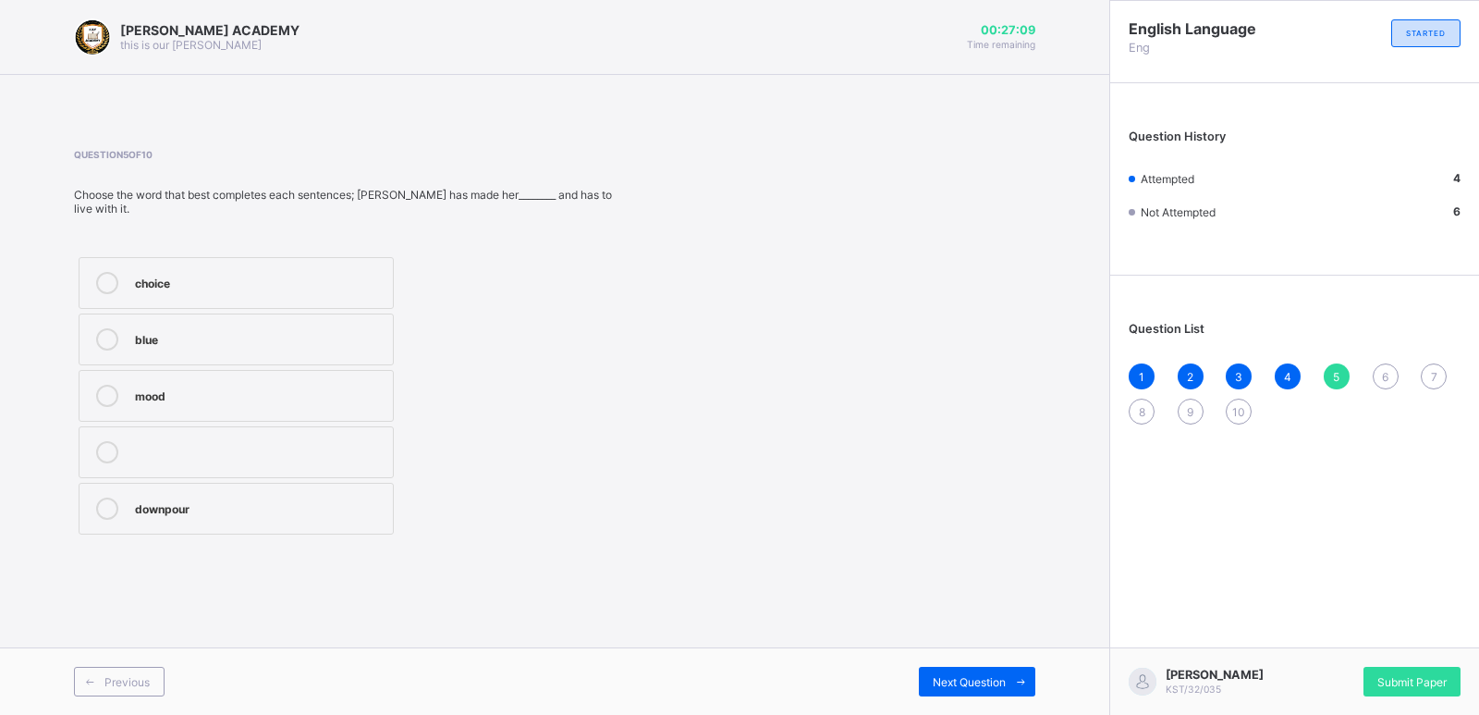
click at [253, 257] on label "choice" at bounding box center [236, 283] width 315 height 52
click at [970, 686] on span "Next Question" at bounding box center [969, 682] width 73 height 14
click at [336, 497] on div "announcer" at bounding box center [260, 506] width 250 height 18
click at [992, 690] on div "Next Question" at bounding box center [977, 682] width 116 height 30
click at [314, 388] on div "mood" at bounding box center [260, 394] width 250 height 18
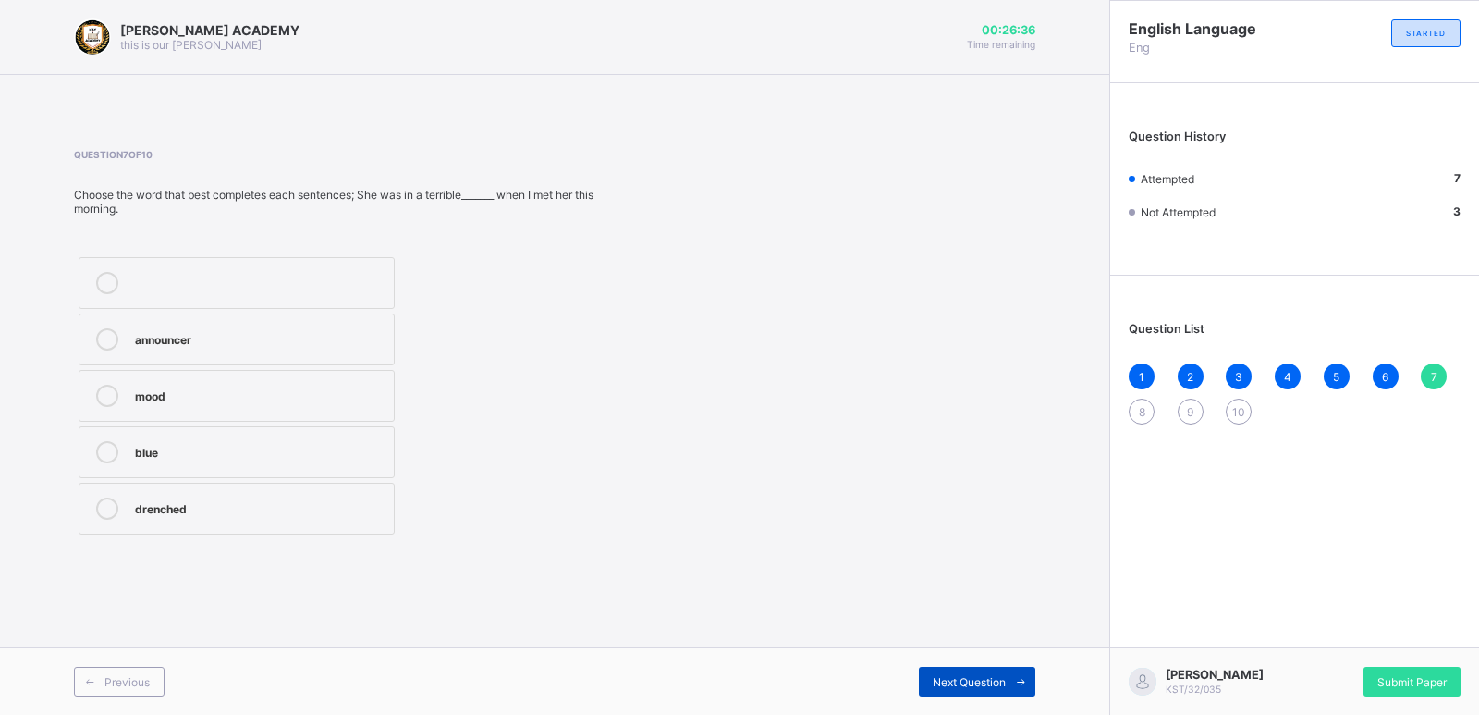
click at [952, 673] on div "Next Question" at bounding box center [977, 682] width 116 height 30
click at [306, 288] on div "heed" at bounding box center [256, 283] width 243 height 22
click at [963, 669] on div "Next Question" at bounding box center [977, 682] width 116 height 30
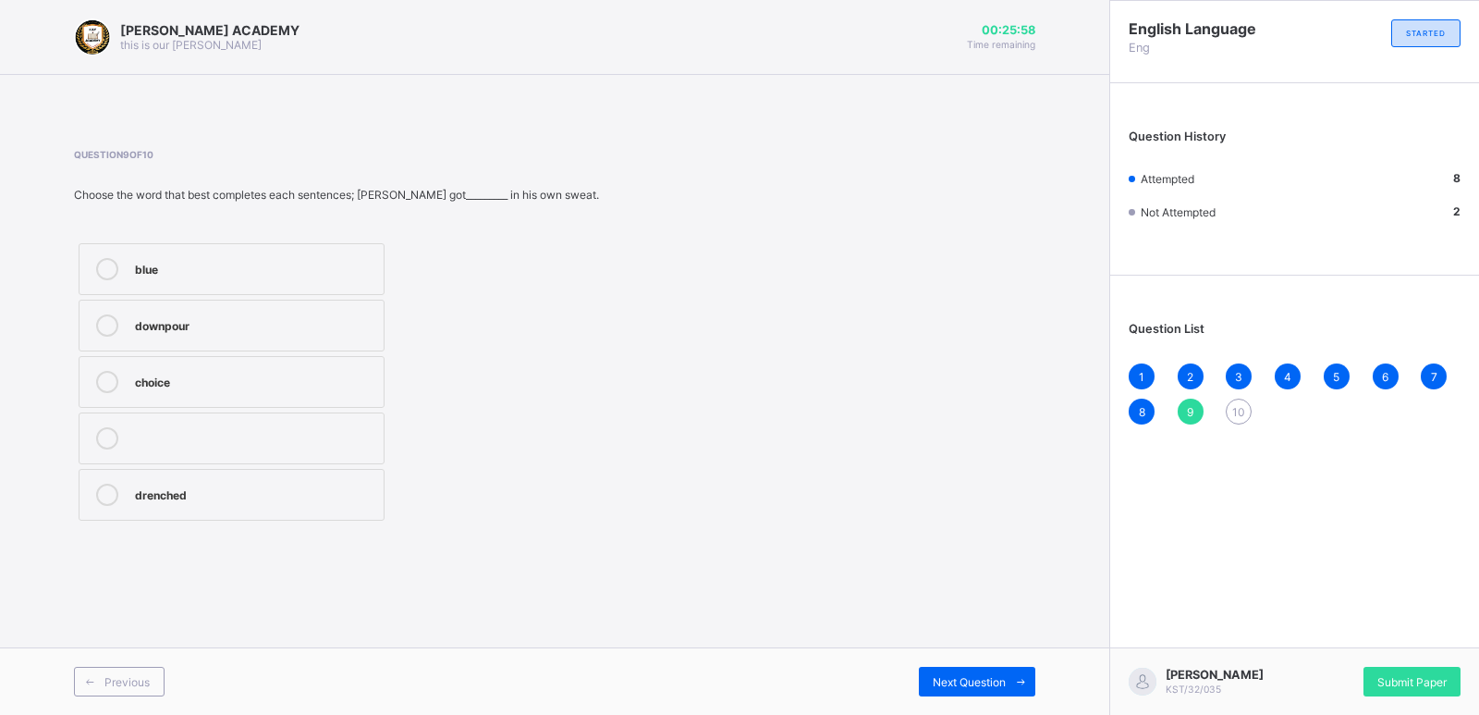
click at [287, 326] on div "downpour" at bounding box center [254, 323] width 239 height 18
click at [989, 688] on div "Next Question" at bounding box center [977, 682] width 116 height 30
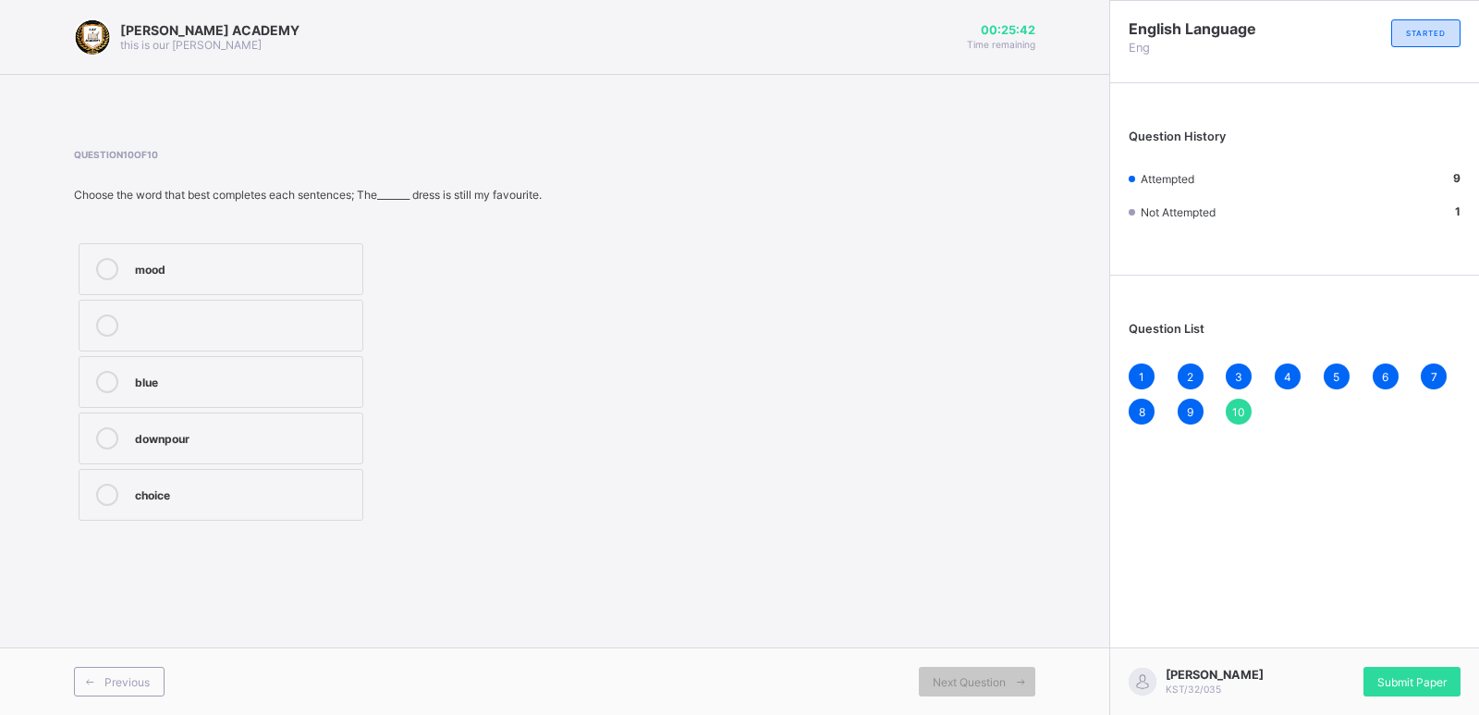
click at [281, 371] on div "blue" at bounding box center [244, 380] width 218 height 18
click at [1397, 686] on span "Submit Paper" at bounding box center [1411, 682] width 69 height 14
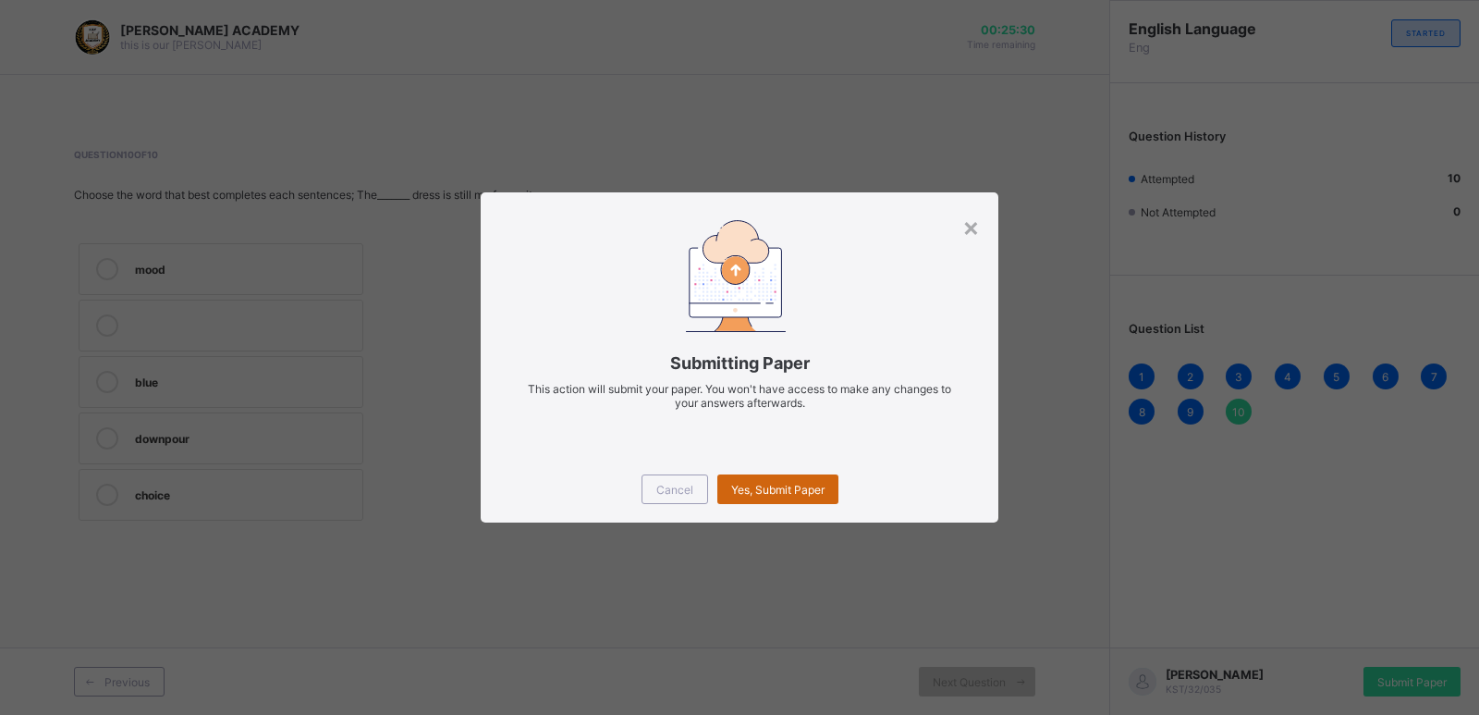
click at [751, 478] on div "Yes, Submit Paper" at bounding box center [777, 489] width 121 height 30
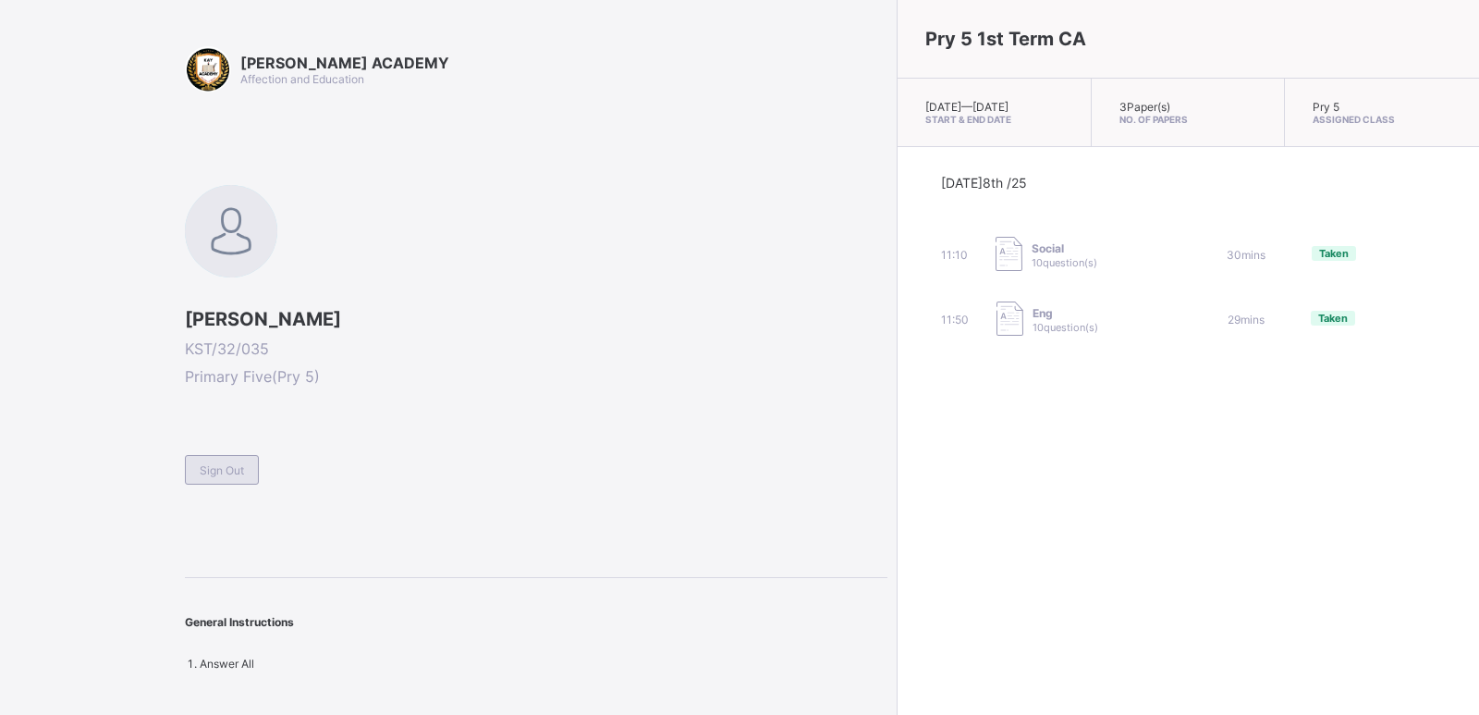
click at [227, 466] on span "Sign Out" at bounding box center [222, 470] width 44 height 14
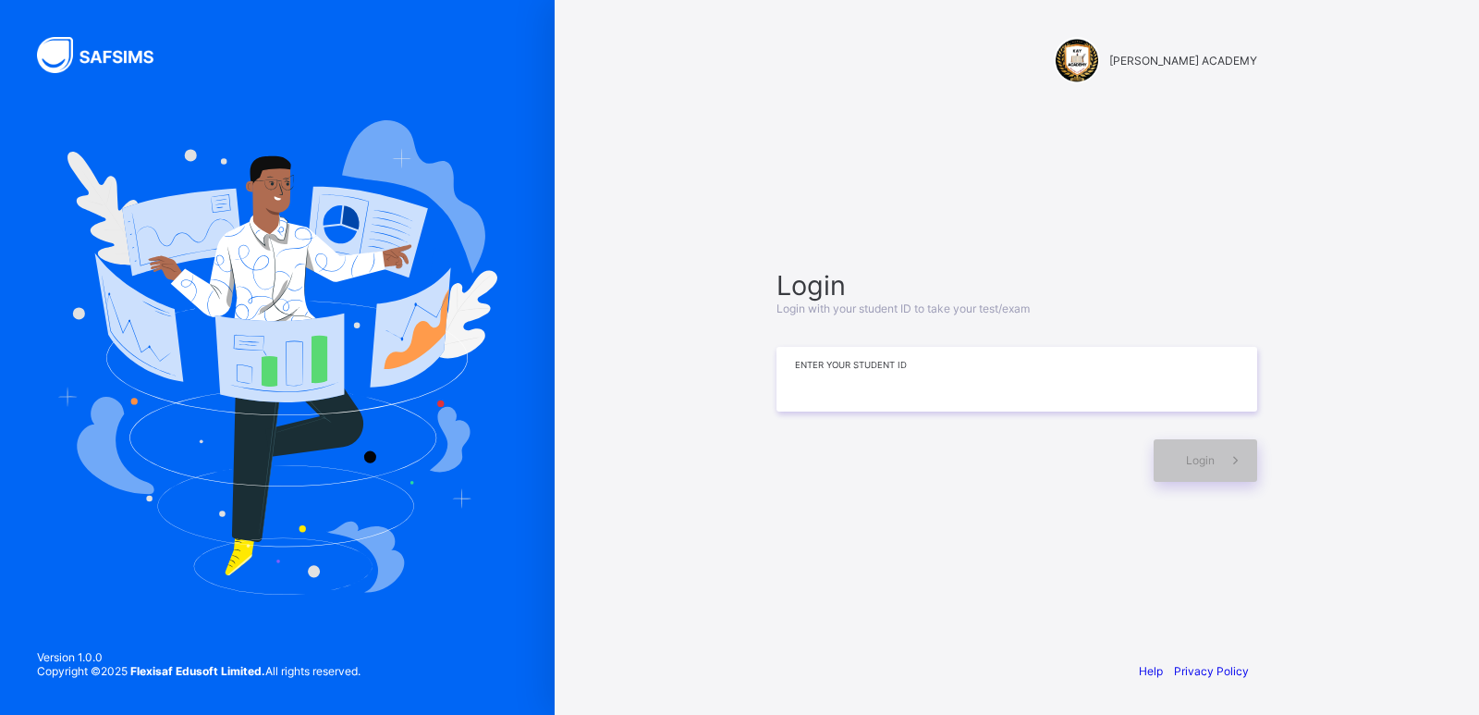
click at [1055, 389] on input at bounding box center [1017, 379] width 481 height 65
type input "**********"
click at [1219, 450] on span at bounding box center [1236, 460] width 43 height 43
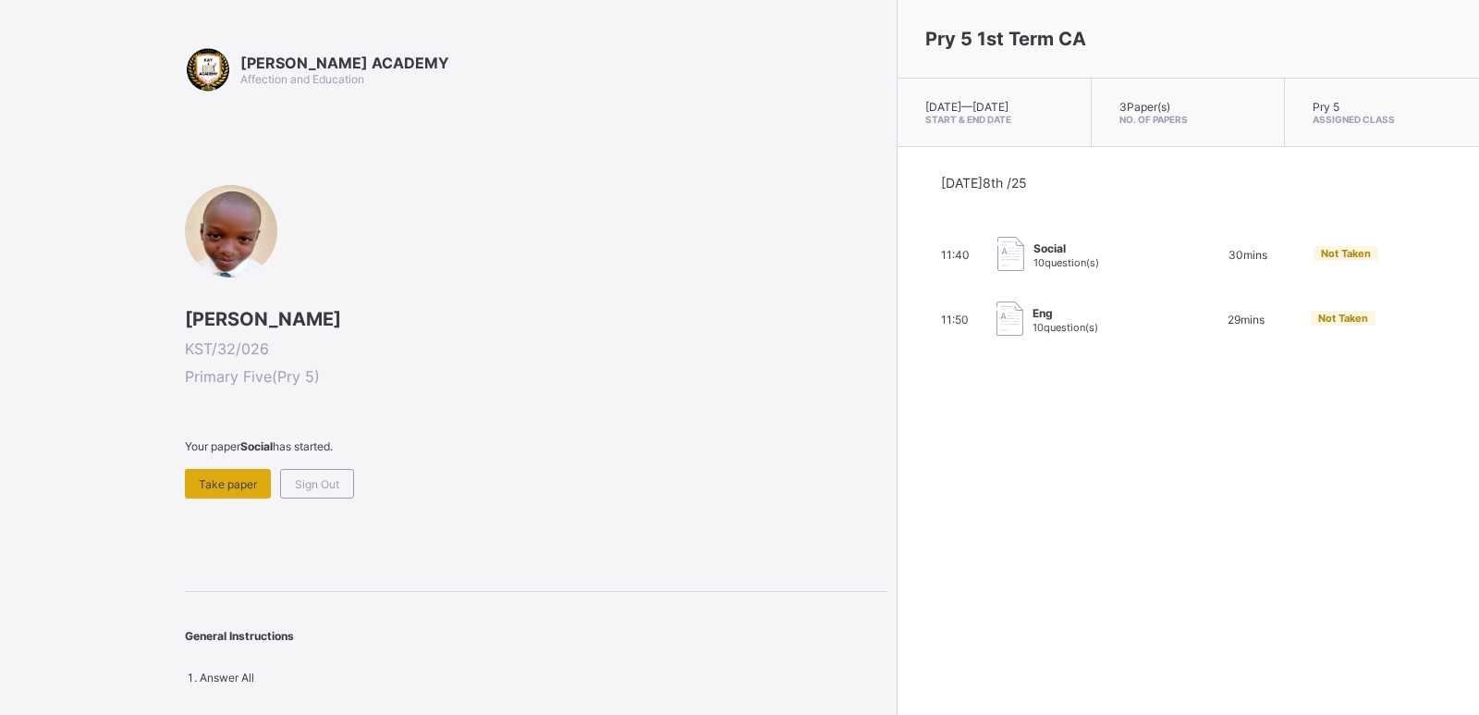
click at [251, 470] on div "Take paper" at bounding box center [228, 484] width 86 height 30
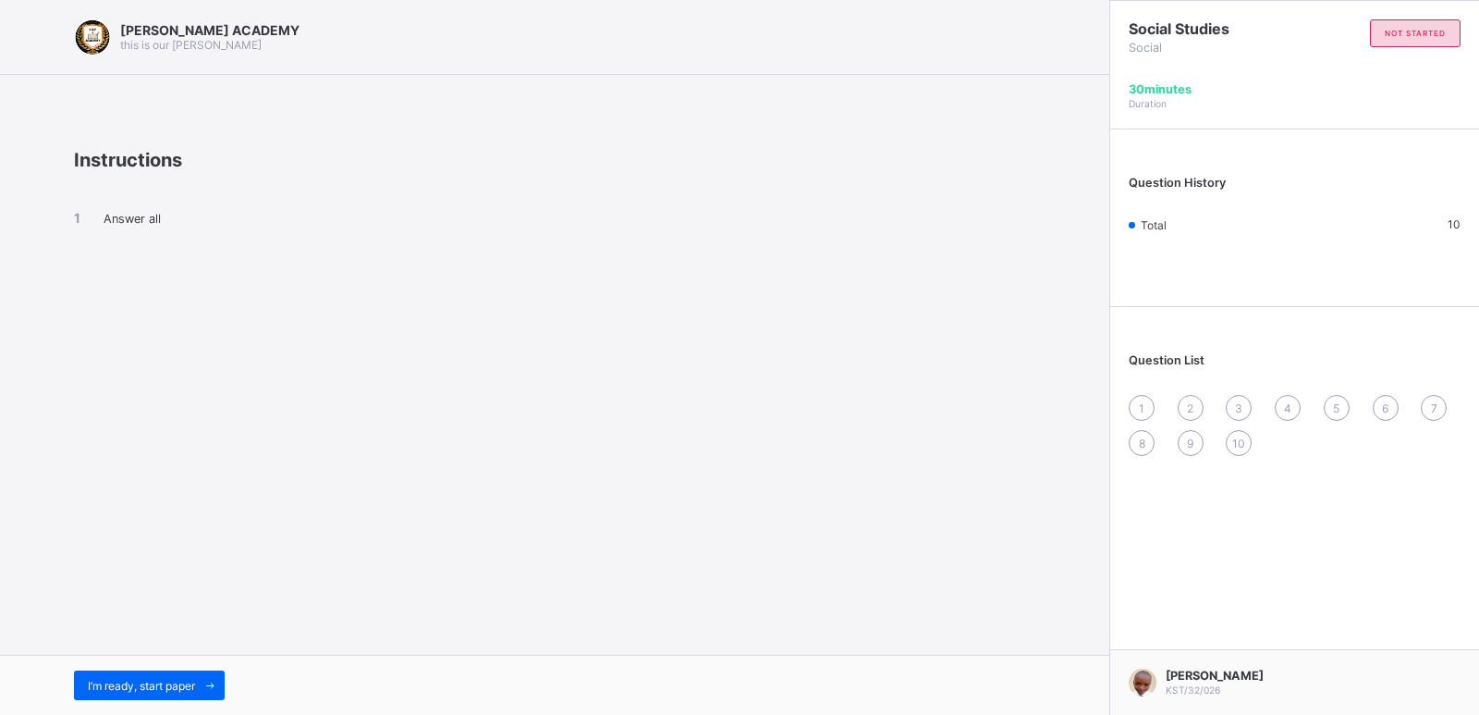
click at [147, 669] on div "I’m ready, start paper" at bounding box center [554, 685] width 1109 height 60
click at [147, 673] on div "I’m ready, start paper" at bounding box center [149, 685] width 151 height 30
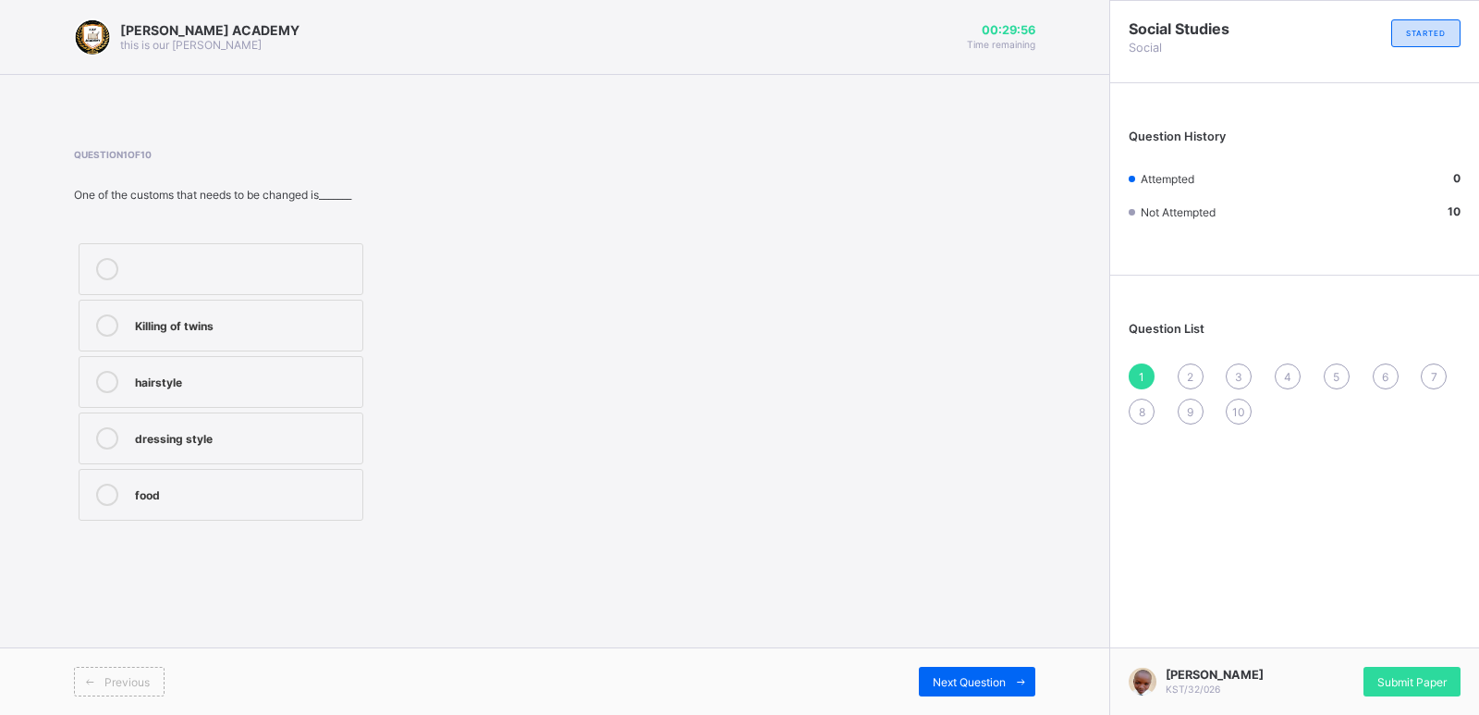
click at [255, 322] on div "Killing of twins" at bounding box center [244, 323] width 218 height 18
click at [964, 660] on div "Previous Next Question" at bounding box center [554, 680] width 1109 height 67
click at [965, 669] on div "Next Question" at bounding box center [977, 682] width 116 height 30
click at [263, 320] on div "English" at bounding box center [244, 323] width 218 height 18
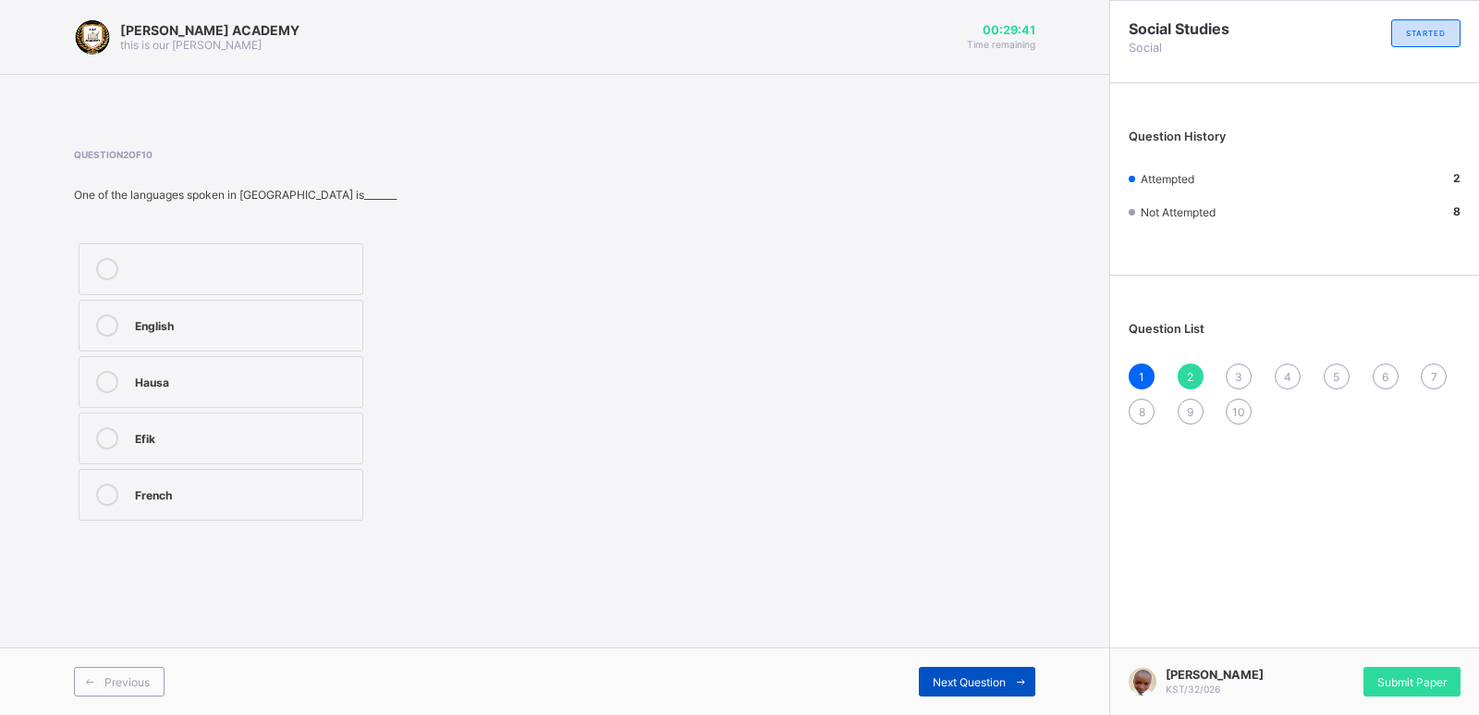
click at [964, 670] on div "Next Question" at bounding box center [977, 682] width 116 height 30
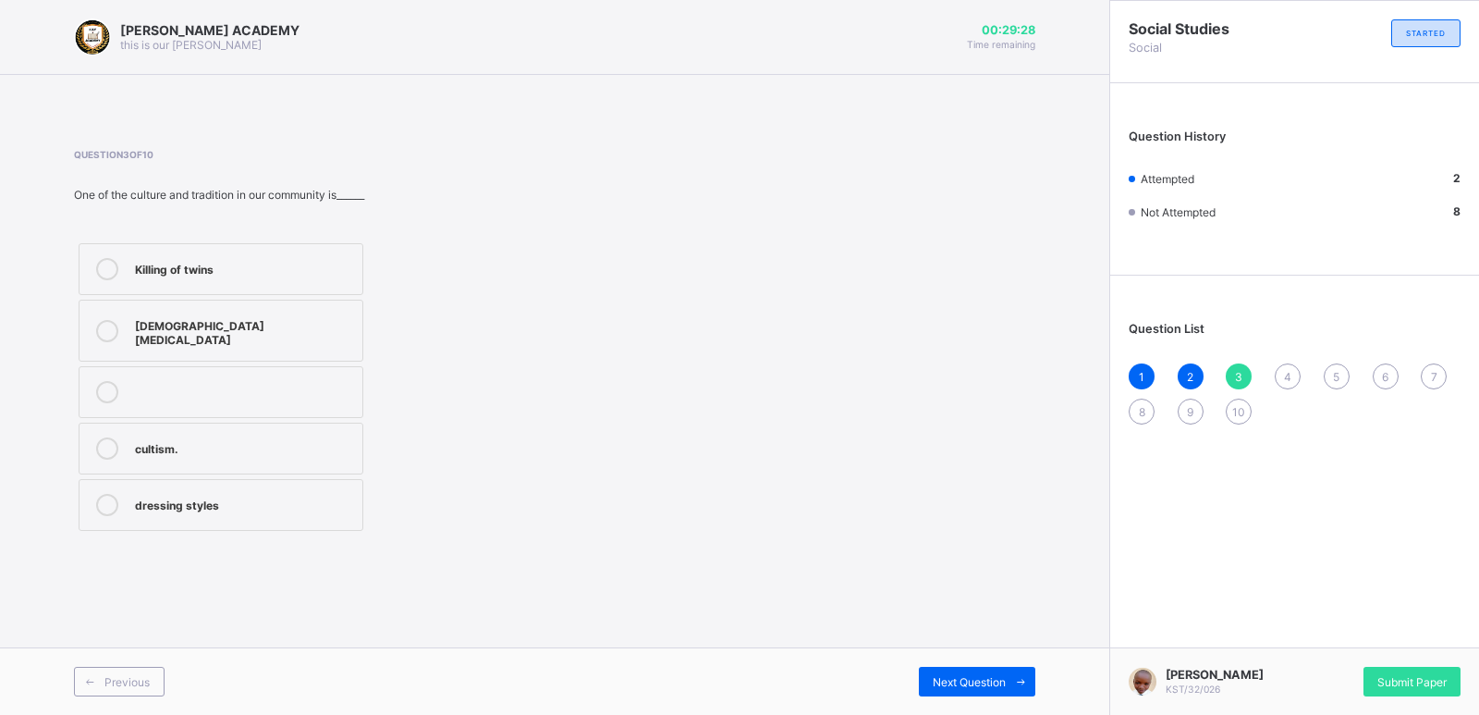
click at [274, 262] on div "Killing of twins" at bounding box center [244, 267] width 218 height 18
click at [972, 666] on div "Previous Next Question" at bounding box center [554, 680] width 1109 height 67
click at [974, 668] on div "Next Question" at bounding box center [977, 682] width 116 height 30
click at [317, 371] on div "culture" at bounding box center [244, 380] width 218 height 18
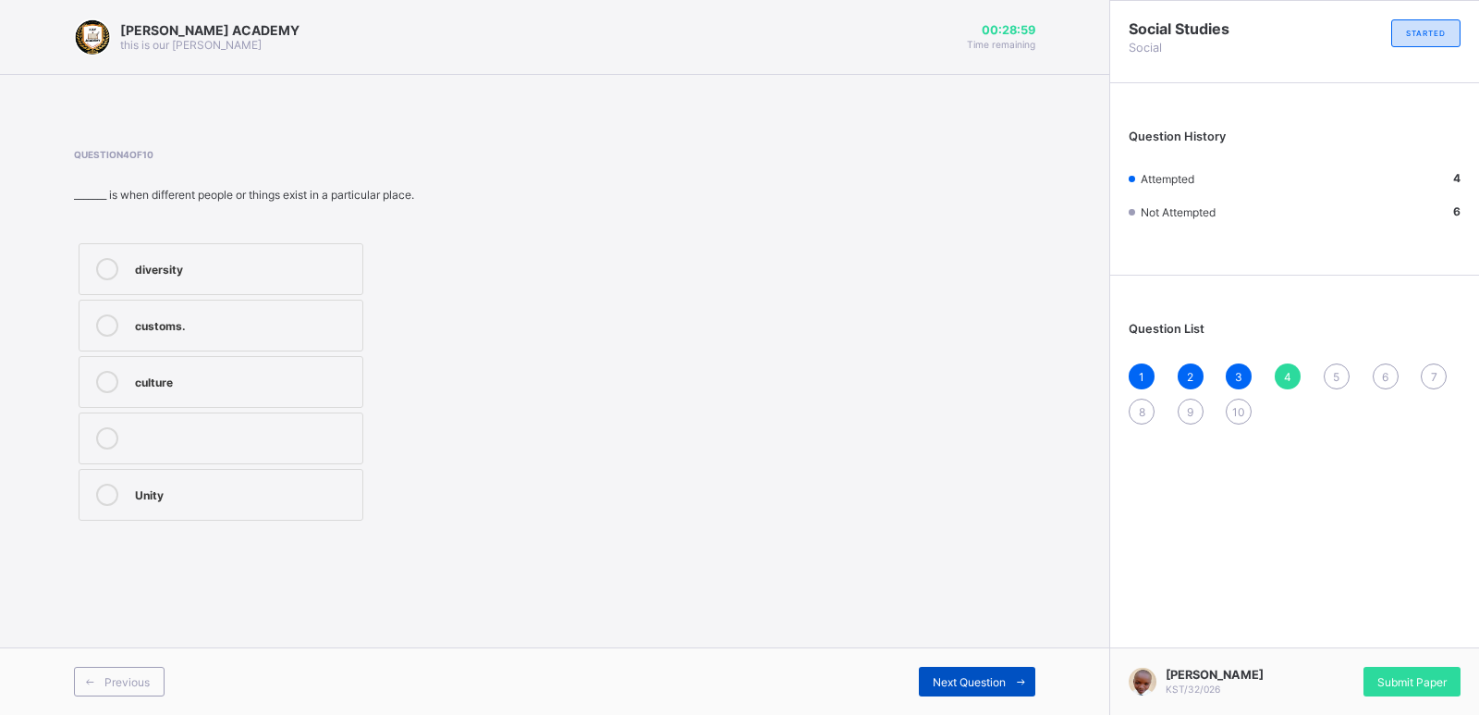
click at [960, 667] on div "Next Question" at bounding box center [977, 682] width 116 height 30
click at [213, 465] on div "diversity culture tradition unity" at bounding box center [221, 382] width 294 height 287
click at [213, 481] on label "unity" at bounding box center [221, 495] width 285 height 52
click at [956, 670] on div "Next Question" at bounding box center [977, 682] width 116 height 30
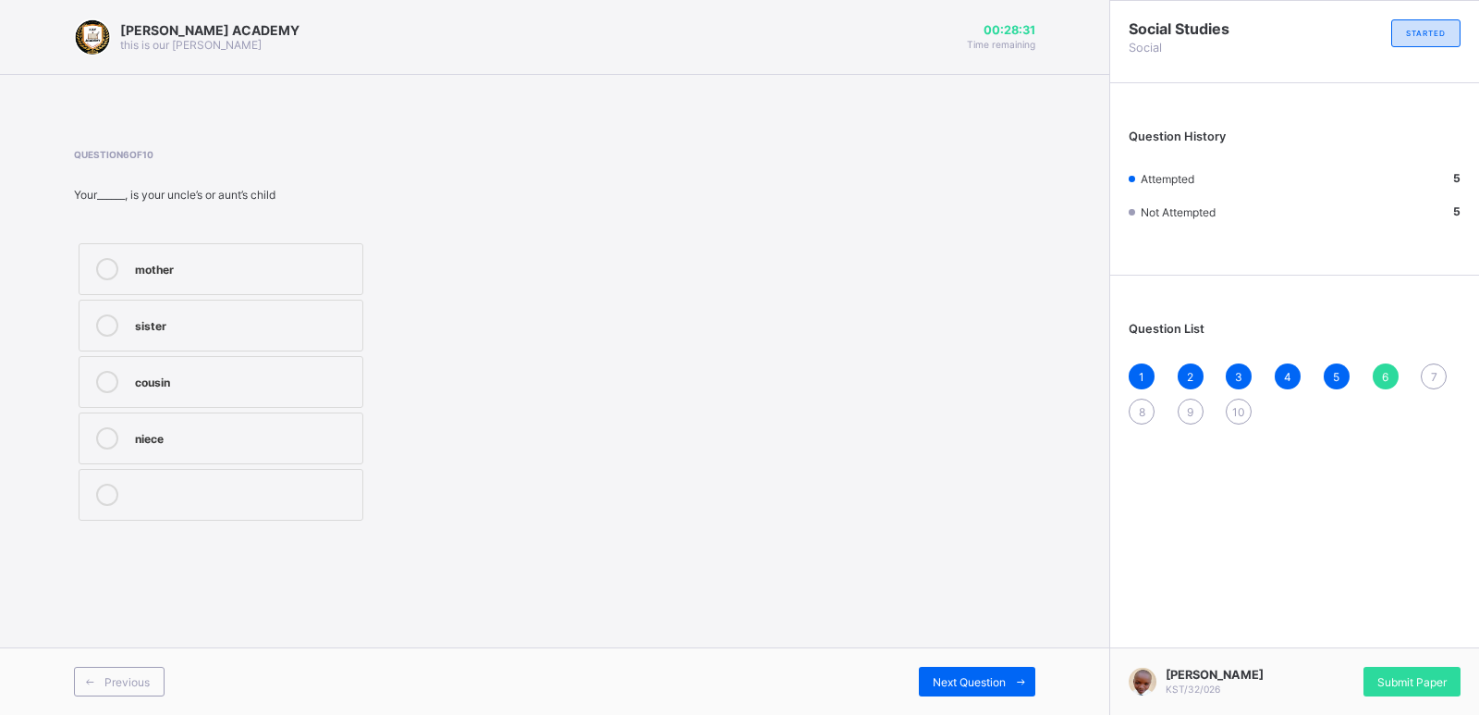
click at [257, 371] on div "cousin" at bounding box center [244, 380] width 218 height 18
drag, startPoint x: 257, startPoint y: 369, endPoint x: 753, endPoint y: 578, distance: 537.8
click at [753, 578] on div "[PERSON_NAME] ACADEMY this is our [PERSON_NAME] 00:28:29 Time remaining Questio…" at bounding box center [554, 357] width 1109 height 715
click at [961, 675] on span "Next Question" at bounding box center [969, 682] width 73 height 14
click at [196, 435] on div "two" at bounding box center [244, 436] width 218 height 18
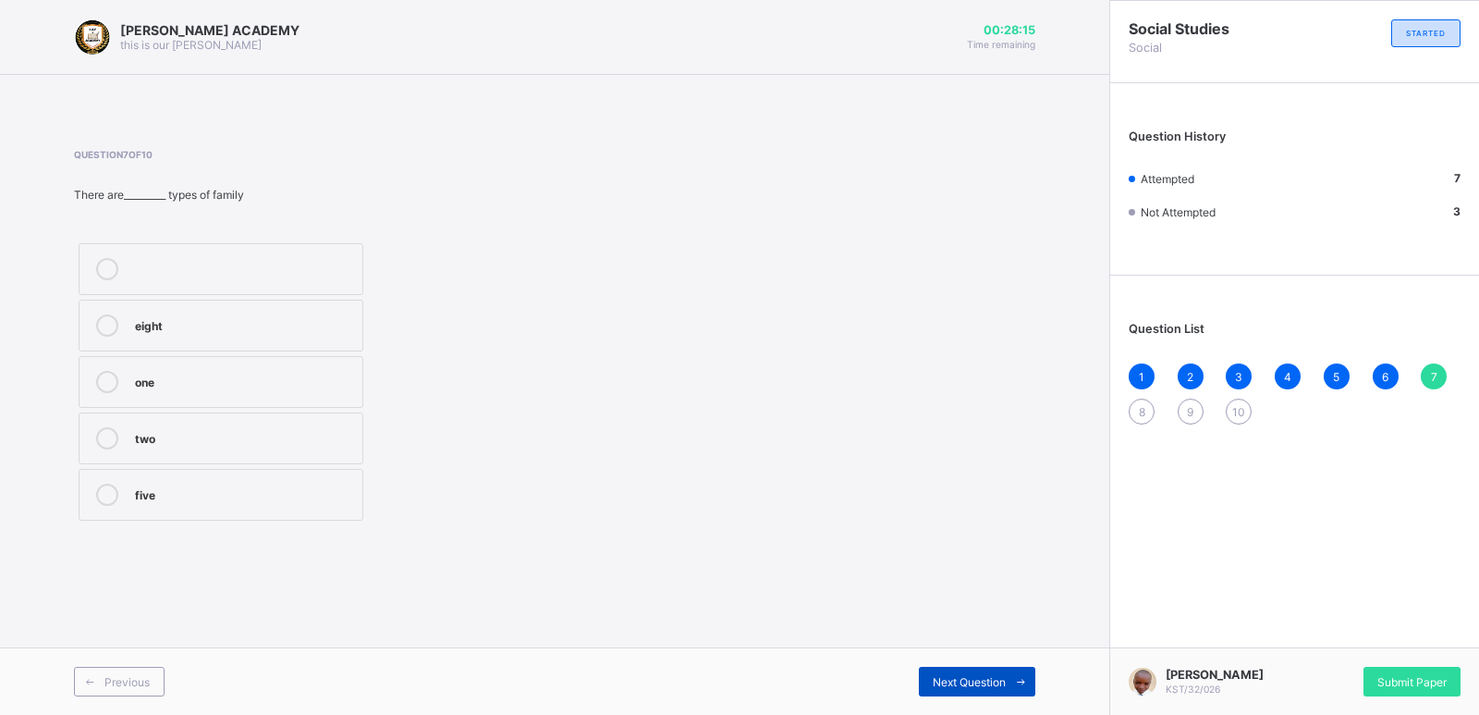
click at [975, 670] on div "Next Question" at bounding box center [977, 682] width 116 height 30
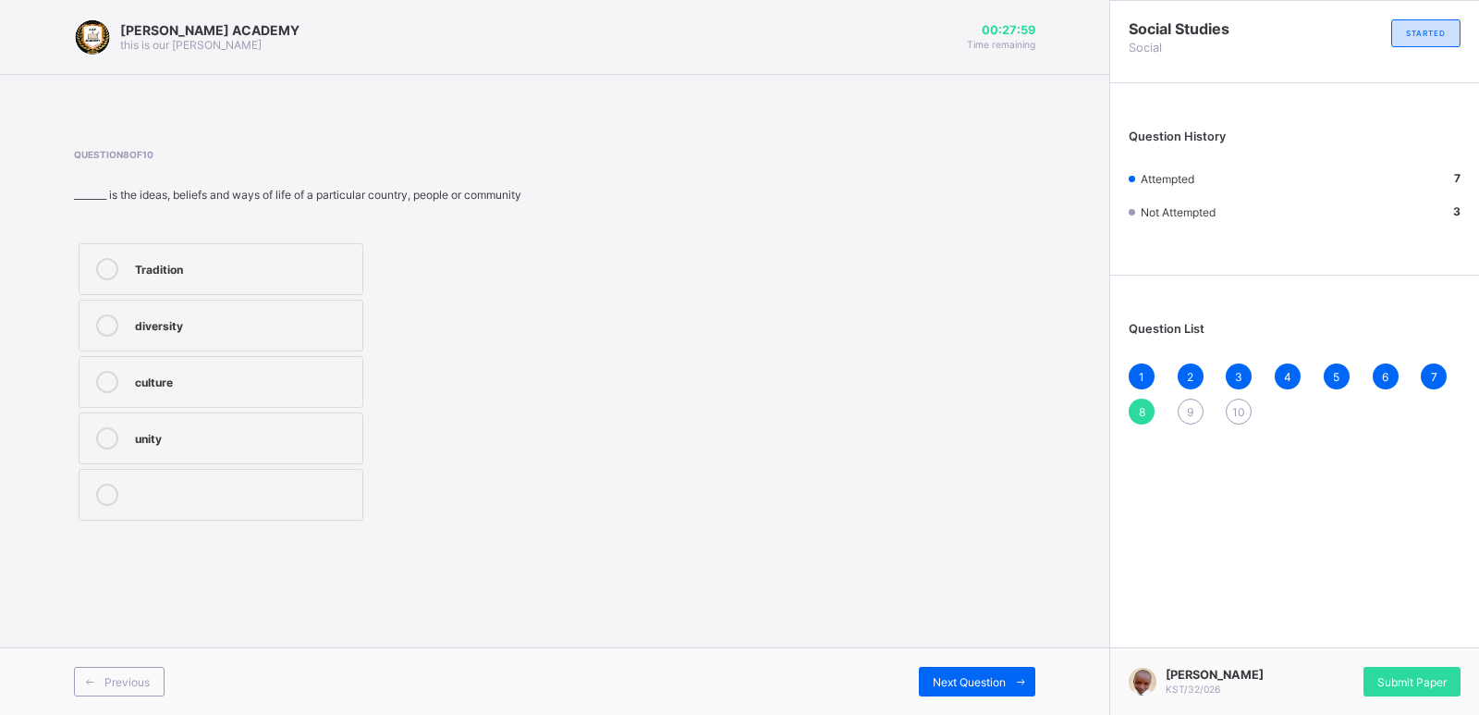
click at [284, 317] on div "diversity" at bounding box center [244, 323] width 218 height 18
click at [942, 670] on div "Next Question" at bounding box center [977, 682] width 116 height 30
click at [316, 356] on label "extended family" at bounding box center [221, 382] width 285 height 52
click at [985, 665] on div "Previous Next Question" at bounding box center [554, 680] width 1109 height 67
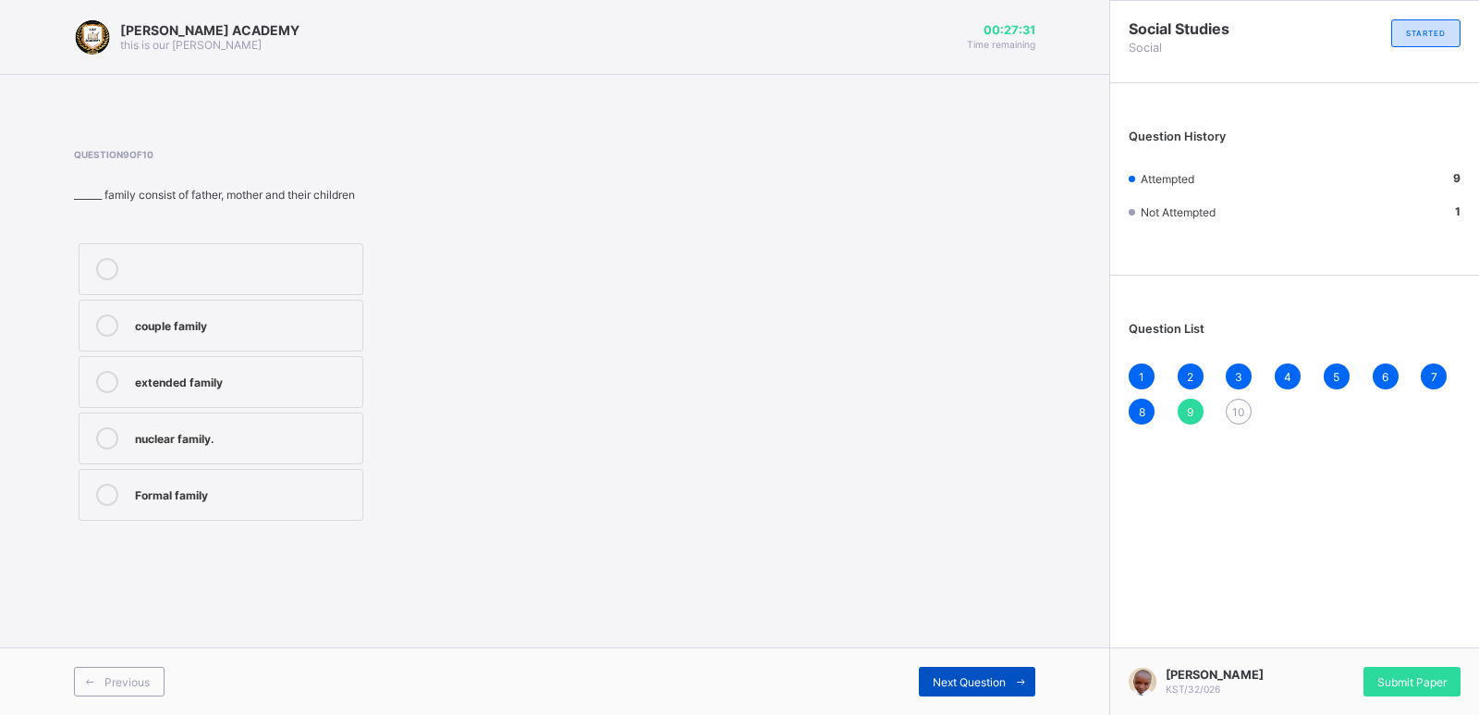
click at [985, 676] on span "Next Question" at bounding box center [969, 682] width 73 height 14
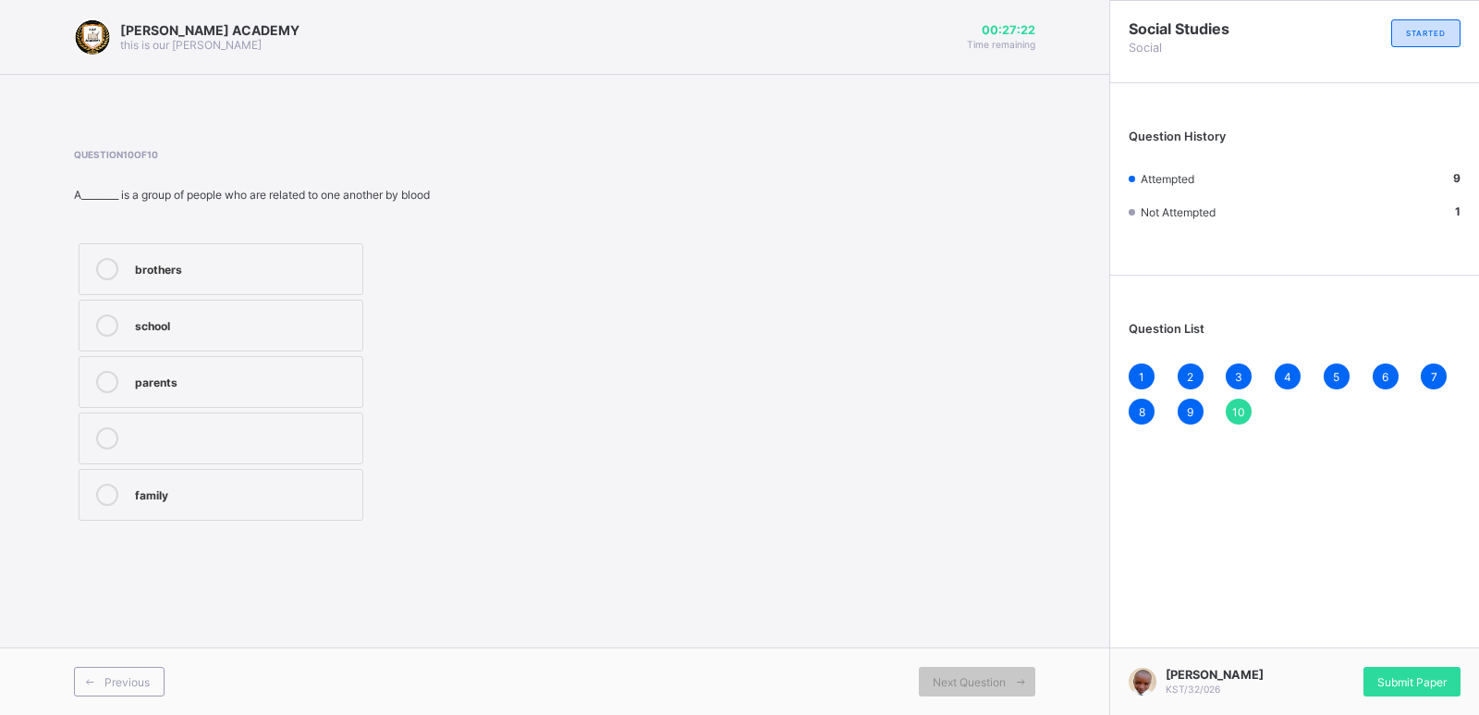
click at [321, 480] on label "family" at bounding box center [221, 495] width 285 height 52
click at [1419, 667] on div "Submit Paper" at bounding box center [1412, 682] width 97 height 30
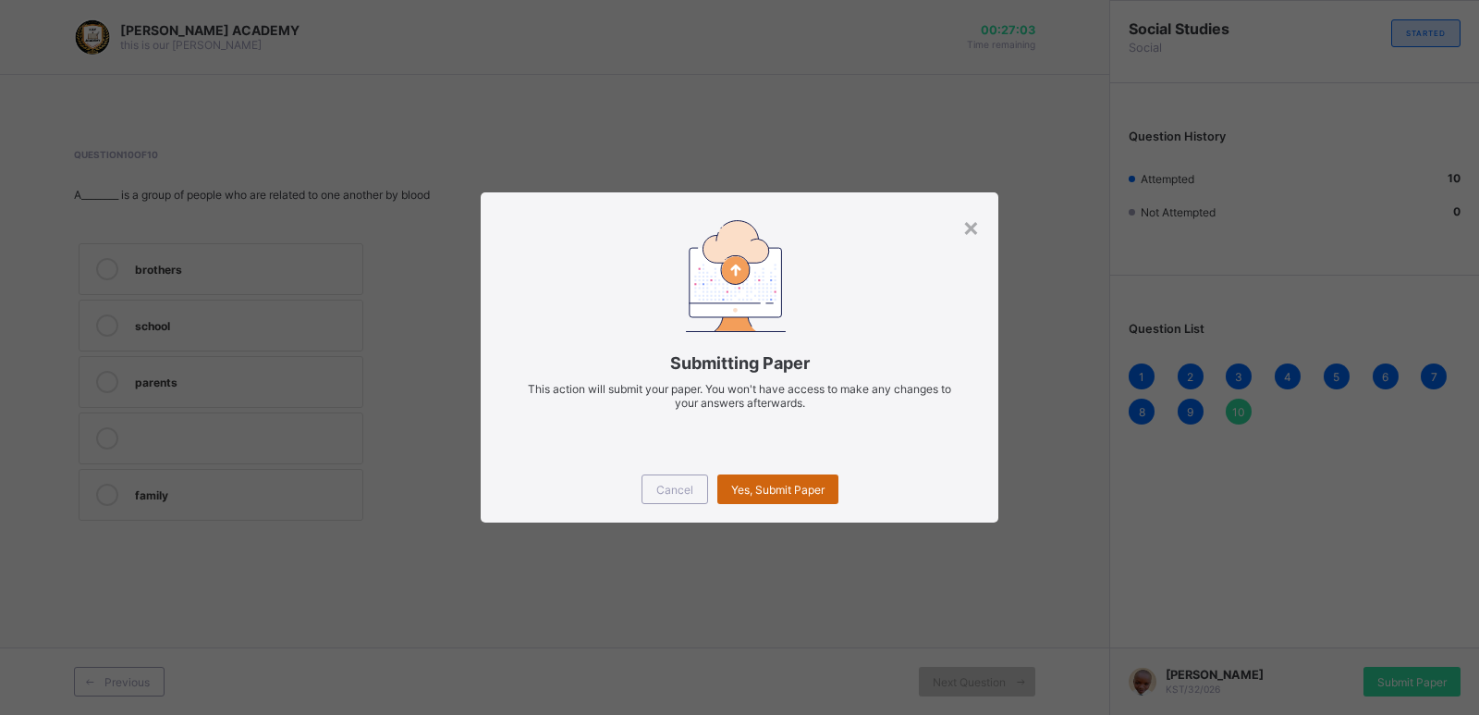
click at [795, 483] on span "Yes, Submit Paper" at bounding box center [777, 490] width 93 height 14
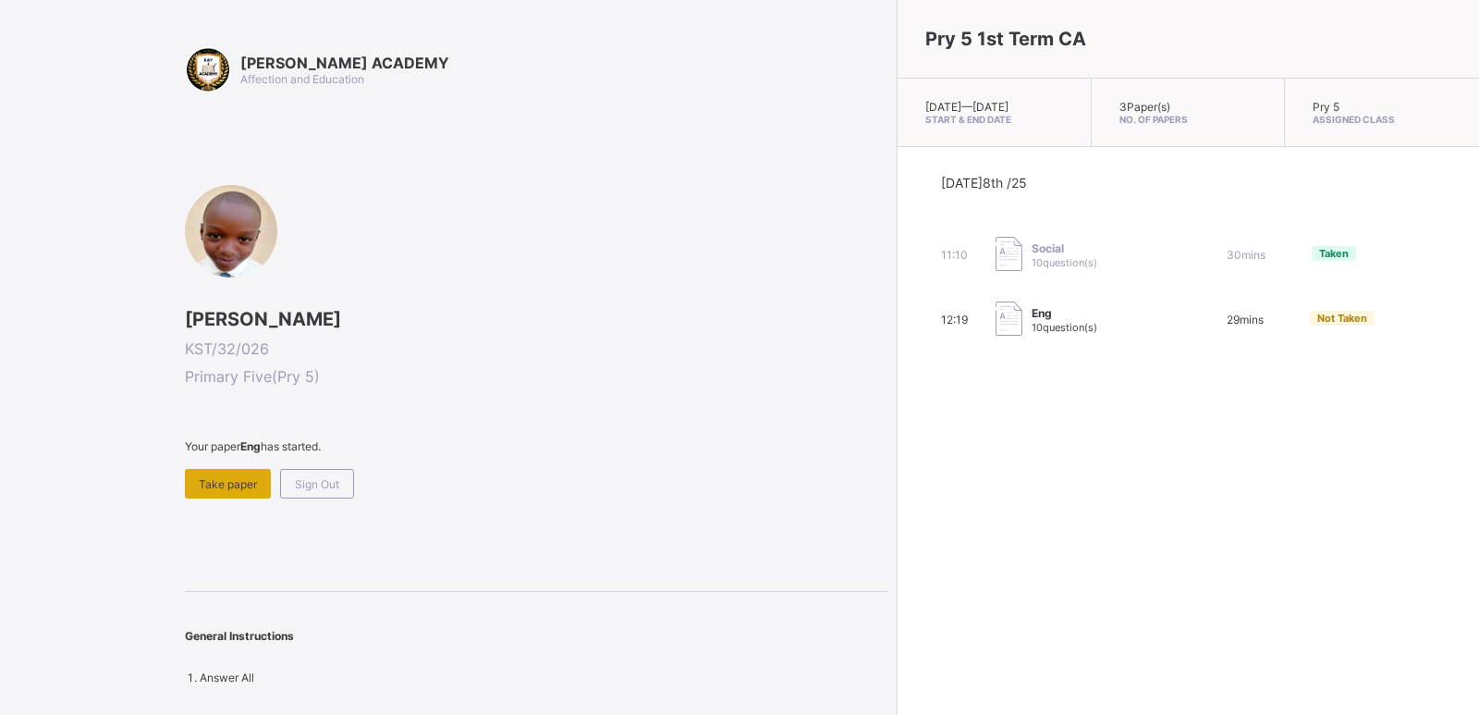
click at [249, 470] on div "Take paper" at bounding box center [228, 484] width 86 height 30
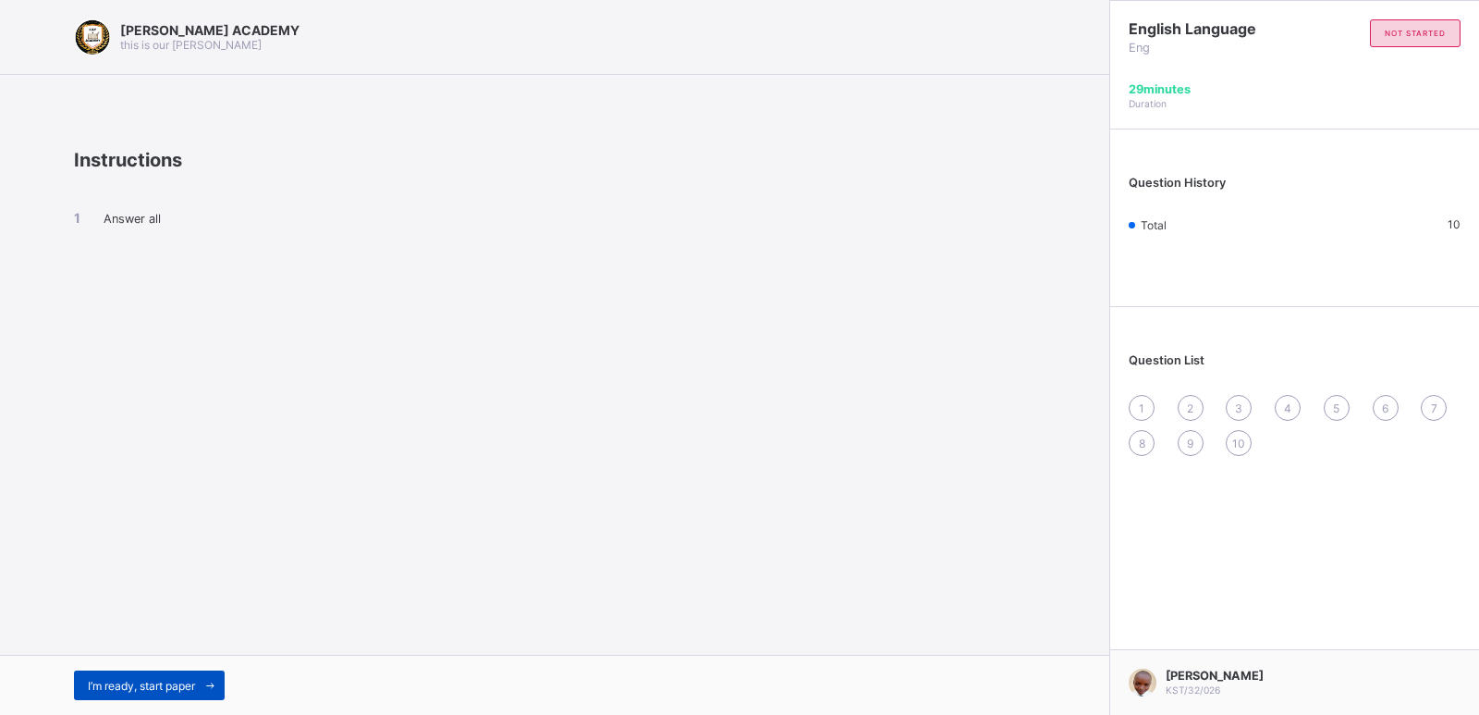
click at [188, 670] on div "I’m ready, start paper" at bounding box center [149, 685] width 151 height 30
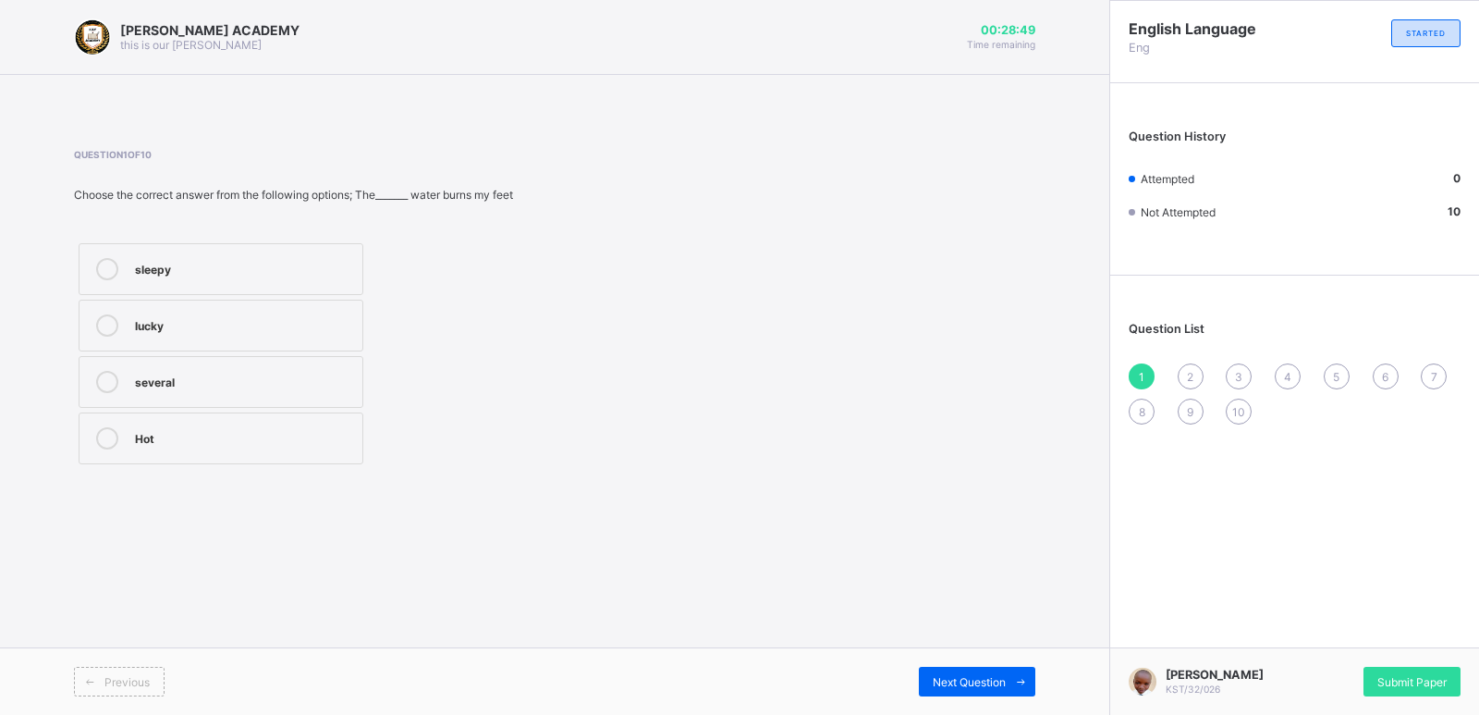
click at [207, 405] on label "several" at bounding box center [221, 382] width 285 height 52
click at [331, 432] on div "Hot" at bounding box center [244, 436] width 218 height 18
click at [330, 431] on div "Hot" at bounding box center [244, 436] width 218 height 18
click at [955, 667] on div "Next Question" at bounding box center [977, 682] width 116 height 30
click at [241, 474] on label "lucky, excited" at bounding box center [221, 495] width 285 height 52
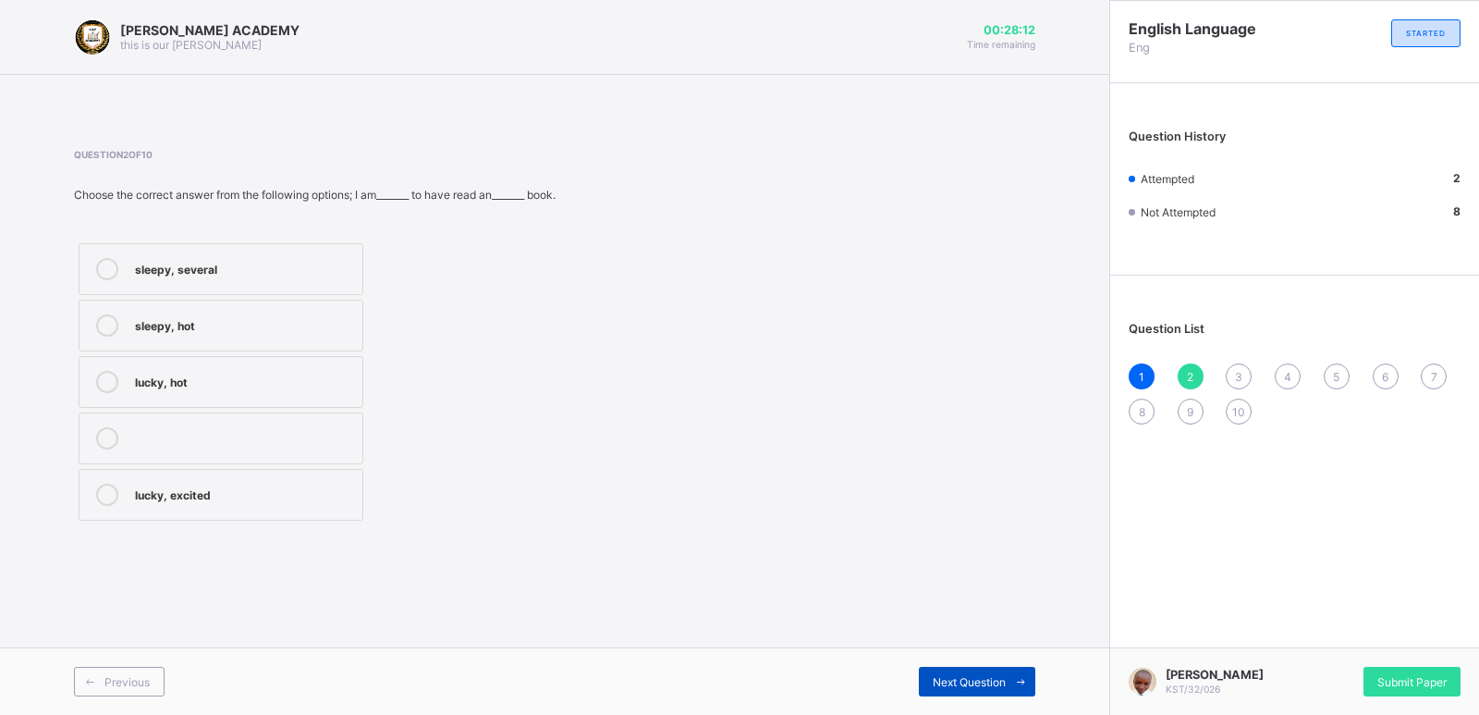
click at [954, 672] on div "Next Question" at bounding box center [977, 682] width 116 height 30
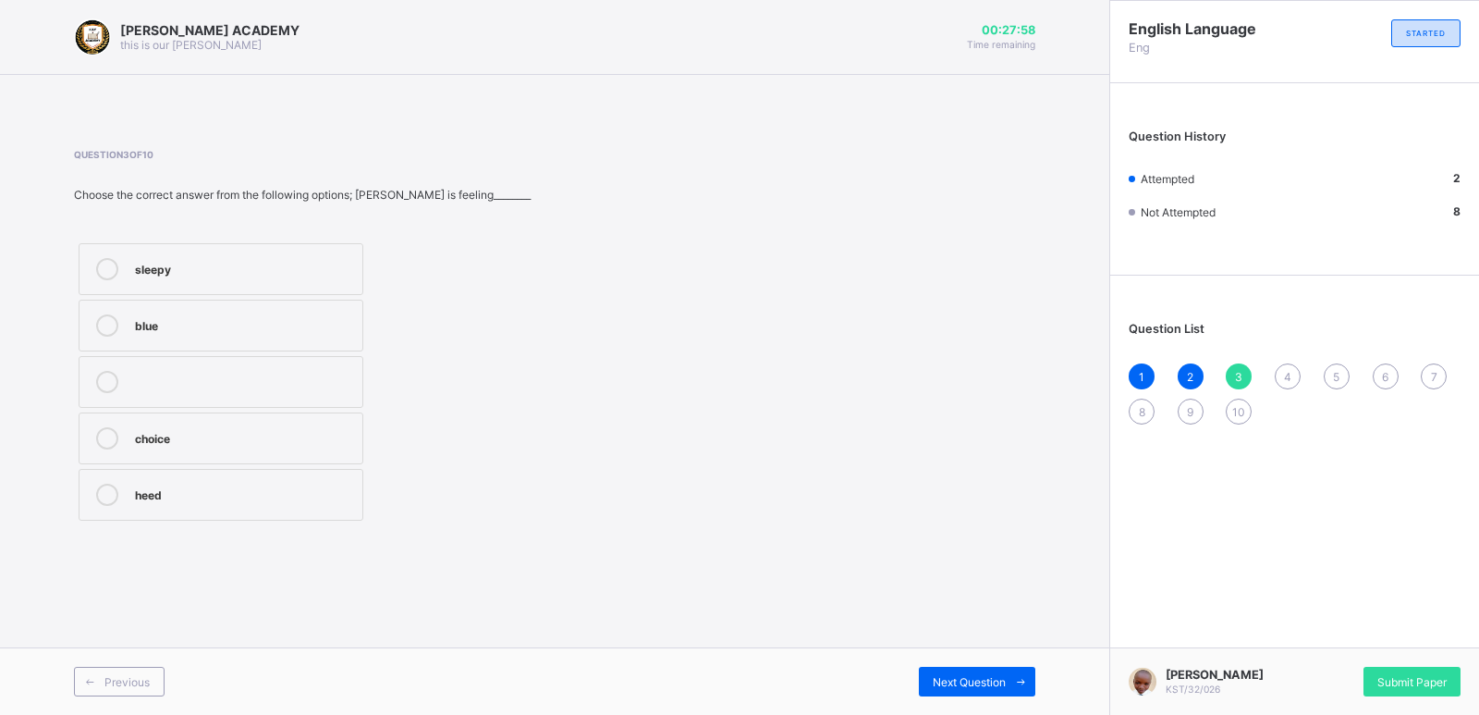
click at [298, 262] on div "sleepy" at bounding box center [244, 267] width 218 height 18
click at [979, 671] on div "Next Question" at bounding box center [977, 682] width 116 height 30
click at [318, 484] on div "severel" at bounding box center [244, 492] width 218 height 18
click at [964, 670] on div "Next Question" at bounding box center [977, 682] width 116 height 30
click at [221, 483] on label "downpour" at bounding box center [236, 509] width 315 height 52
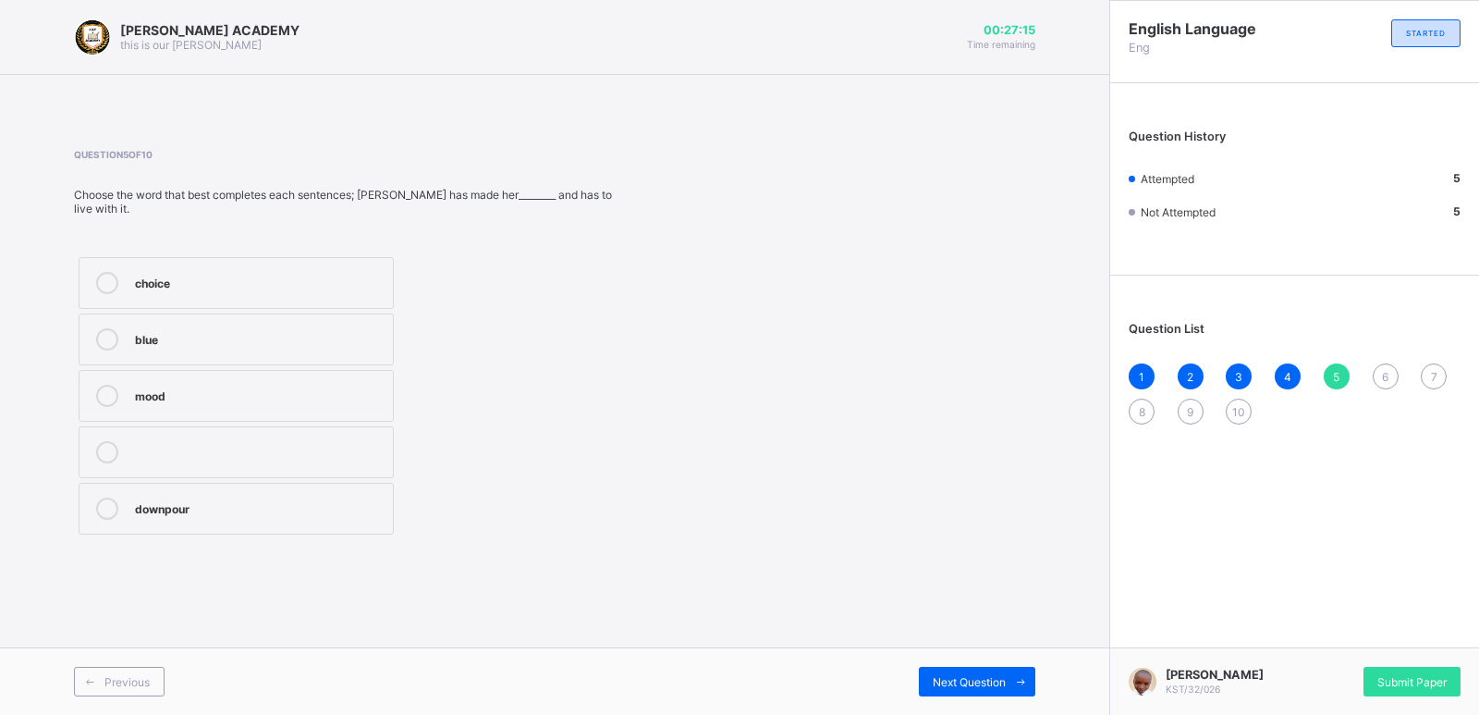
click at [1011, 655] on div "Previous Next Question" at bounding box center [554, 680] width 1109 height 67
click at [997, 670] on div "Next Question" at bounding box center [977, 682] width 116 height 30
click at [182, 488] on label "drenched" at bounding box center [237, 509] width 316 height 52
click at [322, 503] on div "drenched" at bounding box center [260, 506] width 250 height 18
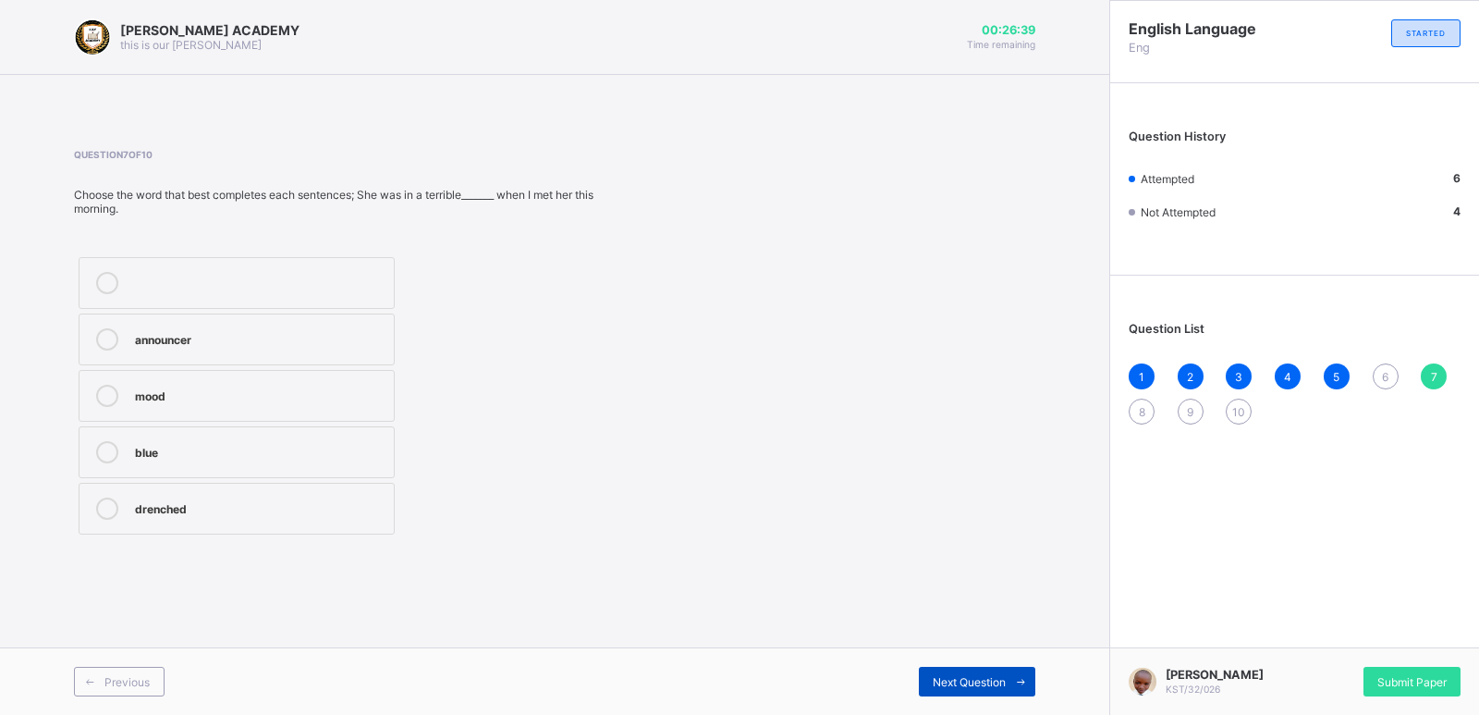
click at [956, 667] on div "Next Question" at bounding box center [977, 682] width 116 height 30
click at [281, 283] on div "heed" at bounding box center [256, 281] width 243 height 18
click at [968, 667] on div "Next Question" at bounding box center [977, 682] width 116 height 30
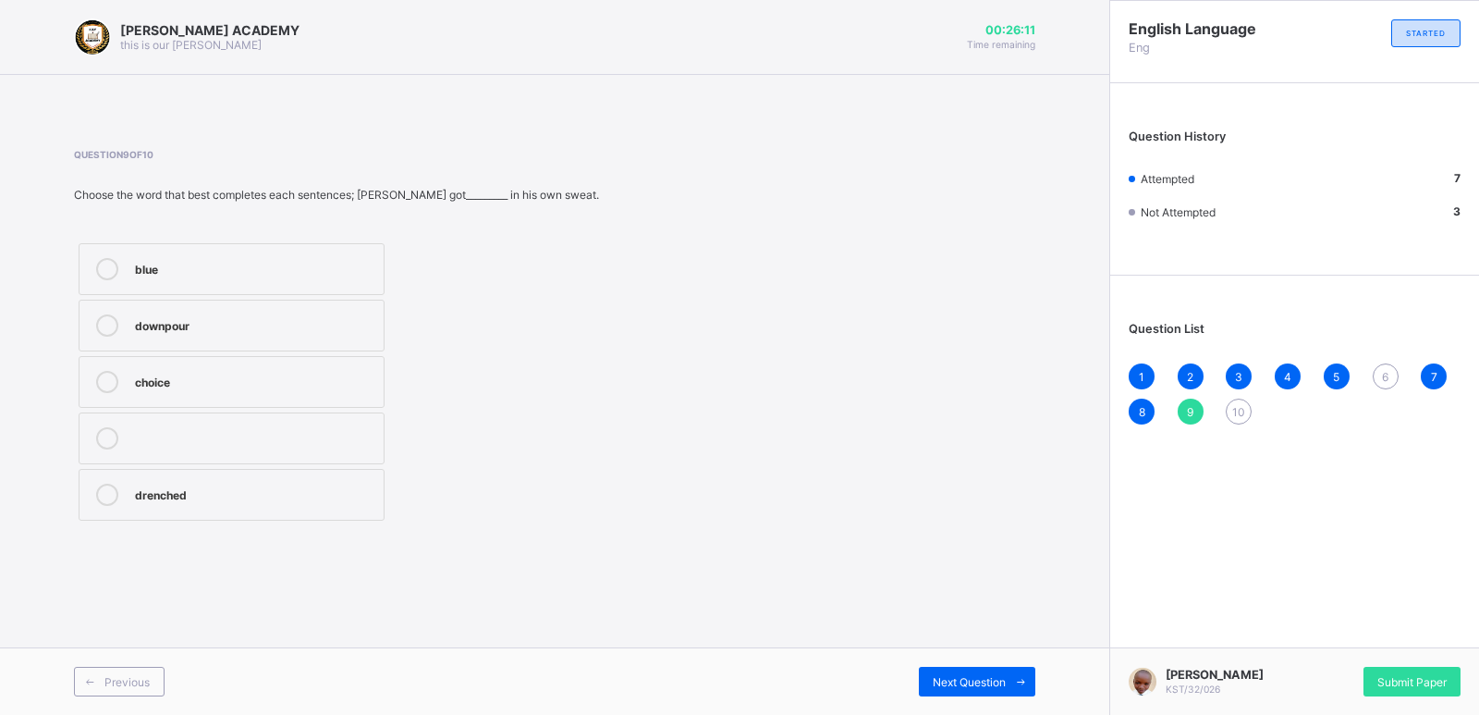
click at [292, 332] on div "downpour" at bounding box center [254, 325] width 239 height 22
click at [969, 680] on span "Next Question" at bounding box center [969, 682] width 73 height 14
click at [289, 371] on div "blue" at bounding box center [244, 380] width 218 height 18
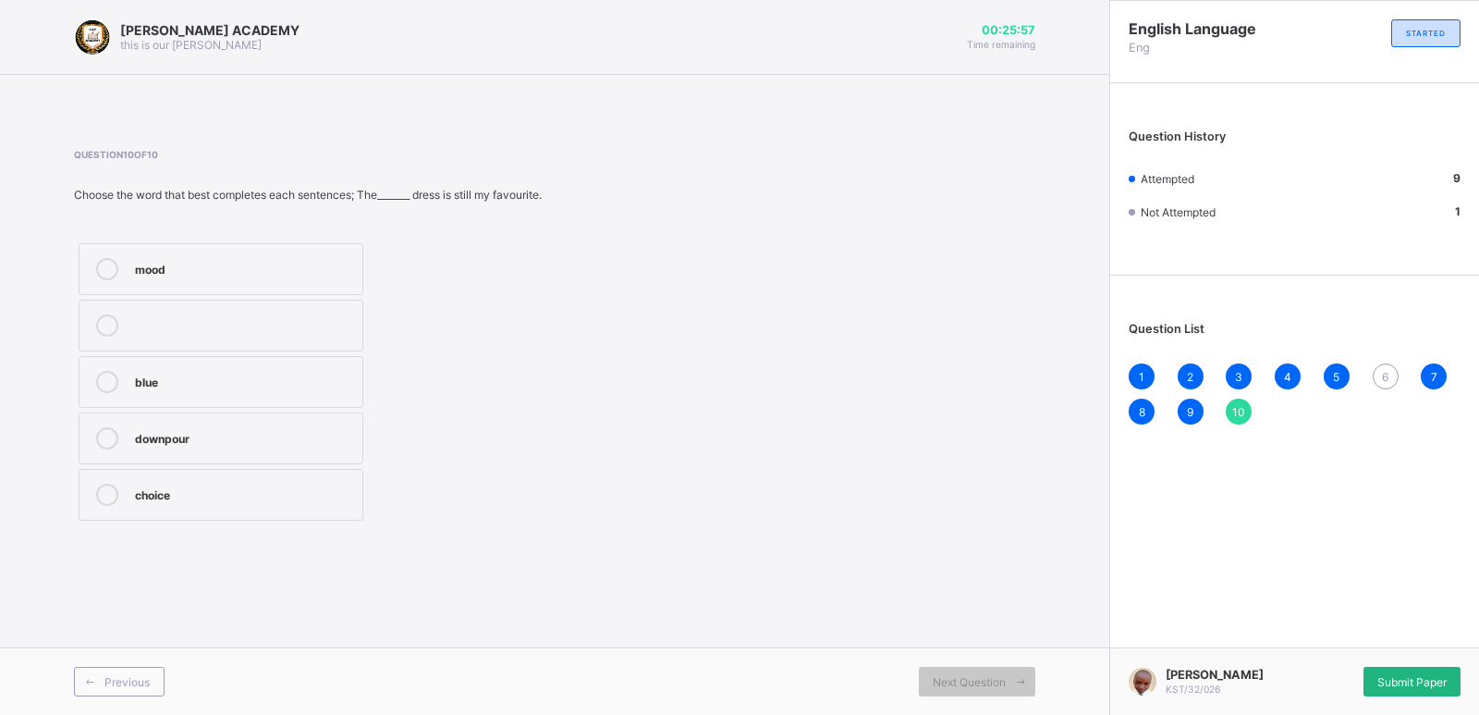
click at [1414, 668] on div "Submit Paper" at bounding box center [1412, 682] width 97 height 30
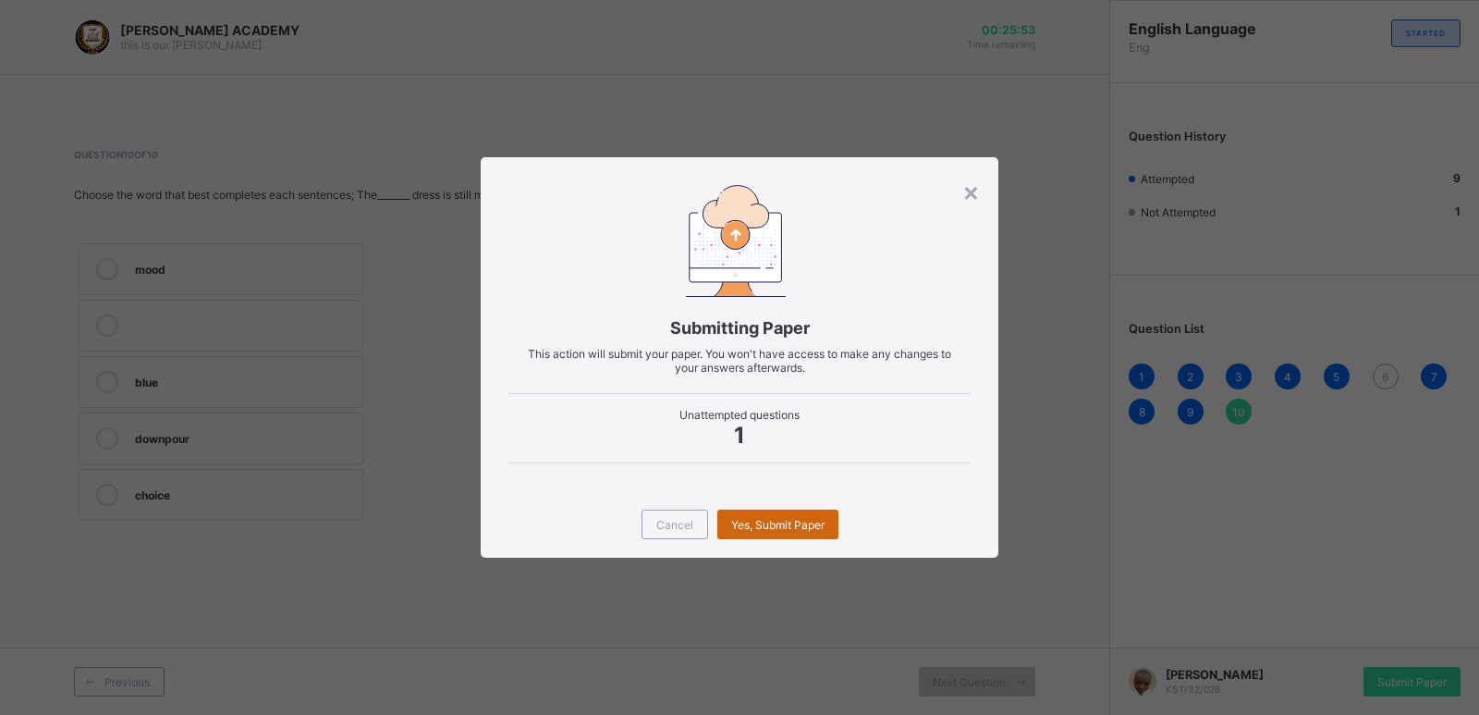
click at [801, 511] on div "Yes, Submit Paper" at bounding box center [777, 524] width 121 height 30
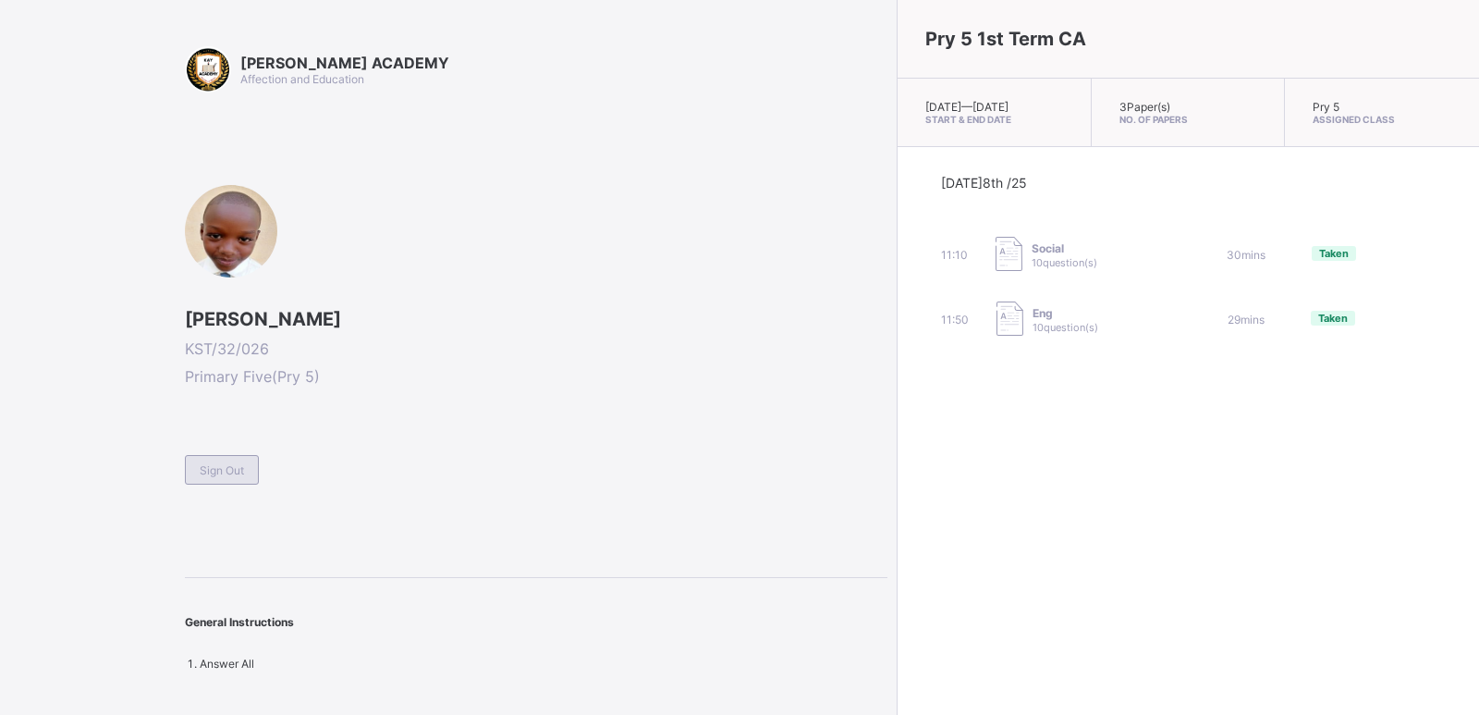
click at [241, 463] on span "Sign Out" at bounding box center [222, 470] width 44 height 14
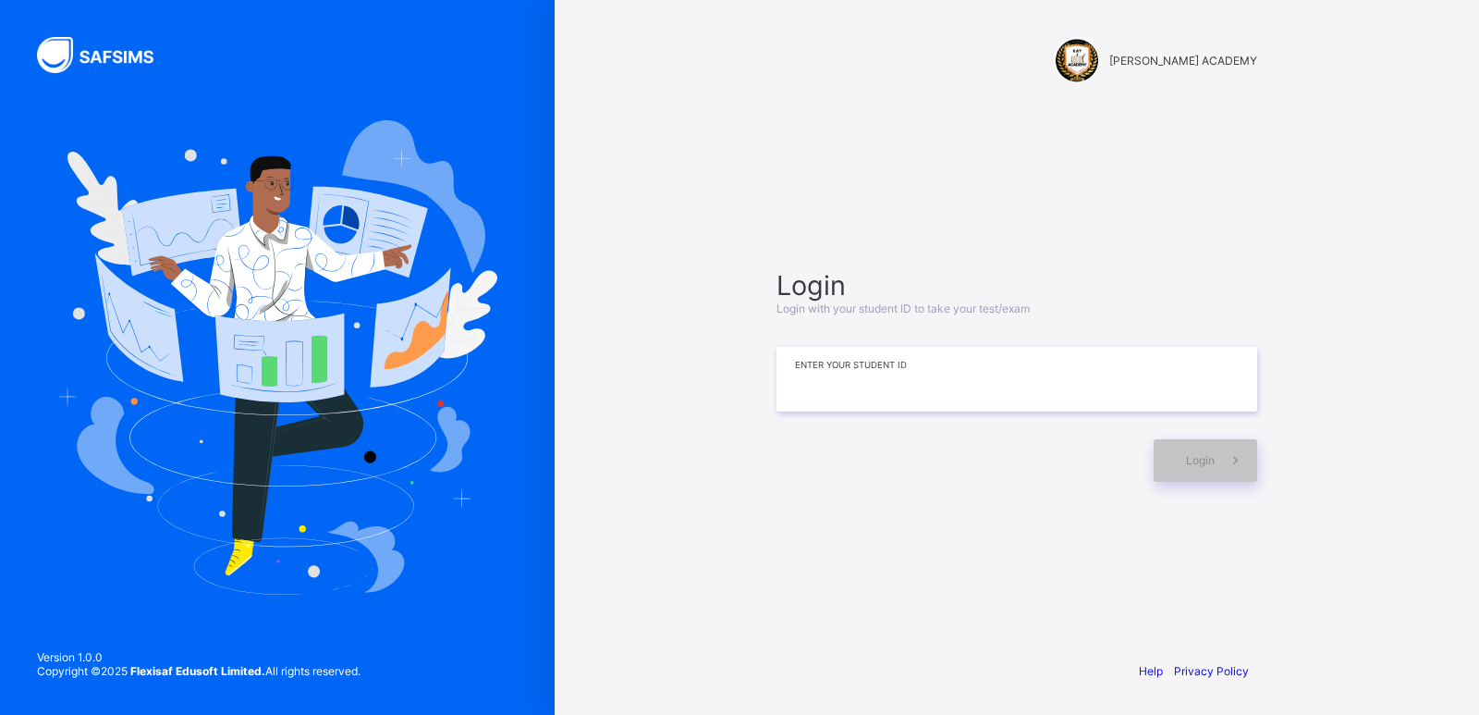
click at [863, 378] on input at bounding box center [1017, 379] width 481 height 65
type input "**********"
click at [1217, 459] on span at bounding box center [1236, 460] width 43 height 43
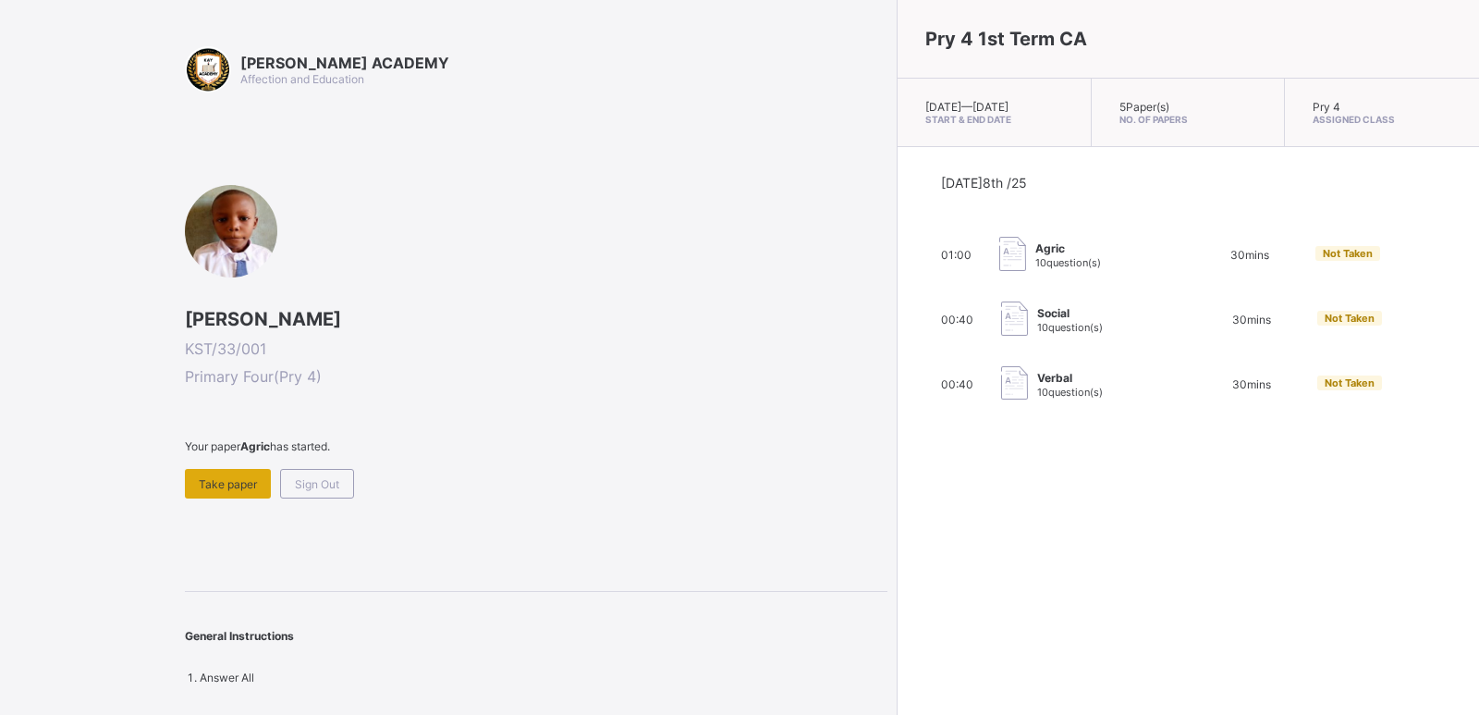
click at [221, 482] on span "Take paper" at bounding box center [228, 484] width 58 height 14
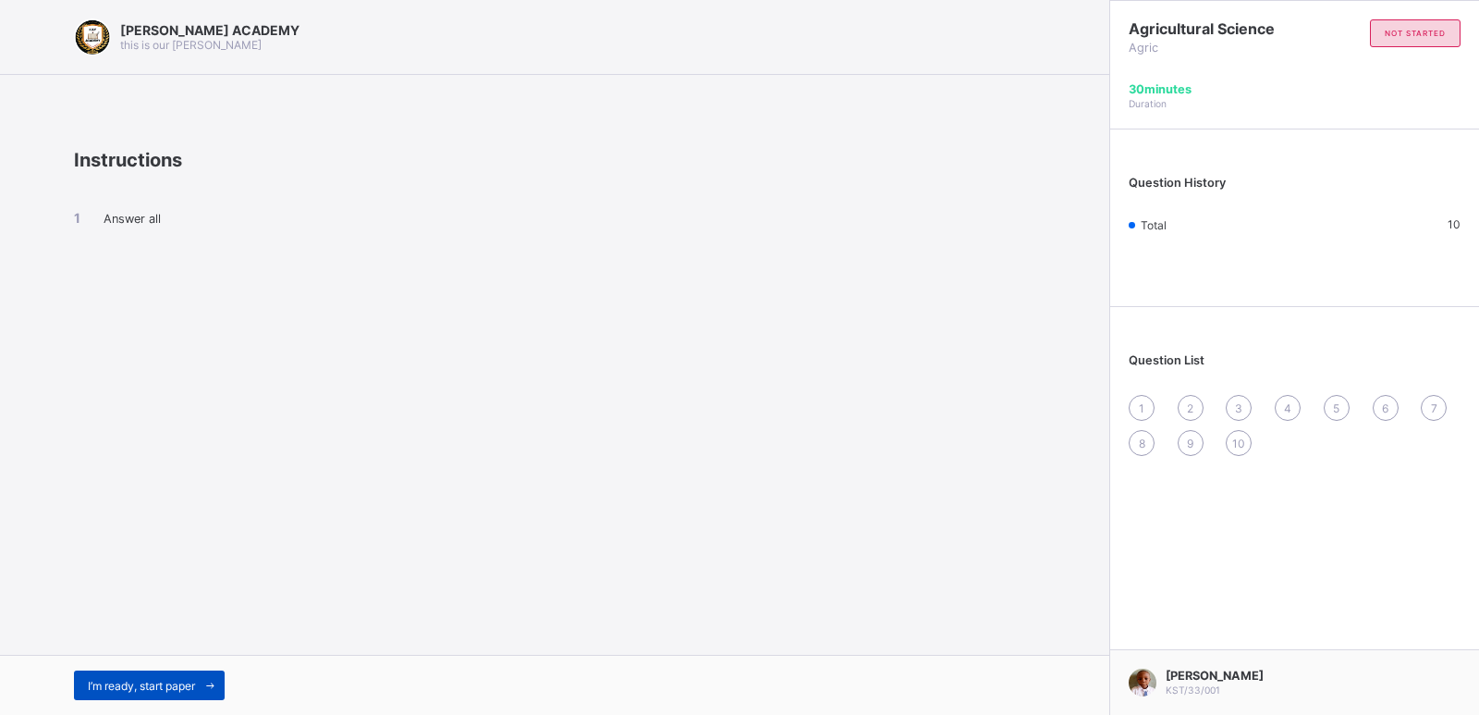
click at [134, 684] on span "I’m ready, start paper" at bounding box center [141, 686] width 107 height 14
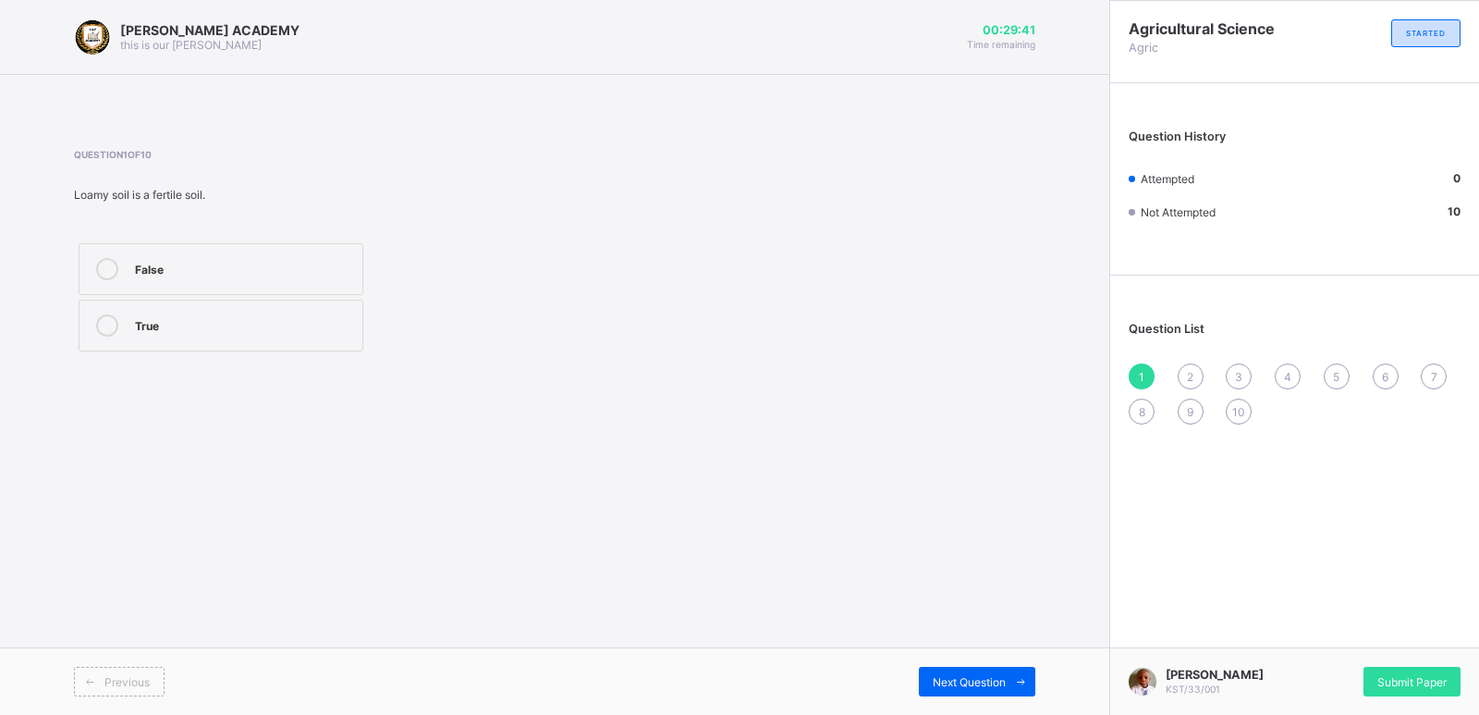
click at [110, 320] on icon at bounding box center [107, 325] width 22 height 22
click at [1193, 370] on span "2" at bounding box center [1190, 377] width 6 height 14
click at [183, 387] on div "clay" at bounding box center [244, 382] width 218 height 22
click at [1234, 363] on div "3" at bounding box center [1239, 376] width 26 height 26
click at [263, 270] on div "True" at bounding box center [244, 267] width 218 height 18
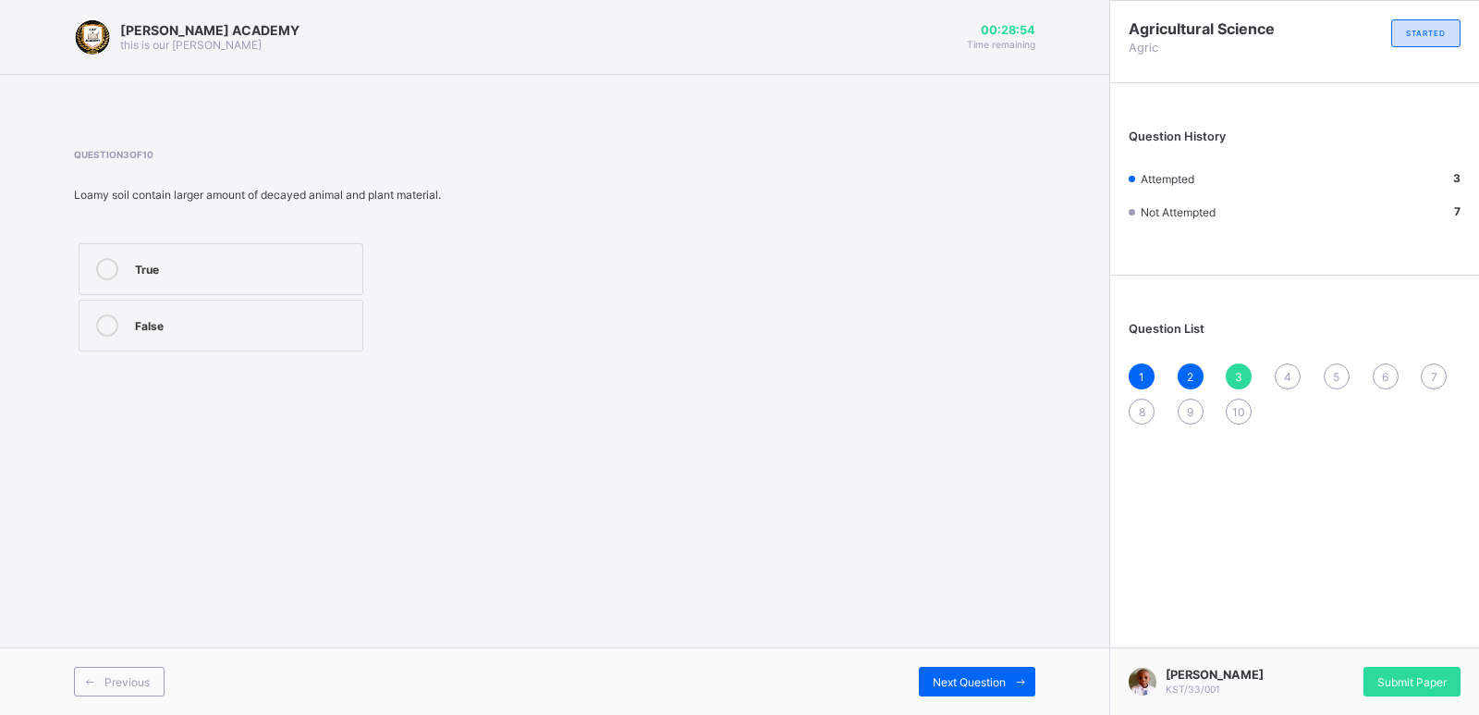
click at [1282, 369] on div "4" at bounding box center [1288, 376] width 26 height 26
click at [1282, 368] on div "4" at bounding box center [1288, 376] width 26 height 26
click at [157, 319] on div "True" at bounding box center [244, 323] width 218 height 18
click at [1333, 370] on span "5" at bounding box center [1336, 377] width 6 height 14
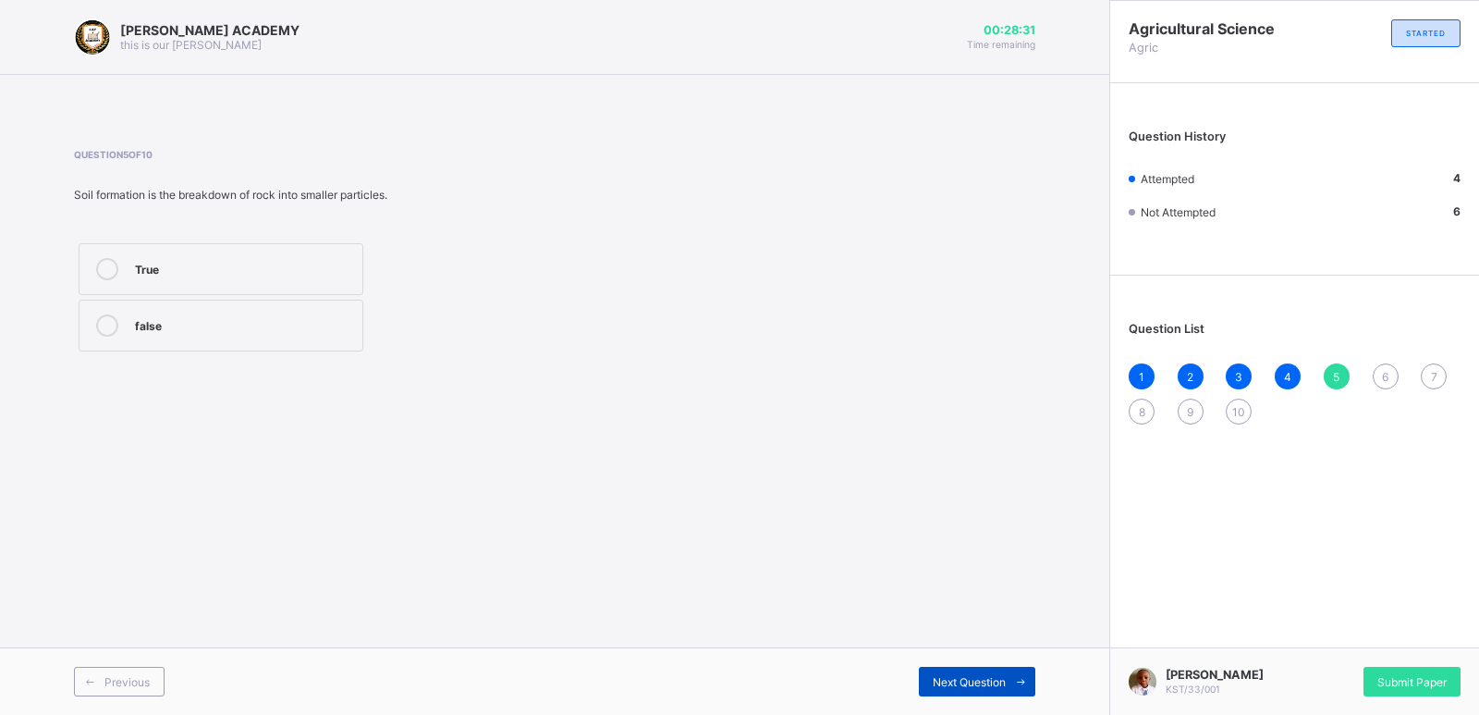
click at [937, 691] on div "Next Question" at bounding box center [977, 682] width 116 height 30
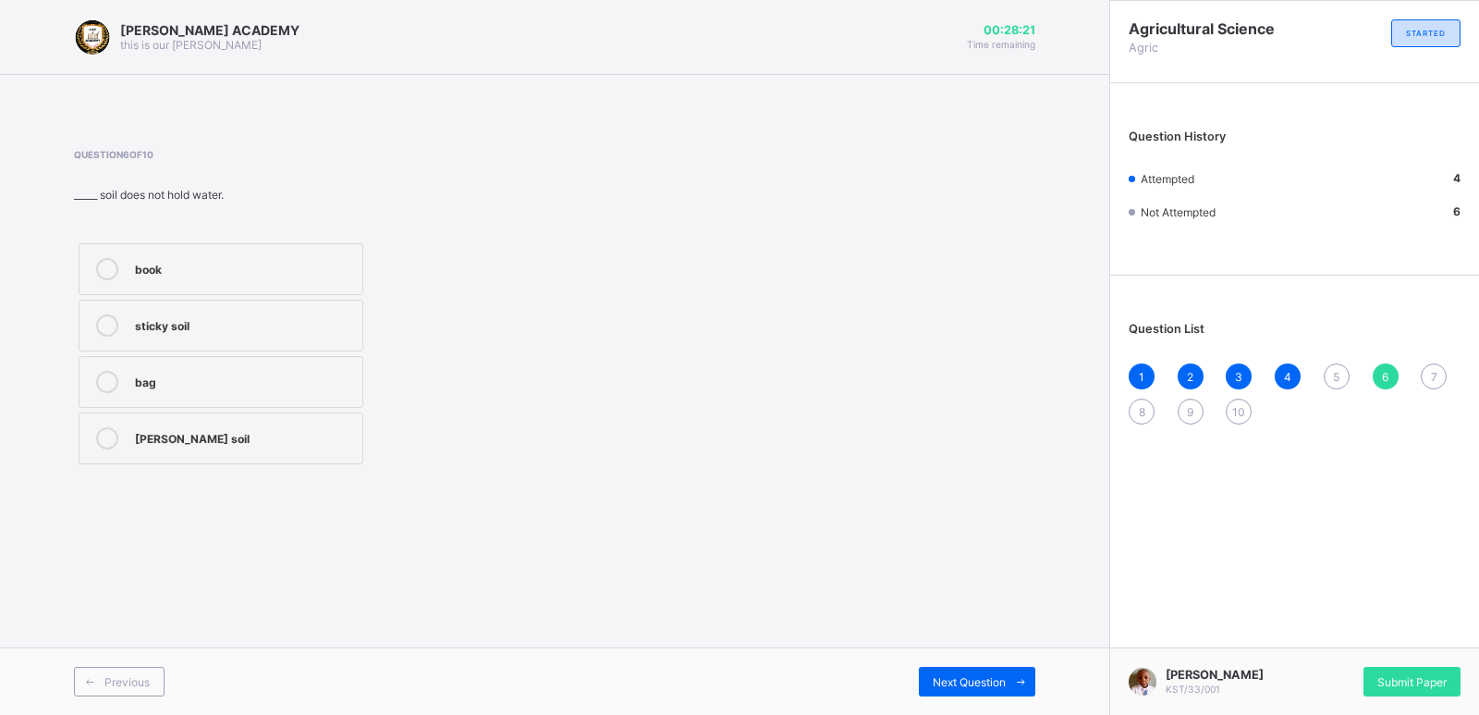
click at [316, 449] on label "[PERSON_NAME] soil" at bounding box center [221, 438] width 285 height 52
click at [1331, 365] on div "5" at bounding box center [1337, 376] width 26 height 26
click at [1383, 370] on span "6" at bounding box center [1385, 377] width 6 height 14
click at [1333, 370] on span "5" at bounding box center [1336, 377] width 6 height 14
click at [312, 254] on label "True" at bounding box center [221, 269] width 285 height 52
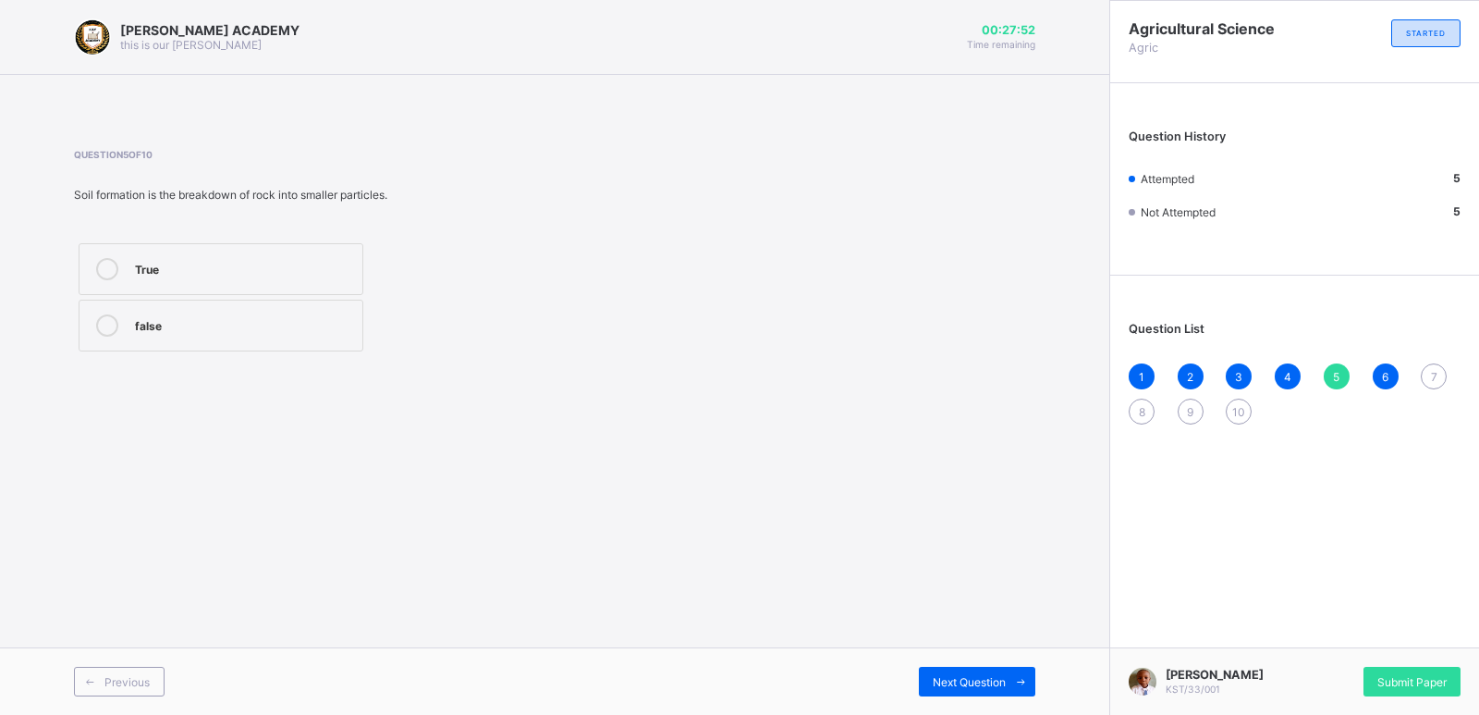
click at [1429, 369] on div "7" at bounding box center [1434, 376] width 26 height 26
click at [146, 434] on div "Loamy soil" at bounding box center [244, 436] width 218 height 18
click at [1140, 399] on div "8" at bounding box center [1142, 411] width 26 height 26
click at [113, 263] on icon at bounding box center [107, 269] width 22 height 22
click at [1189, 391] on div "1 2 3 4 5 6 7 8 9 10" at bounding box center [1295, 393] width 332 height 61
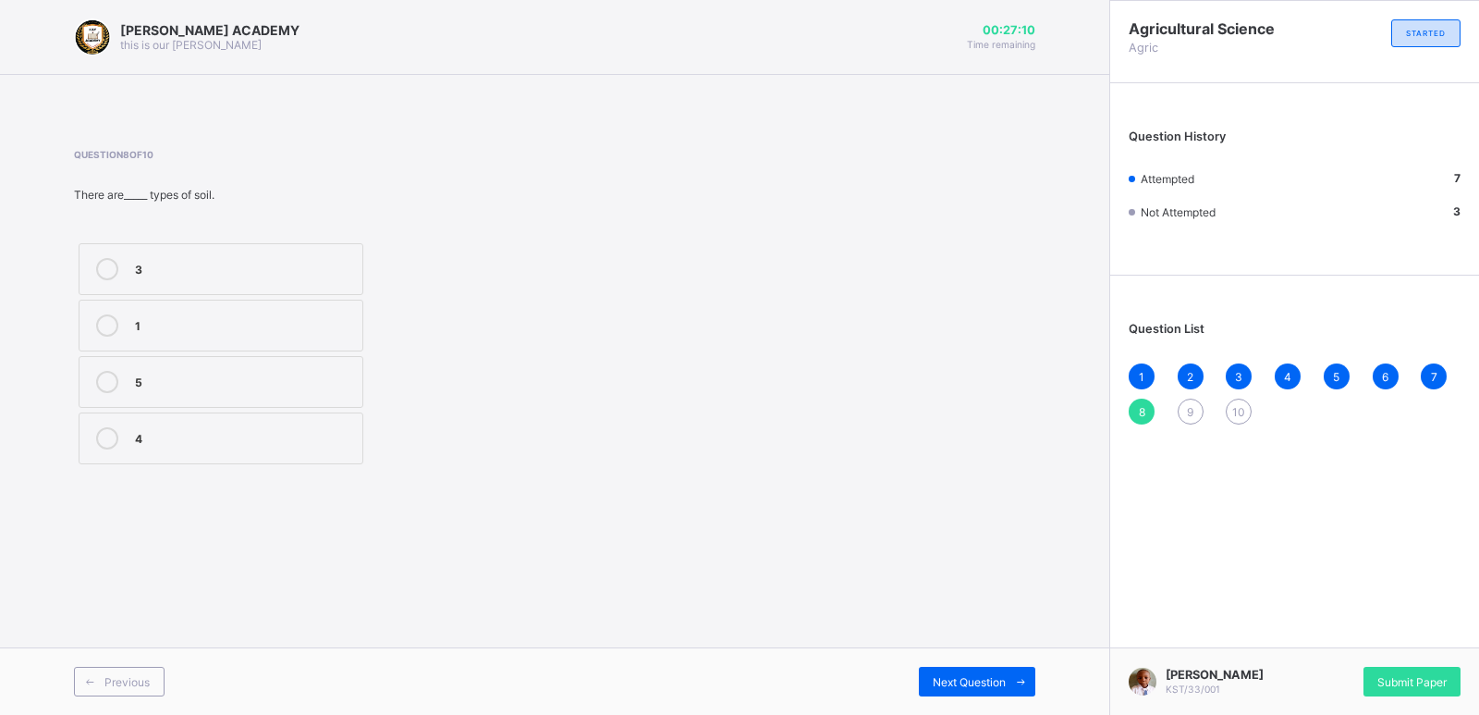
click at [1189, 391] on div "1 2 3 4 5 6 7 8 9 10" at bounding box center [1295, 393] width 332 height 61
click at [1193, 410] on span "9" at bounding box center [1190, 412] width 6 height 14
click at [128, 257] on label "True" at bounding box center [221, 269] width 285 height 52
click at [1234, 398] on div "10" at bounding box center [1239, 411] width 26 height 26
click at [123, 243] on label "False" at bounding box center [221, 269] width 285 height 52
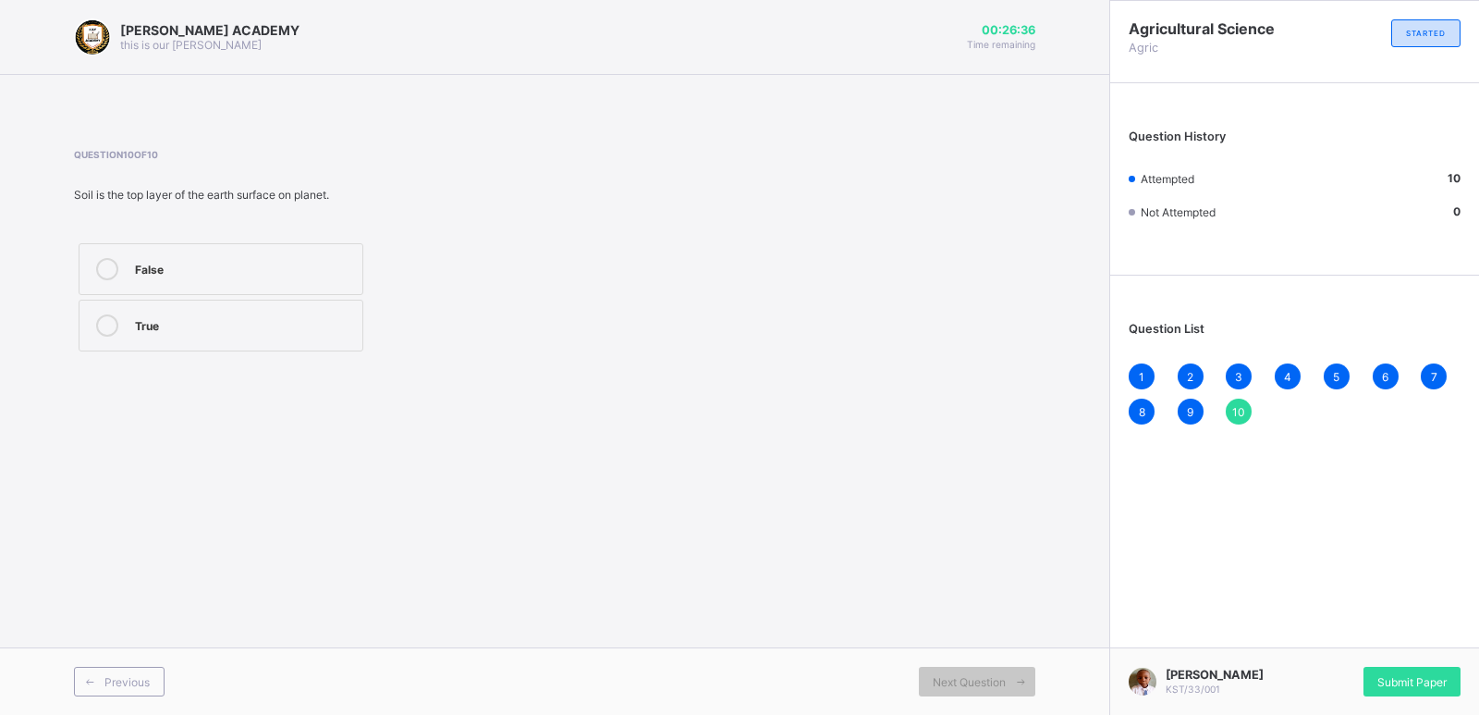
click at [1229, 398] on div "10" at bounding box center [1239, 411] width 26 height 26
click at [180, 255] on label "False" at bounding box center [221, 269] width 285 height 52
click at [104, 254] on label "False" at bounding box center [221, 269] width 285 height 52
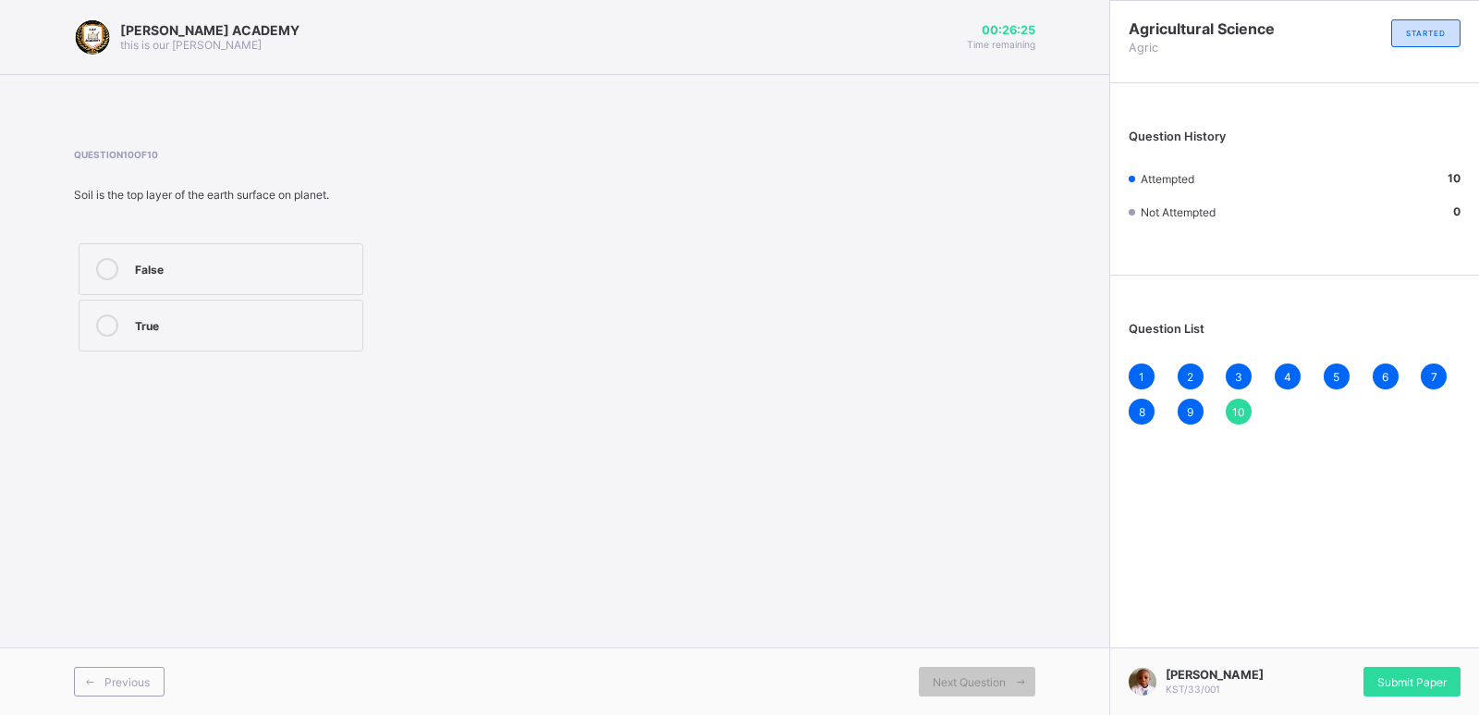
click at [103, 255] on label "False" at bounding box center [221, 269] width 285 height 52
click at [154, 263] on div "False" at bounding box center [244, 267] width 218 height 18
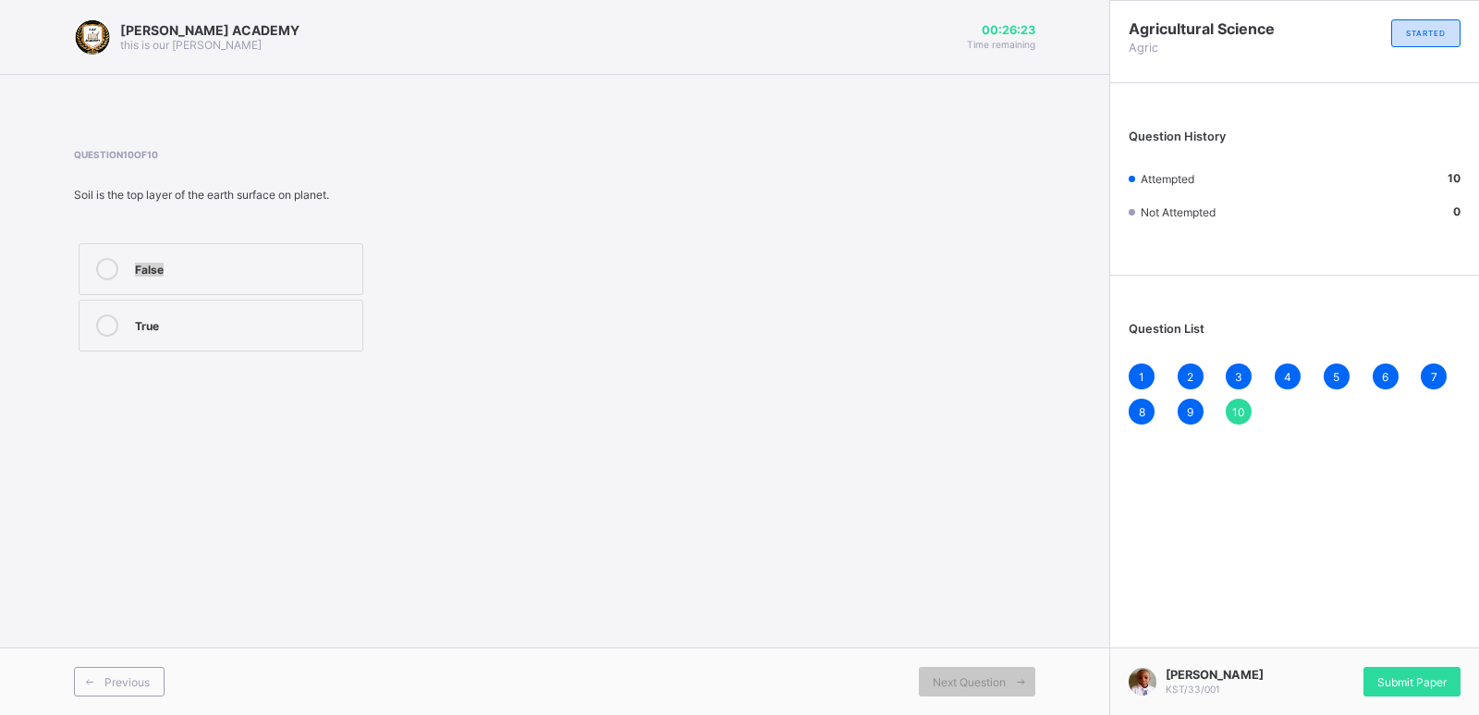
click at [154, 263] on div "False" at bounding box center [244, 267] width 218 height 18
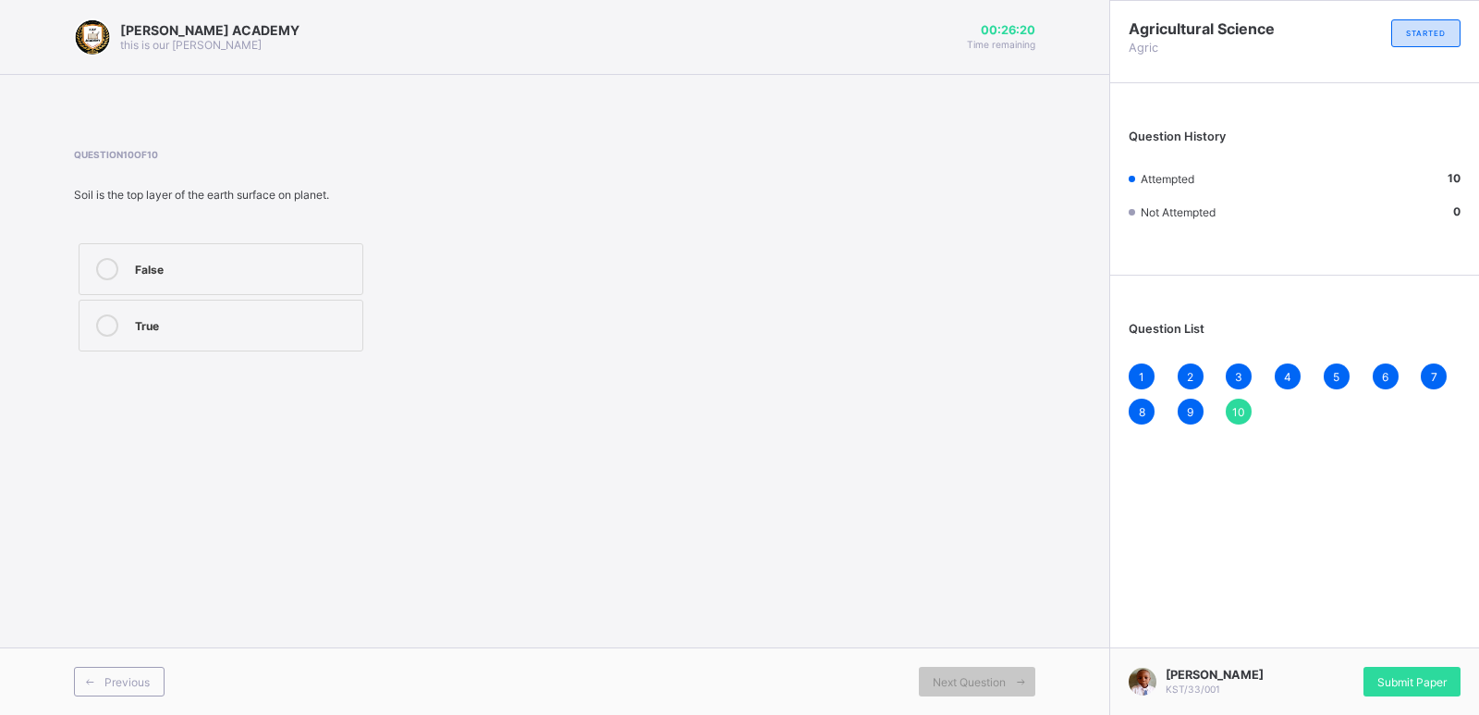
click at [154, 263] on div "False" at bounding box center [244, 267] width 218 height 18
click at [111, 264] on icon at bounding box center [107, 269] width 22 height 22
click at [111, 263] on icon at bounding box center [107, 269] width 22 height 22
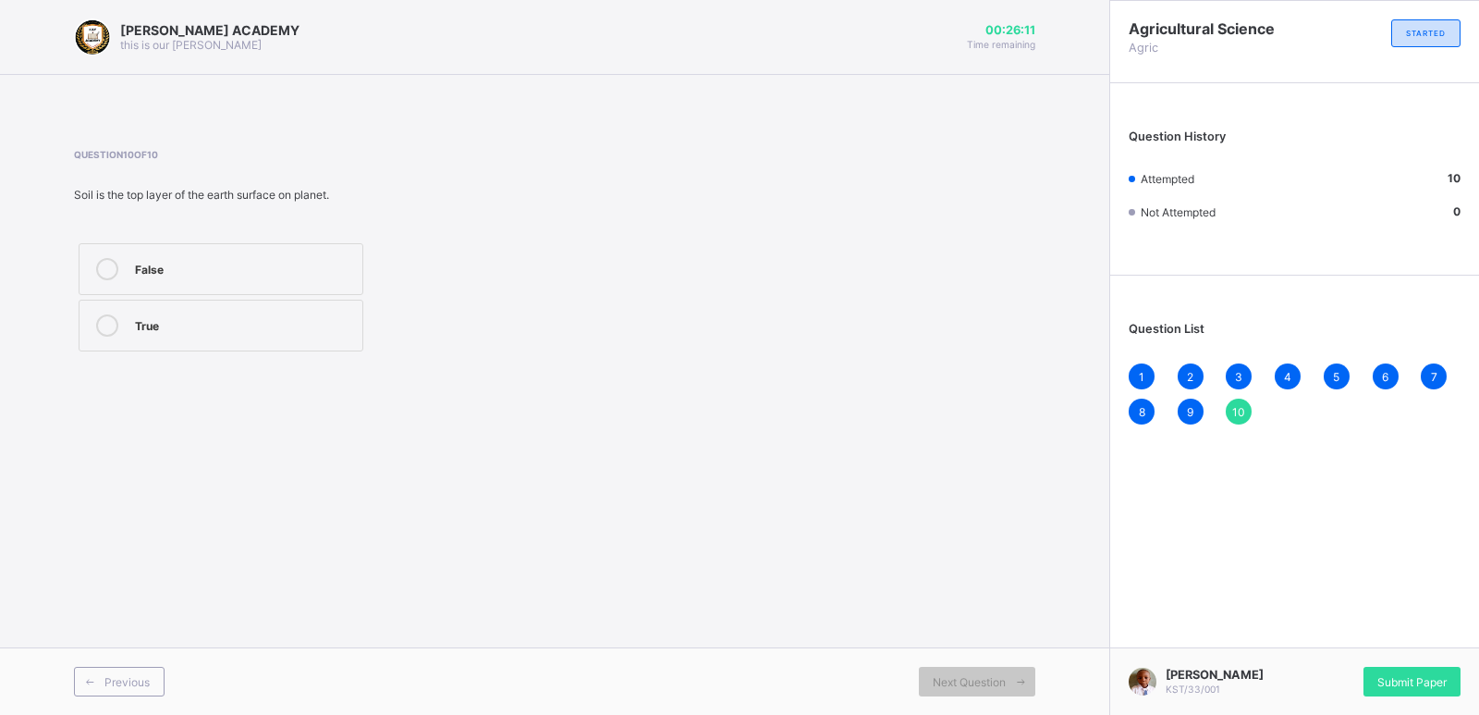
click at [111, 263] on icon at bounding box center [107, 269] width 22 height 22
click at [110, 263] on icon at bounding box center [107, 269] width 22 height 22
click at [111, 249] on label "False" at bounding box center [221, 269] width 285 height 52
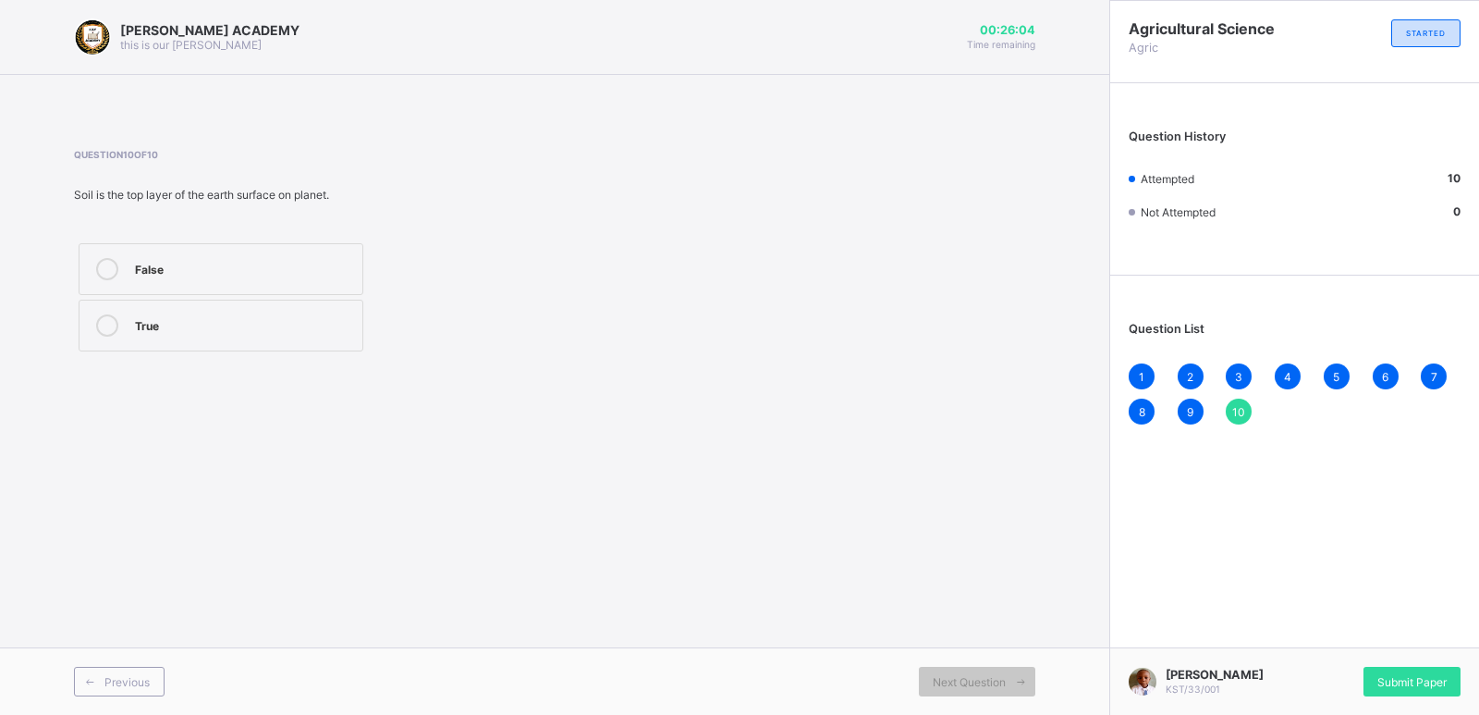
click at [111, 249] on label "False" at bounding box center [221, 269] width 285 height 52
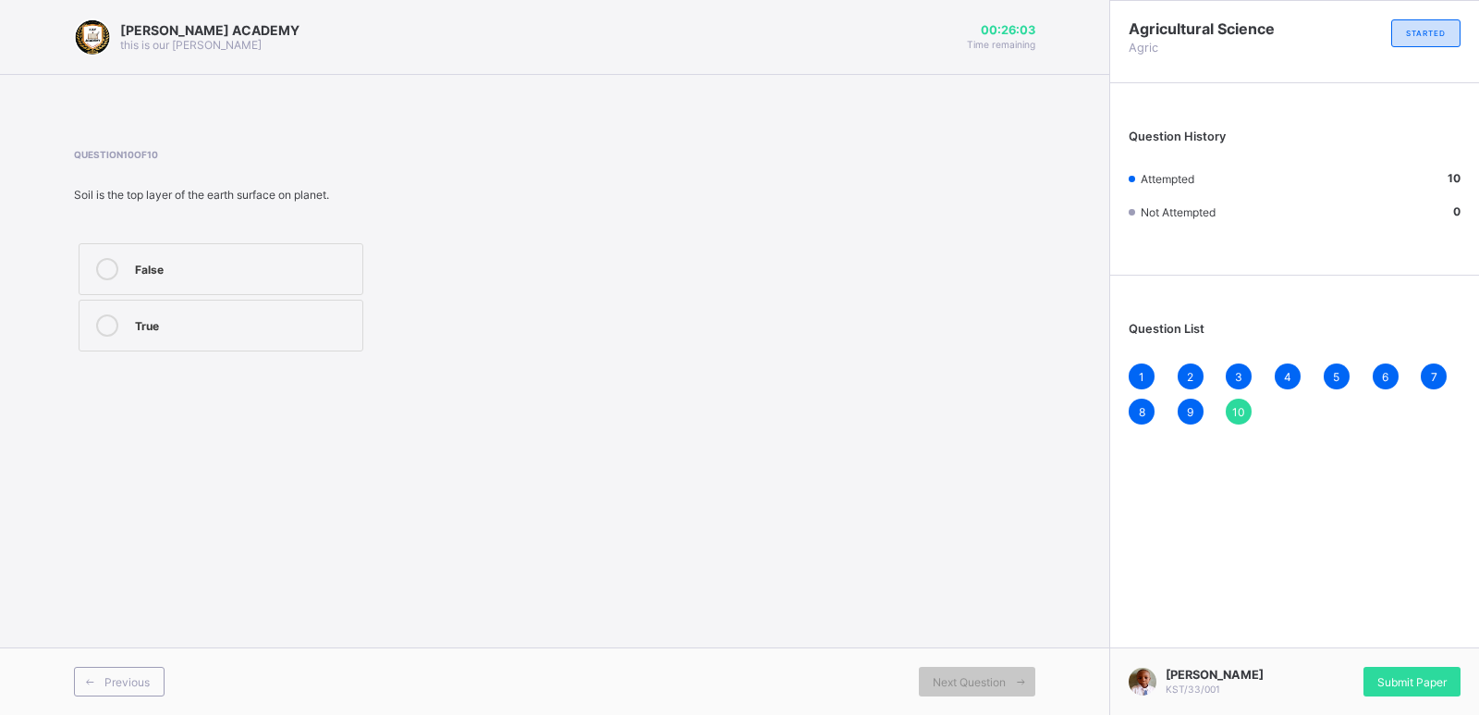
click at [111, 249] on label "False" at bounding box center [221, 269] width 285 height 52
click at [111, 250] on label "False" at bounding box center [221, 269] width 285 height 52
click at [110, 250] on label "False" at bounding box center [221, 269] width 285 height 52
click at [103, 309] on label "True" at bounding box center [221, 326] width 285 height 52
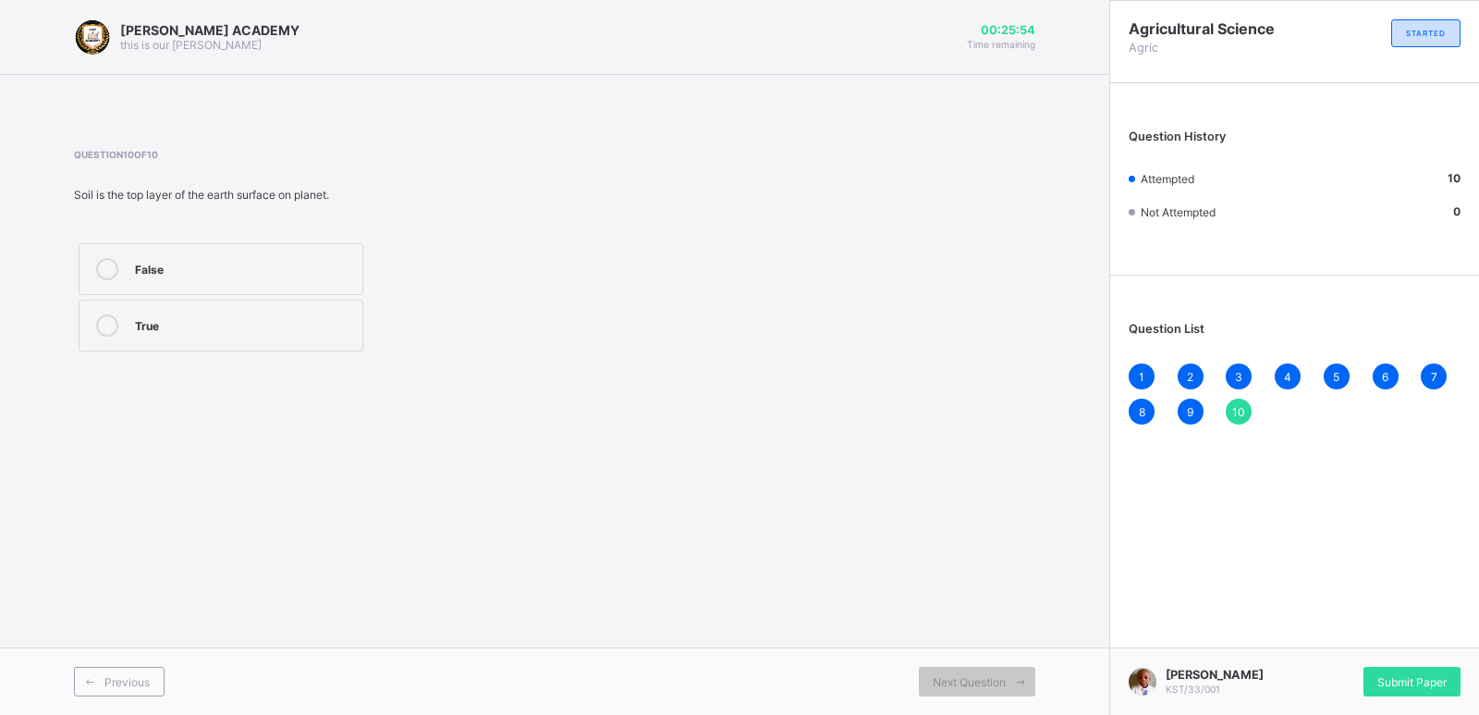
click at [1239, 405] on span "10" at bounding box center [1238, 412] width 13 height 14
click at [1240, 405] on span "10" at bounding box center [1238, 412] width 13 height 14
click at [1233, 405] on span "10" at bounding box center [1238, 412] width 13 height 14
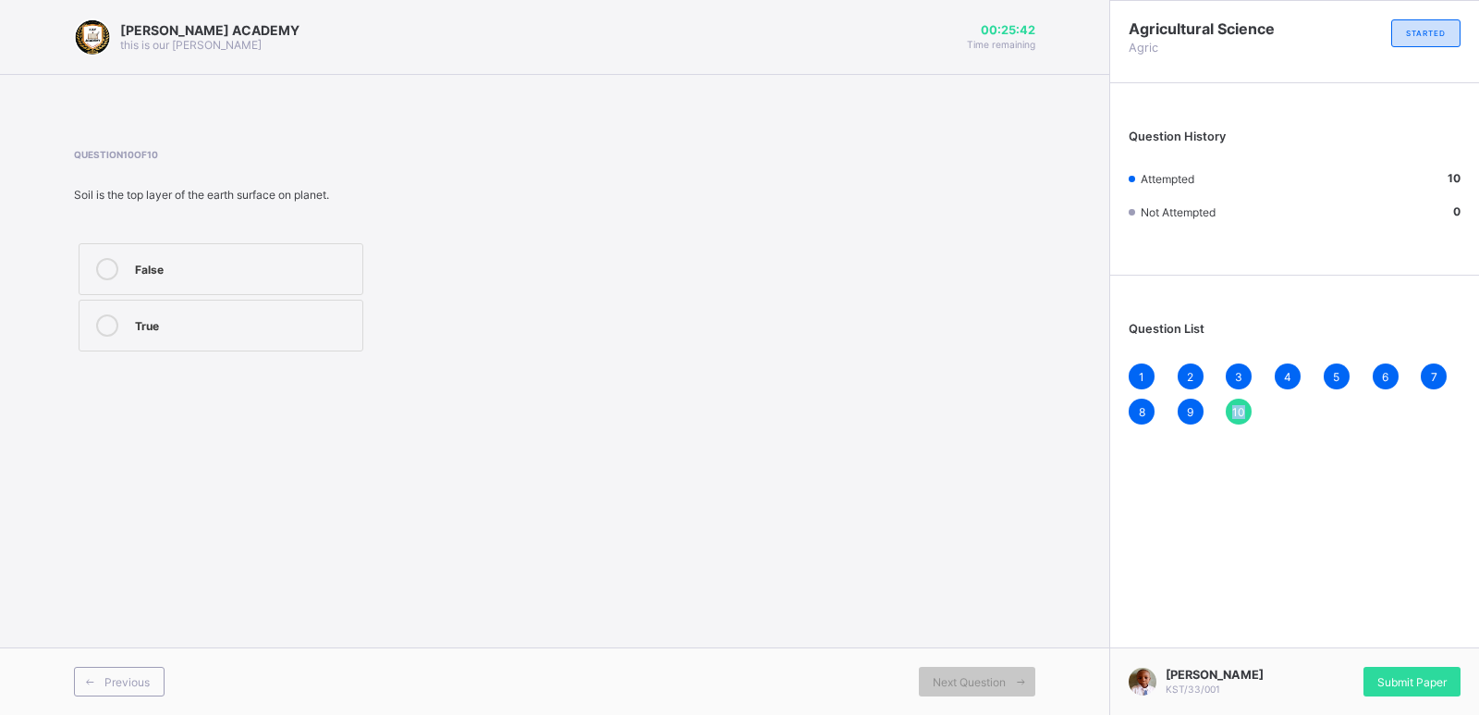
click at [1233, 405] on span "10" at bounding box center [1238, 412] width 13 height 14
click at [1426, 677] on span "Submit Paper" at bounding box center [1411, 682] width 69 height 14
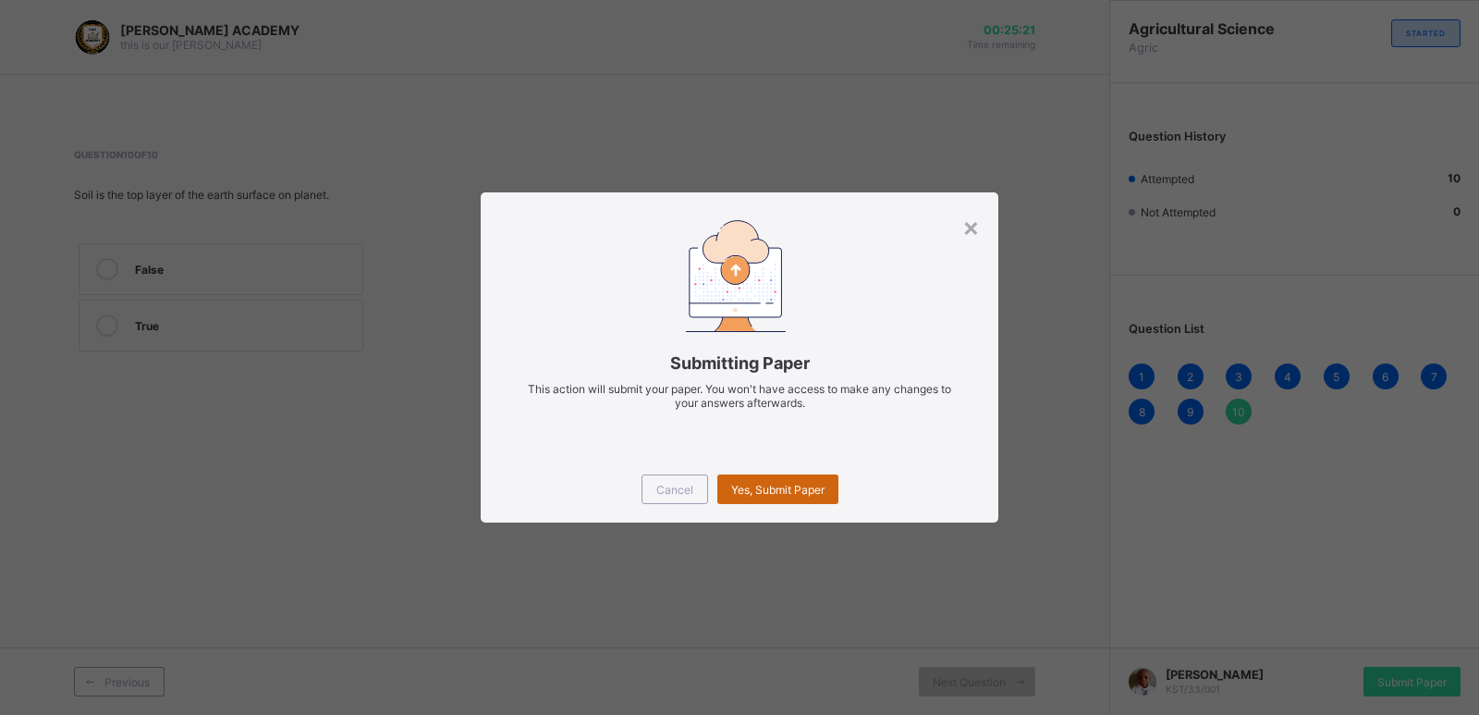
click at [786, 478] on div "Yes, Submit Paper" at bounding box center [777, 489] width 121 height 30
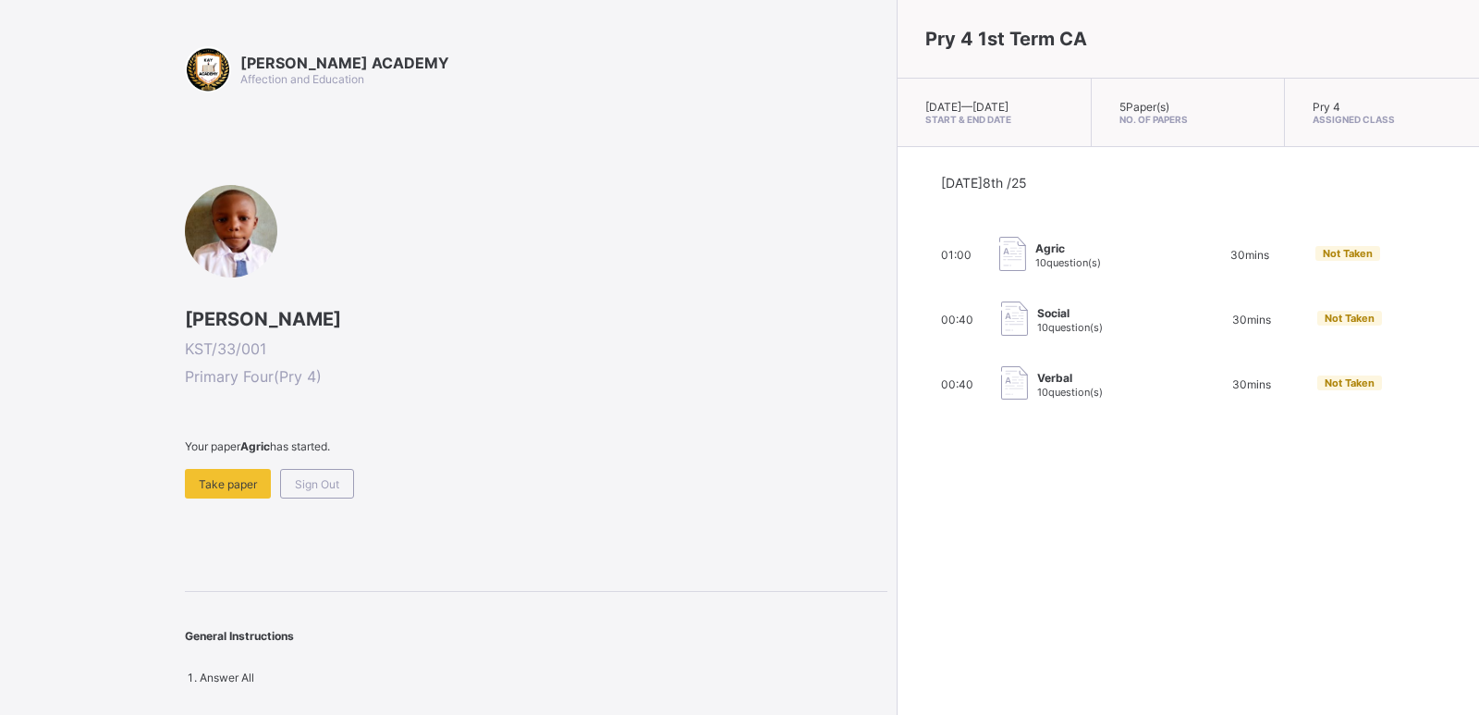
click at [1038, 372] on div "[DATE] 8th /25 01:00 Agric 10 question(s) 30 mins Not Taken 00:40 Social 10 que…" at bounding box center [1188, 288] width 495 height 227
click at [999, 264] on img at bounding box center [1012, 254] width 27 height 34
click at [210, 469] on div "Take paper" at bounding box center [228, 484] width 86 height 30
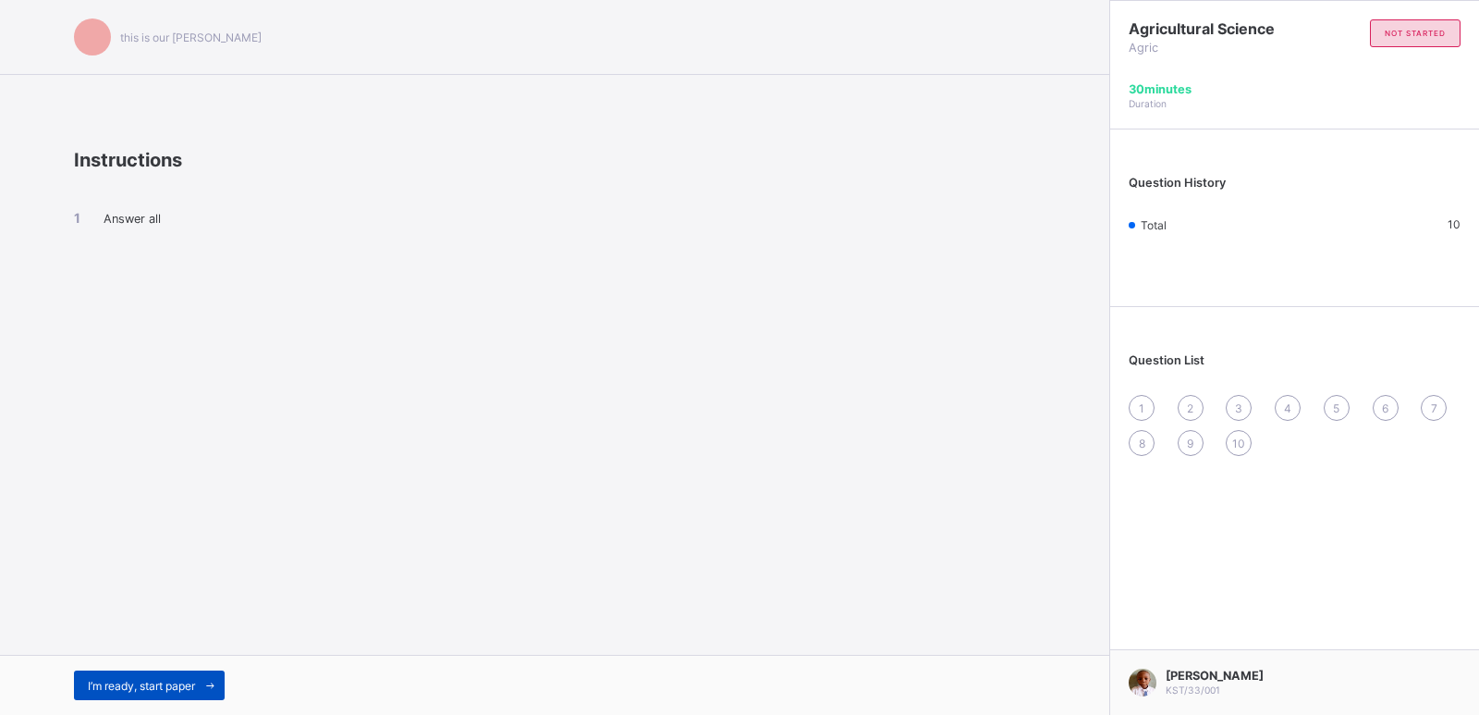
click at [149, 679] on span "I’m ready, start paper" at bounding box center [141, 686] width 107 height 14
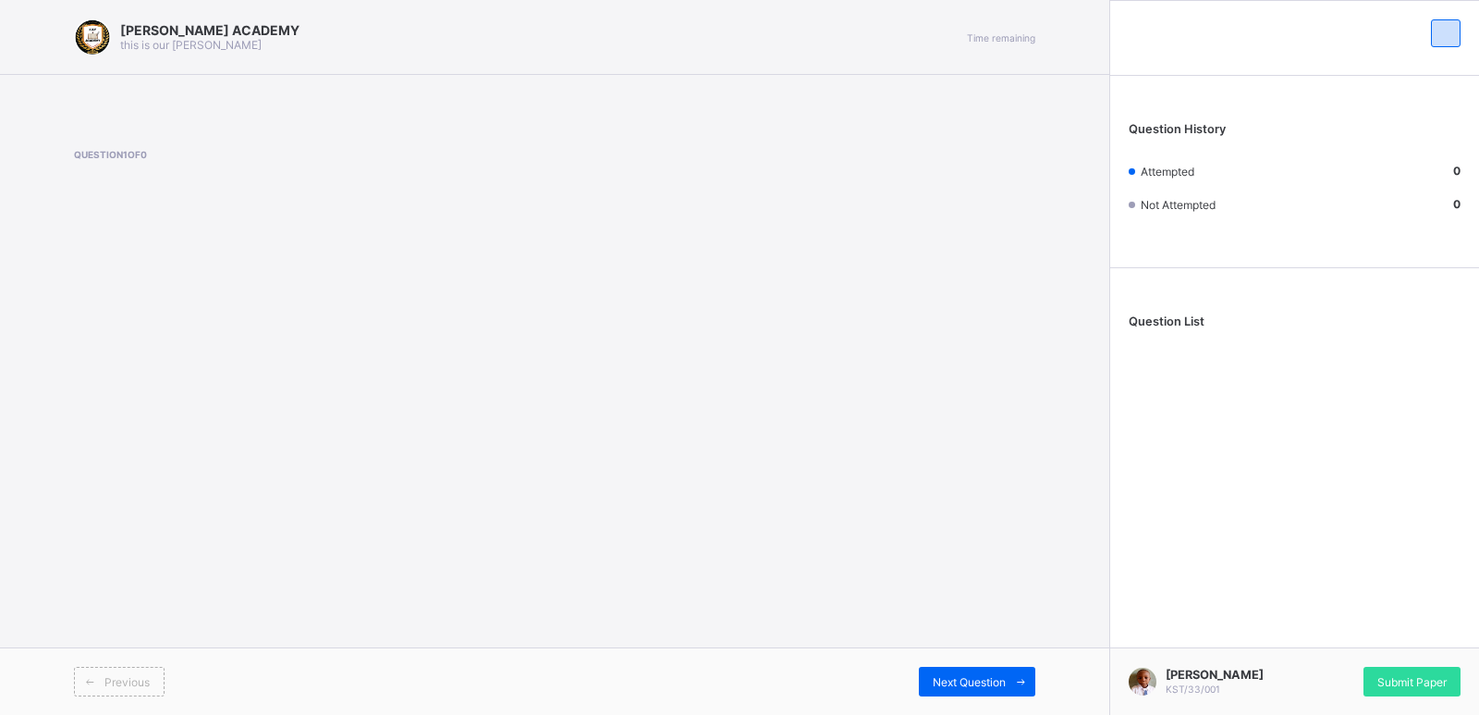
click at [150, 188] on div "Question 1 of 0" at bounding box center [319, 187] width 490 height 76
click at [131, 153] on span "Question 1 of 0" at bounding box center [319, 154] width 490 height 11
click at [113, 150] on span "Question 1 of 0" at bounding box center [319, 154] width 490 height 11
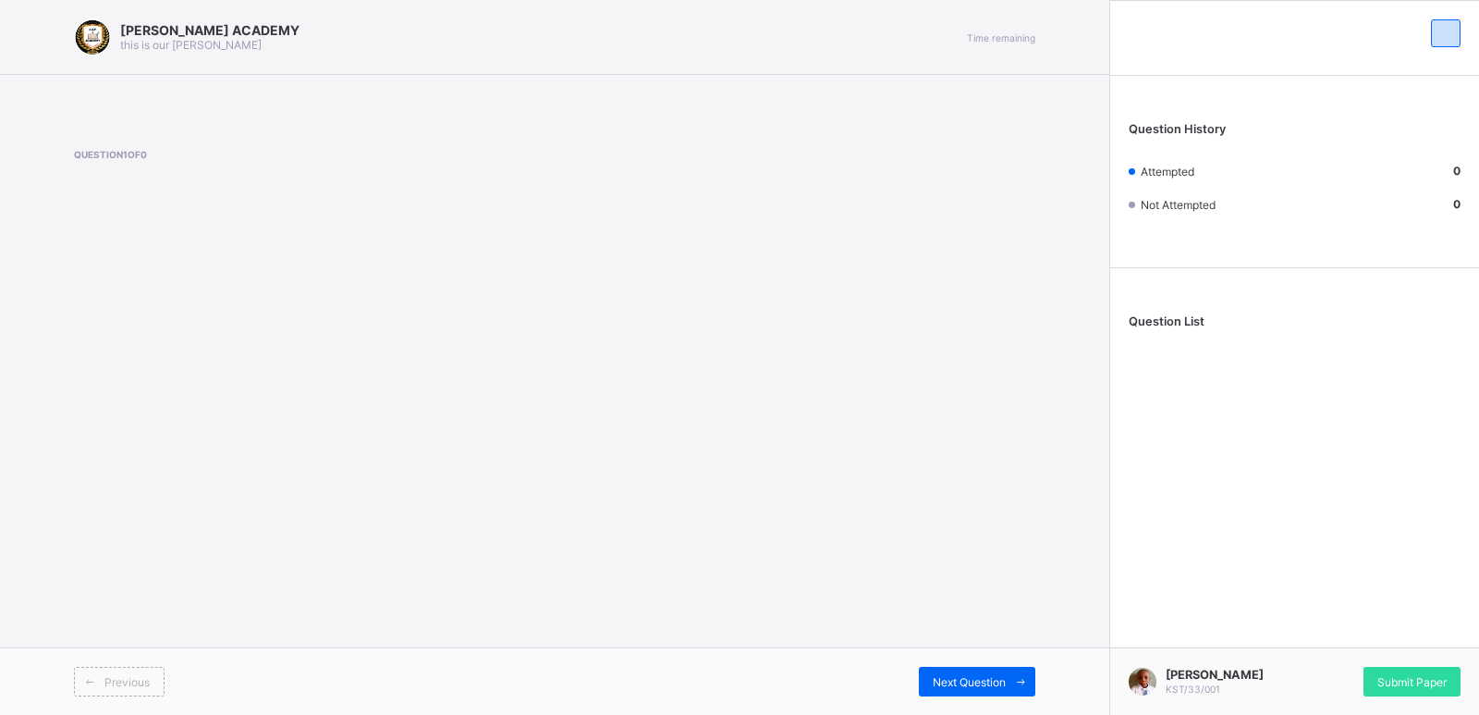
click at [114, 152] on span "Question 1 of 0" at bounding box center [319, 154] width 490 height 11
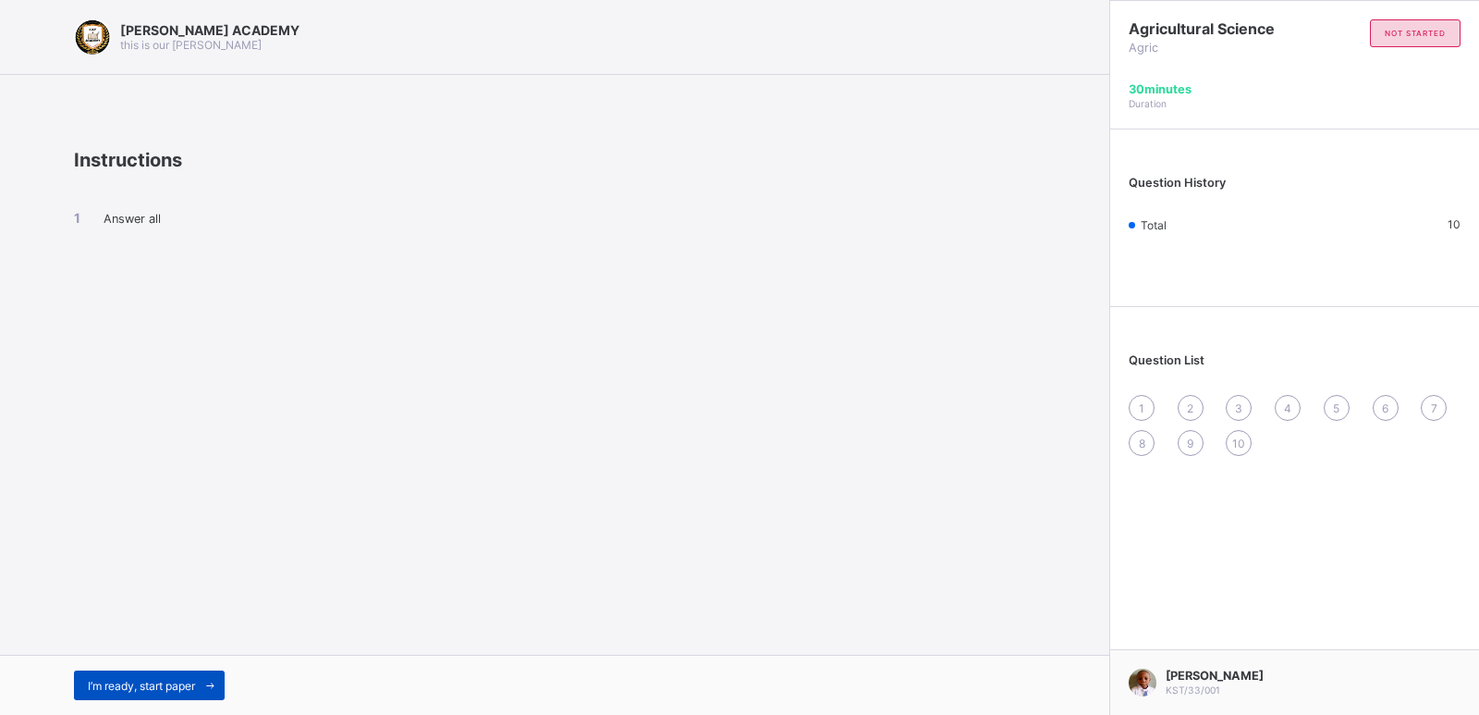
click at [144, 683] on span "I’m ready, start paper" at bounding box center [141, 686] width 107 height 14
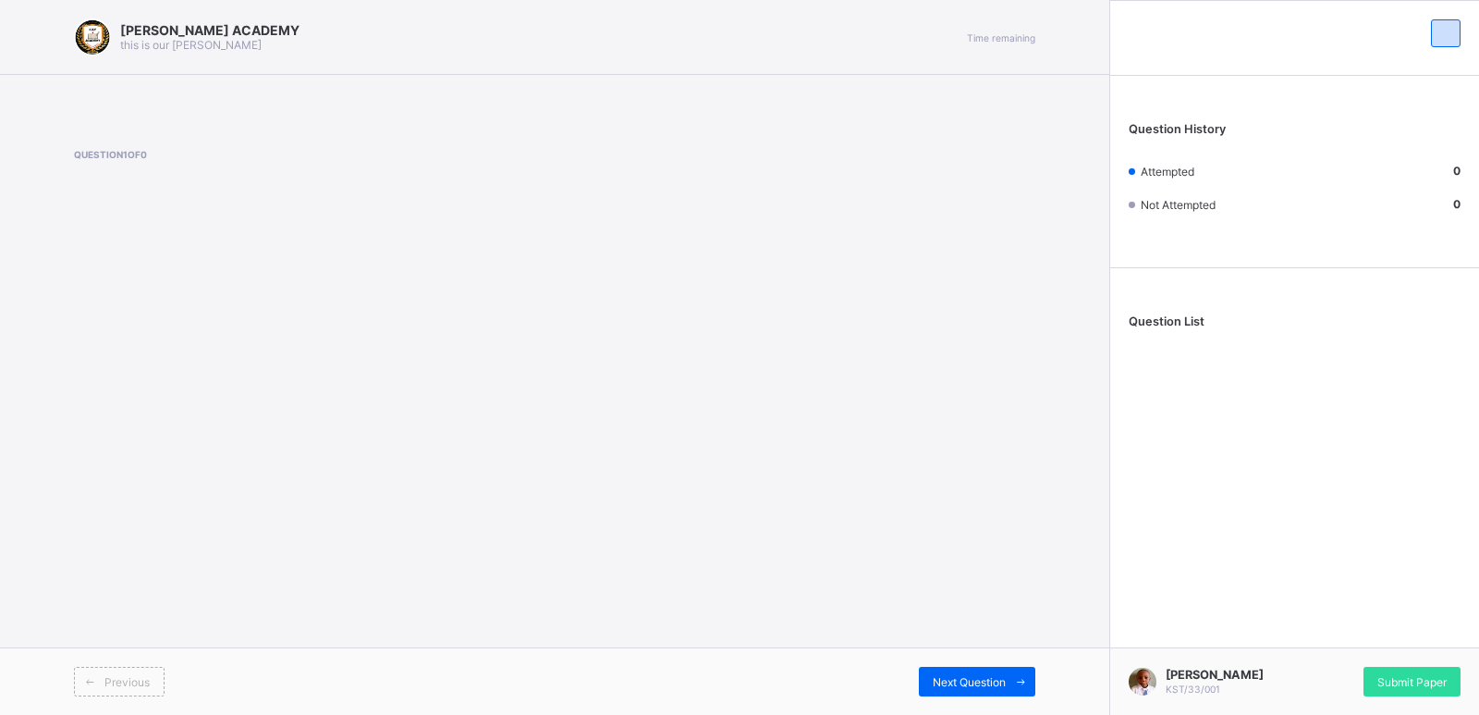
click at [347, 397] on div "[PERSON_NAME] ACADEMY this is our [PERSON_NAME] Time remaining Question 1 of 0 …" at bounding box center [554, 357] width 1109 height 715
click at [644, 518] on div "[PERSON_NAME] ACADEMY this is our [PERSON_NAME] Time remaining Question 1 of 0 …" at bounding box center [554, 357] width 1109 height 715
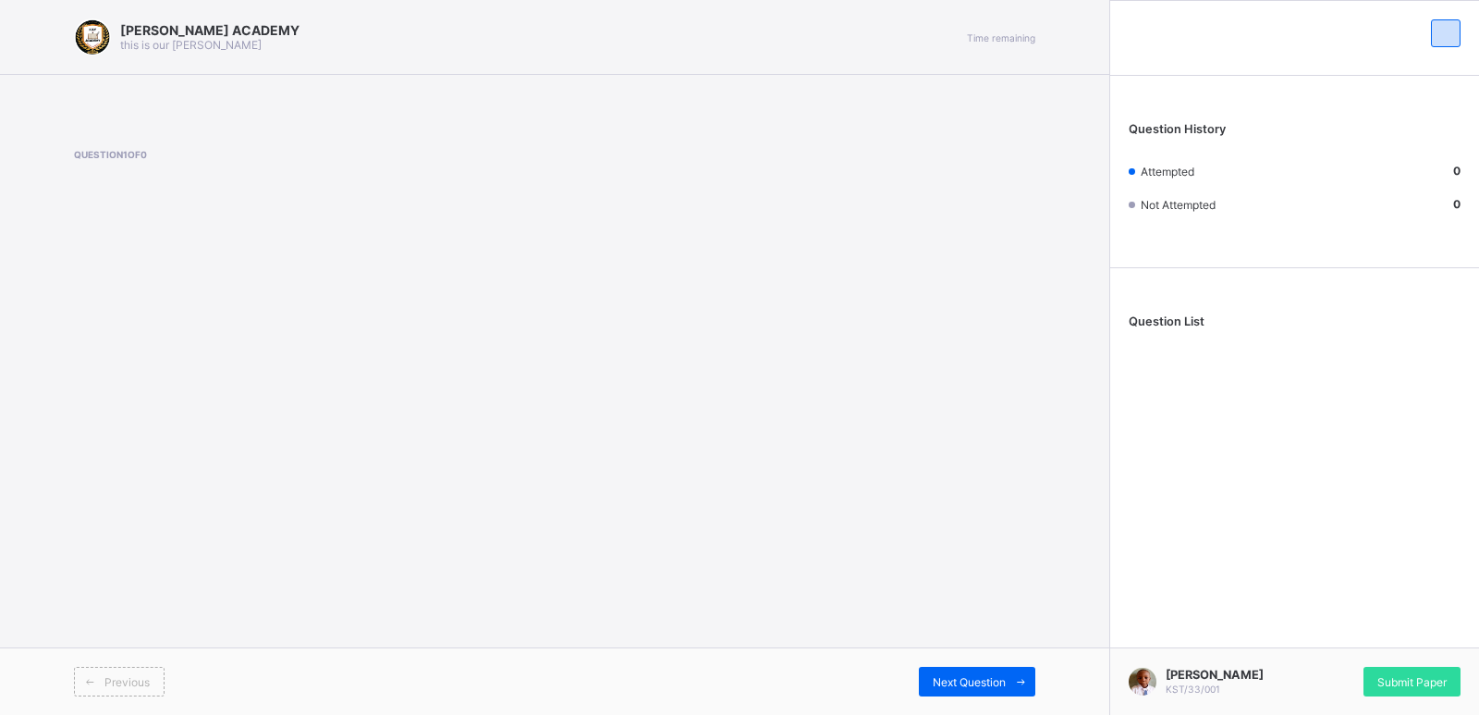
click at [644, 518] on div "[PERSON_NAME] ACADEMY this is our [PERSON_NAME] Time remaining Question 1 of 0 …" at bounding box center [554, 357] width 1109 height 715
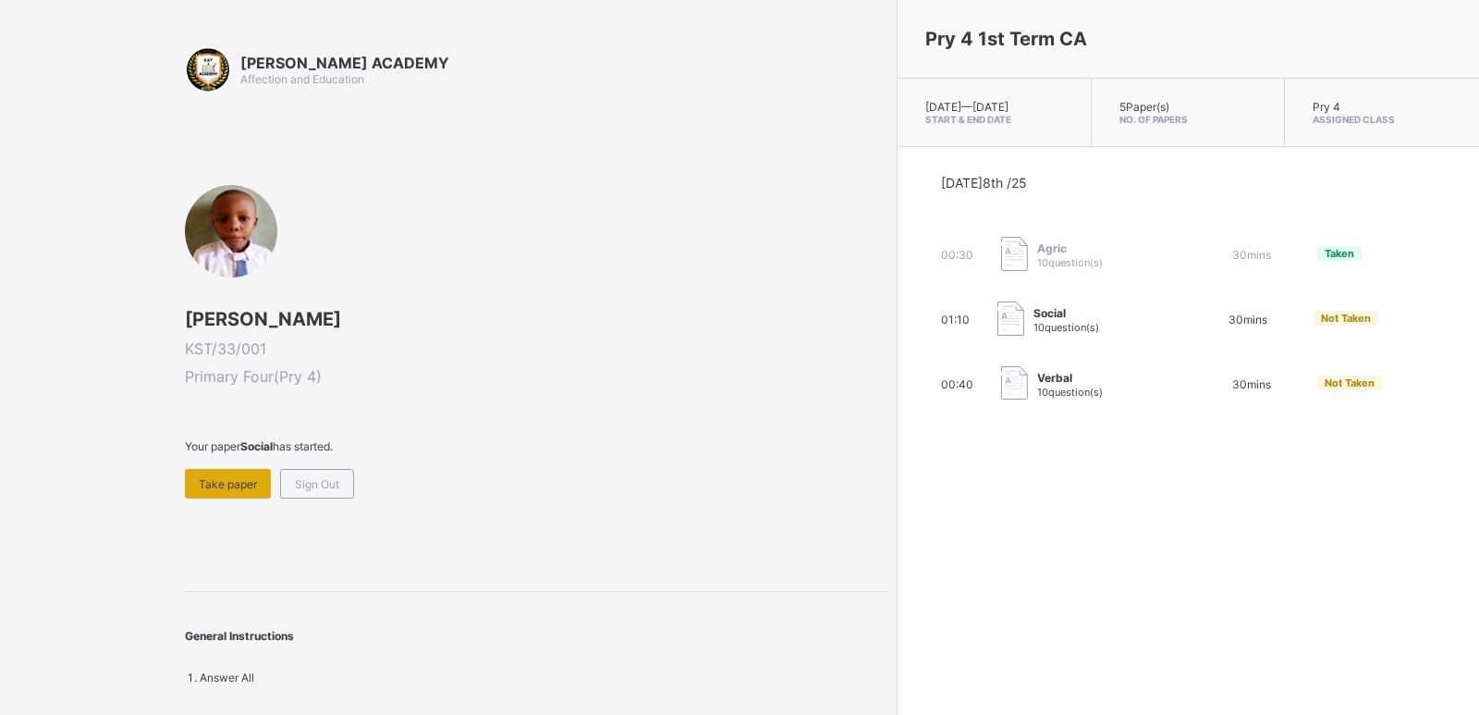
click at [216, 477] on span "Take paper" at bounding box center [228, 484] width 58 height 14
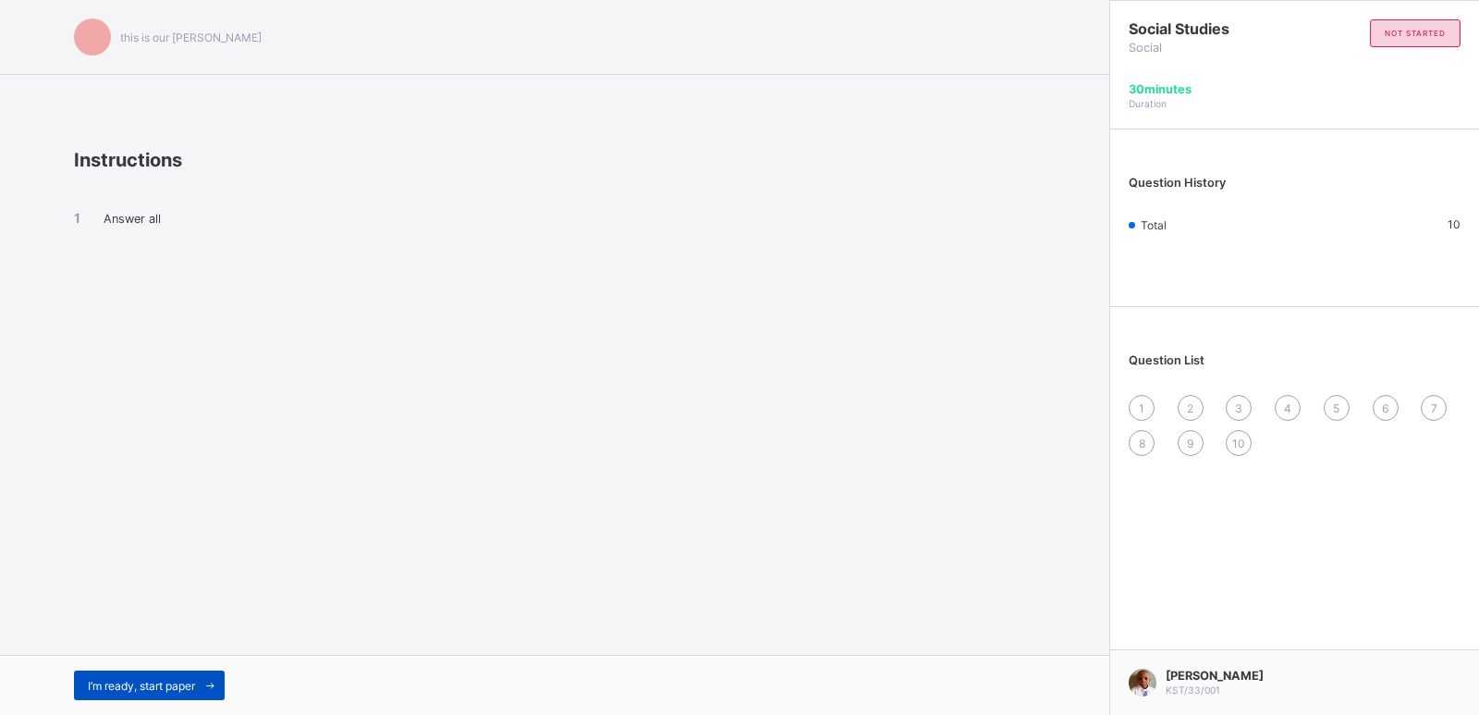
click at [162, 692] on div "I’m ready, start paper" at bounding box center [149, 685] width 151 height 30
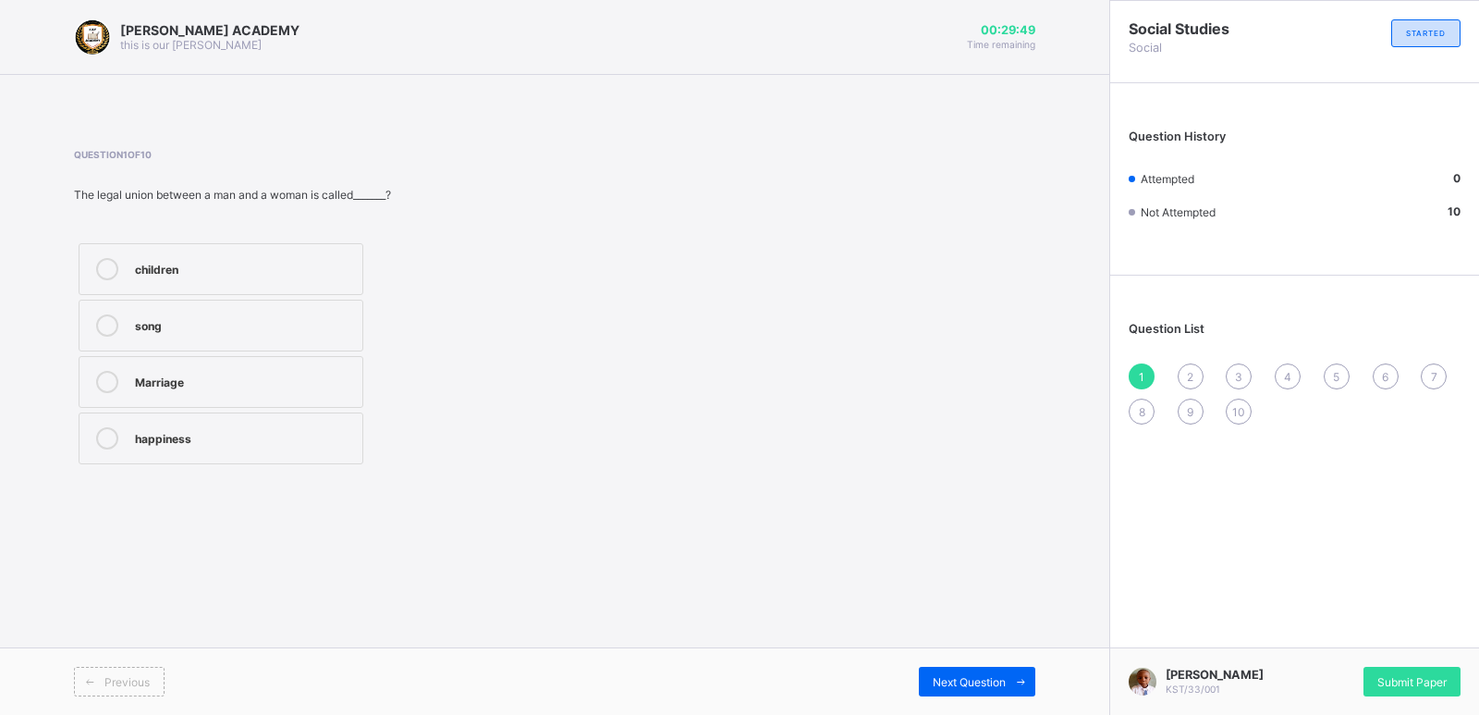
click at [230, 371] on div "Marriage" at bounding box center [244, 380] width 218 height 18
click at [1193, 370] on span "2" at bounding box center [1190, 377] width 6 height 14
click at [184, 316] on div "mother" at bounding box center [244, 323] width 218 height 18
click at [1234, 357] on div "Question List 1 2 3 4 5 6 7 8 9 10" at bounding box center [1294, 364] width 369 height 158
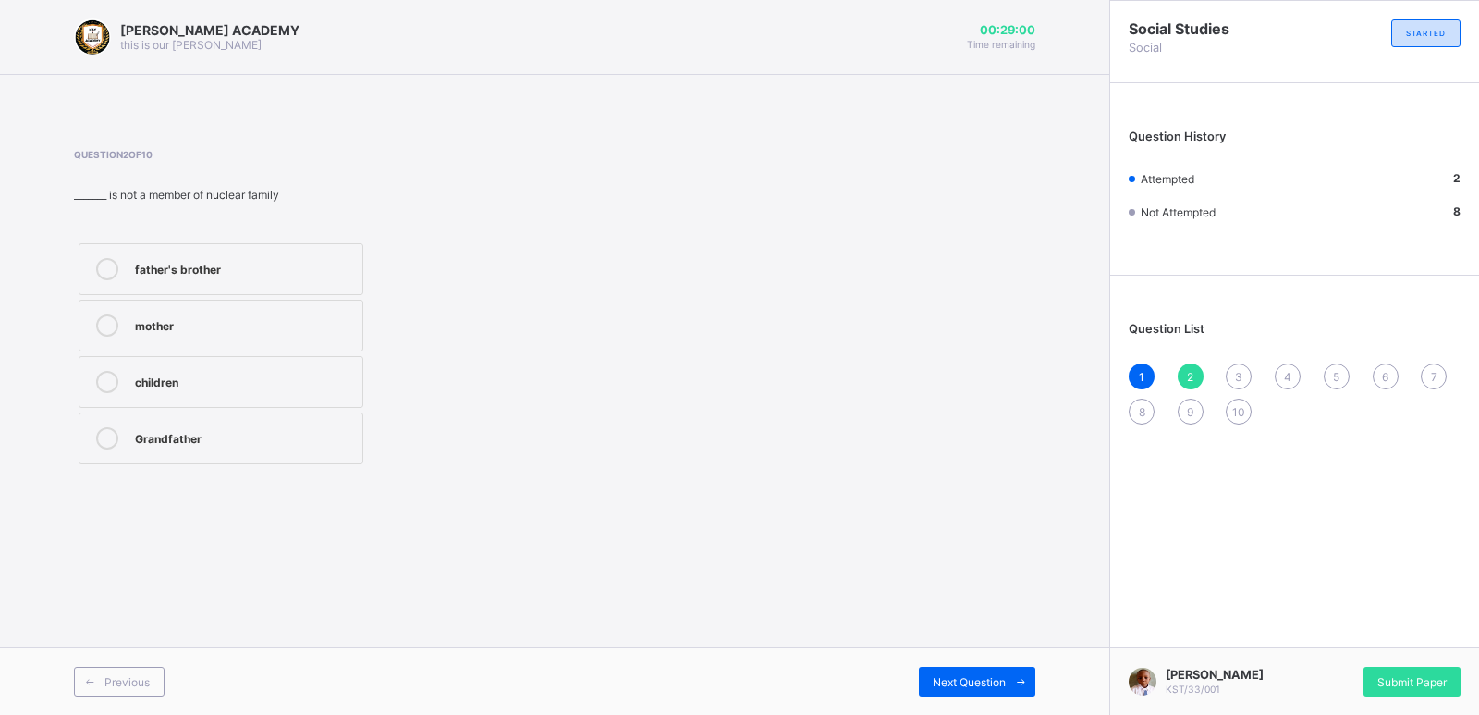
click at [1239, 370] on span "3" at bounding box center [1238, 377] width 7 height 14
click at [289, 312] on label "Mother's brother" at bounding box center [221, 326] width 285 height 52
click at [1288, 370] on span "4" at bounding box center [1287, 377] width 7 height 14
click at [884, 388] on div "[PERSON_NAME] ACADEMY this is our [PERSON_NAME] 00:28:32 Time remaining Questio…" at bounding box center [554, 357] width 1109 height 715
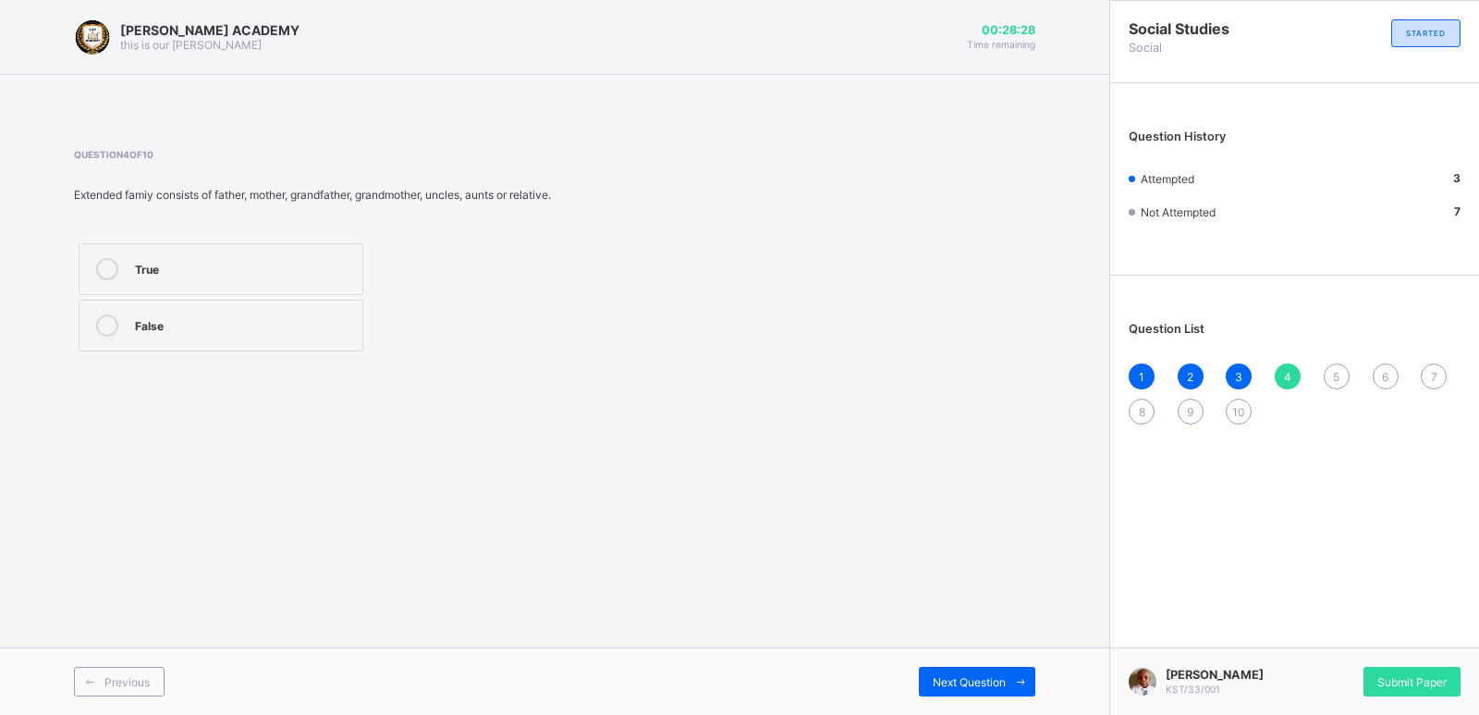
click at [320, 317] on div "False" at bounding box center [244, 323] width 218 height 18
click at [1338, 363] on div "5" at bounding box center [1337, 376] width 26 height 26
click at [265, 259] on div "Nuclear Family" at bounding box center [244, 267] width 218 height 18
click at [264, 258] on div "Nuclear Family" at bounding box center [244, 267] width 218 height 18
click at [1379, 356] on div "Question List 1 2 3 4 5 6 7 8 9 10" at bounding box center [1294, 364] width 369 height 158
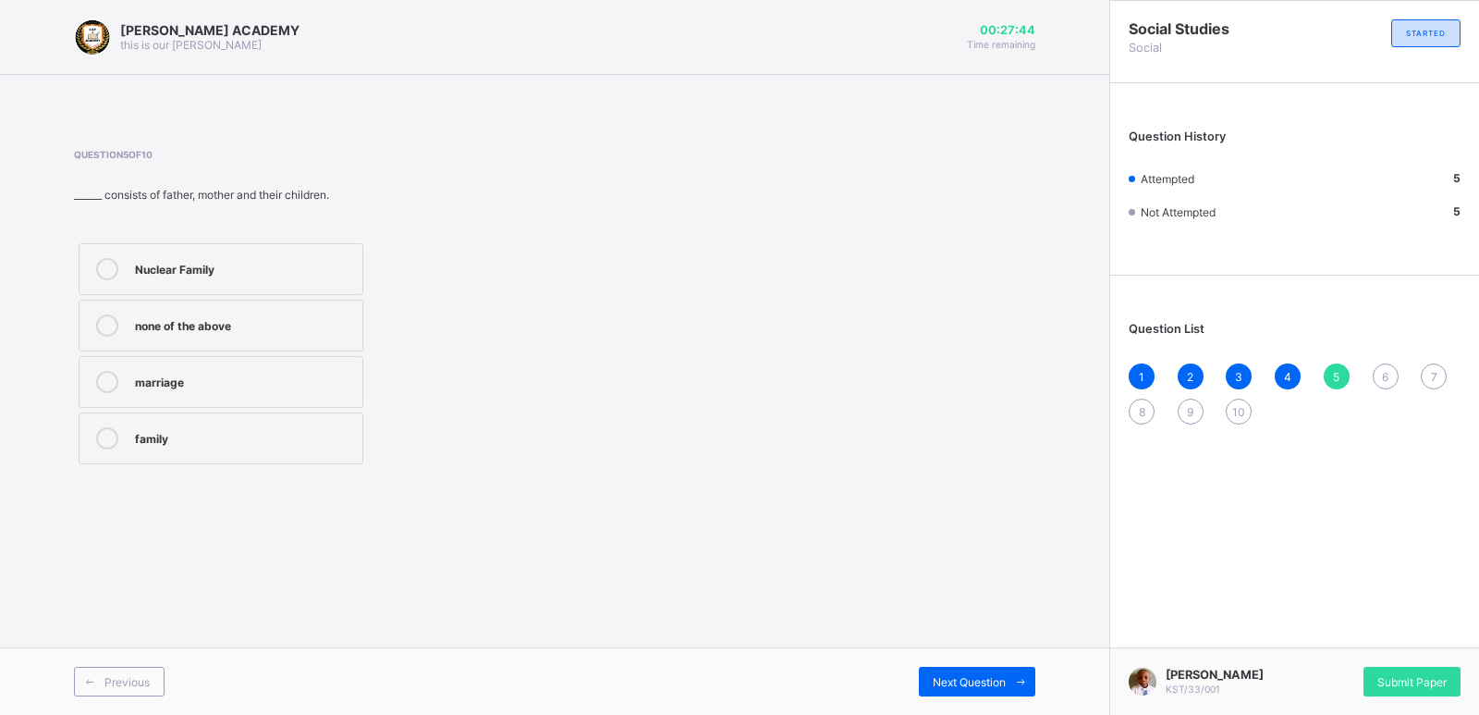
click at [1383, 361] on div "Question List 1 2 3 4 5 6 7 8 9 10" at bounding box center [1294, 364] width 369 height 158
click at [1383, 363] on div "6" at bounding box center [1386, 376] width 26 height 26
click at [132, 426] on label "2" at bounding box center [221, 438] width 285 height 52
click at [1427, 363] on div "7" at bounding box center [1434, 376] width 26 height 26
click at [235, 445] on div "Mother's sister" at bounding box center [244, 438] width 218 height 22
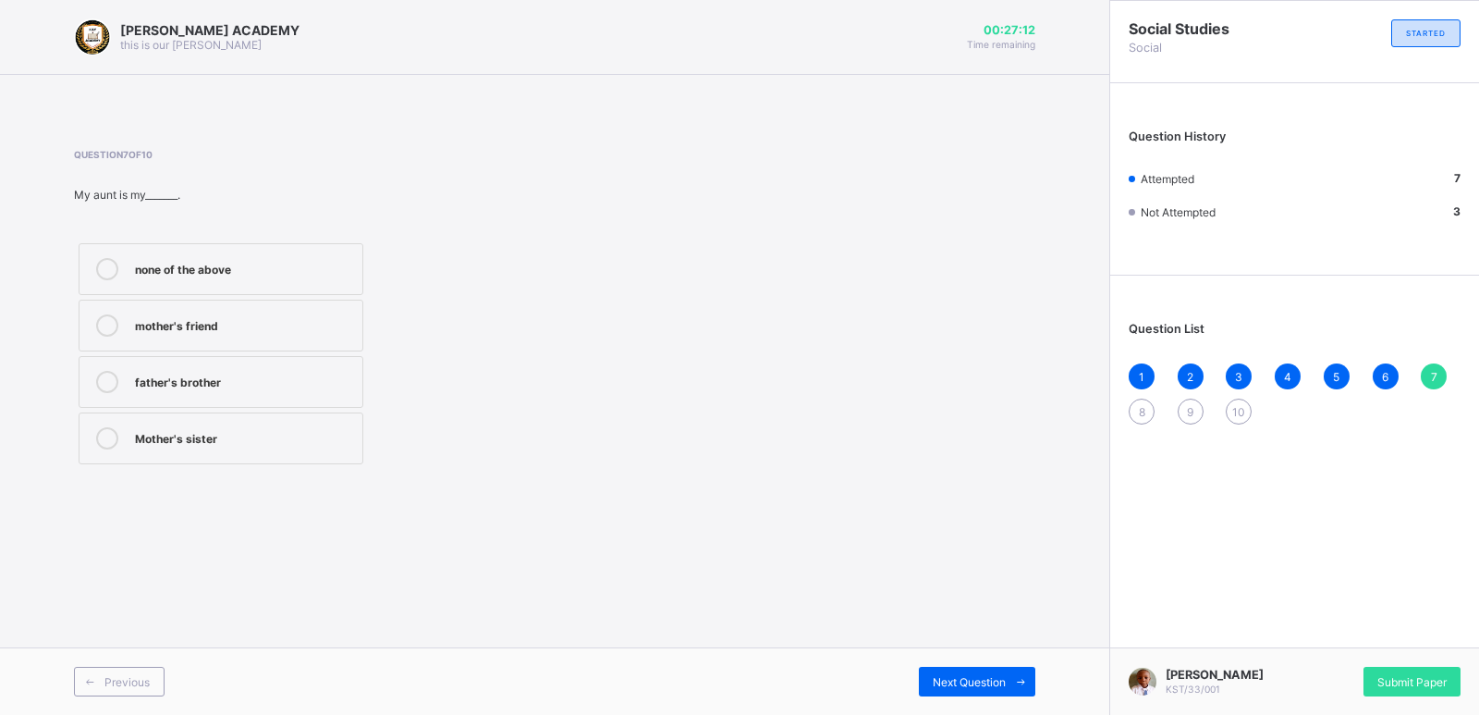
click at [1140, 405] on span "8" at bounding box center [1142, 412] width 6 height 14
click at [221, 266] on div "Parents's parent" at bounding box center [244, 267] width 218 height 18
click at [1185, 403] on div "9" at bounding box center [1191, 411] width 26 height 26
click at [298, 306] on label "True" at bounding box center [221, 326] width 285 height 52
click at [1237, 398] on div "10" at bounding box center [1239, 411] width 26 height 26
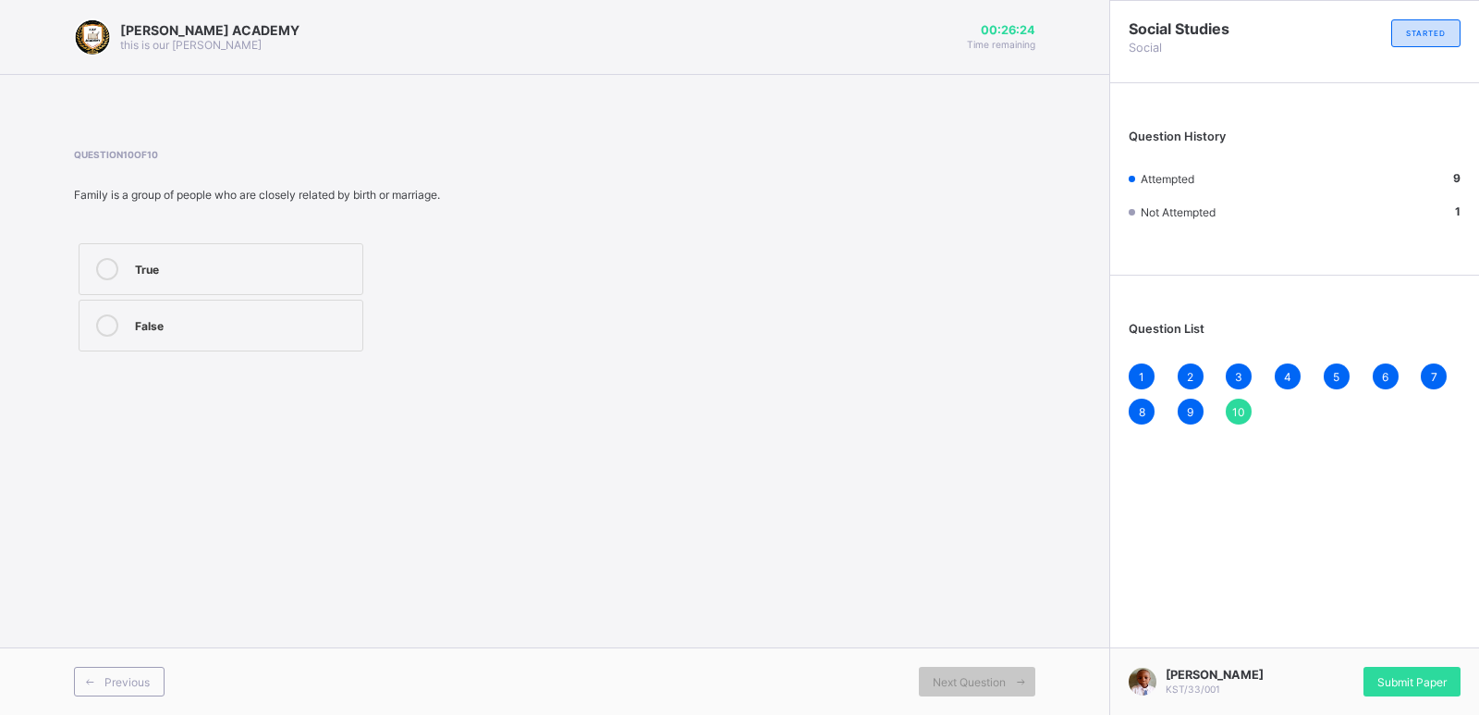
click at [320, 258] on div "True" at bounding box center [244, 267] width 218 height 18
click at [1240, 406] on span "10" at bounding box center [1238, 412] width 13 height 14
click at [1234, 399] on div "10" at bounding box center [1239, 411] width 26 height 26
click at [1236, 398] on div "10" at bounding box center [1239, 411] width 26 height 26
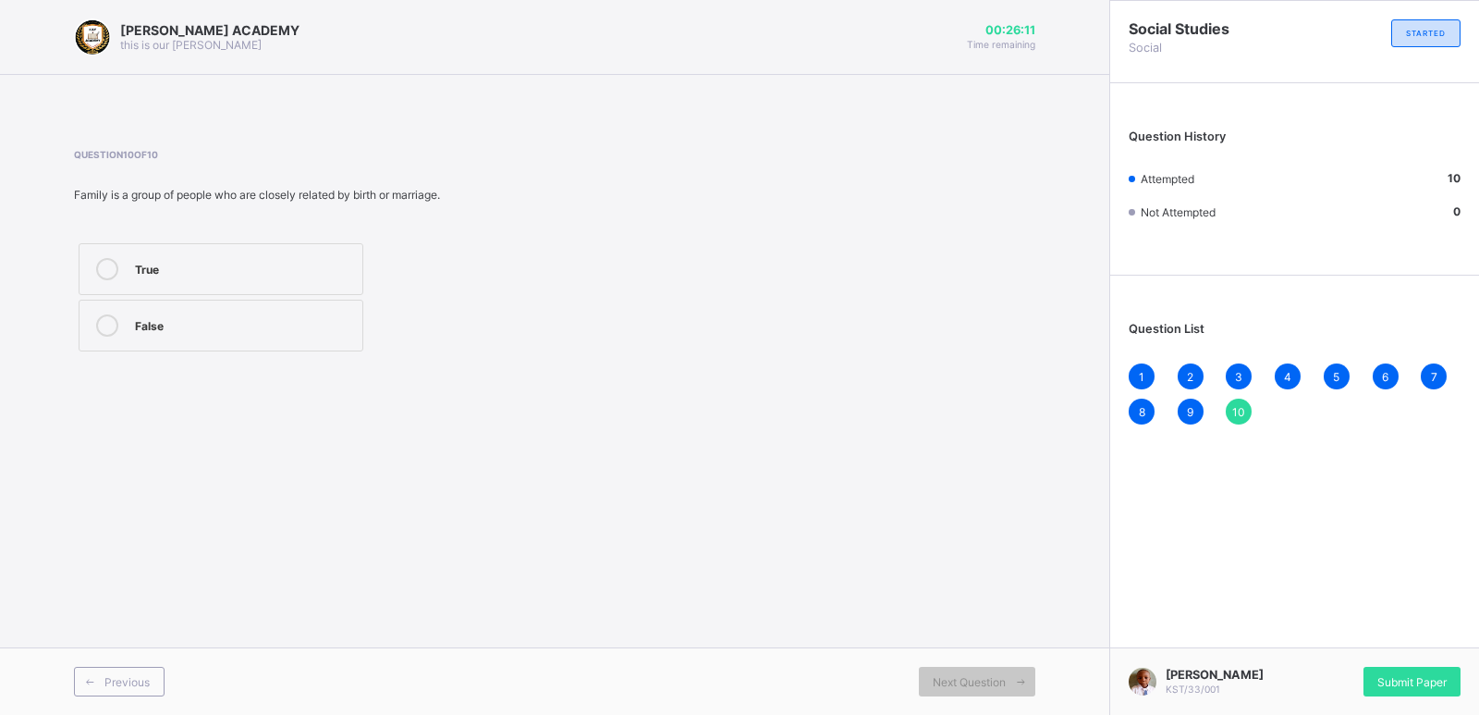
click at [1236, 398] on div "10" at bounding box center [1239, 411] width 26 height 26
click at [1237, 405] on span "10" at bounding box center [1238, 412] width 13 height 14
click at [1234, 405] on span "10" at bounding box center [1238, 412] width 13 height 14
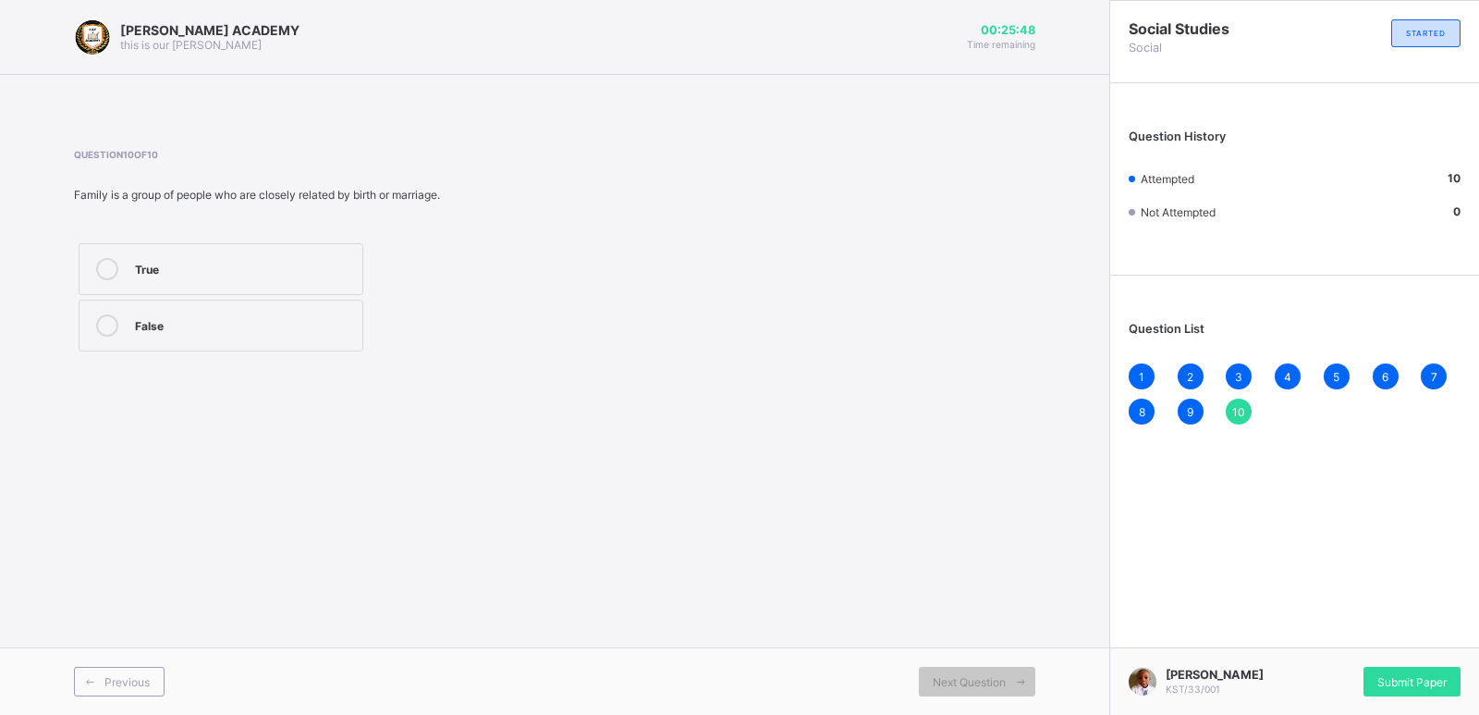
click at [1231, 403] on div "10" at bounding box center [1239, 411] width 26 height 26
click at [1235, 399] on div "10" at bounding box center [1239, 411] width 26 height 26
click at [1236, 399] on div "10" at bounding box center [1239, 411] width 26 height 26
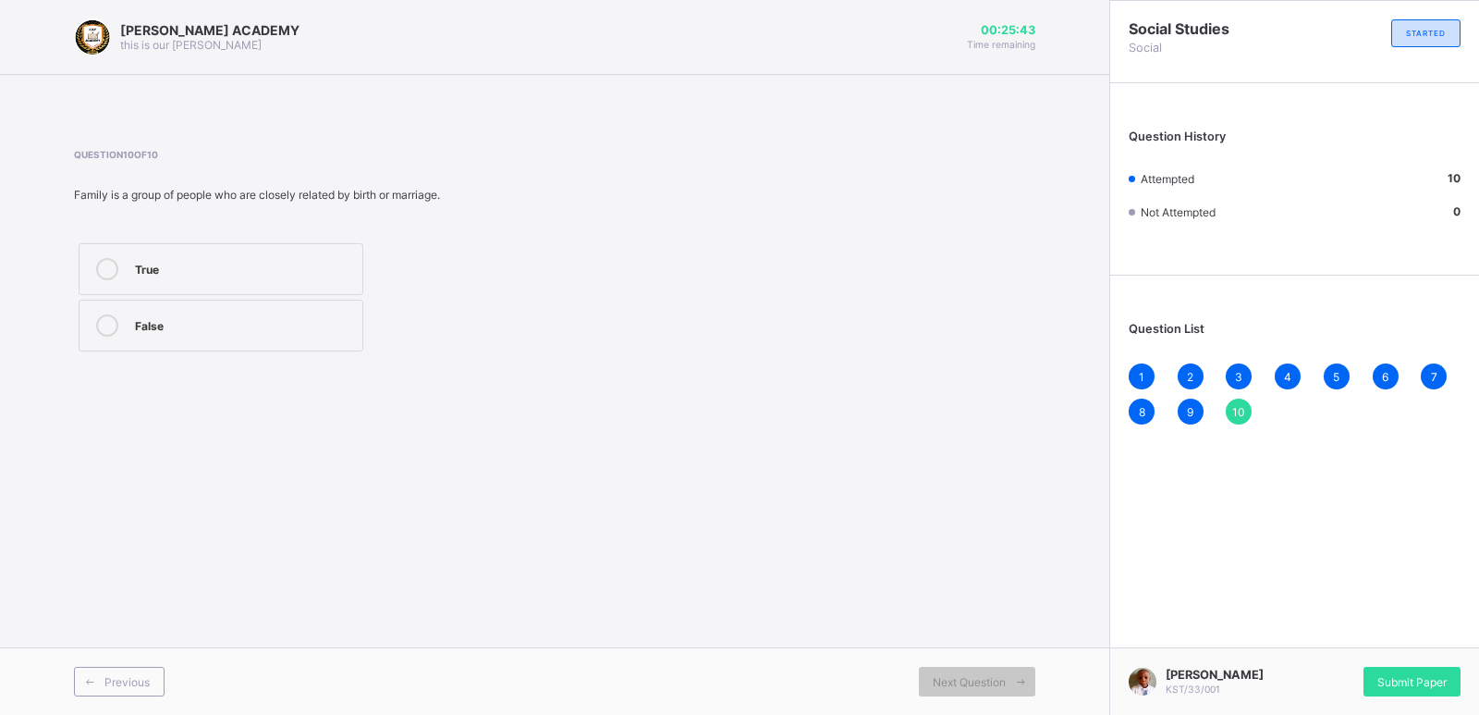
click at [1242, 405] on span "10" at bounding box center [1238, 412] width 13 height 14
click at [1240, 405] on span "10" at bounding box center [1238, 412] width 13 height 14
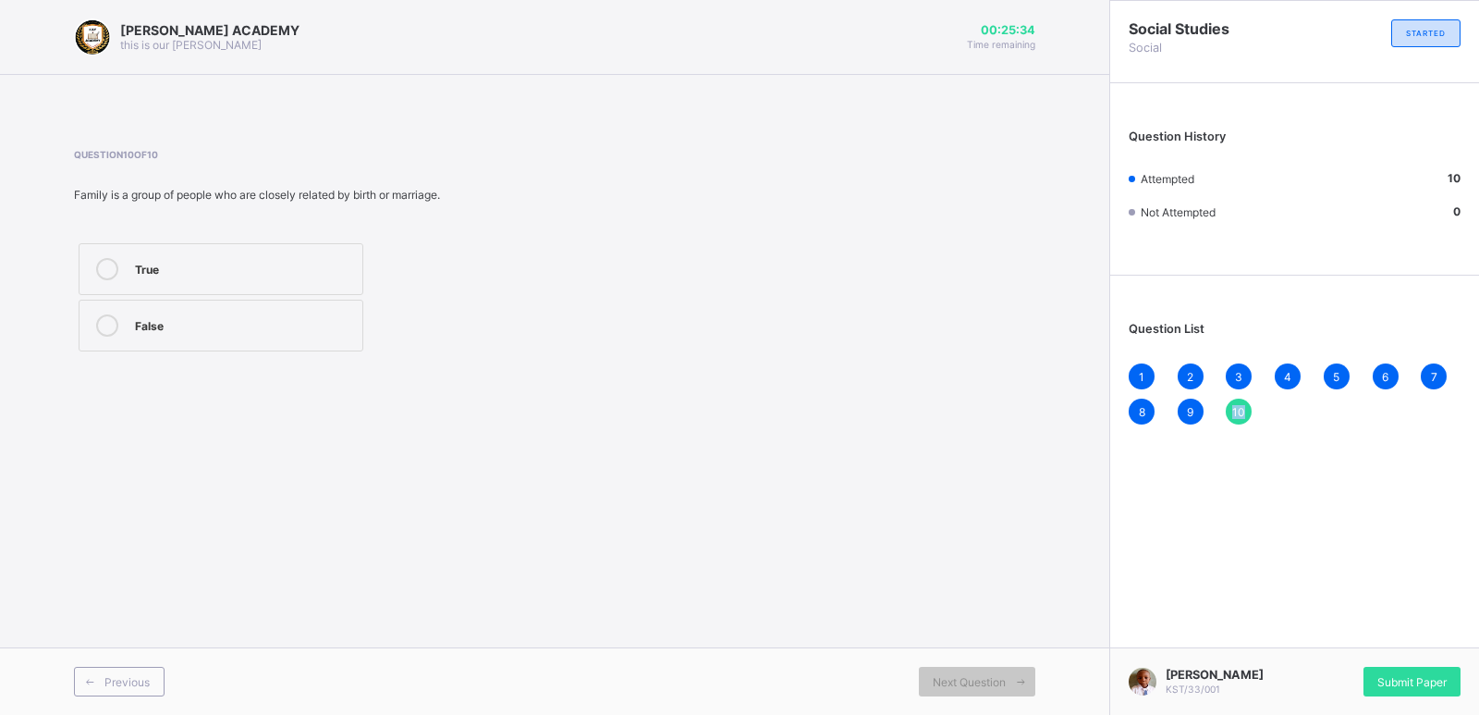
click at [1240, 405] on span "10" at bounding box center [1238, 412] width 13 height 14
click at [1438, 675] on span "Submit Paper" at bounding box center [1411, 682] width 69 height 14
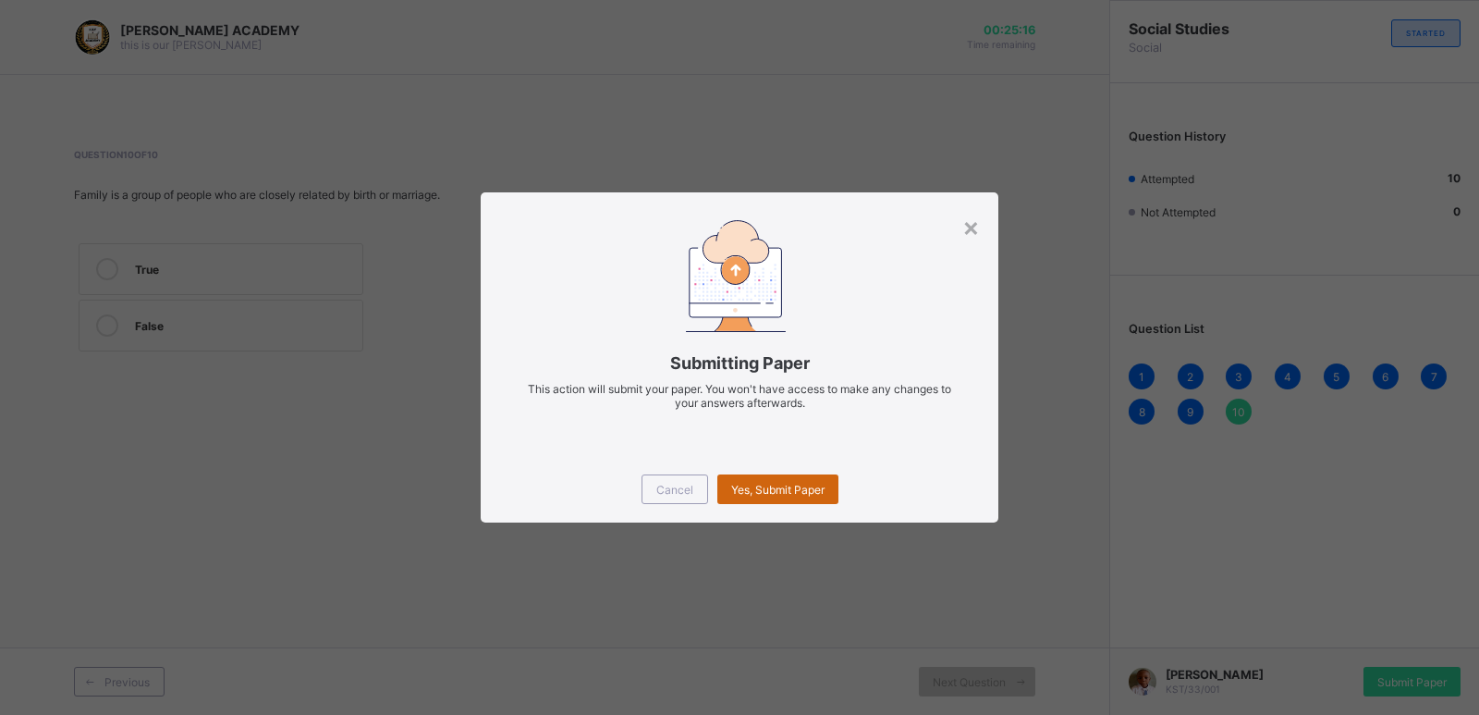
click at [788, 481] on div "Yes, Submit Paper" at bounding box center [777, 489] width 121 height 30
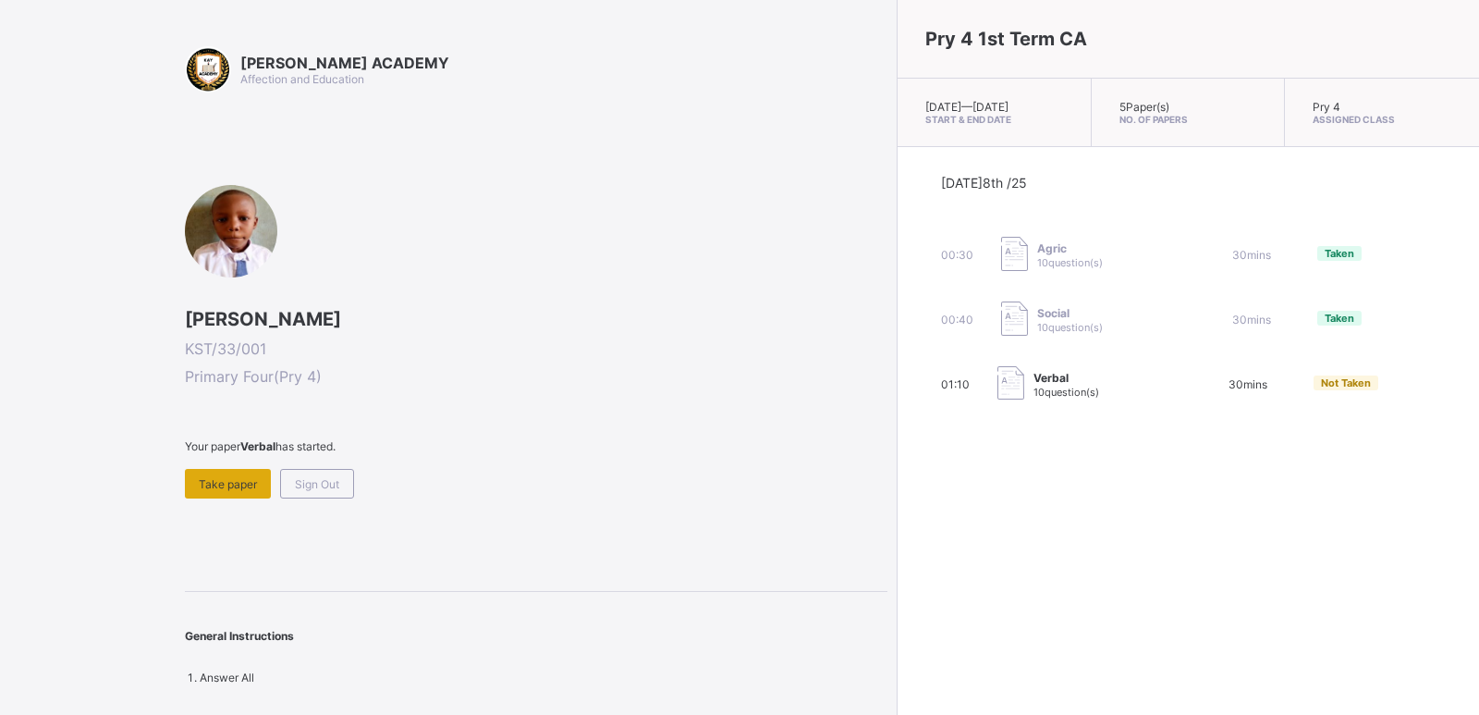
click at [236, 477] on span "Take paper" at bounding box center [228, 484] width 58 height 14
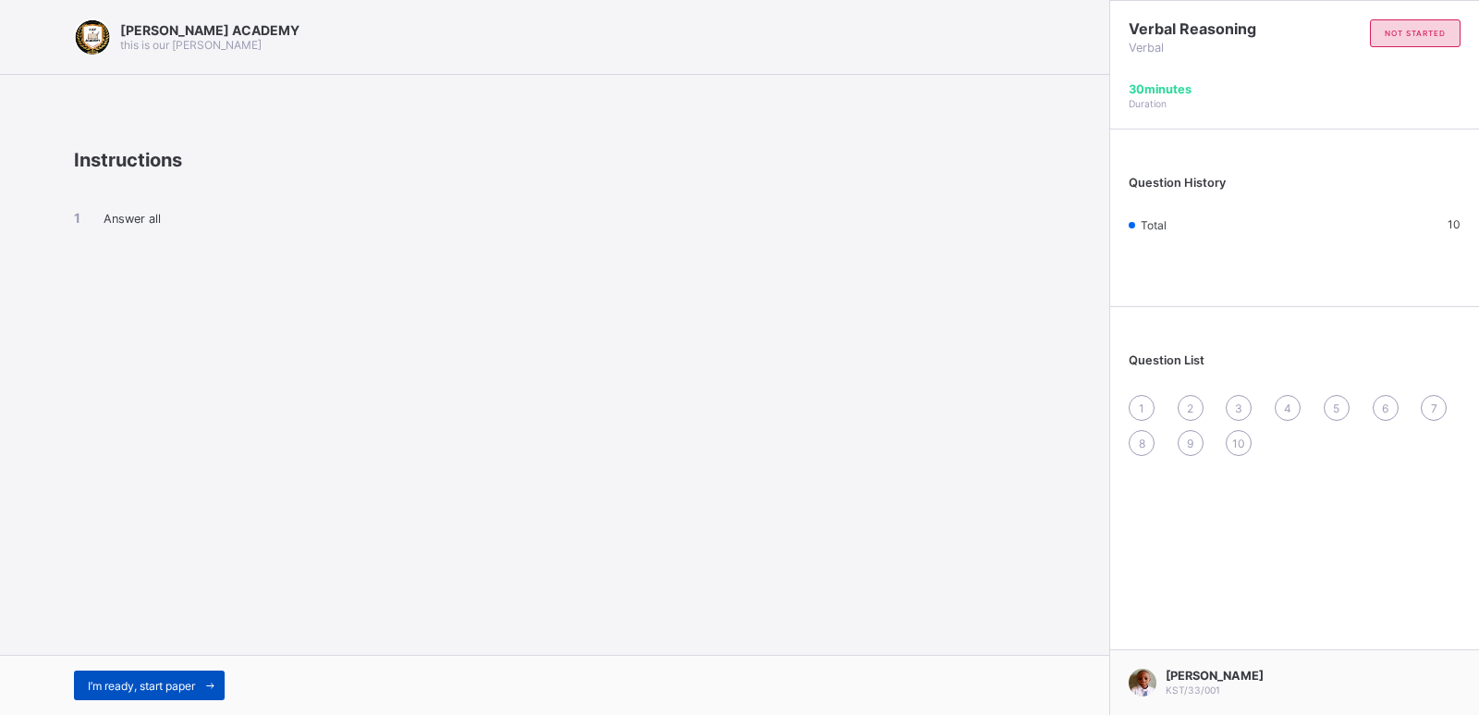
click at [143, 692] on div "I’m ready, start paper" at bounding box center [149, 685] width 151 height 30
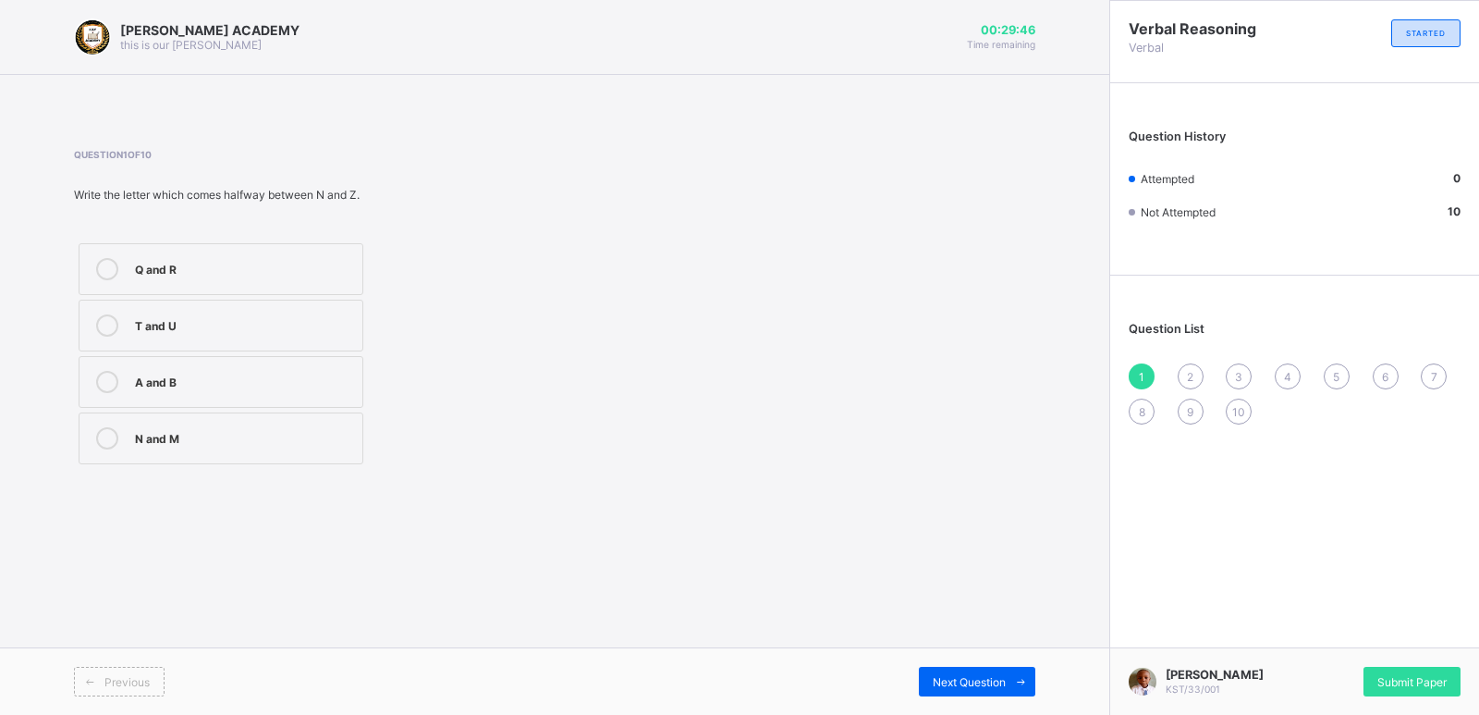
click at [290, 311] on label "T and U" at bounding box center [221, 326] width 285 height 52
click at [1186, 363] on div "2" at bounding box center [1191, 376] width 26 height 26
click at [168, 325] on div "N" at bounding box center [244, 323] width 218 height 18
click at [1236, 370] on span "3" at bounding box center [1238, 377] width 7 height 14
click at [317, 312] on label "M" at bounding box center [221, 326] width 285 height 52
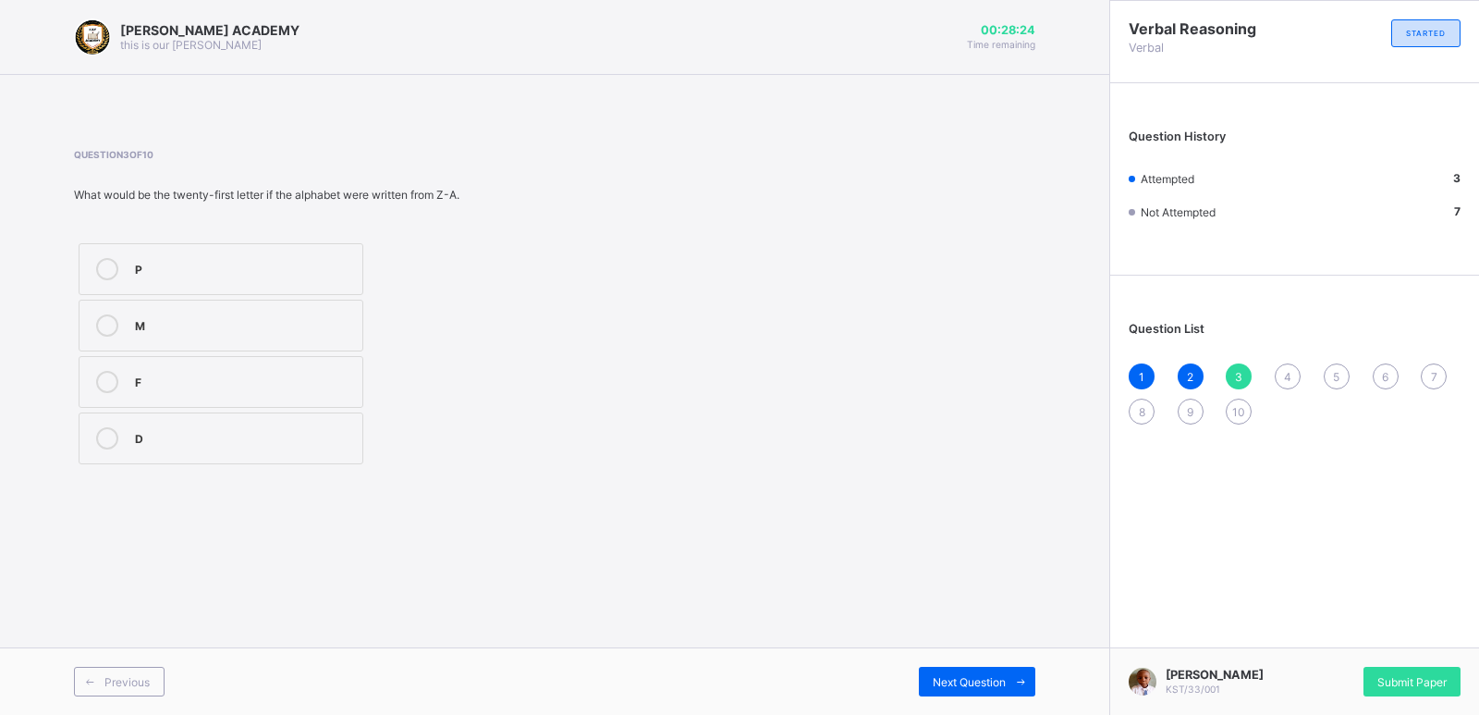
click at [1281, 366] on div "4" at bounding box center [1288, 376] width 26 height 26
click at [227, 356] on label "Z" at bounding box center [221, 382] width 285 height 52
click at [1330, 372] on div "5" at bounding box center [1337, 376] width 26 height 26
click at [108, 275] on icon at bounding box center [107, 269] width 22 height 22
click at [1385, 370] on span "6" at bounding box center [1385, 377] width 6 height 14
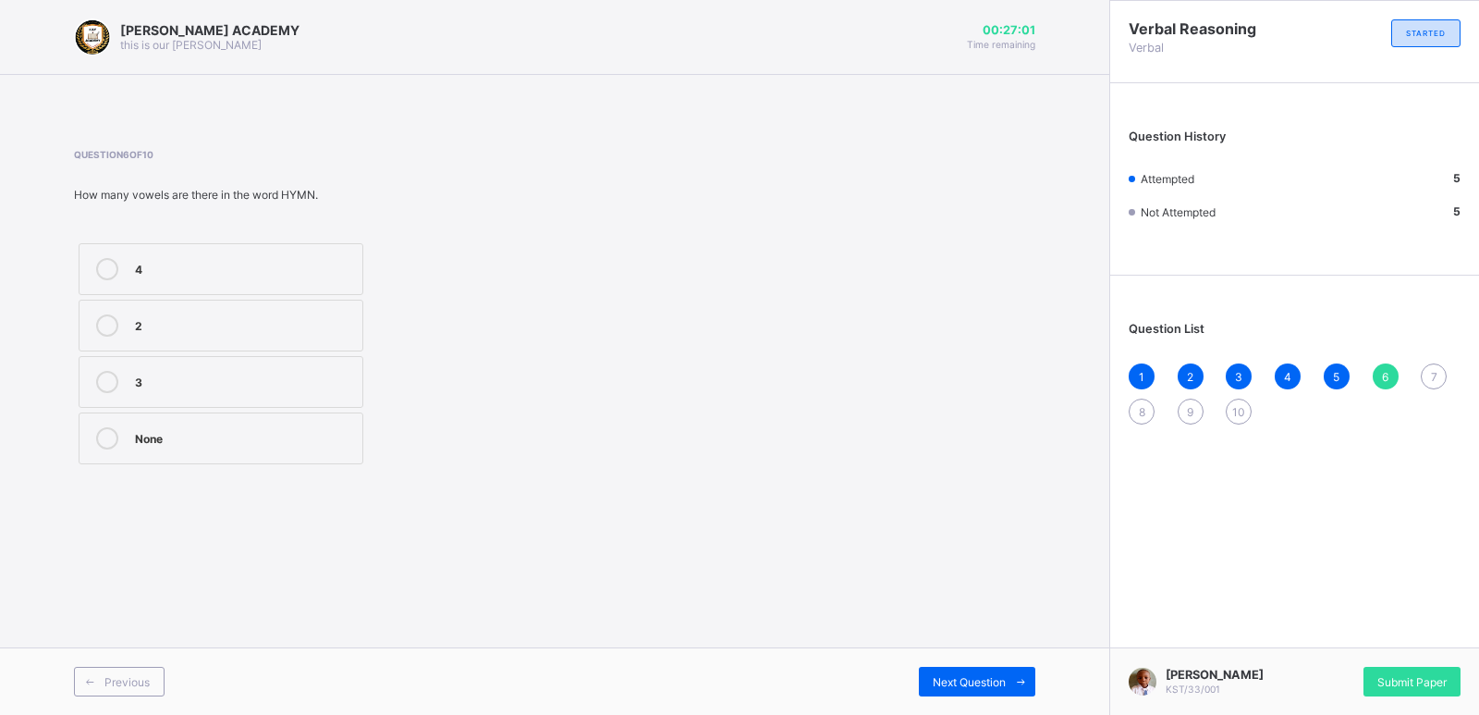
click at [160, 432] on div "None" at bounding box center [244, 436] width 218 height 18
click at [1434, 370] on span "7" at bounding box center [1434, 377] width 6 height 14
click at [265, 324] on div "B" at bounding box center [244, 323] width 218 height 18
click at [1144, 405] on span "8" at bounding box center [1142, 412] width 6 height 14
click at [260, 451] on label "21" at bounding box center [221, 438] width 285 height 52
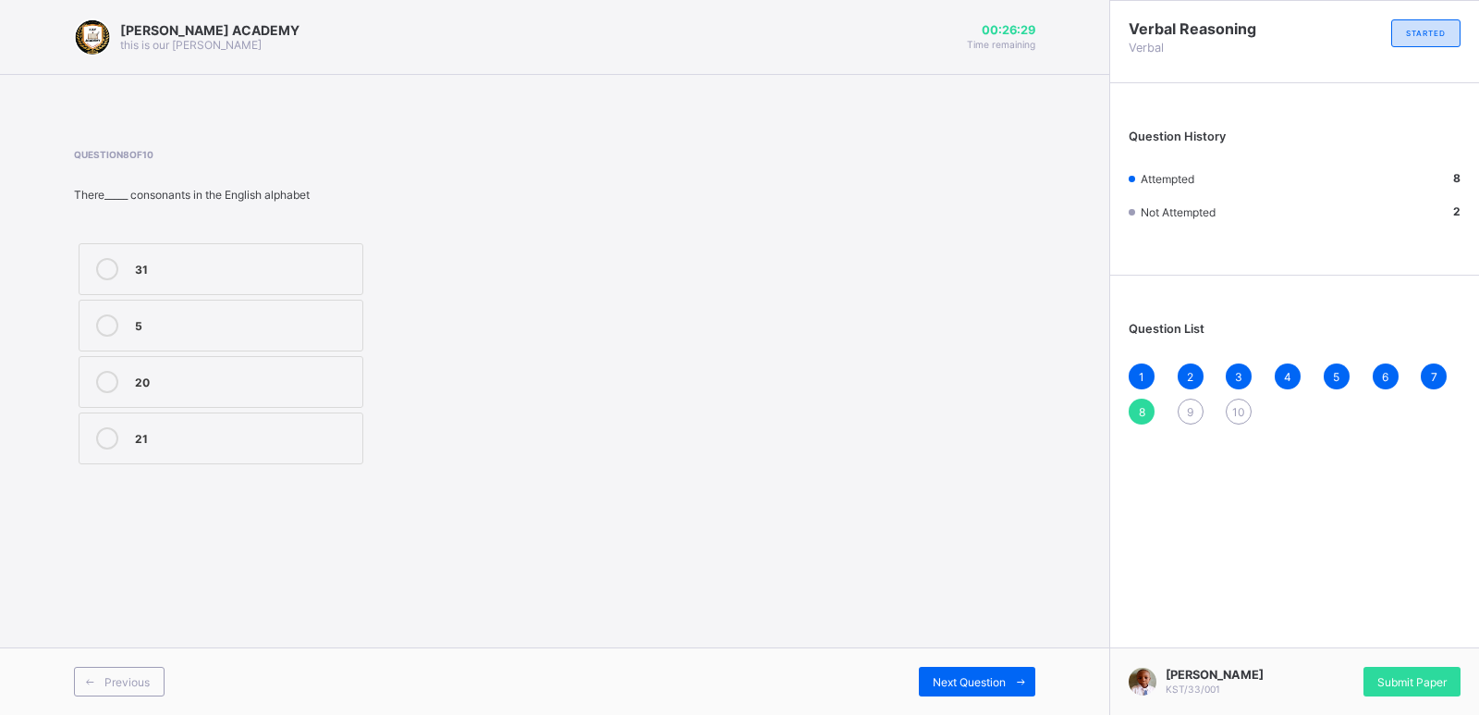
click at [1191, 398] on div "9" at bounding box center [1191, 411] width 26 height 26
click at [227, 364] on label "5" at bounding box center [221, 382] width 285 height 52
click at [1233, 399] on div "10" at bounding box center [1239, 411] width 26 height 26
click at [294, 436] on div "26" at bounding box center [244, 436] width 218 height 18
click at [1232, 405] on span "10" at bounding box center [1238, 412] width 13 height 14
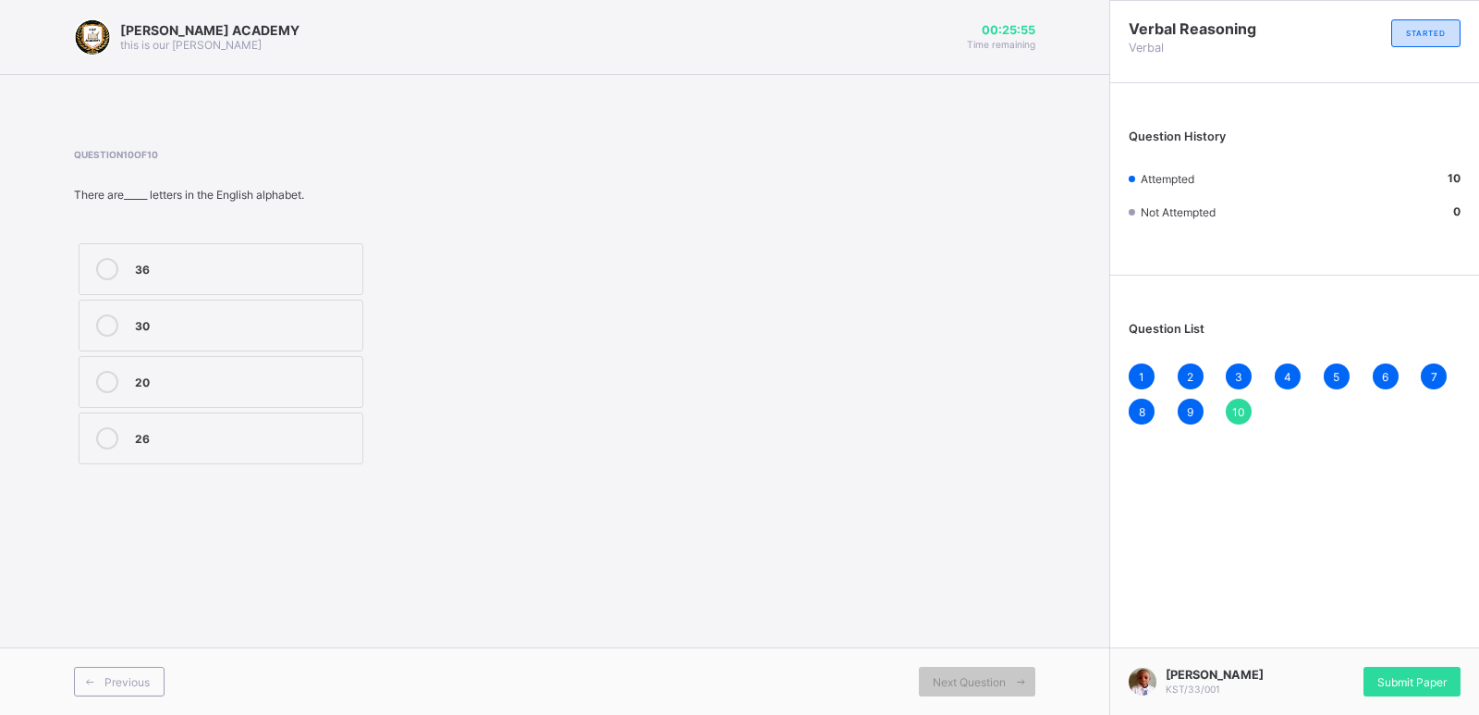
click at [1232, 405] on span "10" at bounding box center [1238, 412] width 13 height 14
click at [1240, 398] on div "10" at bounding box center [1239, 411] width 26 height 26
click at [1240, 410] on span "10" at bounding box center [1238, 412] width 13 height 14
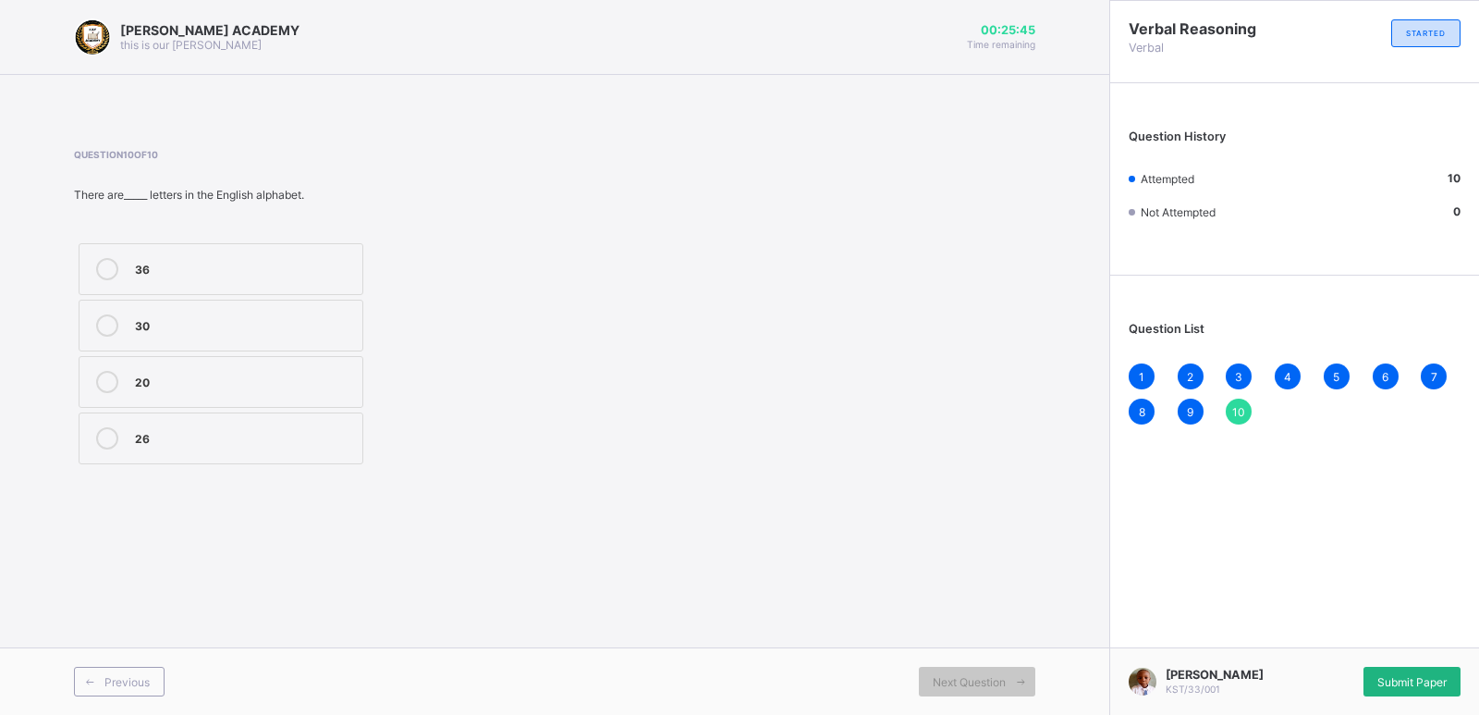
click at [1412, 684] on div "Submit Paper" at bounding box center [1412, 682] width 97 height 30
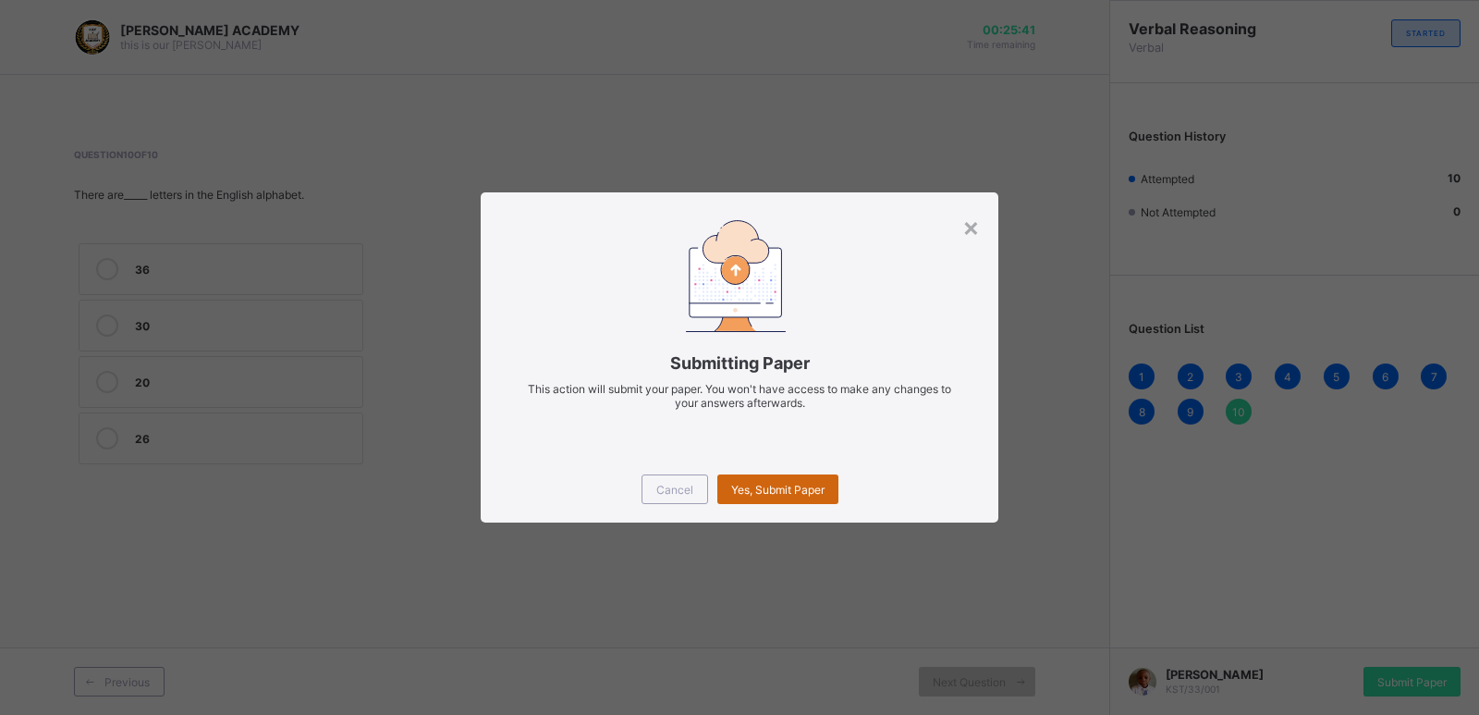
click at [783, 483] on span "Yes, Submit Paper" at bounding box center [777, 490] width 93 height 14
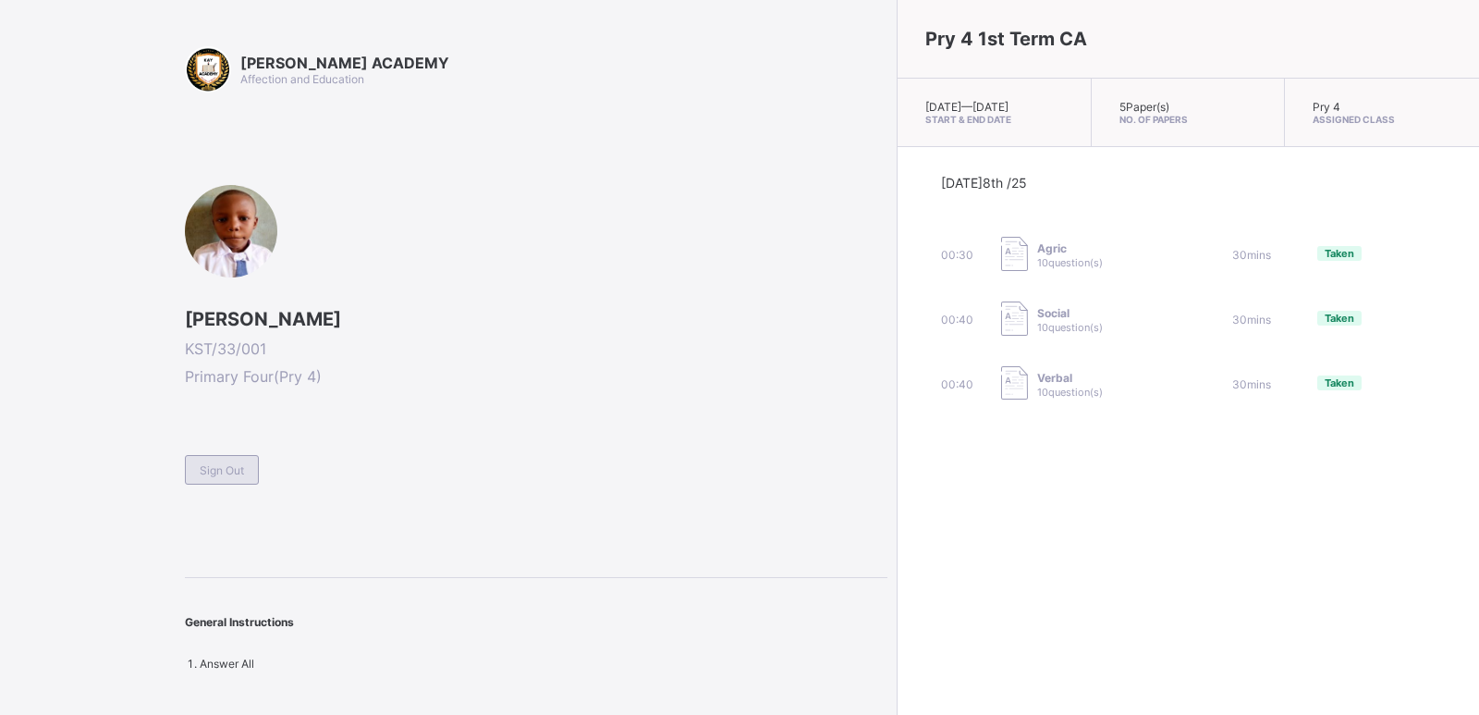
click at [207, 457] on div "Sign Out" at bounding box center [222, 470] width 74 height 30
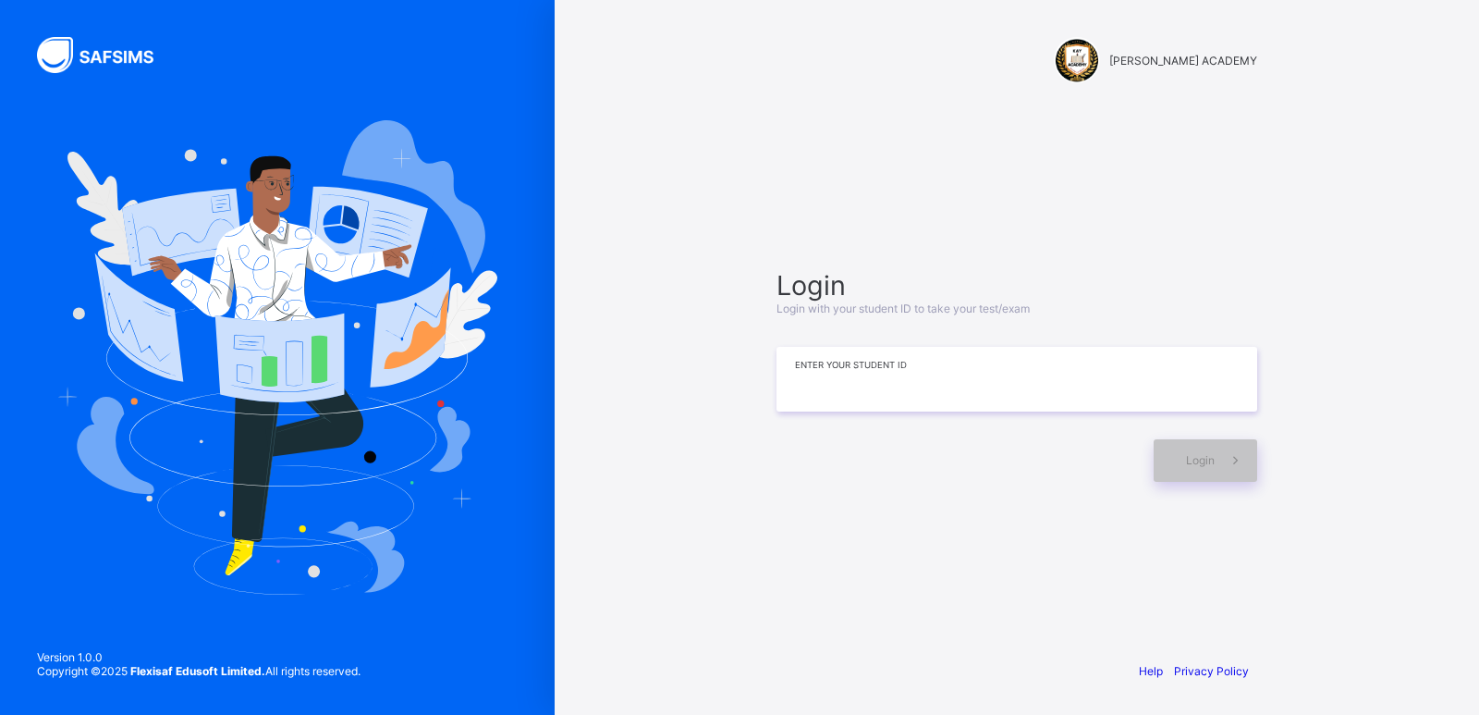
click at [870, 377] on input at bounding box center [1017, 379] width 481 height 65
type input "**********"
click at [1218, 455] on span at bounding box center [1236, 460] width 43 height 43
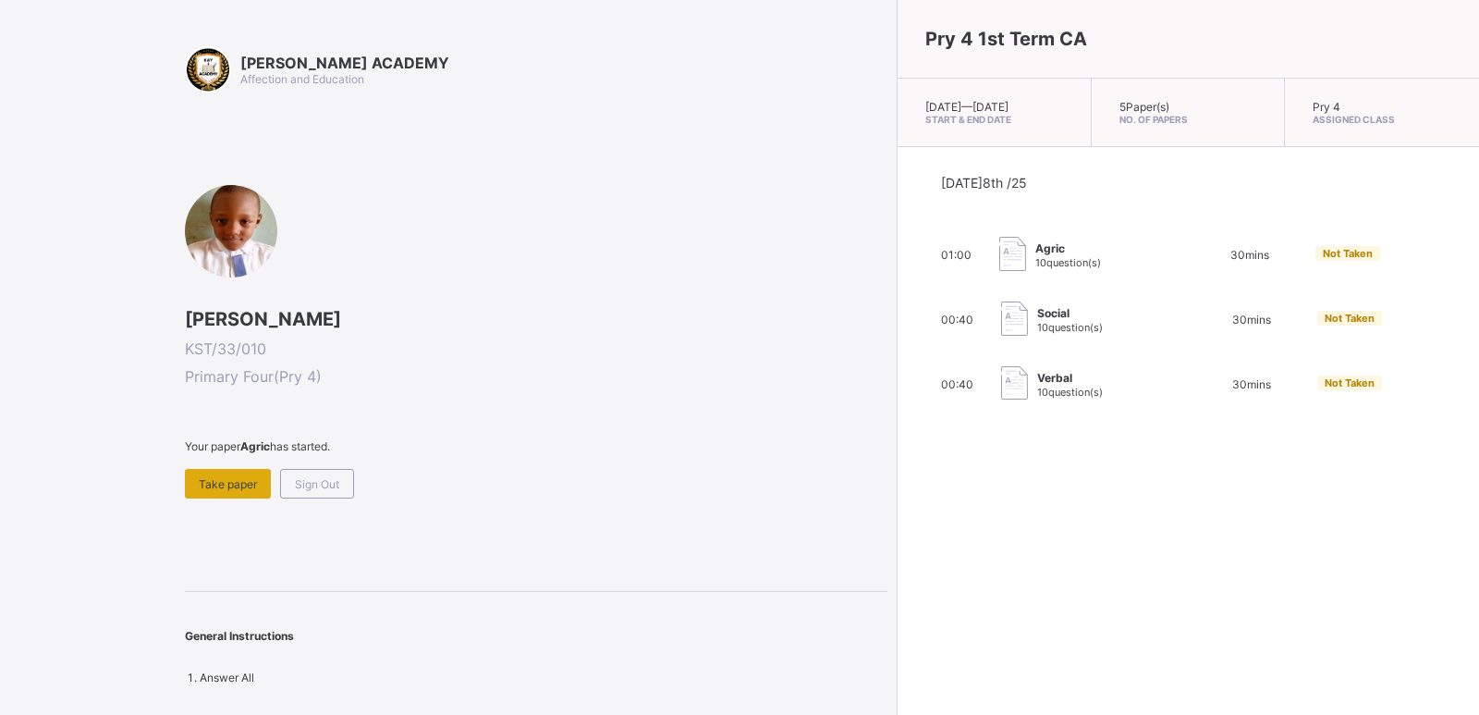
click at [214, 469] on div "Take paper" at bounding box center [228, 484] width 86 height 30
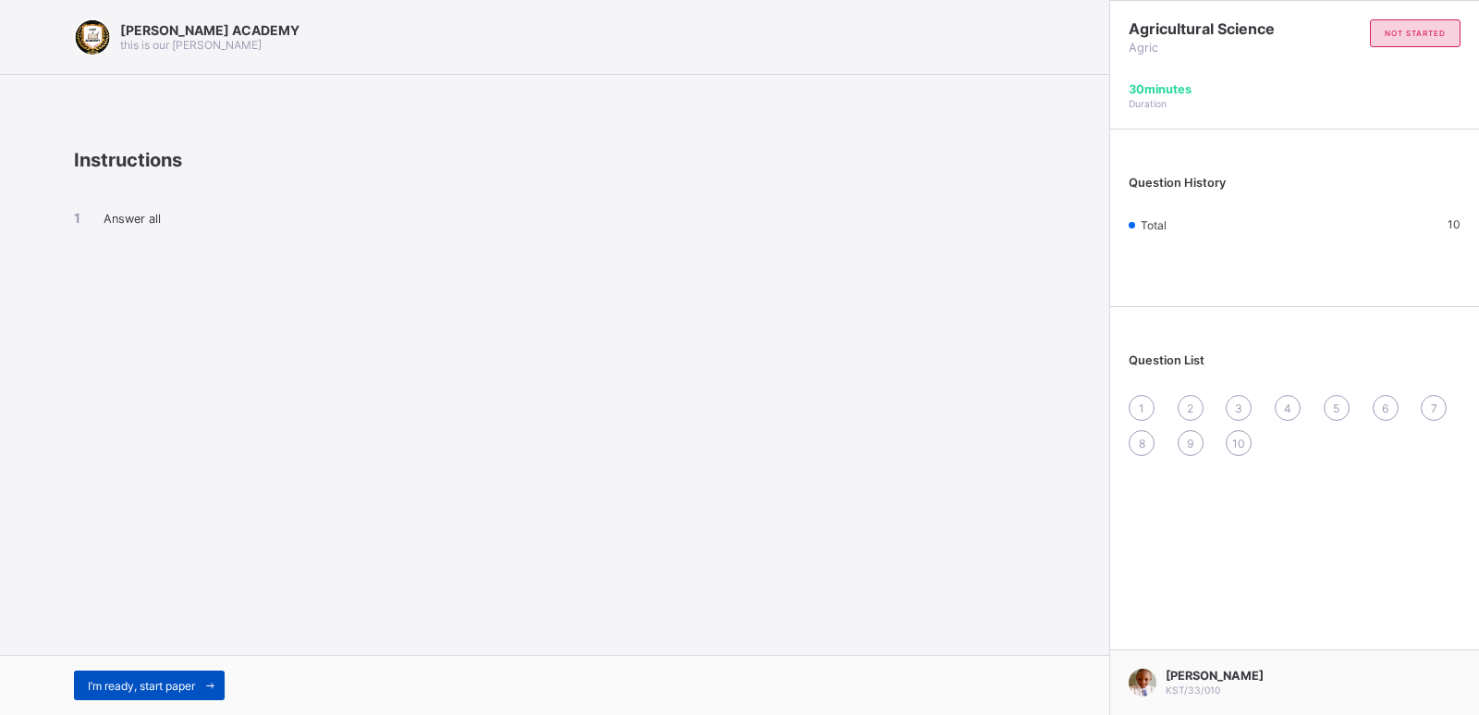
click at [96, 683] on span "I’m ready, start paper" at bounding box center [141, 686] width 107 height 14
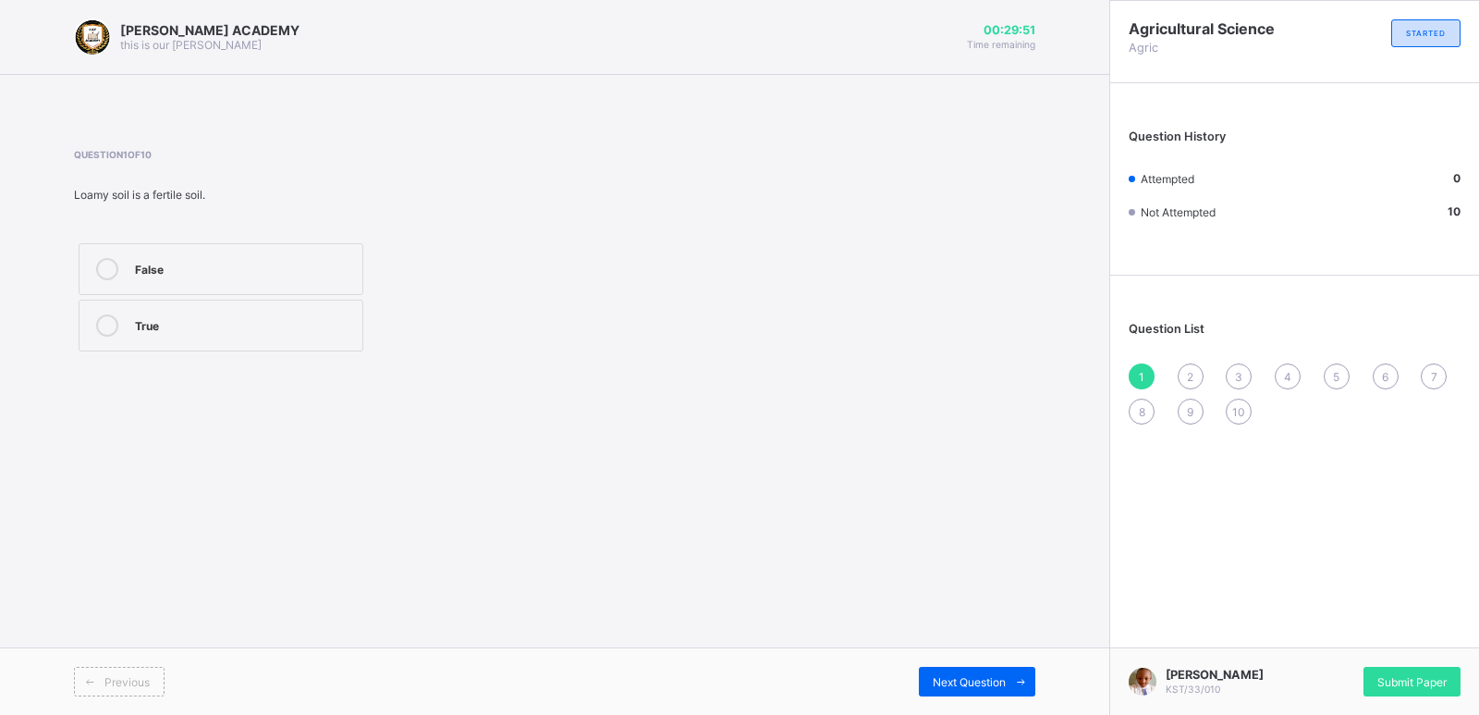
click at [280, 309] on label "True" at bounding box center [221, 326] width 285 height 52
click at [1022, 678] on icon at bounding box center [1021, 682] width 14 height 12
click at [212, 401] on label "clay" at bounding box center [221, 382] width 285 height 52
click at [969, 667] on div "Next Question" at bounding box center [977, 682] width 116 height 30
click at [808, 454] on div "[PERSON_NAME] ACADEMY this is our [PERSON_NAME] 00:29:17 Time remaining Questio…" at bounding box center [554, 357] width 1109 height 715
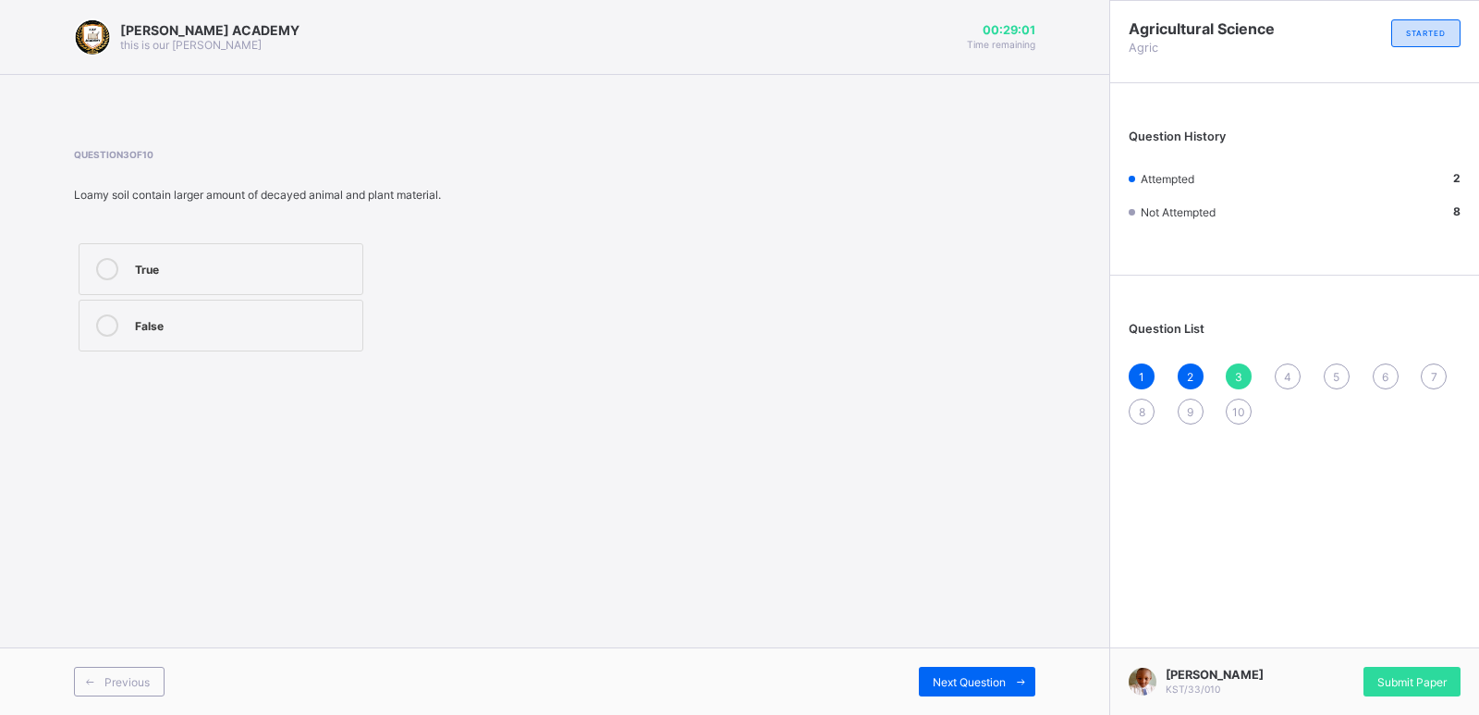
click at [324, 251] on label "True" at bounding box center [221, 269] width 285 height 52
click at [998, 669] on div "Next Question" at bounding box center [977, 682] width 116 height 30
click at [319, 316] on div "True" at bounding box center [244, 323] width 218 height 18
click at [981, 675] on span "Next Question" at bounding box center [969, 682] width 73 height 14
click at [247, 324] on div "false" at bounding box center [244, 323] width 218 height 18
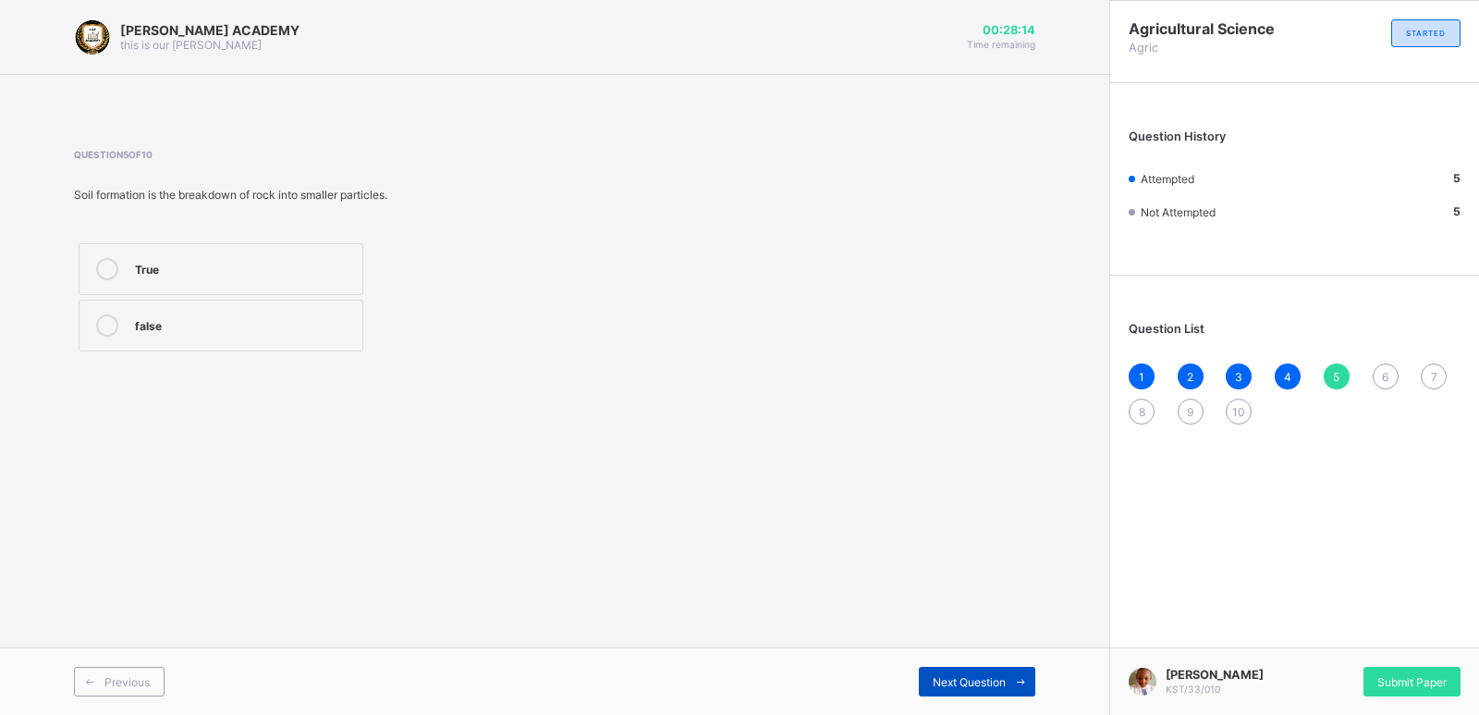
click at [996, 681] on span "Next Question" at bounding box center [969, 682] width 73 height 14
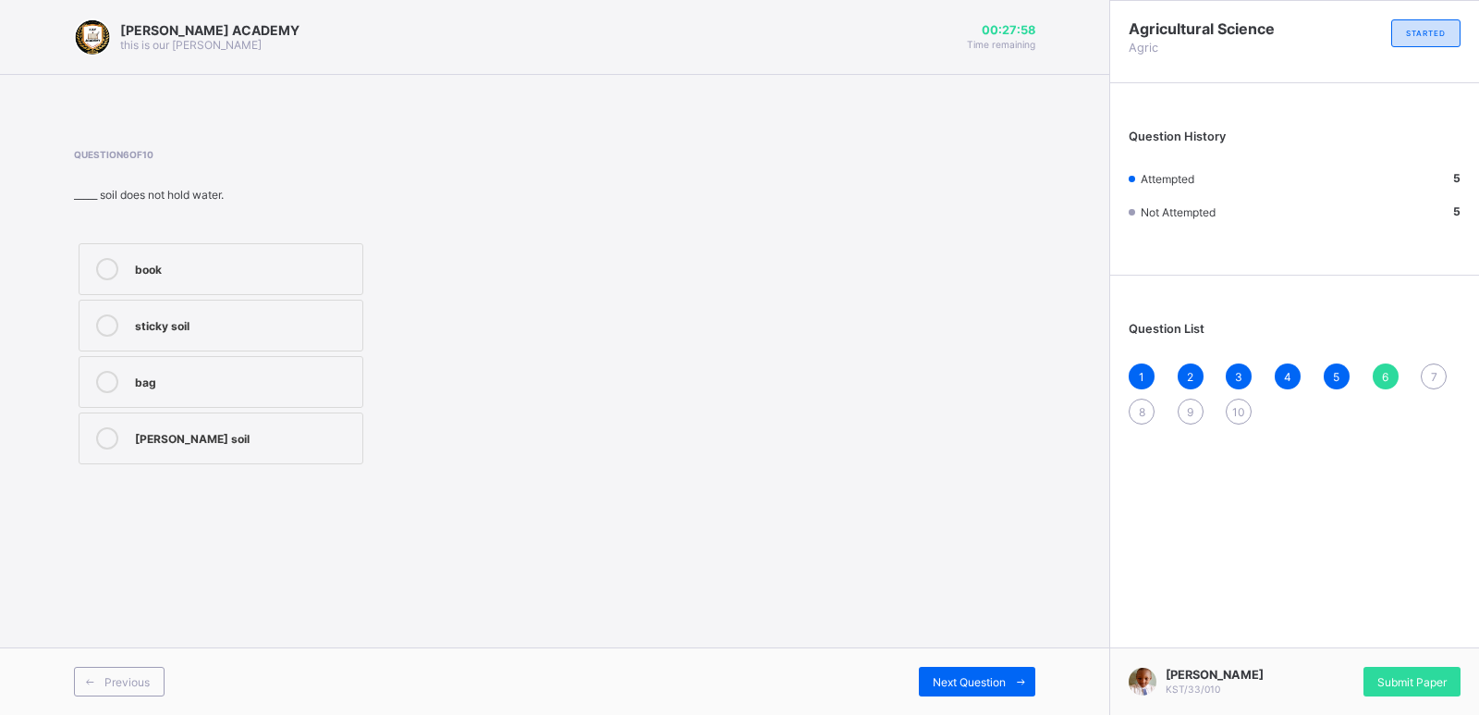
click at [339, 431] on div "[PERSON_NAME] soil" at bounding box center [244, 436] width 218 height 18
click at [1002, 677] on span "Next Question" at bounding box center [969, 682] width 73 height 14
click at [315, 434] on div "Loamy soil" at bounding box center [244, 436] width 218 height 18
click at [1010, 676] on span at bounding box center [1021, 682] width 30 height 30
click at [285, 260] on div "3" at bounding box center [244, 267] width 218 height 18
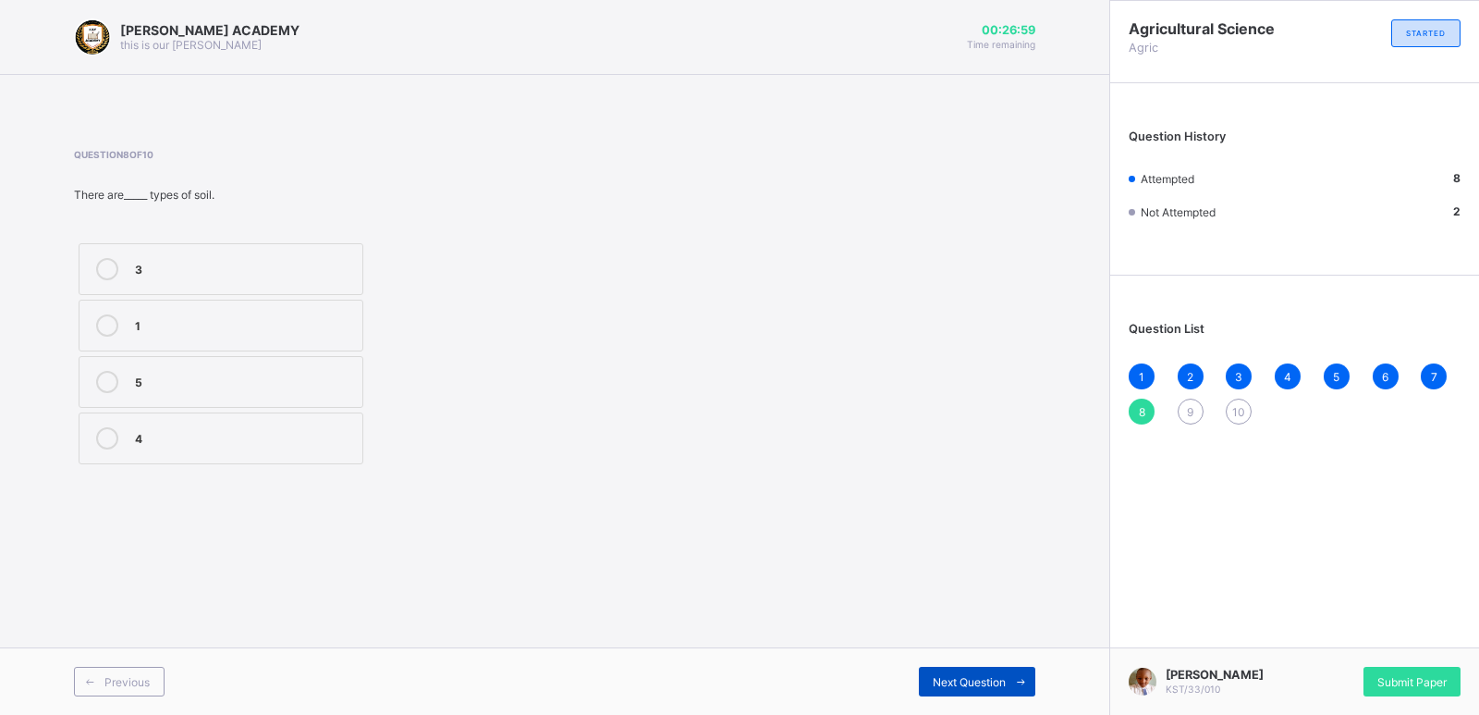
click at [944, 671] on div "Next Question" at bounding box center [977, 682] width 116 height 30
drag, startPoint x: 312, startPoint y: 249, endPoint x: 318, endPoint y: 266, distance: 18.7
click at [318, 266] on label "True" at bounding box center [221, 269] width 285 height 52
click at [318, 266] on div "True" at bounding box center [244, 267] width 218 height 18
click at [949, 673] on div "Next Question" at bounding box center [977, 682] width 116 height 30
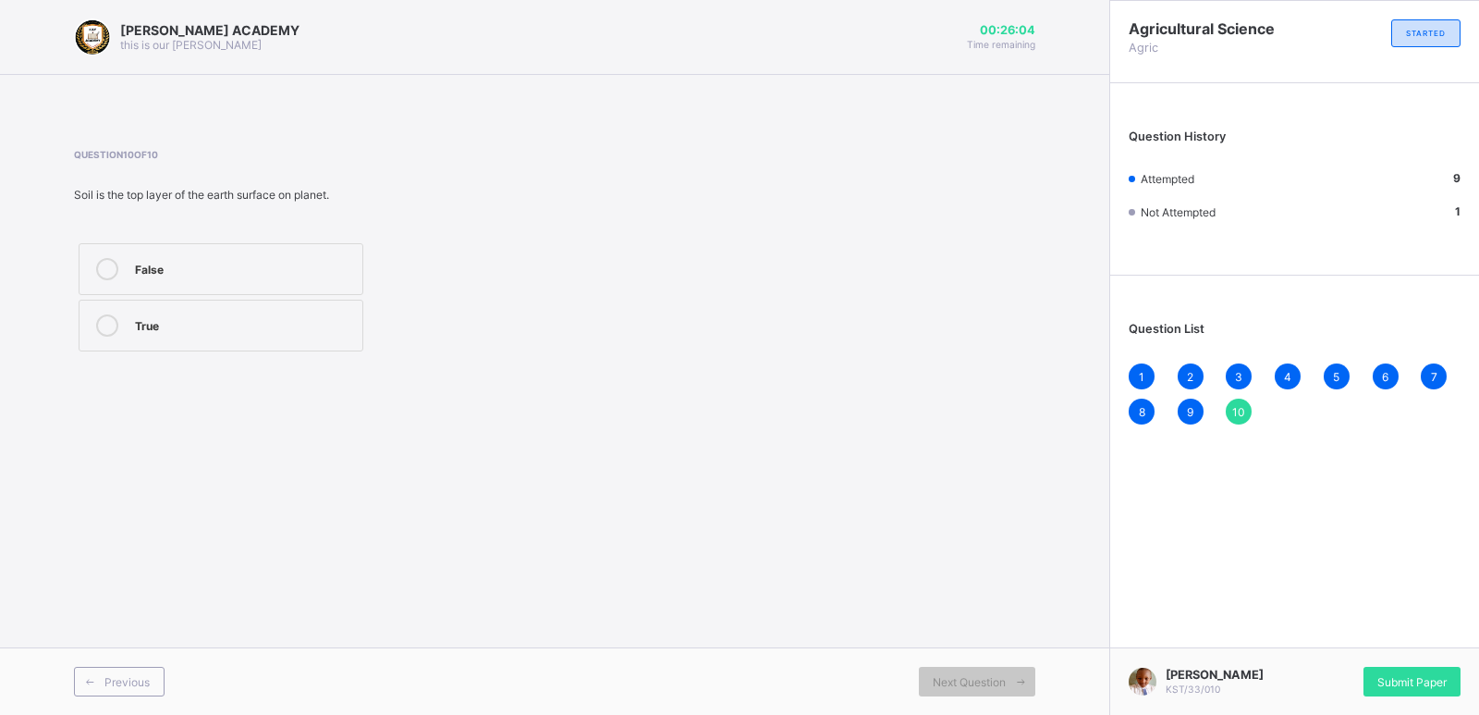
click at [360, 303] on label "True" at bounding box center [221, 326] width 285 height 52
click at [1397, 674] on div "Submit Paper" at bounding box center [1412, 682] width 97 height 30
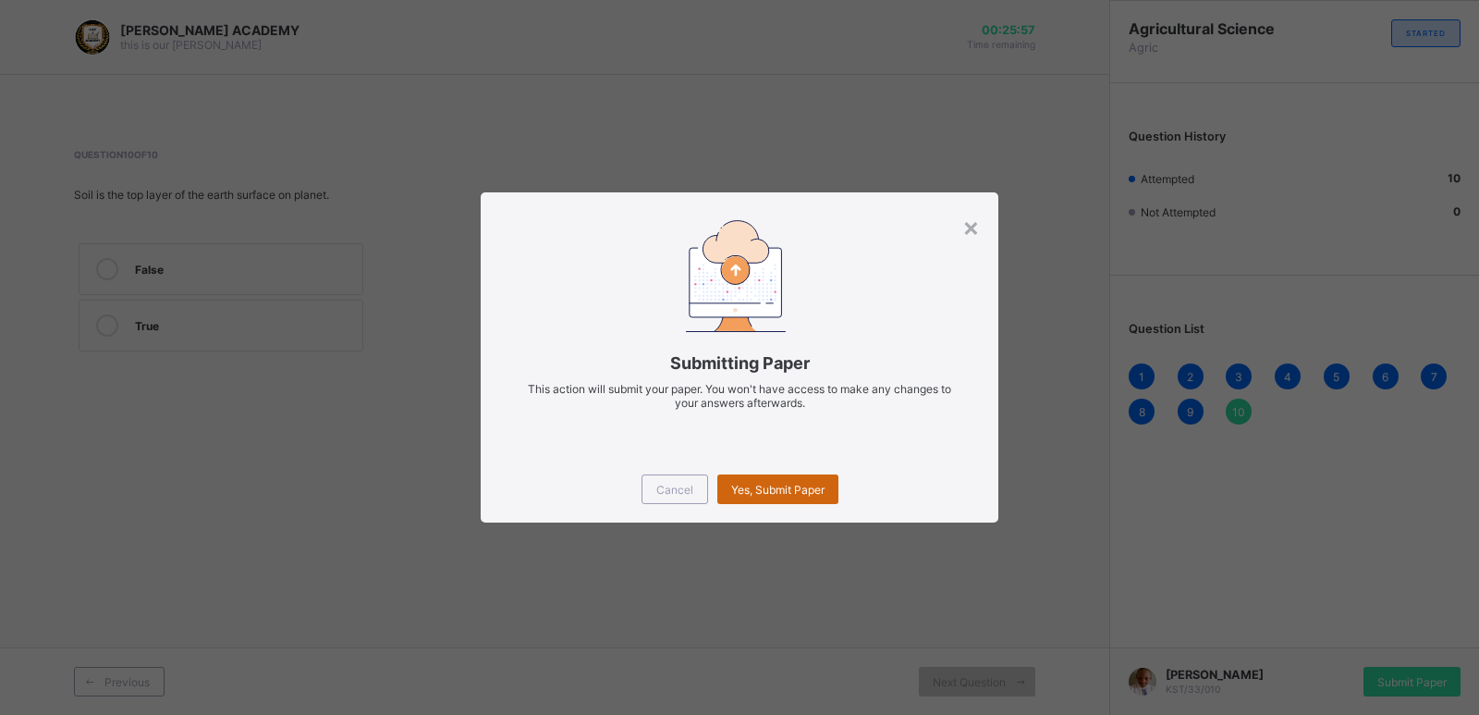
click at [765, 487] on span "Yes, Submit Paper" at bounding box center [777, 490] width 93 height 14
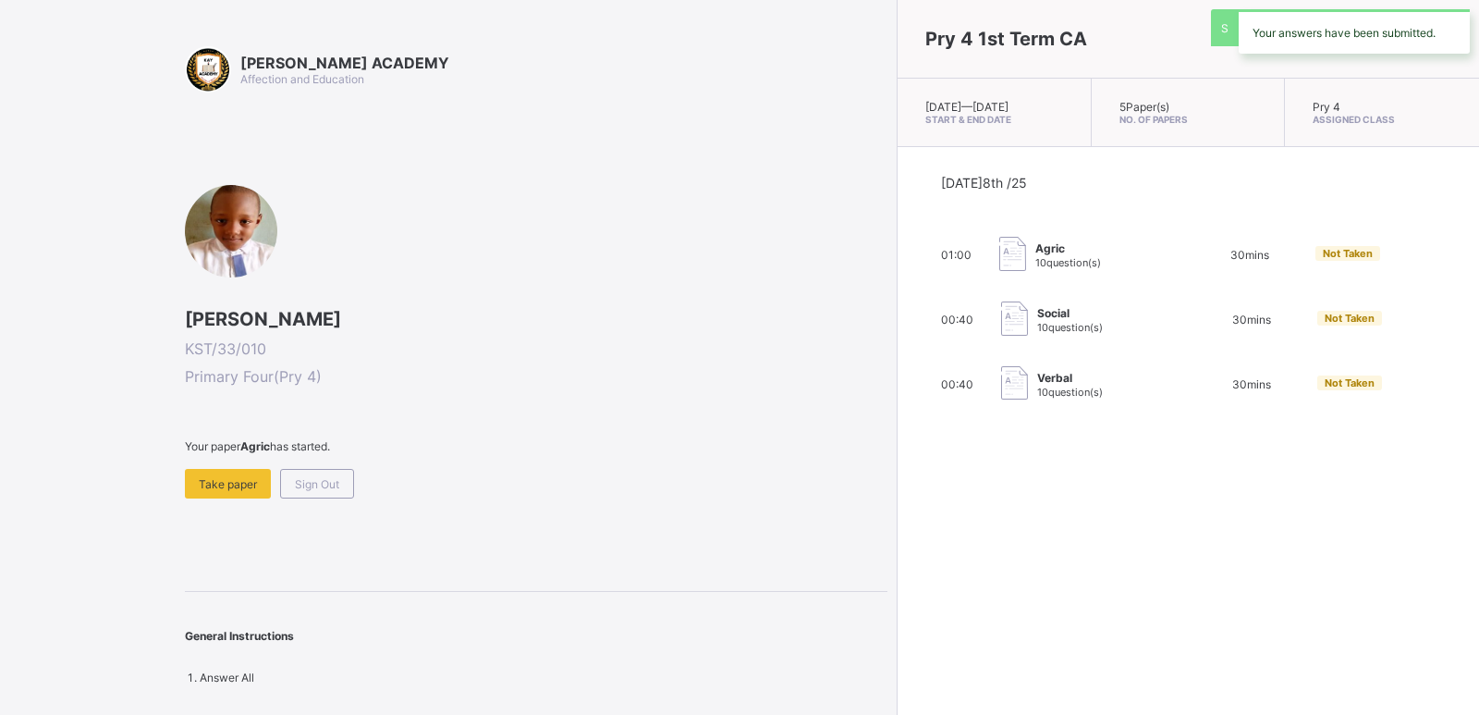
click at [897, 487] on div "Pry 4 1st Term CA [DATE] — [GEOGRAPHIC_DATA][DATE] Start & End Date 5 Paper(s) …" at bounding box center [1188, 357] width 582 height 715
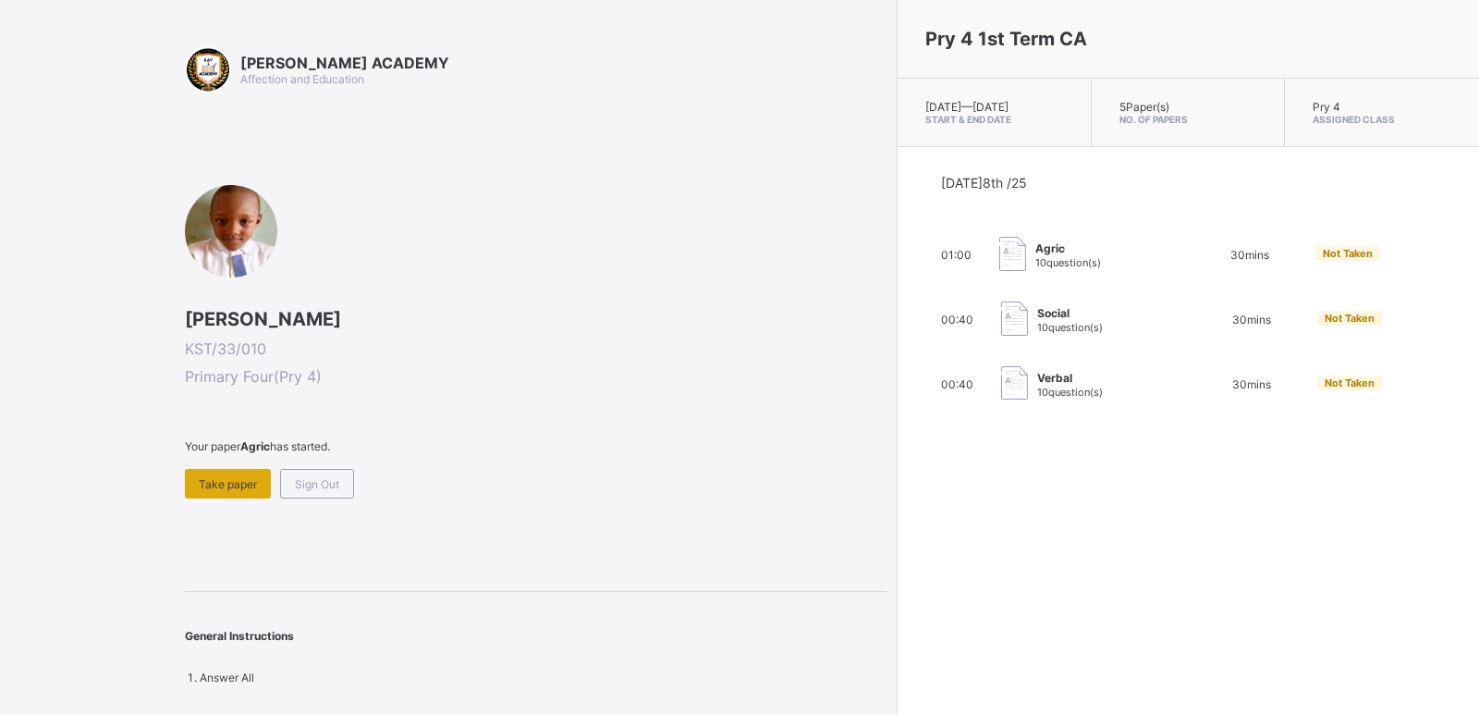
click at [252, 469] on div "Take paper" at bounding box center [228, 484] width 86 height 30
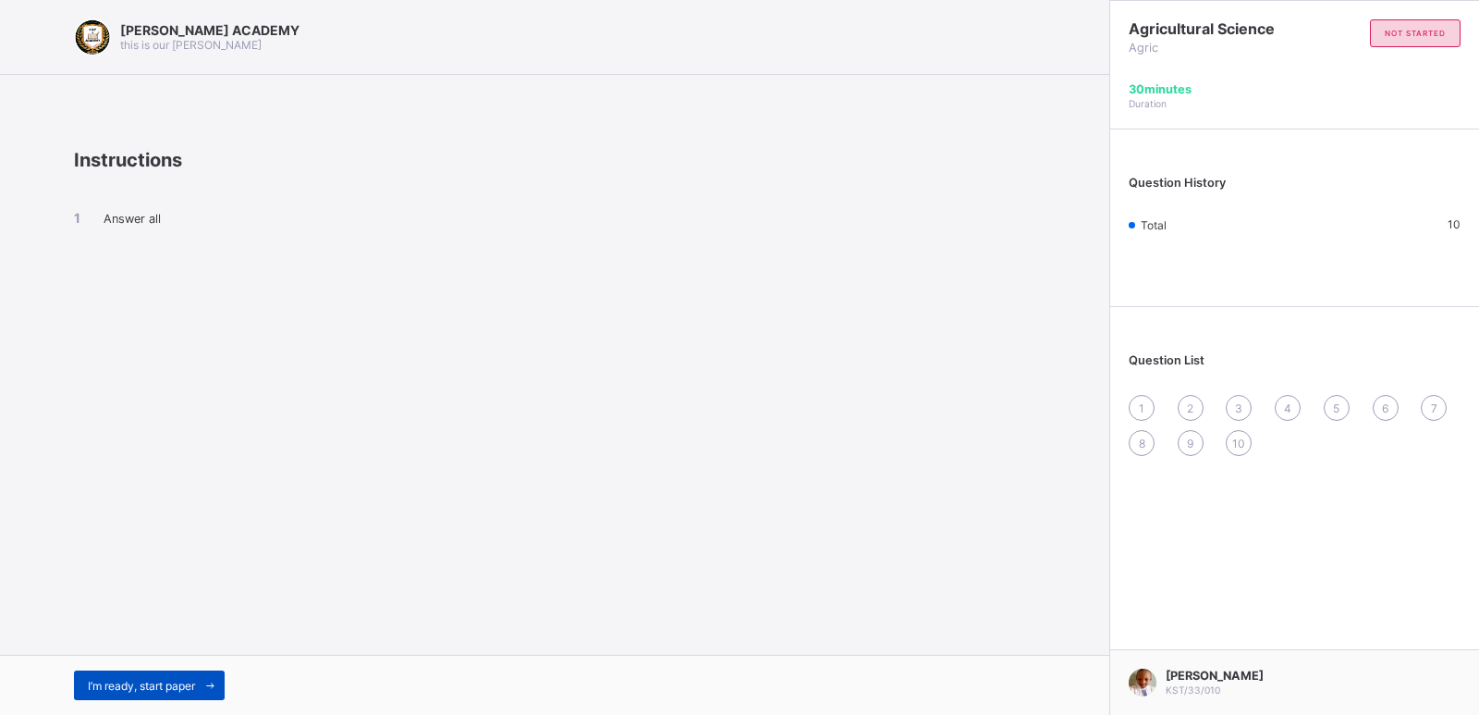
click at [160, 689] on span "I’m ready, start paper" at bounding box center [141, 686] width 107 height 14
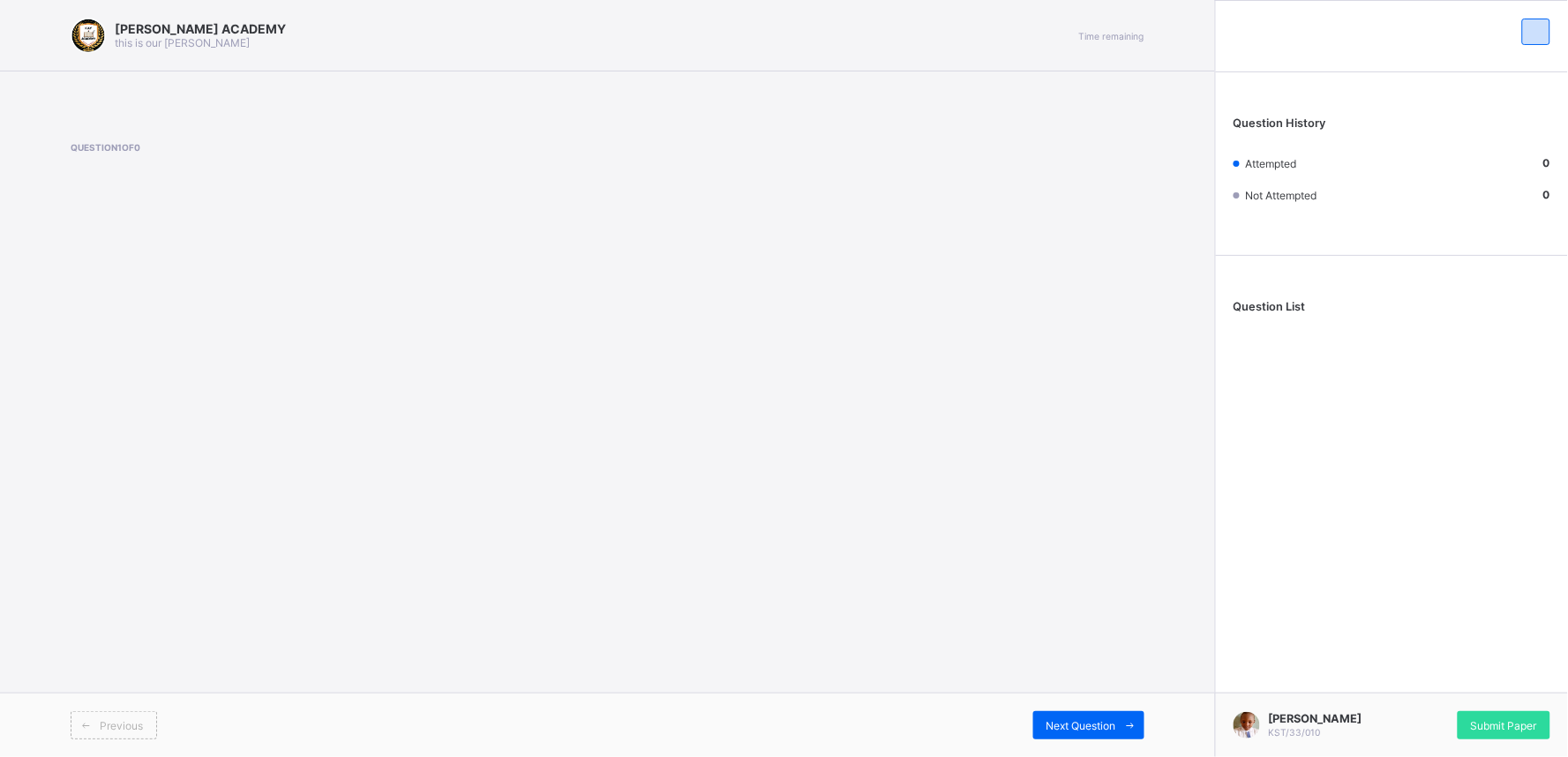
click at [1411, 682] on div "[PERSON_NAME] KST/33/010 Submit Paper" at bounding box center [1391, 725] width 353 height 64
click at [1411, 682] on div "Submit Paper" at bounding box center [1503, 725] width 93 height 29
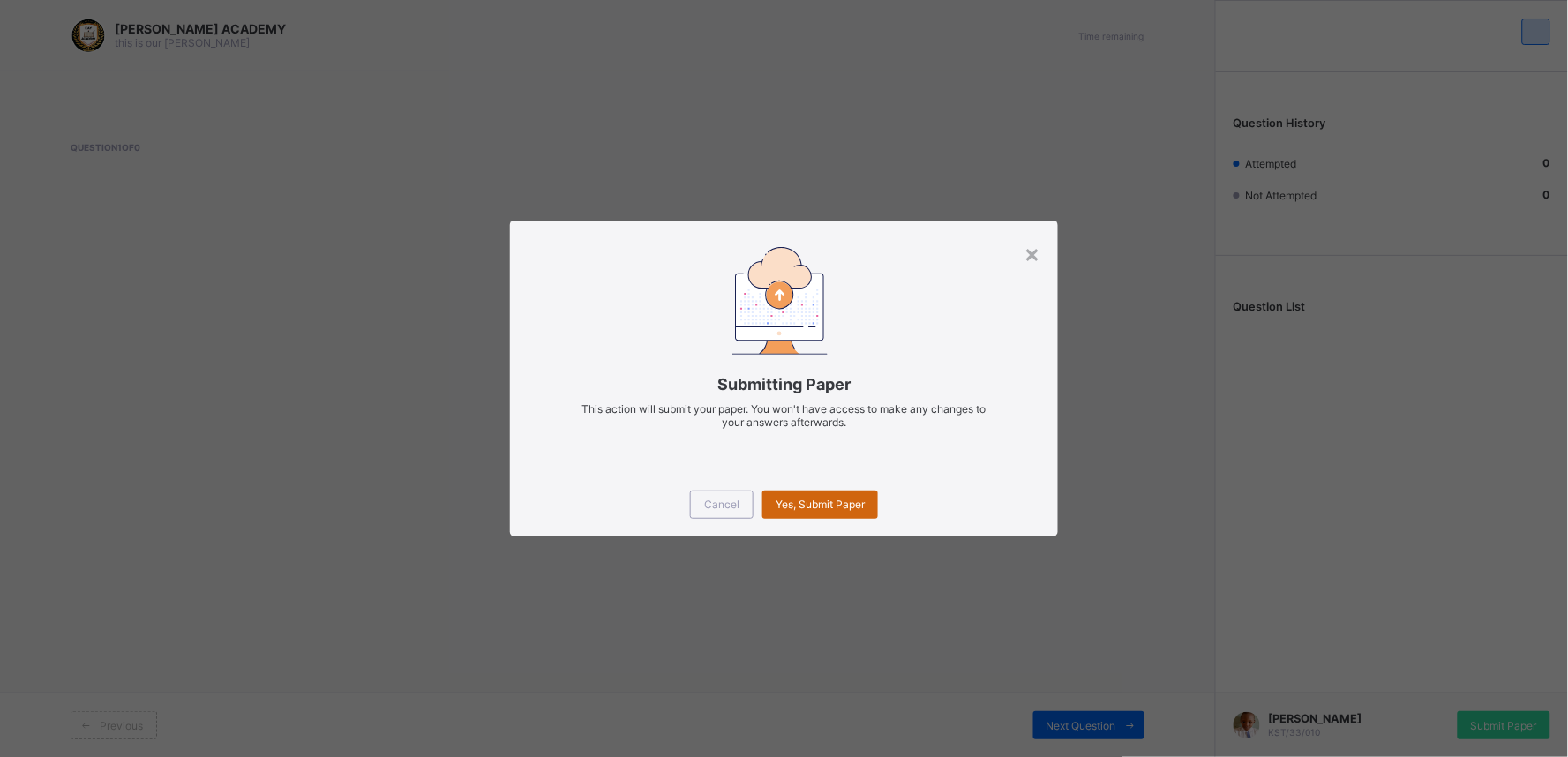
click at [853, 497] on span "Yes, Submit Paper" at bounding box center [820, 504] width 89 height 13
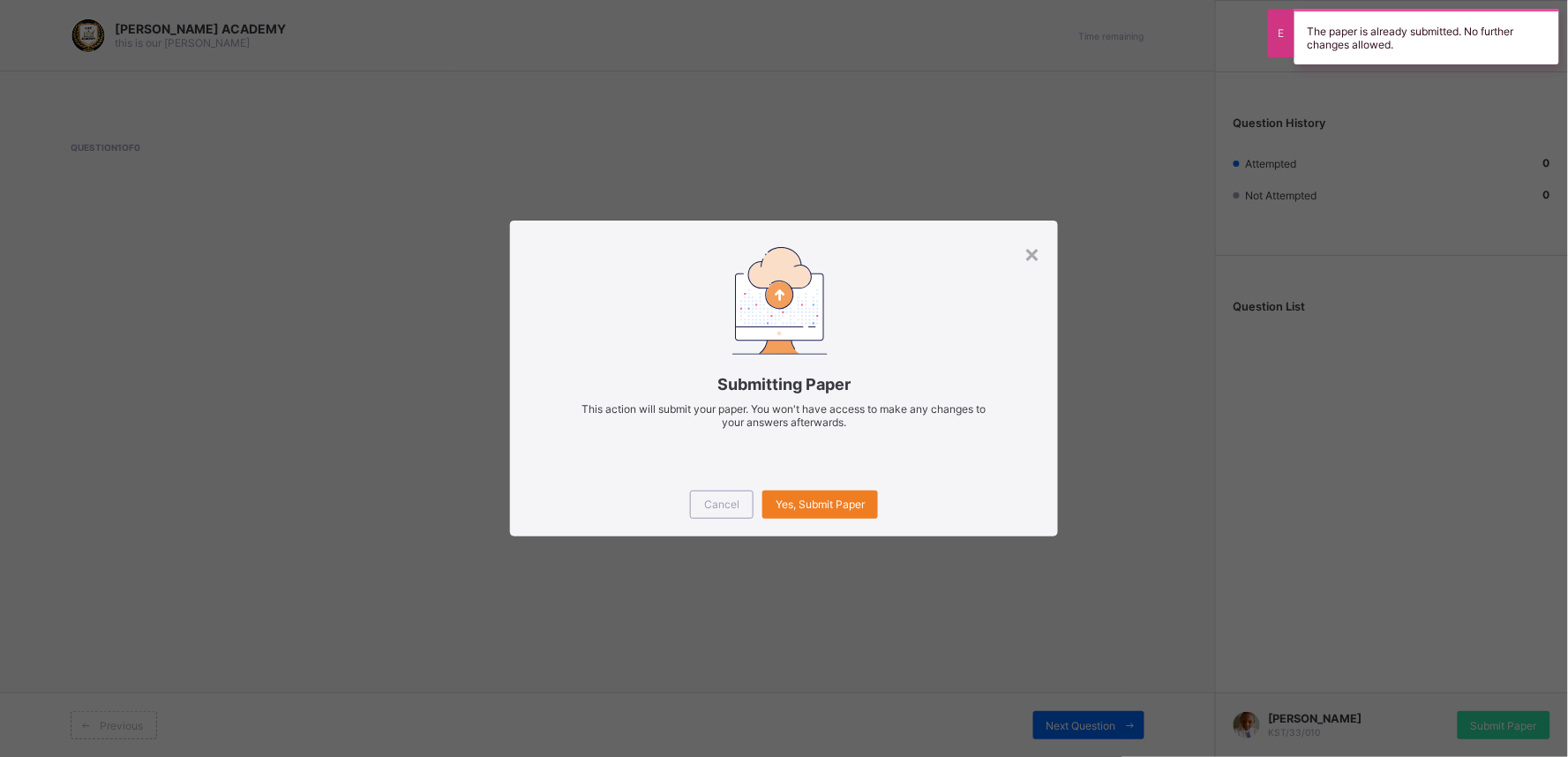
drag, startPoint x: 853, startPoint y: 496, endPoint x: 1349, endPoint y: 474, distance: 496.5
click at [1349, 474] on div "× Submitting Paper This action will submit your paper. You won't have access to…" at bounding box center [784, 378] width 1568 height 757
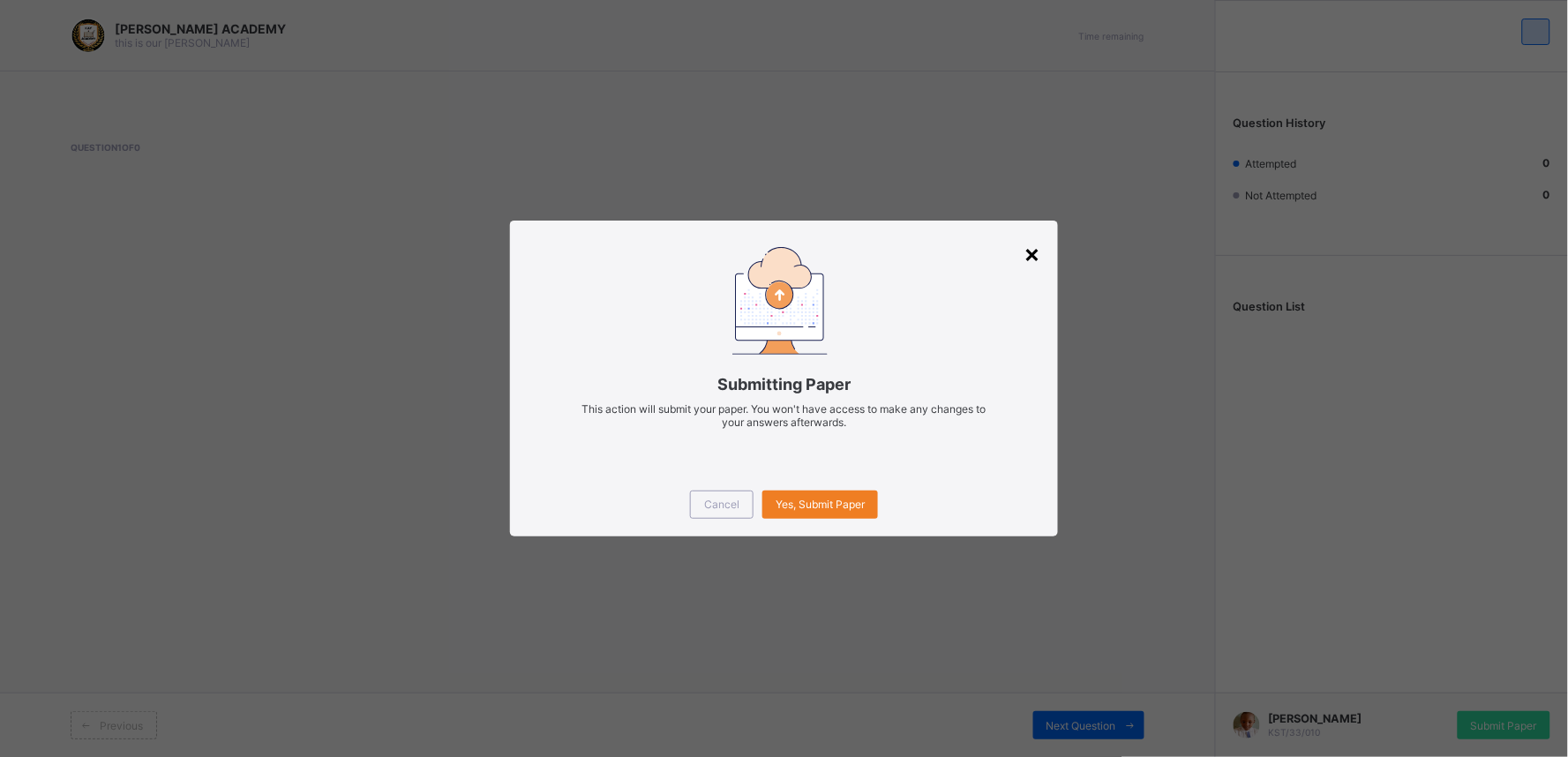
click at [1039, 252] on div "×" at bounding box center [1032, 253] width 17 height 30
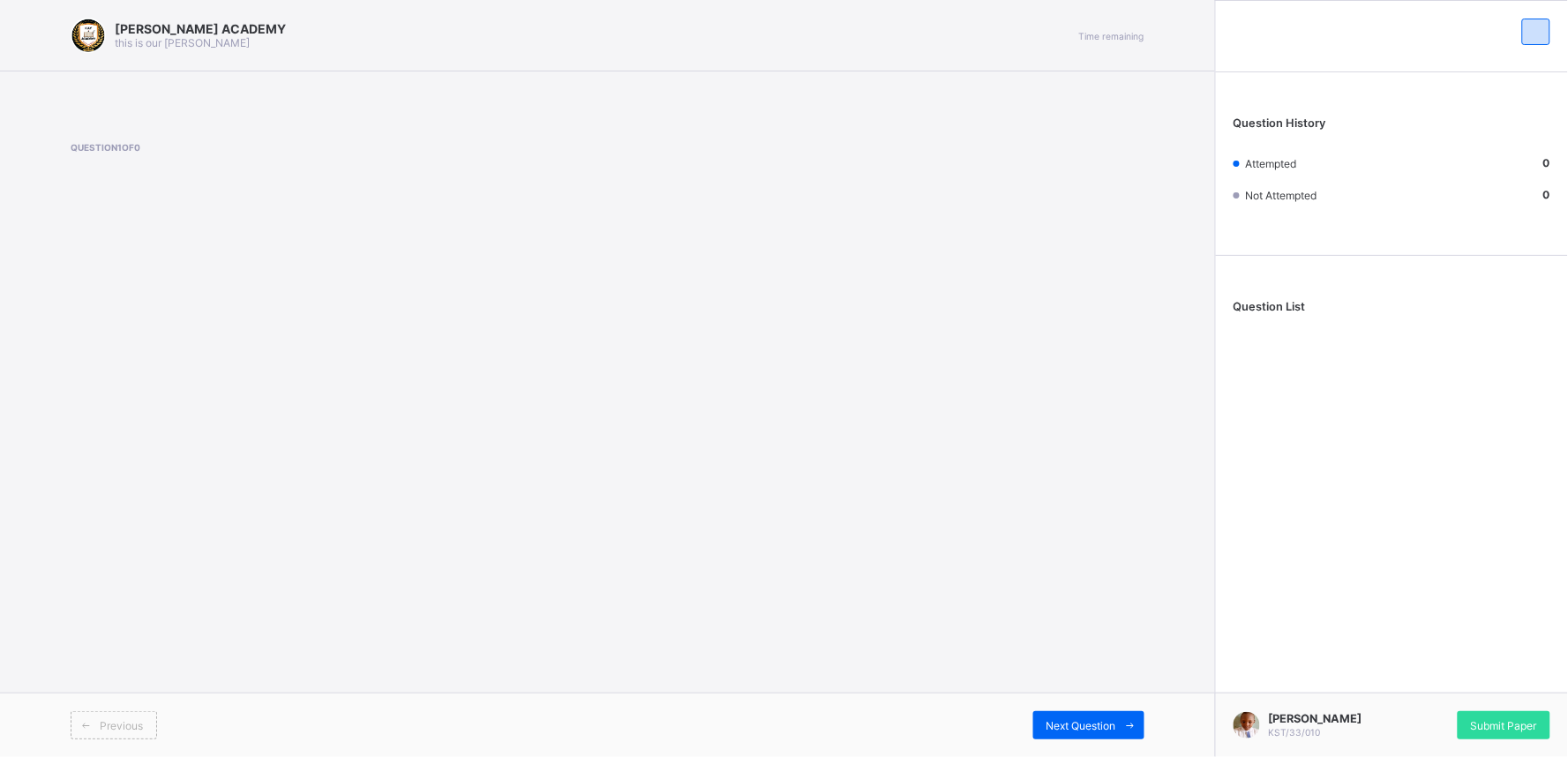
click at [568, 393] on div "[PERSON_NAME] ACADEMY this is our [PERSON_NAME] Time remaining Question 1 of 0 …" at bounding box center [607, 378] width 1215 height 757
click at [1411, 682] on span "Submit Paper" at bounding box center [1503, 725] width 66 height 13
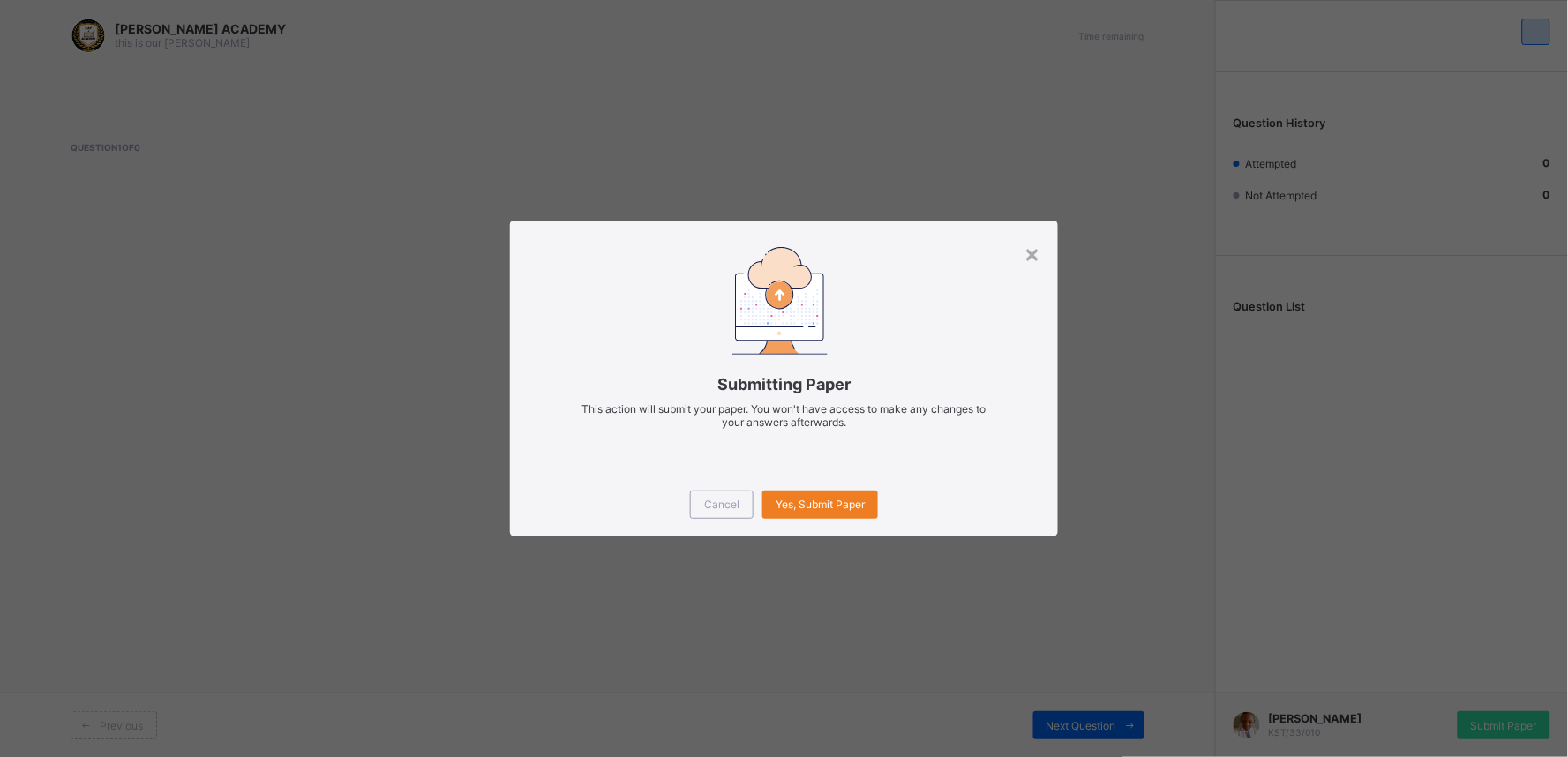
click at [913, 406] on span "This action will submit your paper. You won't have access to make any changes t…" at bounding box center [784, 416] width 404 height 27
click at [838, 514] on div "Yes, Submit Paper" at bounding box center [820, 505] width 115 height 29
click at [838, 515] on div "Yes, Submit Paper" at bounding box center [820, 505] width 115 height 29
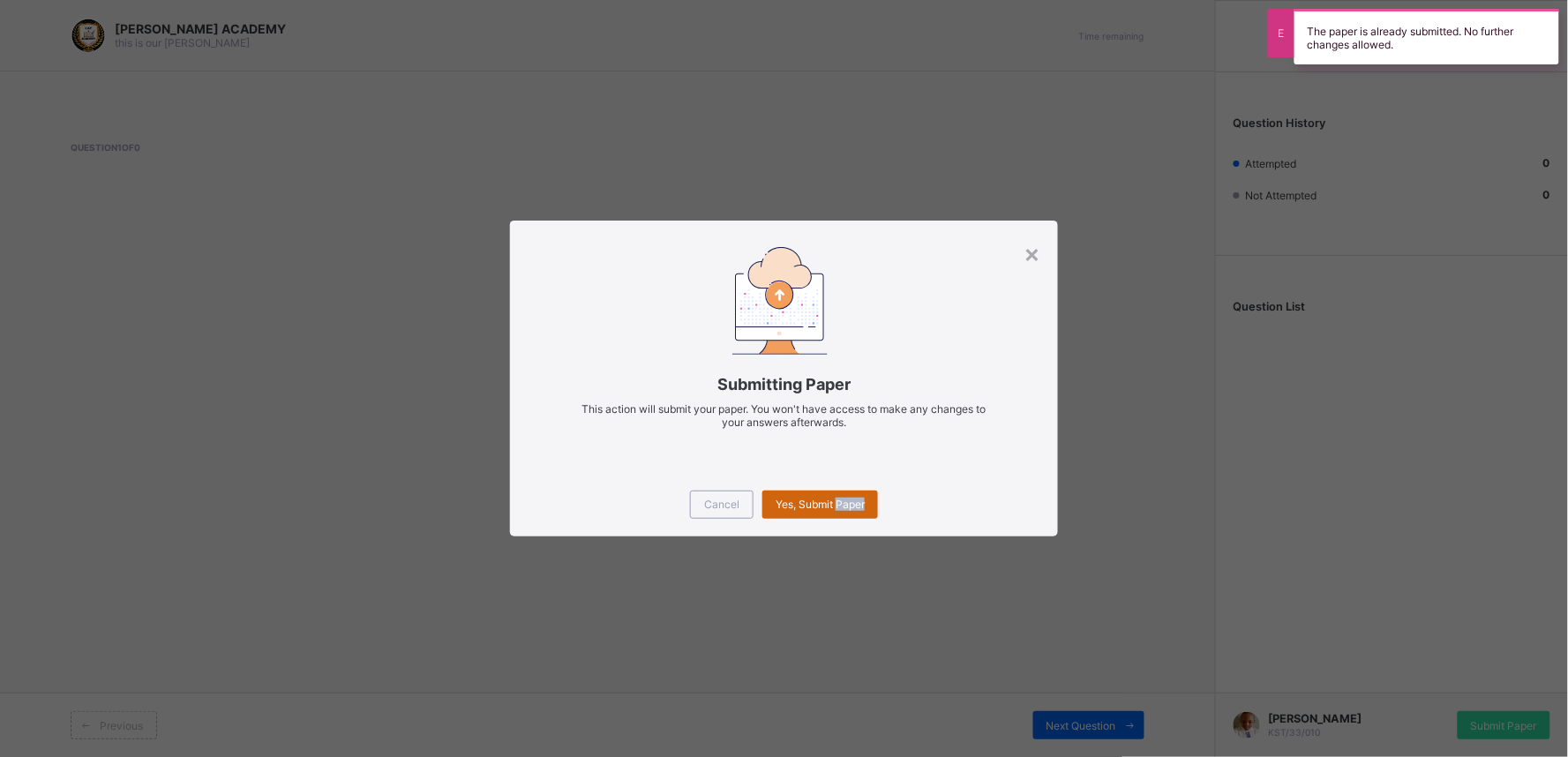
click at [868, 508] on div "Yes, Submit Paper" at bounding box center [820, 505] width 115 height 29
click at [1035, 252] on div "×" at bounding box center [1032, 253] width 17 height 30
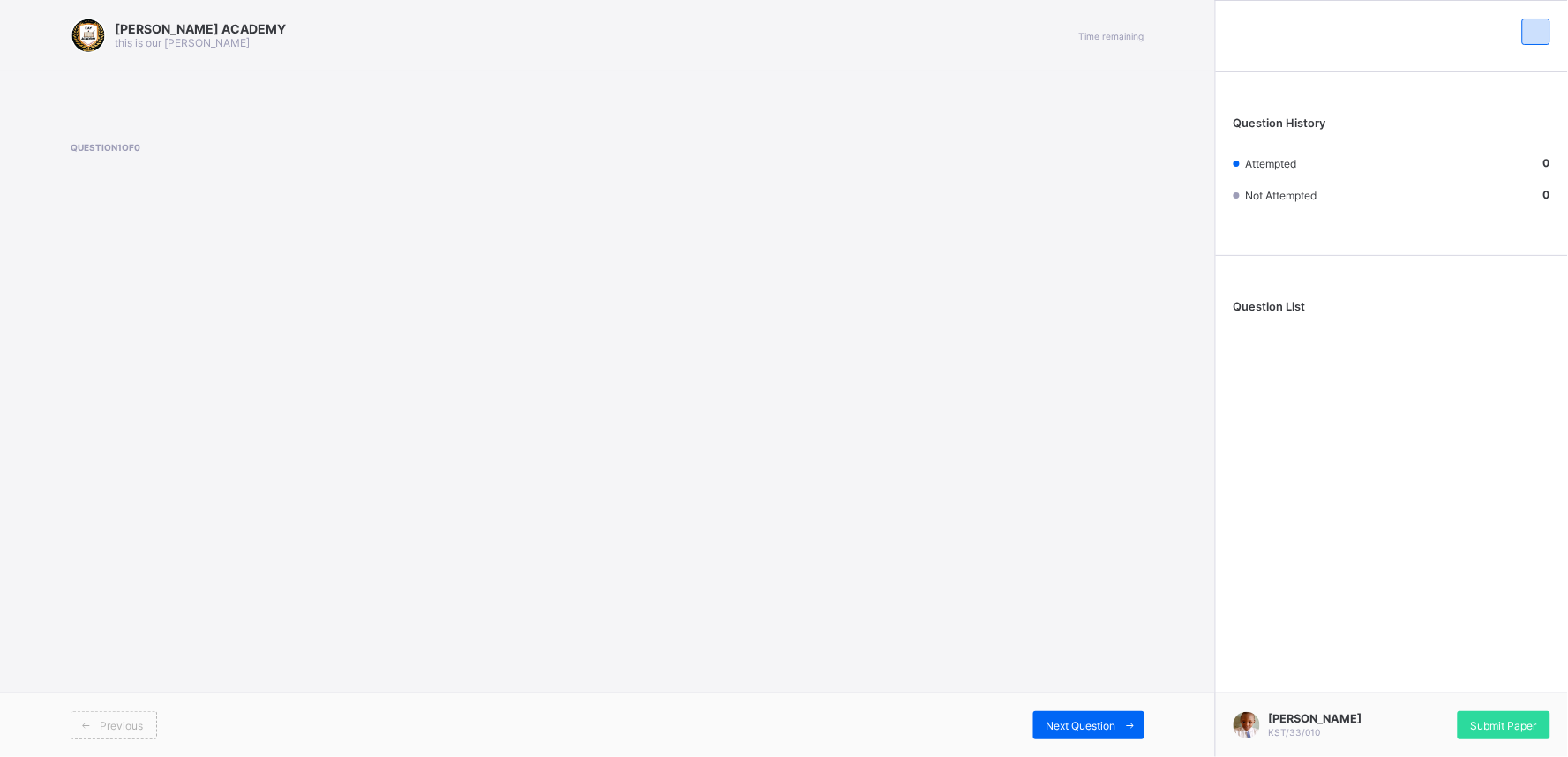
click at [364, 161] on span at bounding box center [383, 166] width 624 height 27
click at [523, 320] on div "[PERSON_NAME] ACADEMY this is our [PERSON_NAME] Time remaining Question 1 of 0 …" at bounding box center [607, 378] width 1215 height 757
click at [309, 450] on div "[PERSON_NAME] ACADEMY this is our [PERSON_NAME] Time remaining Question 1 of 0 …" at bounding box center [607, 378] width 1215 height 757
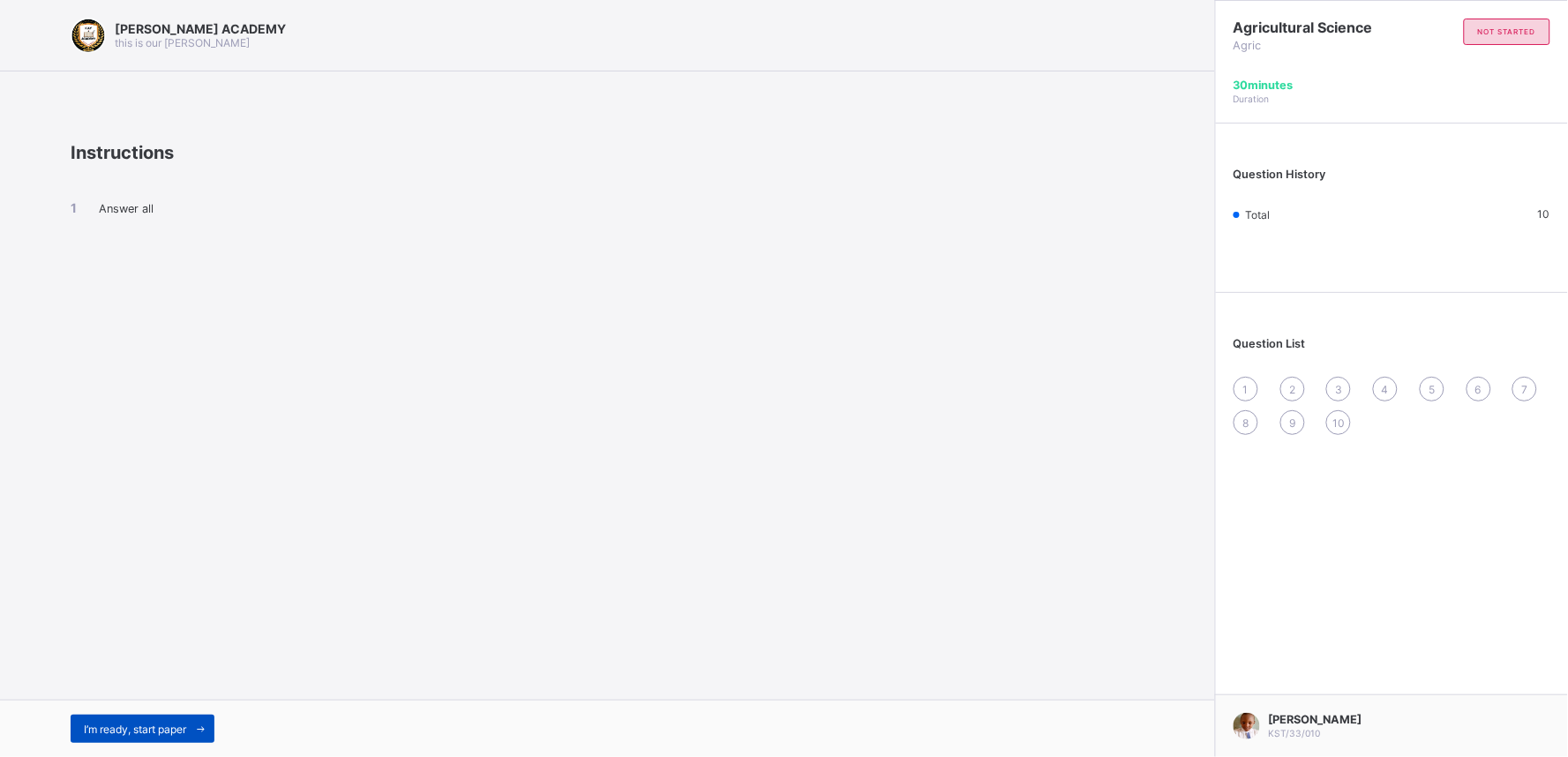
click at [147, 682] on span "I’m ready, start paper" at bounding box center [135, 729] width 102 height 13
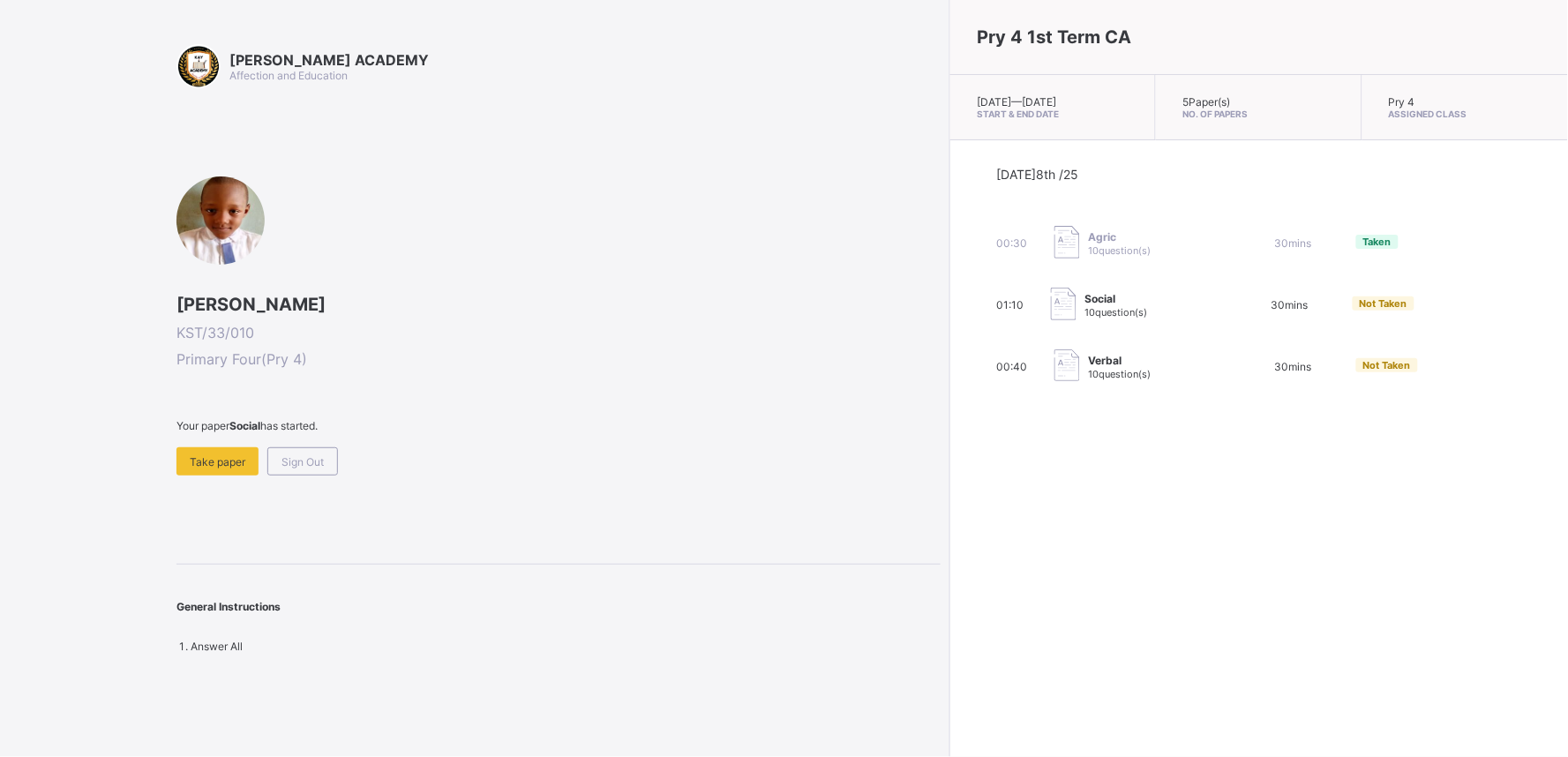
click at [1360, 302] on span "Not Taken" at bounding box center [1384, 304] width 48 height 12
click at [198, 455] on span "Take paper" at bounding box center [218, 462] width 55 height 13
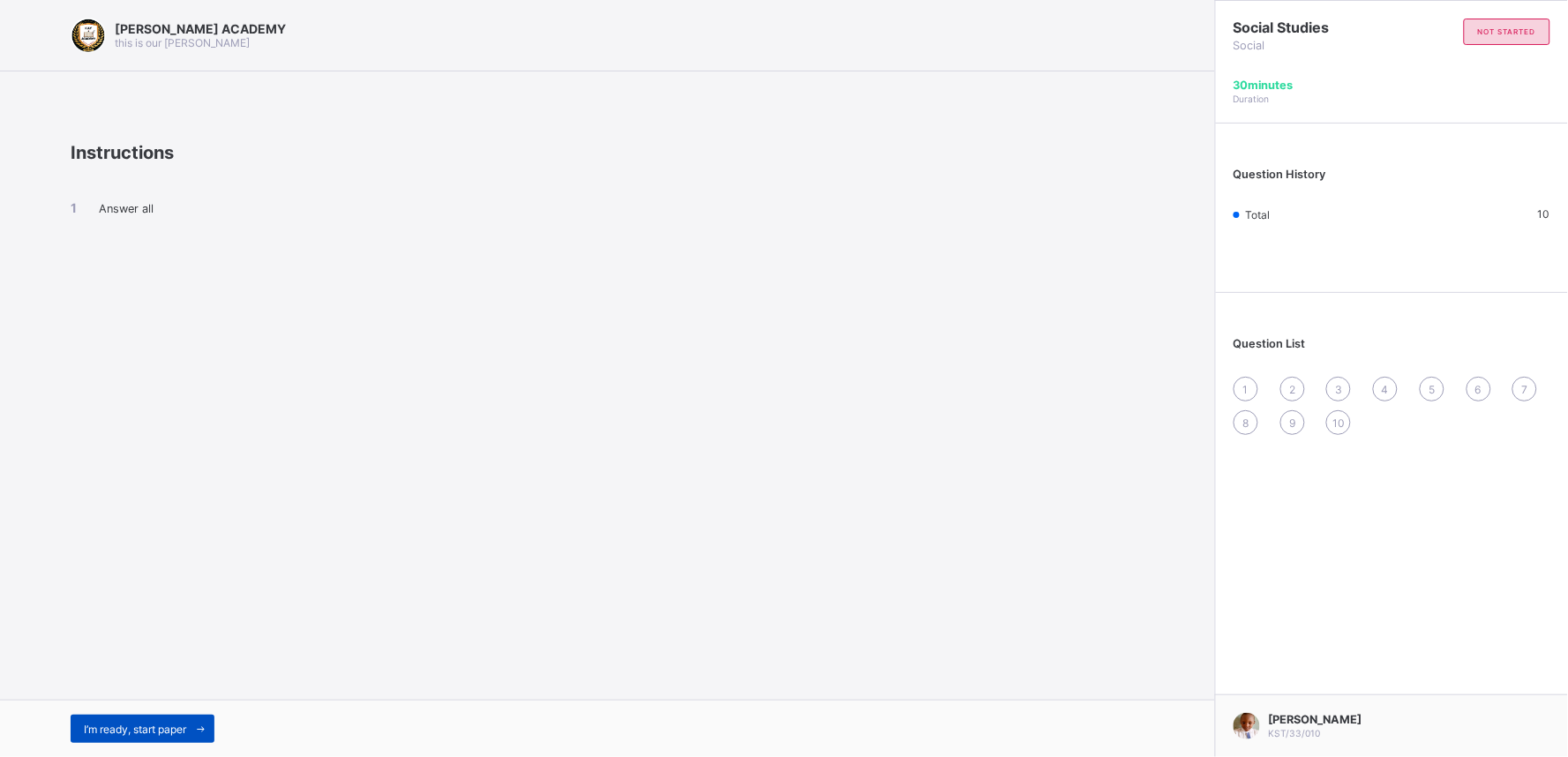
click at [162, 682] on span "I’m ready, start paper" at bounding box center [135, 729] width 102 height 13
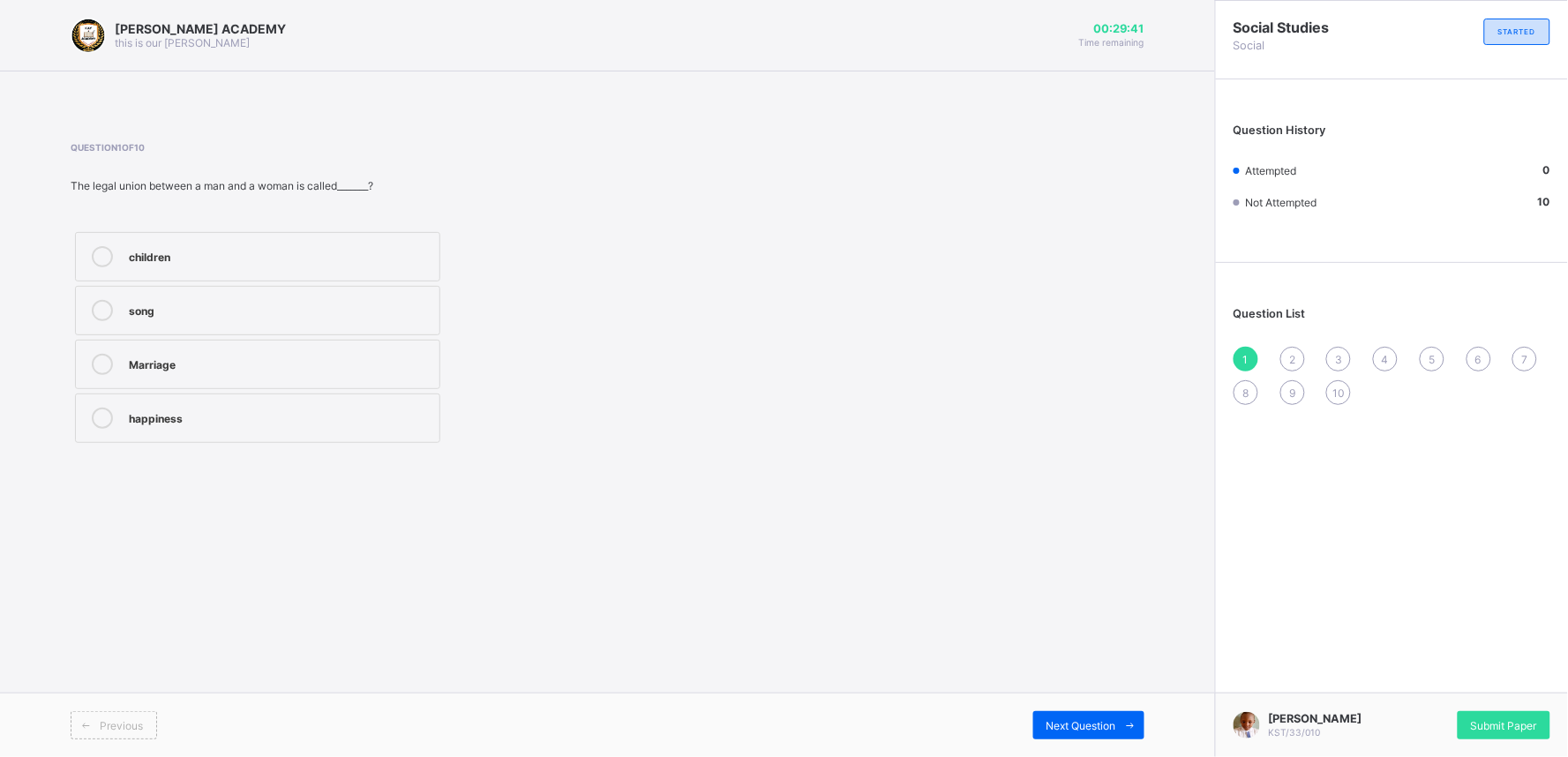
click at [232, 371] on div "Marriage" at bounding box center [280, 365] width 302 height 21
click at [1120, 682] on span at bounding box center [1130, 725] width 29 height 29
click at [218, 264] on div "father's brother" at bounding box center [280, 257] width 302 height 21
click at [1050, 682] on div "Next Question" at bounding box center [1089, 725] width 111 height 29
click at [312, 300] on div "Mother's brother" at bounding box center [280, 308] width 302 height 17
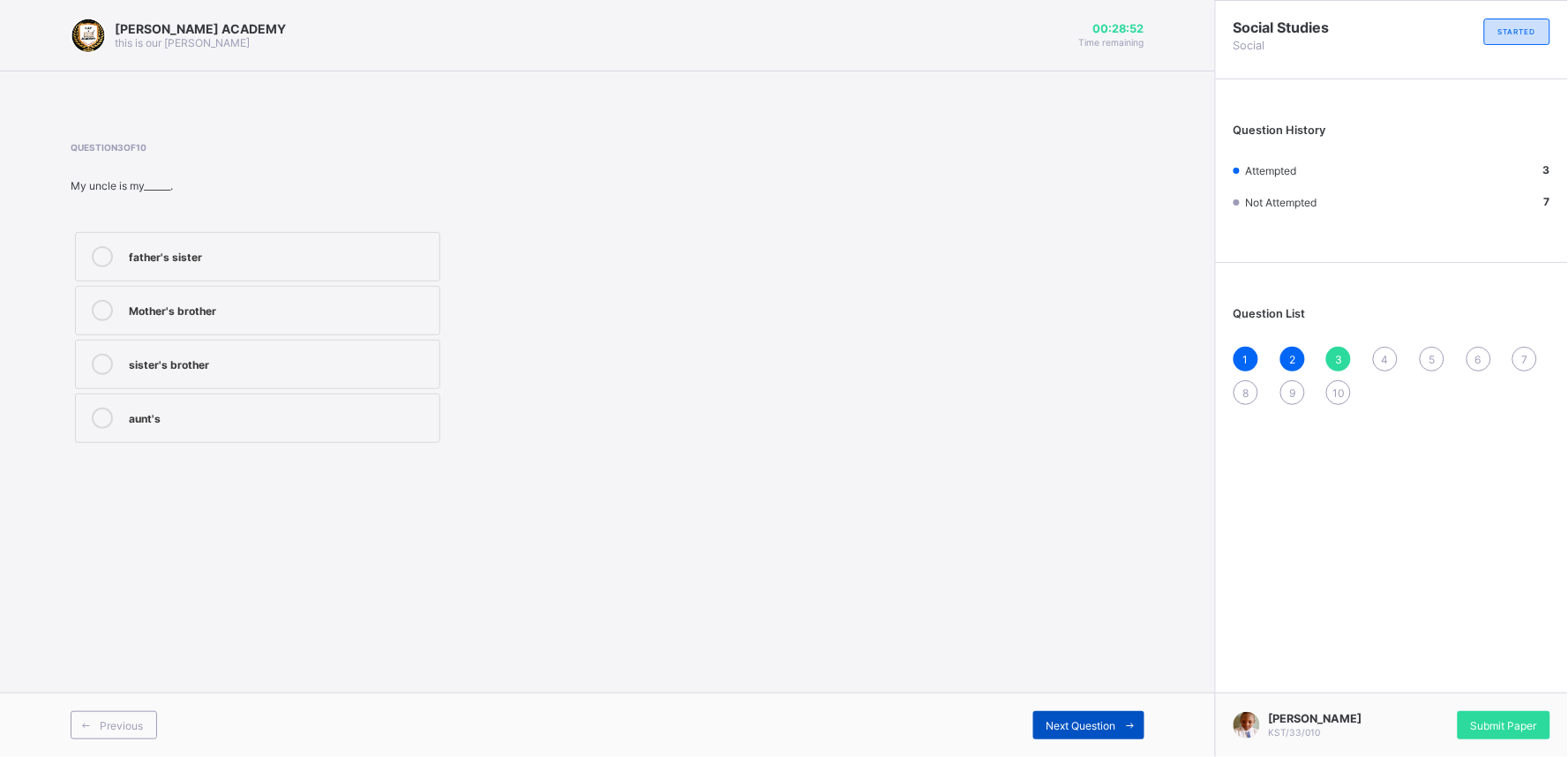
click at [1114, 682] on span "Next Question" at bounding box center [1080, 725] width 70 height 13
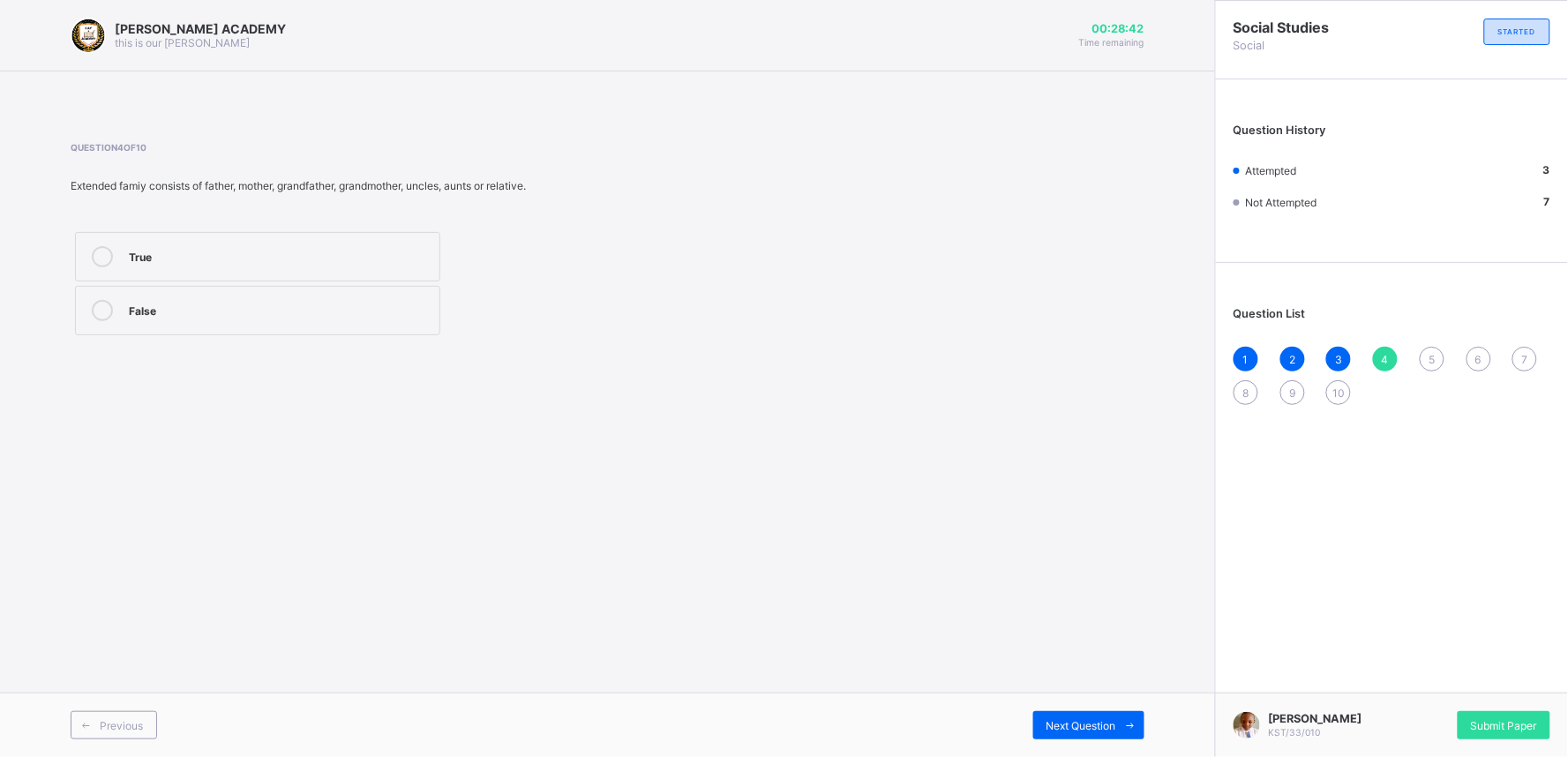
click at [279, 253] on div "True" at bounding box center [280, 255] width 302 height 17
click at [1411, 353] on span "5" at bounding box center [1432, 360] width 6 height 13
click at [295, 256] on div "Nuclear Family" at bounding box center [280, 255] width 302 height 17
click at [1411, 347] on div "6" at bounding box center [1478, 359] width 25 height 25
click at [261, 263] on div "5" at bounding box center [280, 257] width 302 height 21
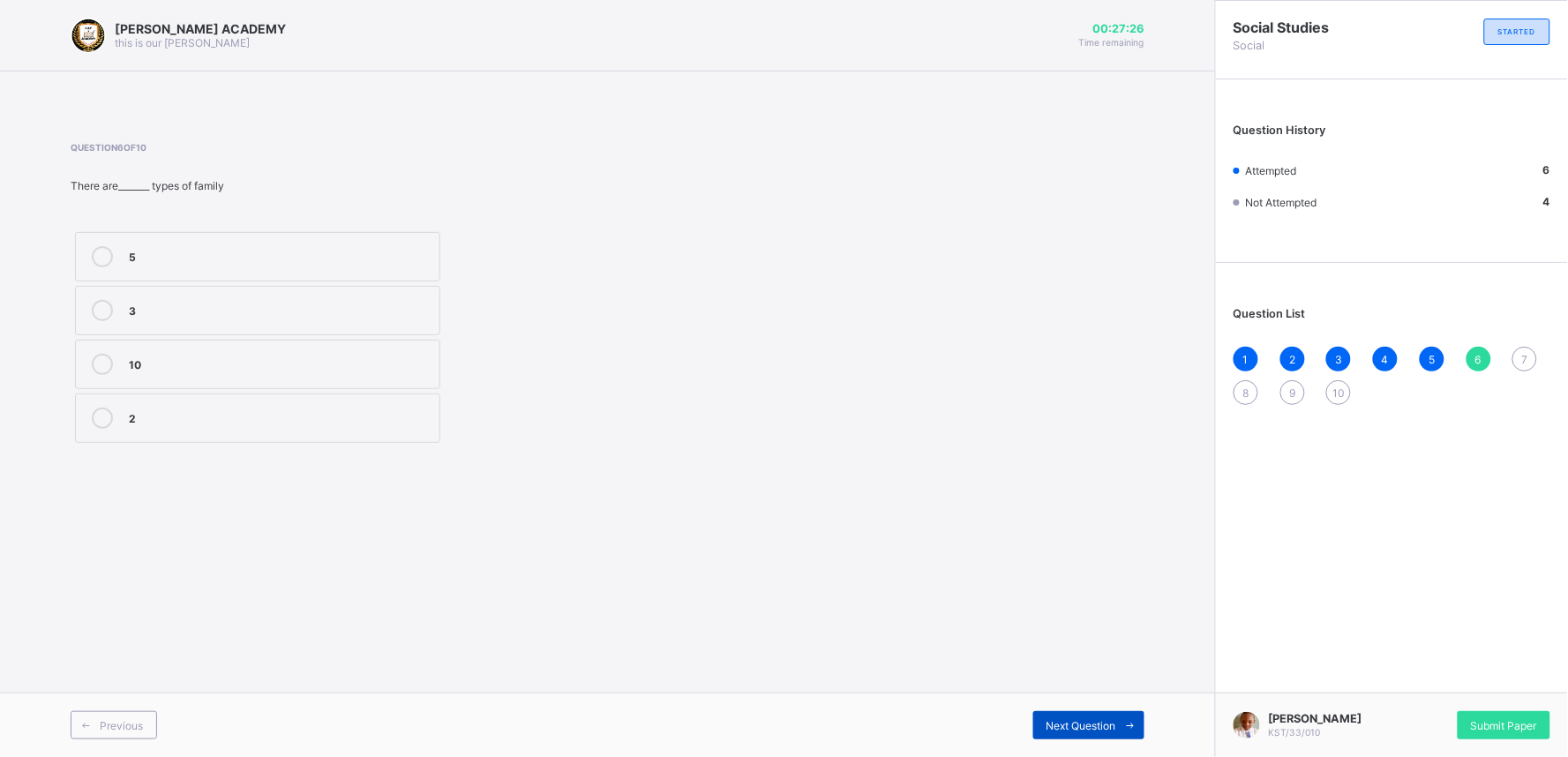
click at [1123, 682] on span at bounding box center [1130, 725] width 29 height 29
click at [345, 403] on label "Mother's sister" at bounding box center [258, 418] width 366 height 50
click at [1122, 682] on span at bounding box center [1130, 725] width 29 height 29
click at [303, 262] on div "Parents's parent" at bounding box center [280, 257] width 302 height 21
click at [1069, 682] on span "Next Question" at bounding box center [1080, 725] width 70 height 13
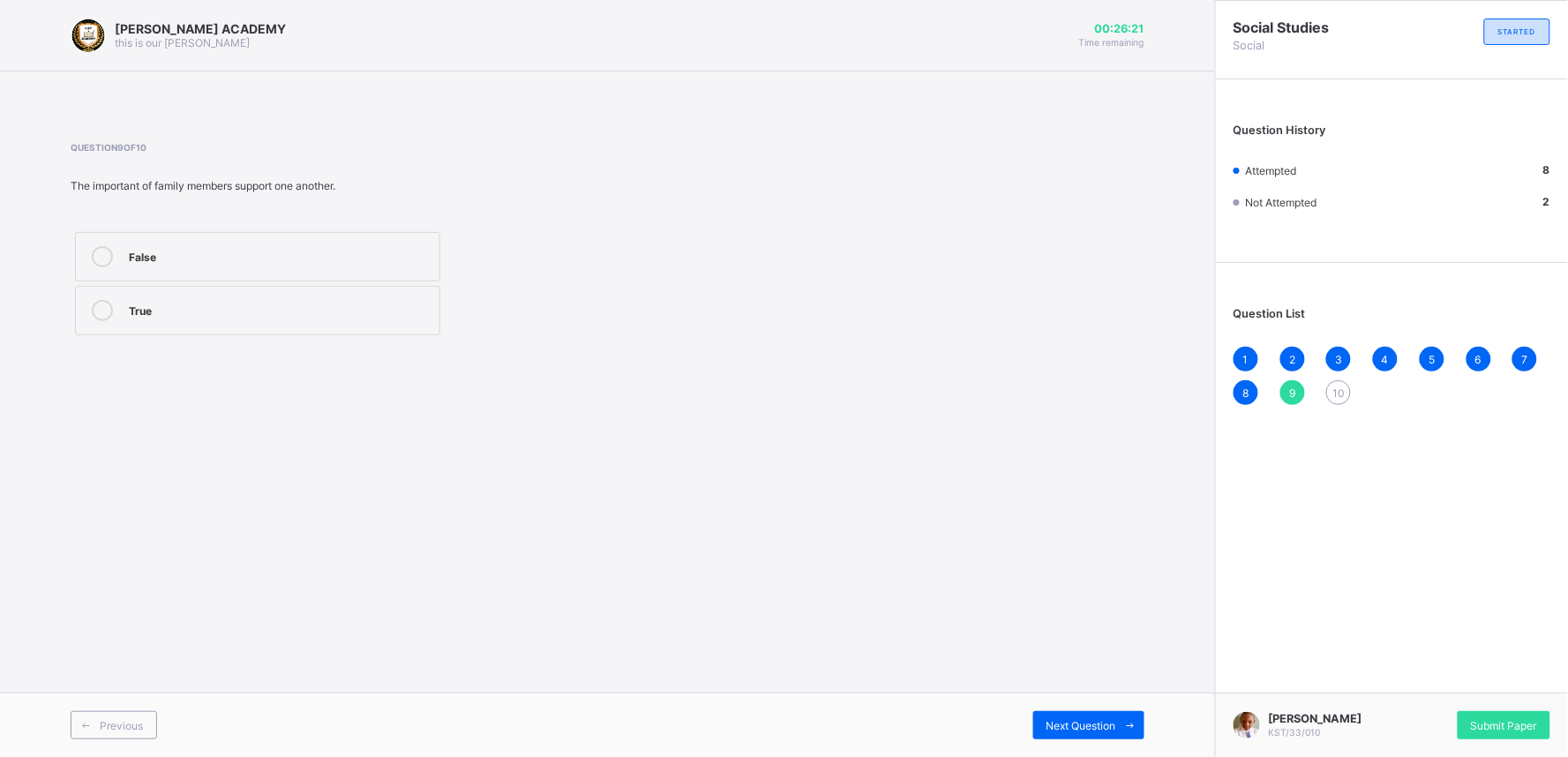
click at [326, 326] on label "True" at bounding box center [258, 311] width 366 height 50
click at [1123, 682] on span at bounding box center [1130, 725] width 29 height 29
click at [115, 256] on div at bounding box center [102, 257] width 35 height 21
drag, startPoint x: 1507, startPoint y: 721, endPoint x: 1056, endPoint y: 595, distance: 468.3
click at [1056, 595] on div "[PERSON_NAME] ACADEMY this is our [PERSON_NAME] 00:25:45 Time remaining Questio…" at bounding box center [607, 378] width 1215 height 757
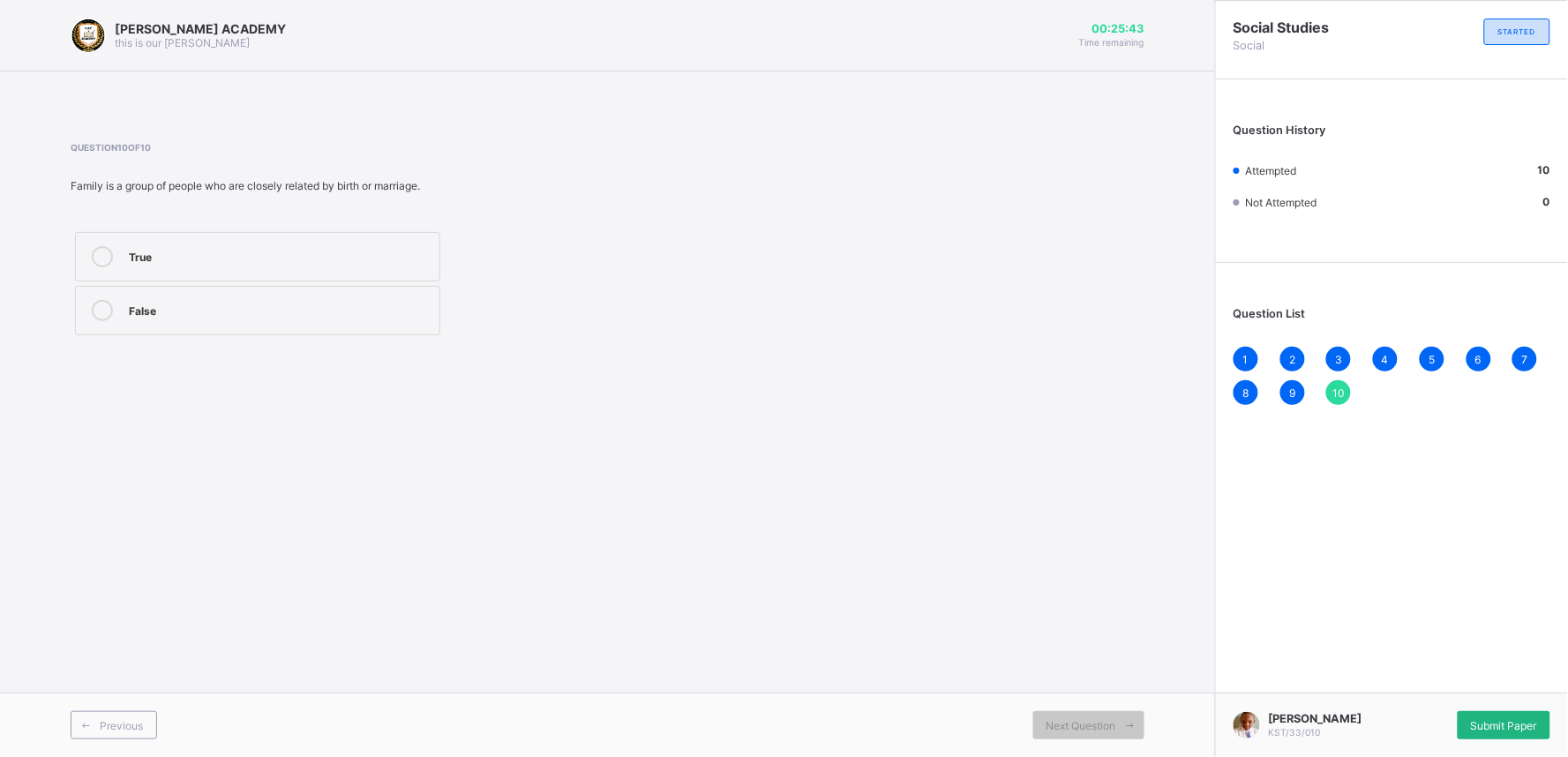
click at [1411, 682] on div "Submit Paper" at bounding box center [1503, 725] width 93 height 29
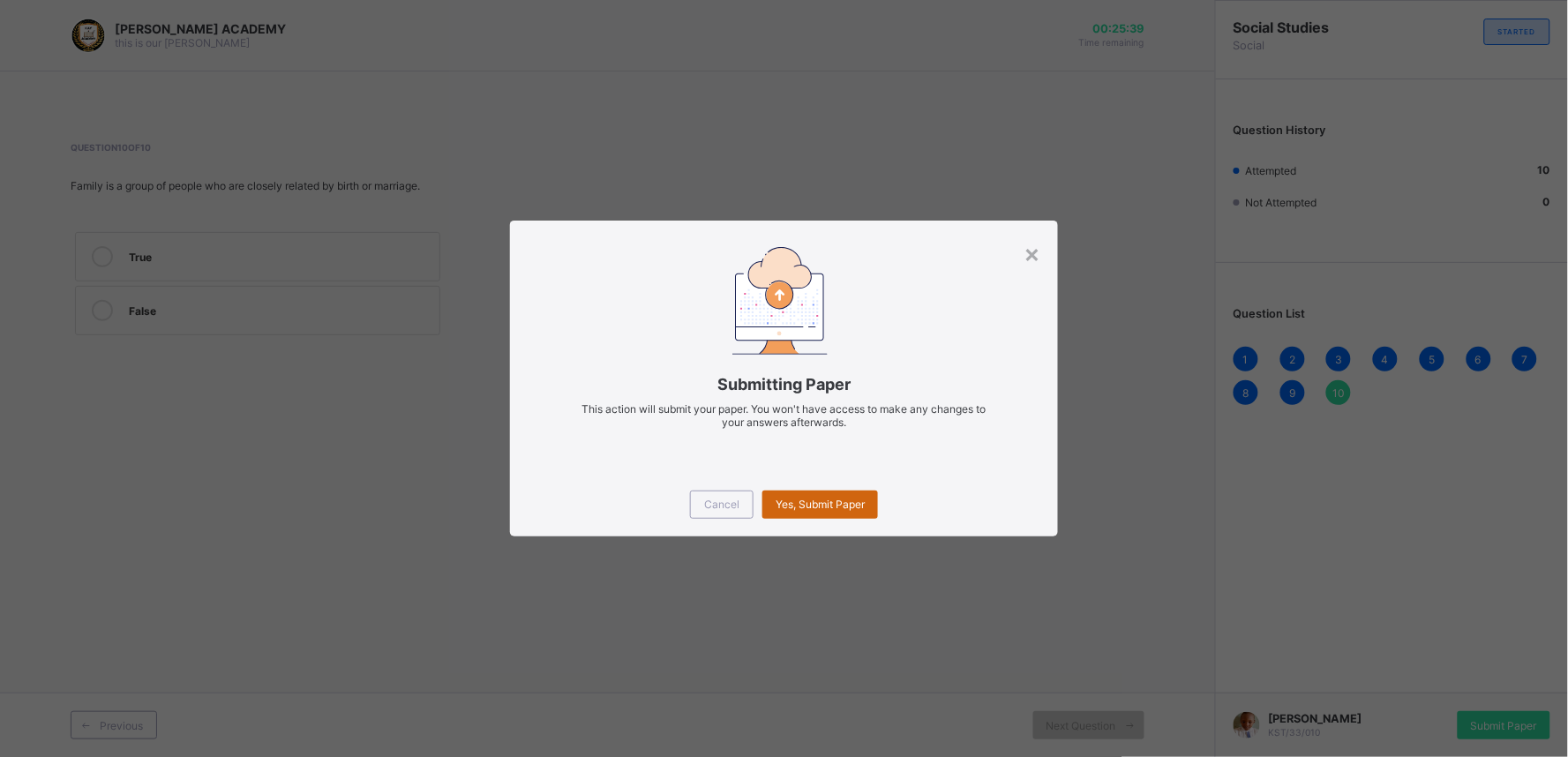
click at [834, 506] on span "Yes, Submit Paper" at bounding box center [820, 504] width 89 height 13
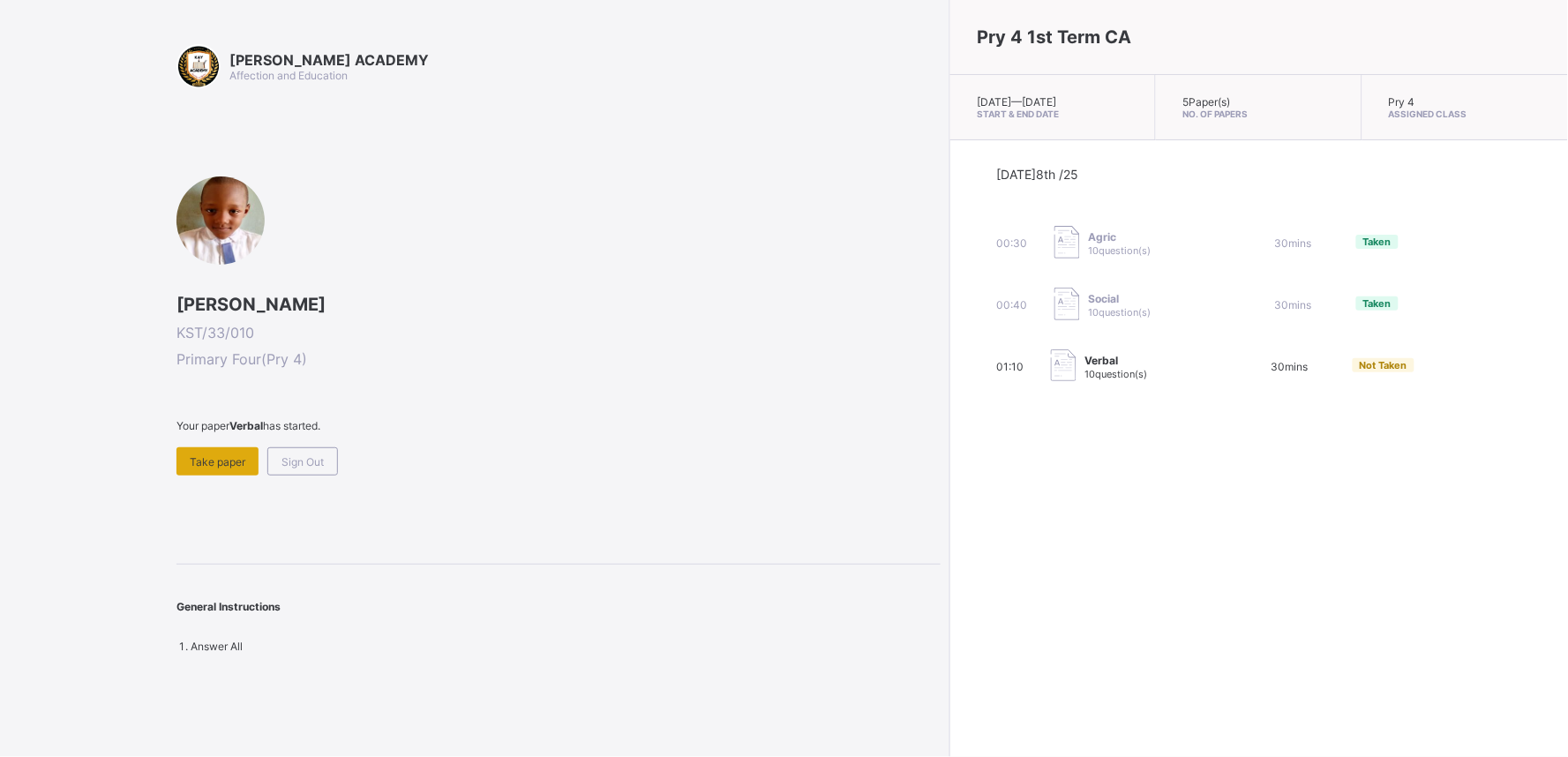
click at [218, 448] on div "Take paper" at bounding box center [218, 462] width 82 height 29
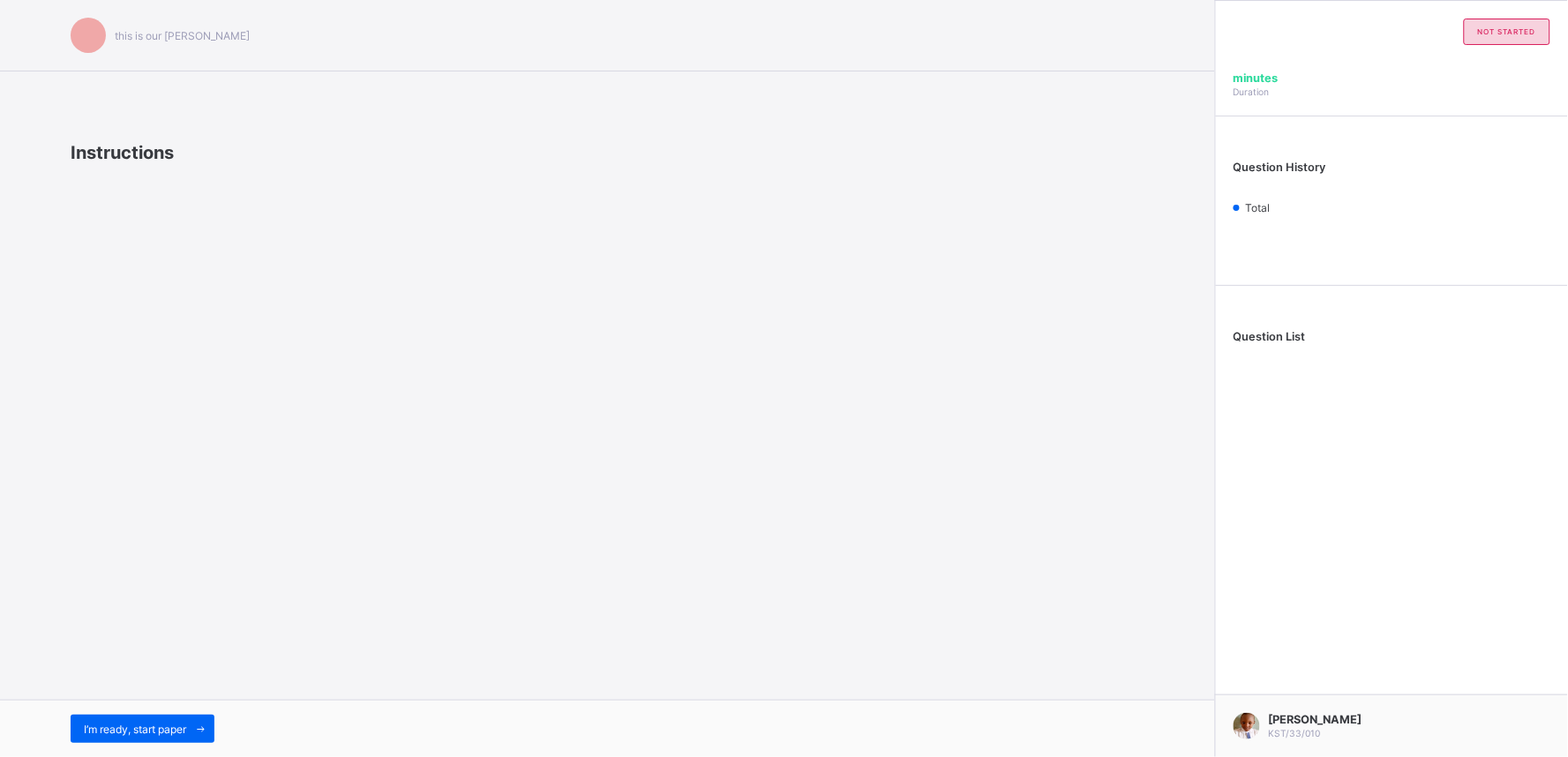
click at [218, 441] on div "this is our [PERSON_NAME] Instructions I’m ready, start paper" at bounding box center [607, 378] width 1215 height 757
click at [180, 682] on span "I’m ready, start paper" at bounding box center [135, 729] width 102 height 13
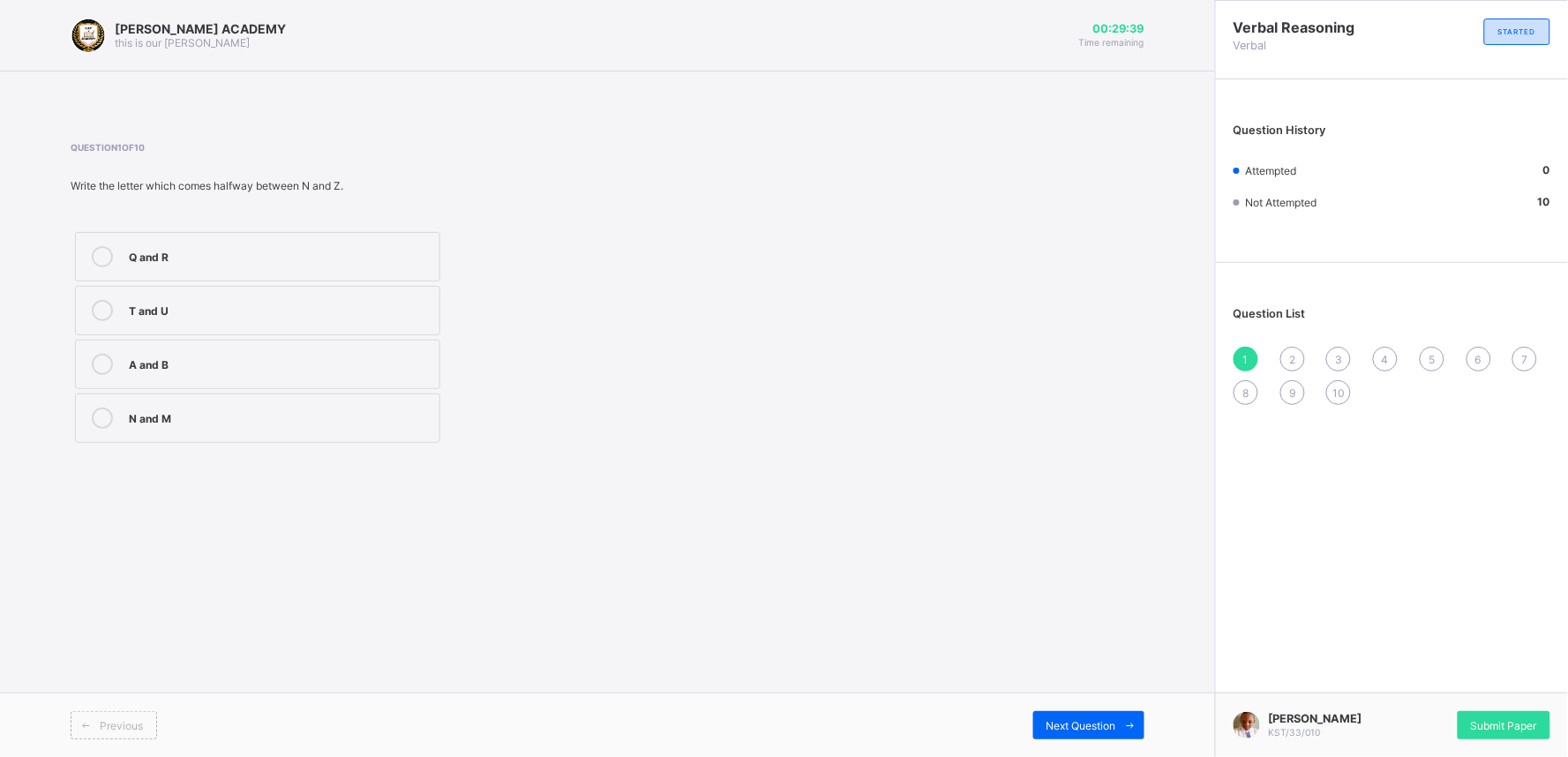
click at [345, 257] on div "Q and R" at bounding box center [280, 255] width 302 height 17
drag, startPoint x: 1059, startPoint y: 722, endPoint x: 1106, endPoint y: 719, distance: 47.1
click at [1106, 682] on span "Next Question" at bounding box center [1080, 725] width 70 height 13
click at [387, 425] on div "L" at bounding box center [280, 418] width 302 height 21
click at [1334, 347] on div "3" at bounding box center [1338, 359] width 25 height 25
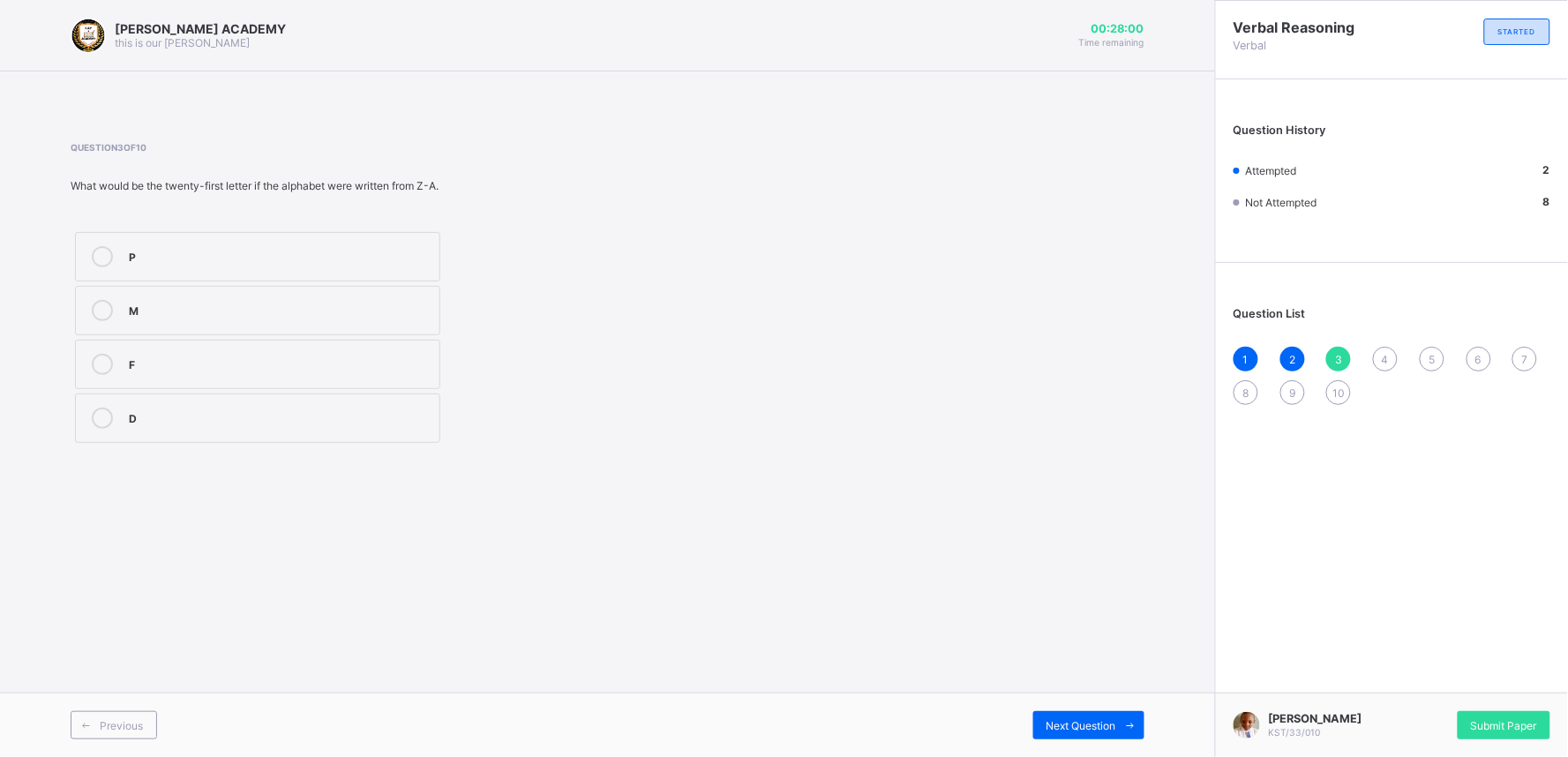
click at [316, 304] on div "M" at bounding box center [280, 308] width 302 height 17
click at [1387, 347] on div "4" at bounding box center [1385, 359] width 25 height 25
click at [198, 363] on div "Z" at bounding box center [280, 363] width 302 height 17
click at [1101, 682] on span "Next Question" at bounding box center [1080, 725] width 70 height 13
click at [476, 177] on span at bounding box center [383, 166] width 624 height 27
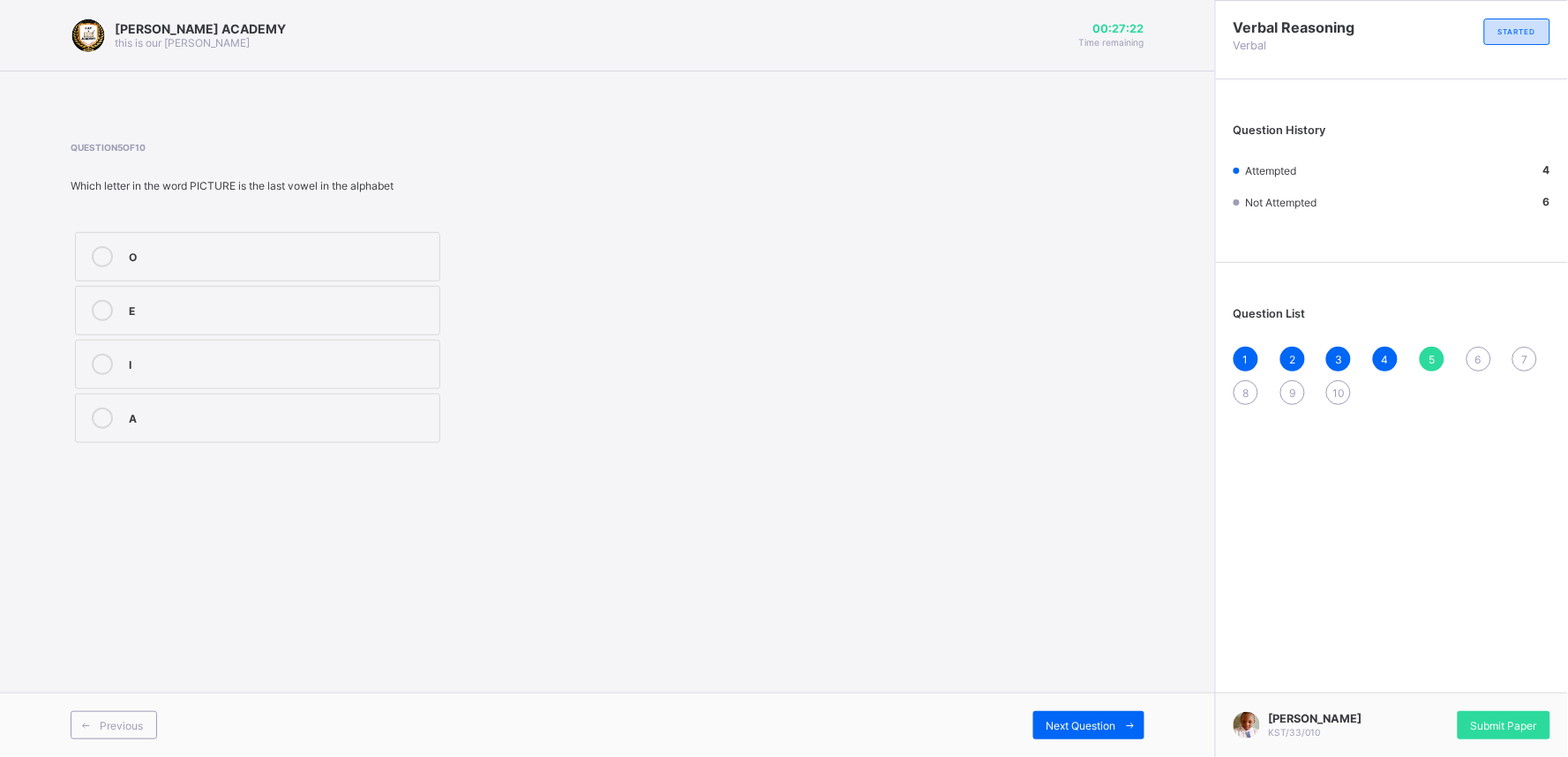
drag, startPoint x: 243, startPoint y: 263, endPoint x: 275, endPoint y: 248, distance: 35.3
click at [275, 248] on div "O" at bounding box center [280, 257] width 302 height 21
click at [275, 248] on div "O" at bounding box center [280, 255] width 302 height 17
click at [1085, 682] on span "Next Question" at bounding box center [1080, 725] width 70 height 13
click at [333, 399] on label "None" at bounding box center [258, 418] width 366 height 50
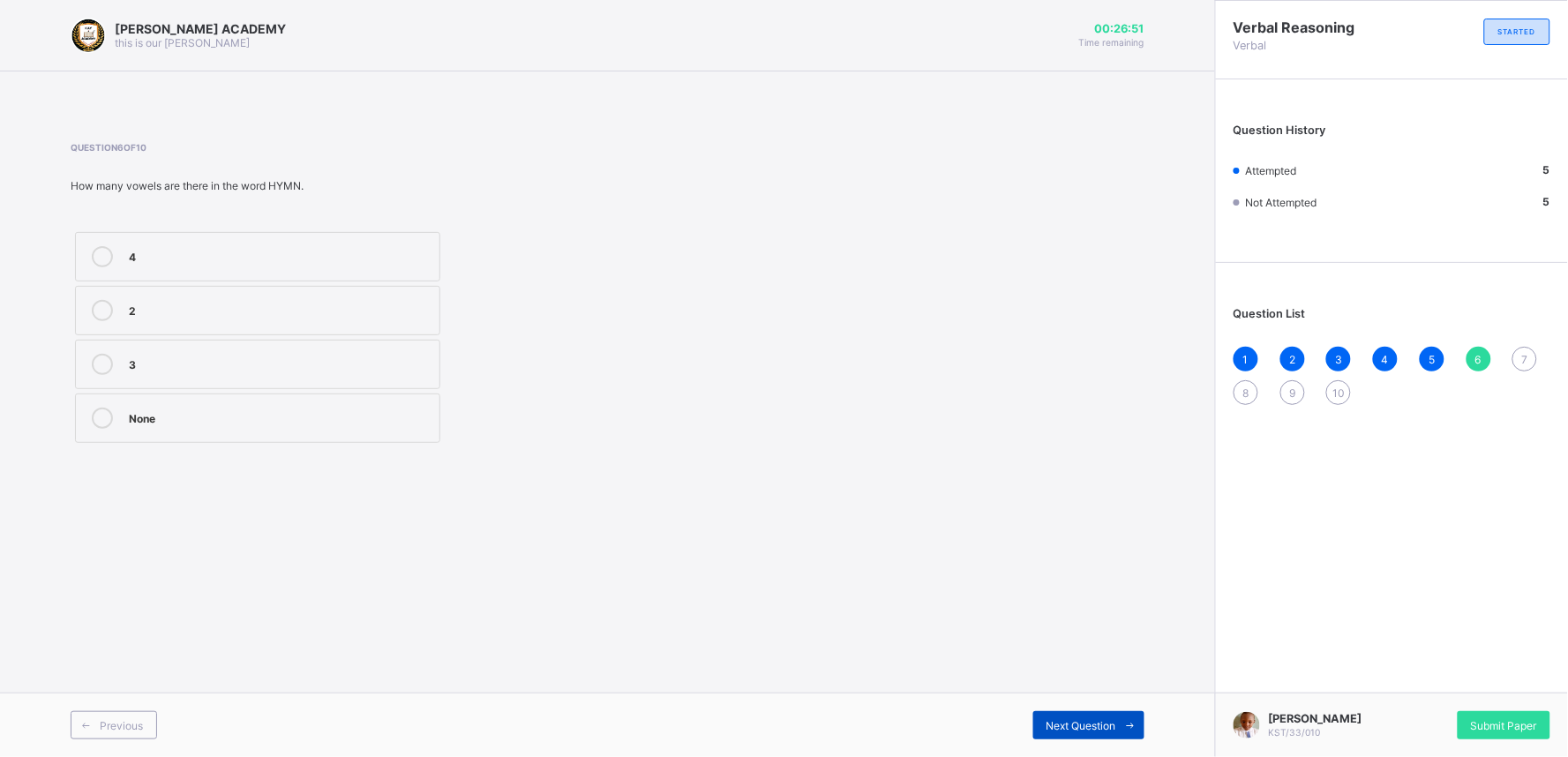
click at [1115, 682] on div "Next Question" at bounding box center [1089, 725] width 111 height 29
click at [339, 367] on div "A" at bounding box center [280, 363] width 302 height 17
click at [1065, 682] on div "Next Question" at bounding box center [1089, 725] width 111 height 29
drag, startPoint x: 330, startPoint y: 406, endPoint x: 614, endPoint y: 525, distance: 307.9
click at [614, 525] on div "[PERSON_NAME] ACADEMY this is our [PERSON_NAME] 00:26:06 Time remaining Questio…" at bounding box center [607, 378] width 1215 height 757
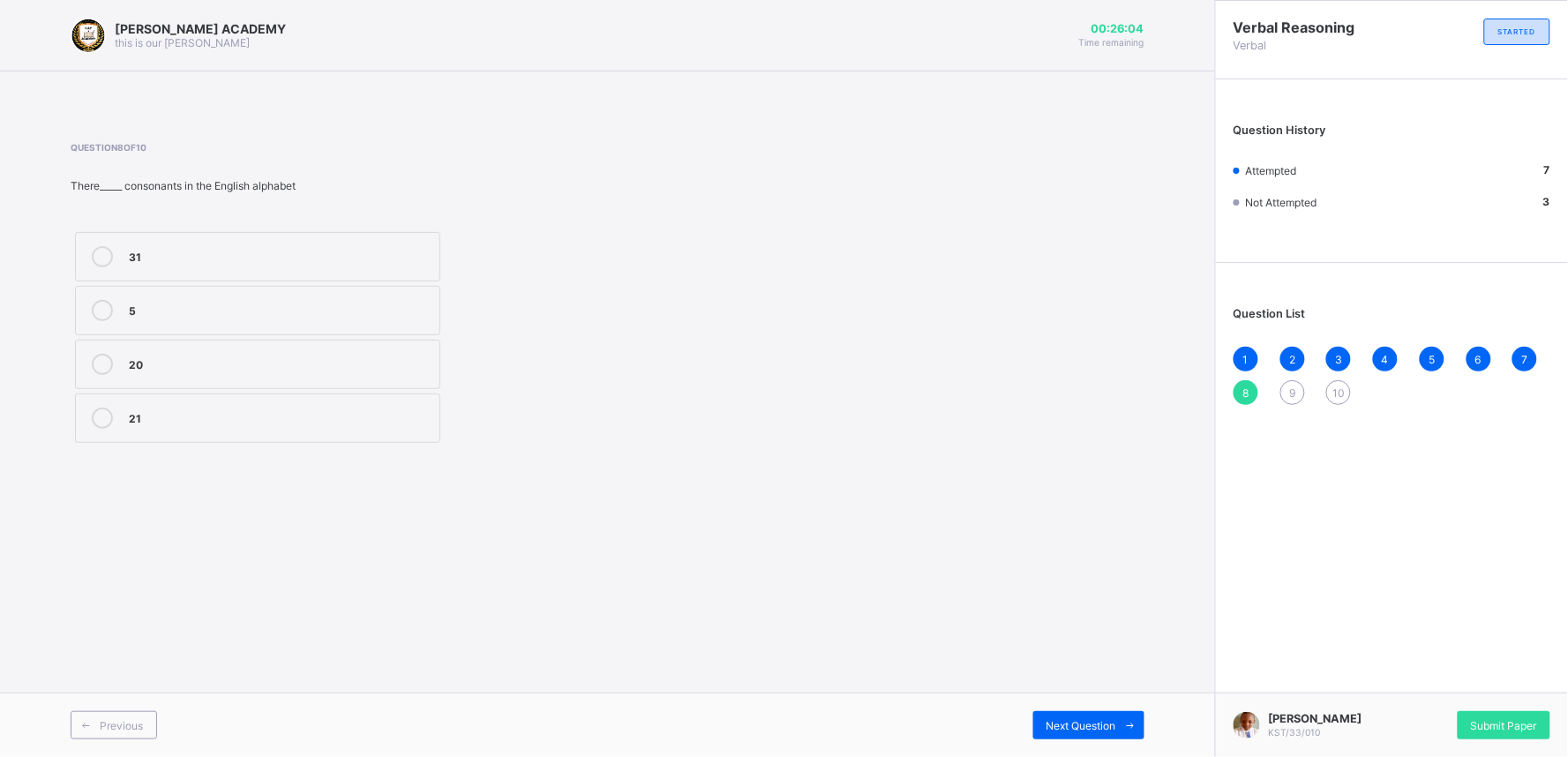
click at [410, 415] on div "21" at bounding box center [280, 416] width 302 height 17
drag, startPoint x: 410, startPoint y: 415, endPoint x: 771, endPoint y: 557, distance: 387.9
click at [771, 557] on div "[PERSON_NAME] ACADEMY this is our [PERSON_NAME] 00:26:02 Time remaining Questio…" at bounding box center [607, 378] width 1215 height 757
click at [1099, 682] on span "Next Question" at bounding box center [1080, 725] width 70 height 13
click at [376, 368] on div "5" at bounding box center [280, 365] width 302 height 21
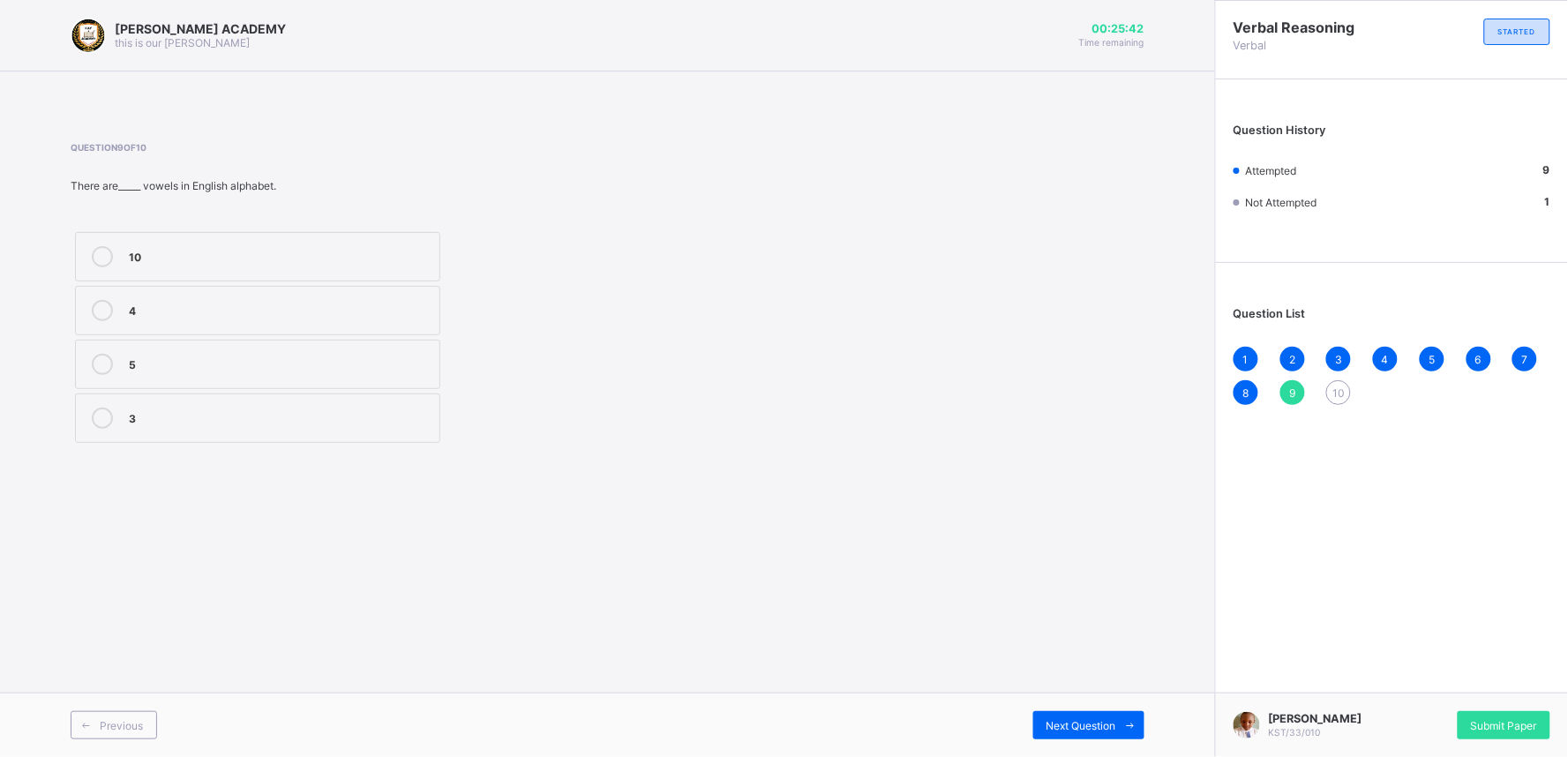
click at [1332, 385] on div "10" at bounding box center [1338, 392] width 25 height 25
click at [224, 413] on div "26" at bounding box center [280, 416] width 302 height 17
drag, startPoint x: 1533, startPoint y: 710, endPoint x: 1529, endPoint y: 719, distance: 9.8
click at [1411, 682] on div "[PERSON_NAME] KST/33/010 Submit Paper" at bounding box center [1391, 725] width 353 height 64
click at [1411, 682] on span "Submit Paper" at bounding box center [1503, 725] width 66 height 13
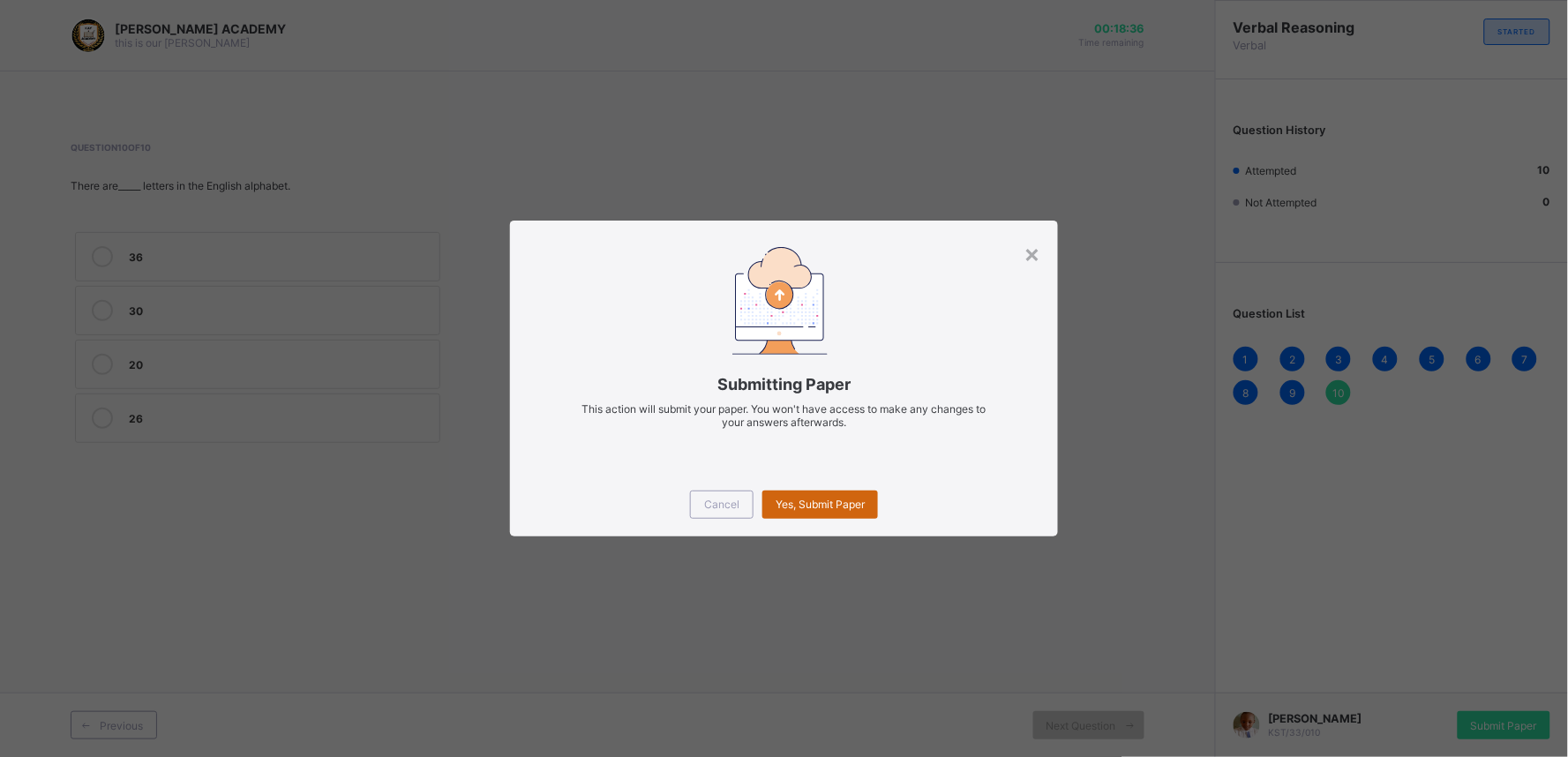
click at [844, 508] on span "Yes, Submit Paper" at bounding box center [820, 504] width 89 height 13
